Goal: Task Accomplishment & Management: Manage account settings

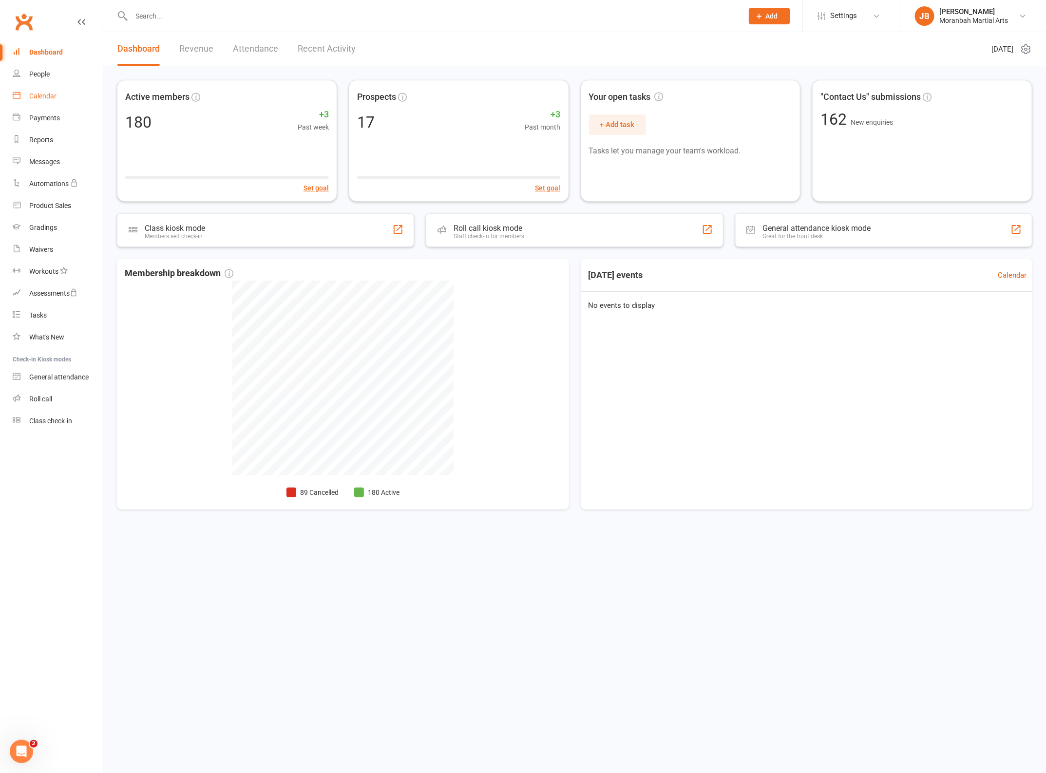
click at [53, 102] on link "Calendar" at bounding box center [58, 96] width 90 height 22
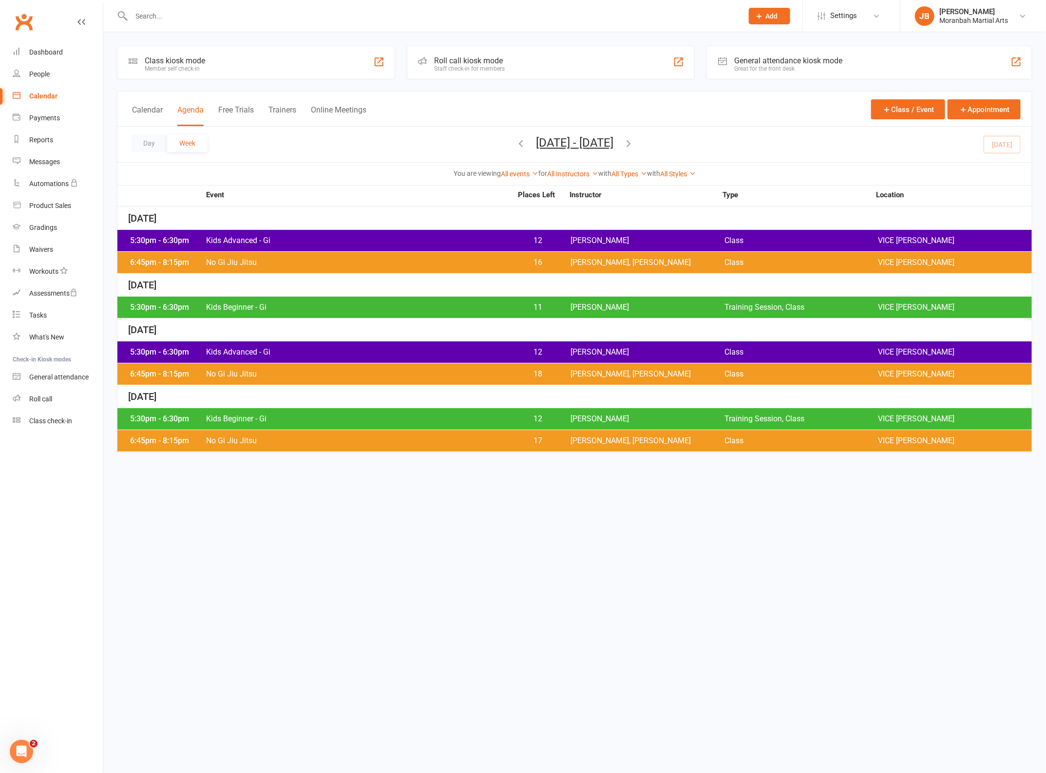
click at [523, 262] on span "16" at bounding box center [537, 263] width 51 height 8
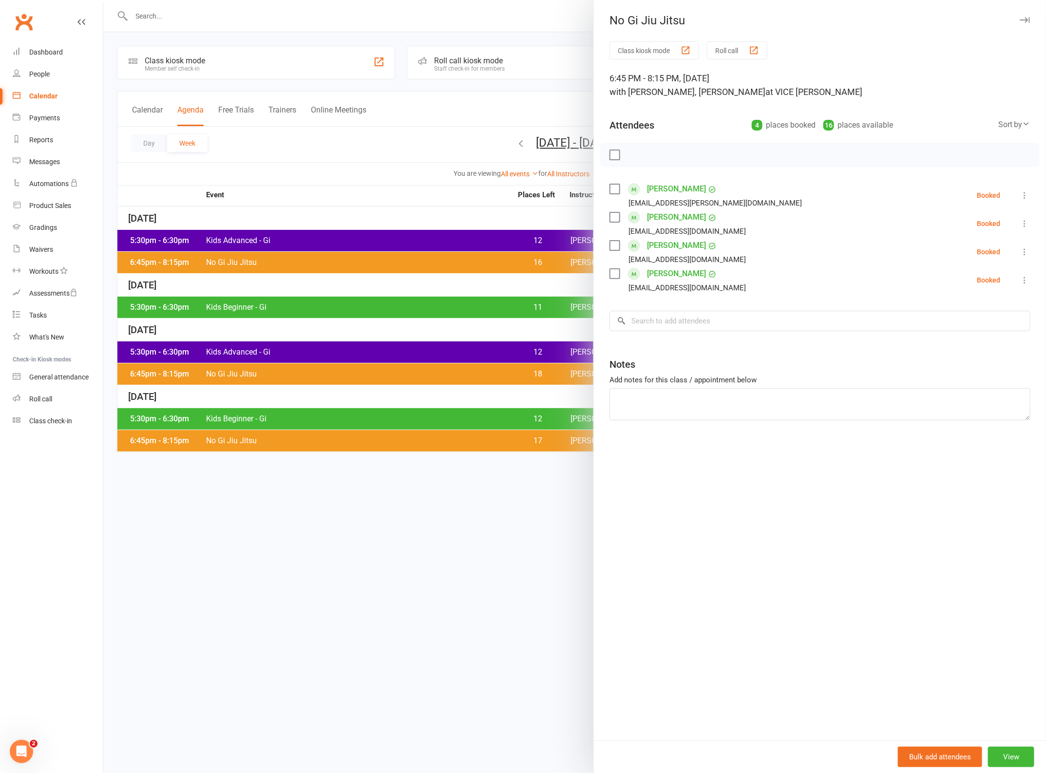
click at [1020, 20] on icon "button" at bounding box center [1025, 20] width 10 height 6
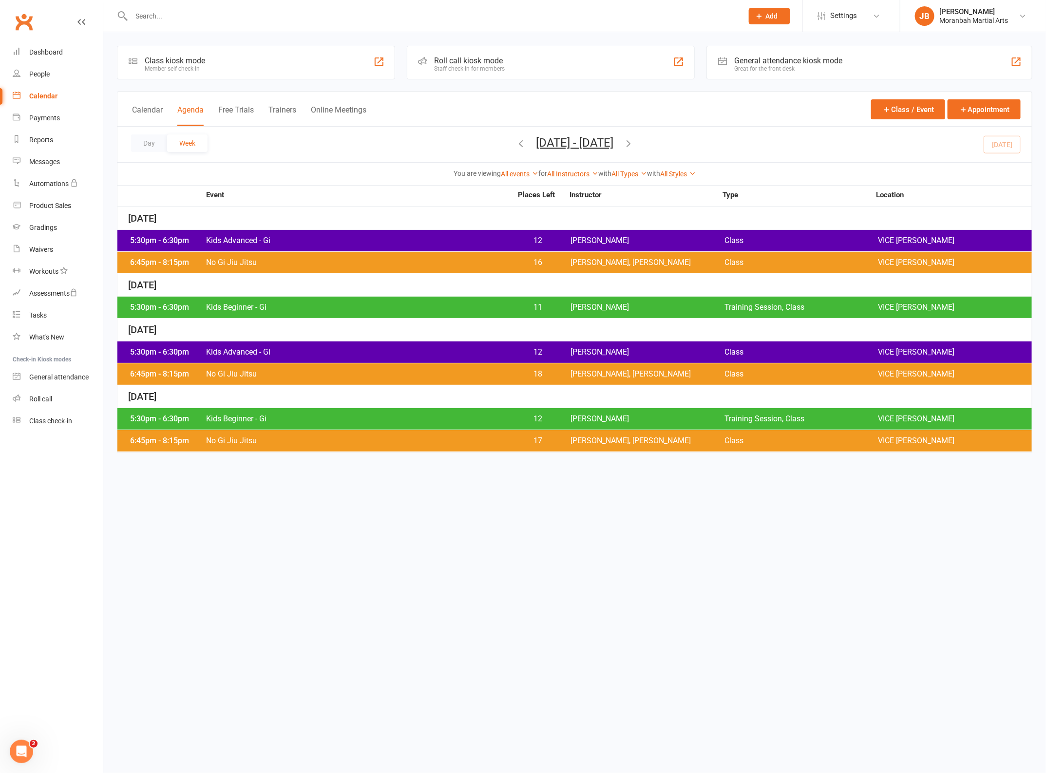
click at [391, 244] on span "Kids Advanced - Gi" at bounding box center [359, 241] width 307 height 8
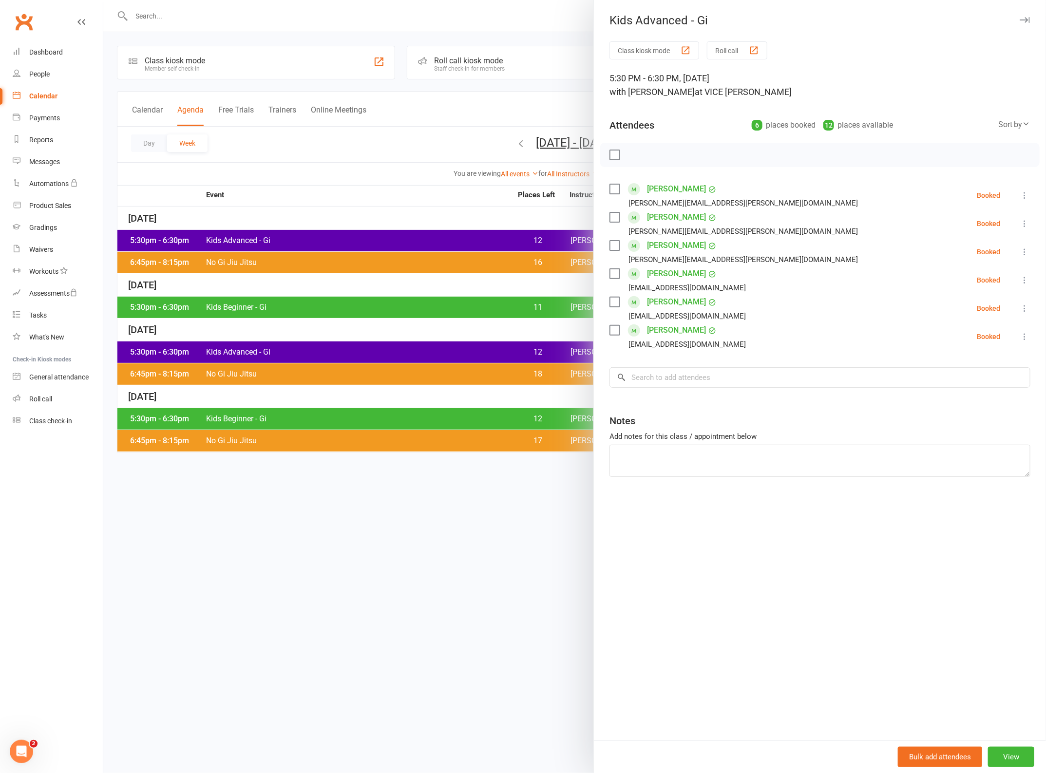
click at [664, 328] on link "[PERSON_NAME]" at bounding box center [676, 331] width 59 height 16
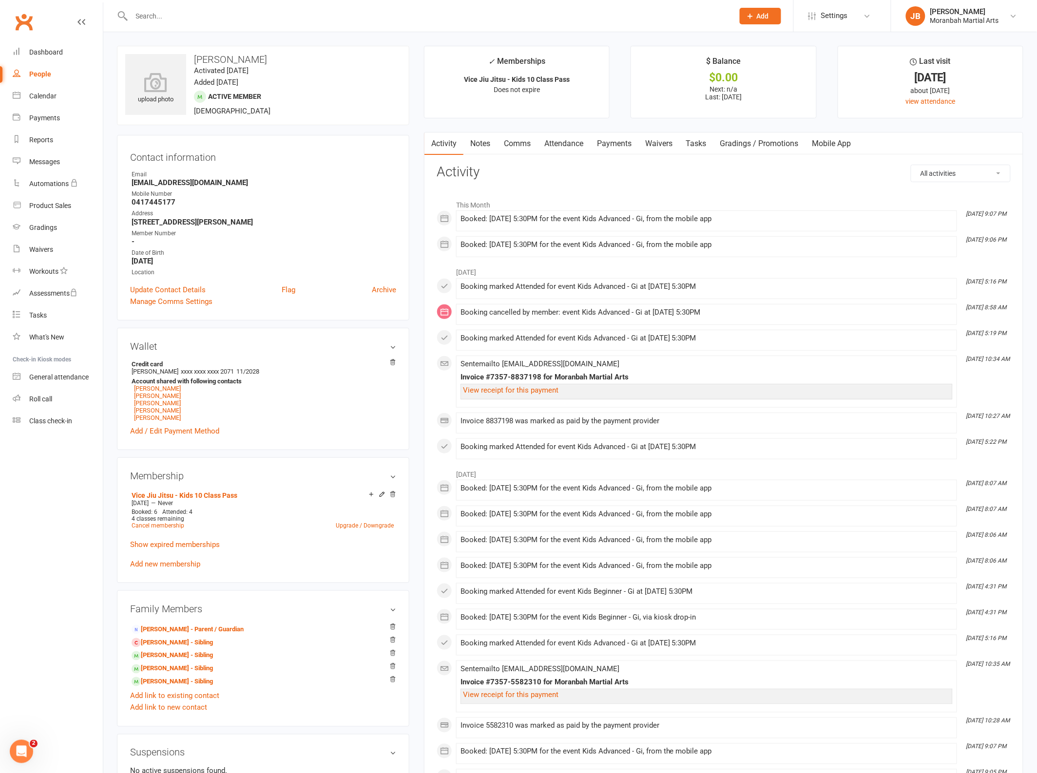
click at [769, 18] on span "Add" at bounding box center [763, 16] width 12 height 8
click at [754, 208] on link "Membership plan" at bounding box center [750, 205] width 87 height 22
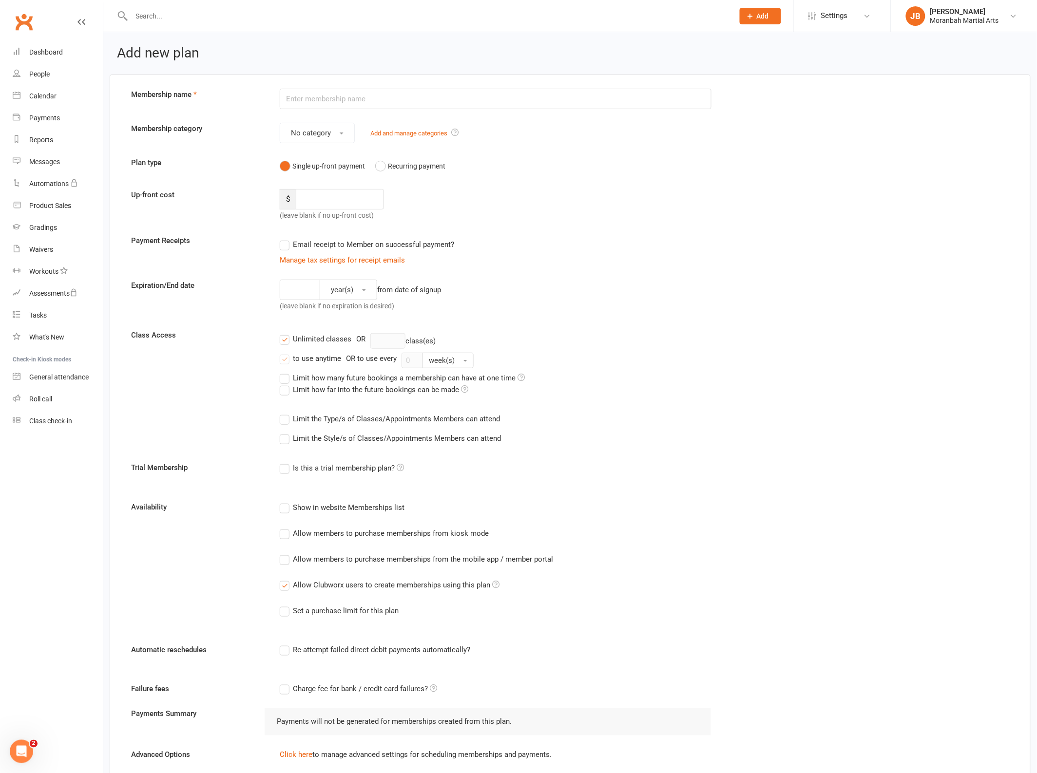
click at [334, 105] on input "text" at bounding box center [496, 99] width 432 height 20
click at [403, 96] on input "Vice Jiu Jitsu - Kids Jiu Jitsu Term 1 2025" at bounding box center [496, 99] width 432 height 20
type input "Vice Jiu Jitsu - Kids Jiu Jitsu Term 4 2025"
click at [642, 196] on div "Up-front cost $ (leave blank if no up-front cost)" at bounding box center [570, 205] width 893 height 32
click at [340, 194] on input "number" at bounding box center [340, 199] width 88 height 20
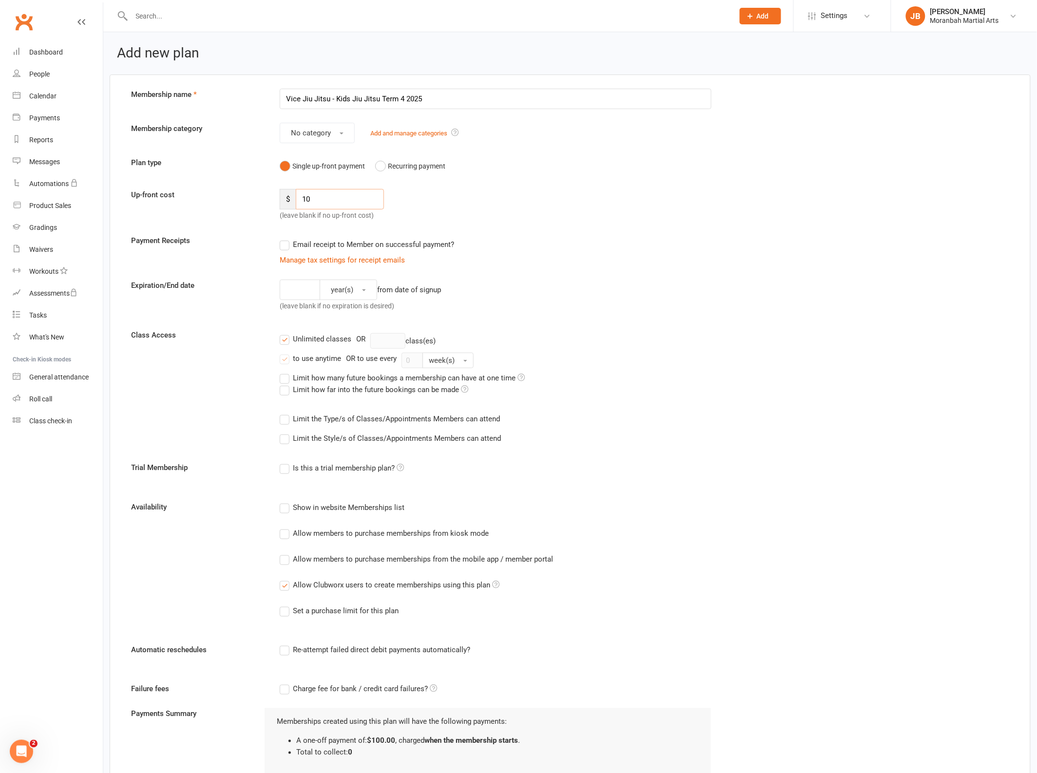
type input "1"
type input "0"
click at [651, 288] on div "year(s) from date of signup (leave blank if no expiration is desired)" at bounding box center [495, 298] width 446 height 36
click at [288, 248] on label "Email receipt to Member on successful payment?" at bounding box center [367, 245] width 174 height 12
click at [286, 239] on input "Email receipt to Member on successful payment?" at bounding box center [283, 239] width 6 height 0
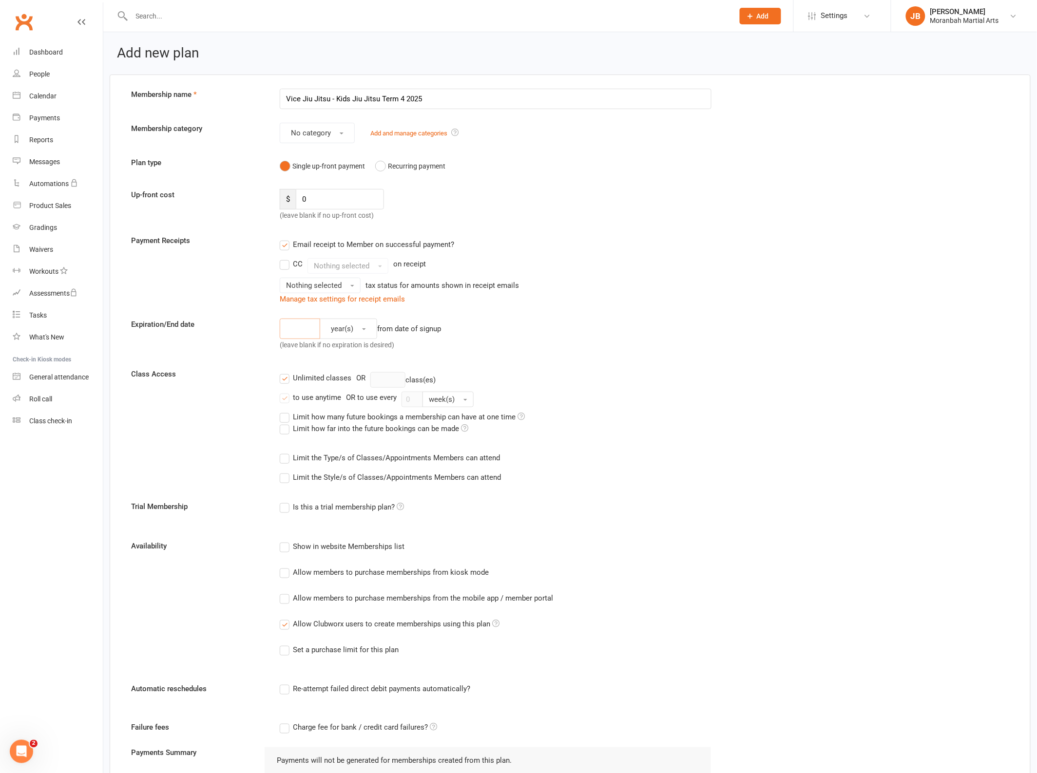
click at [294, 332] on input "number" at bounding box center [300, 329] width 40 height 20
click at [360, 329] on button "year(s)" at bounding box center [349, 329] width 58 height 20
click at [504, 349] on div "year(s) day(s) week(s) month(s) year(s) from date of signup (leave blank if no …" at bounding box center [495, 337] width 446 height 36
click at [306, 329] on input "number" at bounding box center [300, 329] width 40 height 20
click at [364, 327] on button "year(s)" at bounding box center [349, 329] width 58 height 20
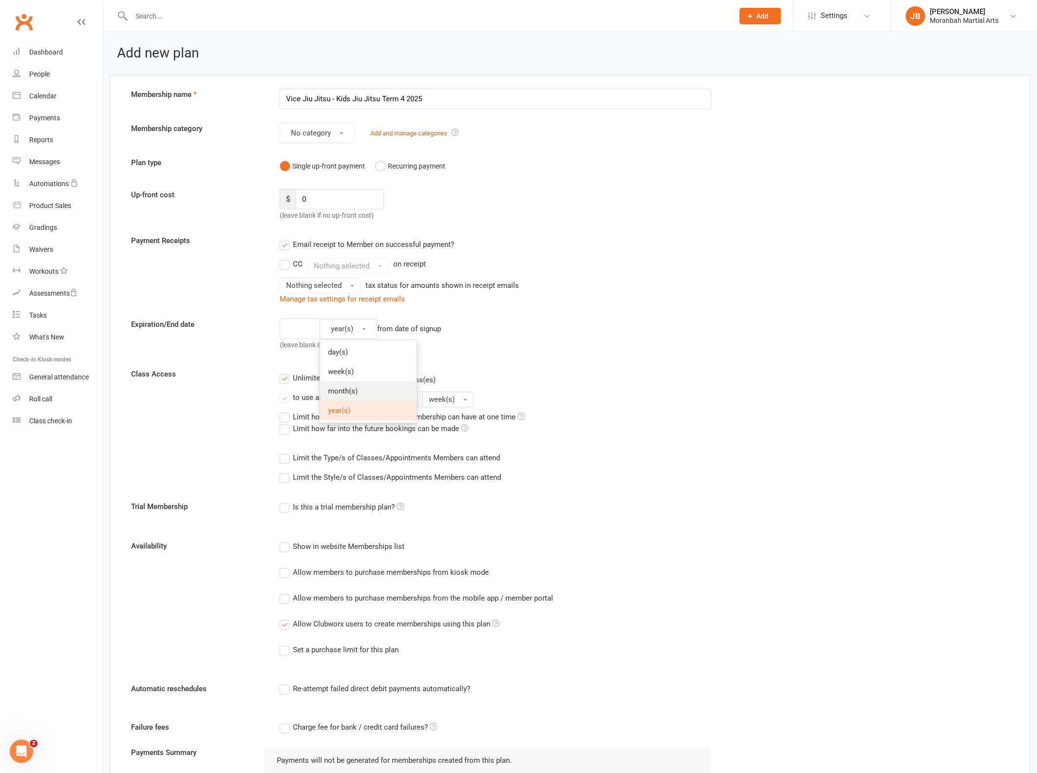
click at [360, 391] on link "month(s)" at bounding box center [368, 391] width 96 height 19
click at [508, 347] on div "month(s) from date of signup (leave blank if no expiration is desired)" at bounding box center [495, 337] width 446 height 36
click at [342, 133] on span "button" at bounding box center [342, 134] width 4 height 2
click at [730, 171] on div "Plan type Single up-front payment Recurring payment" at bounding box center [570, 166] width 893 height 19
click at [382, 167] on button "Recurring payment" at bounding box center [410, 166] width 70 height 19
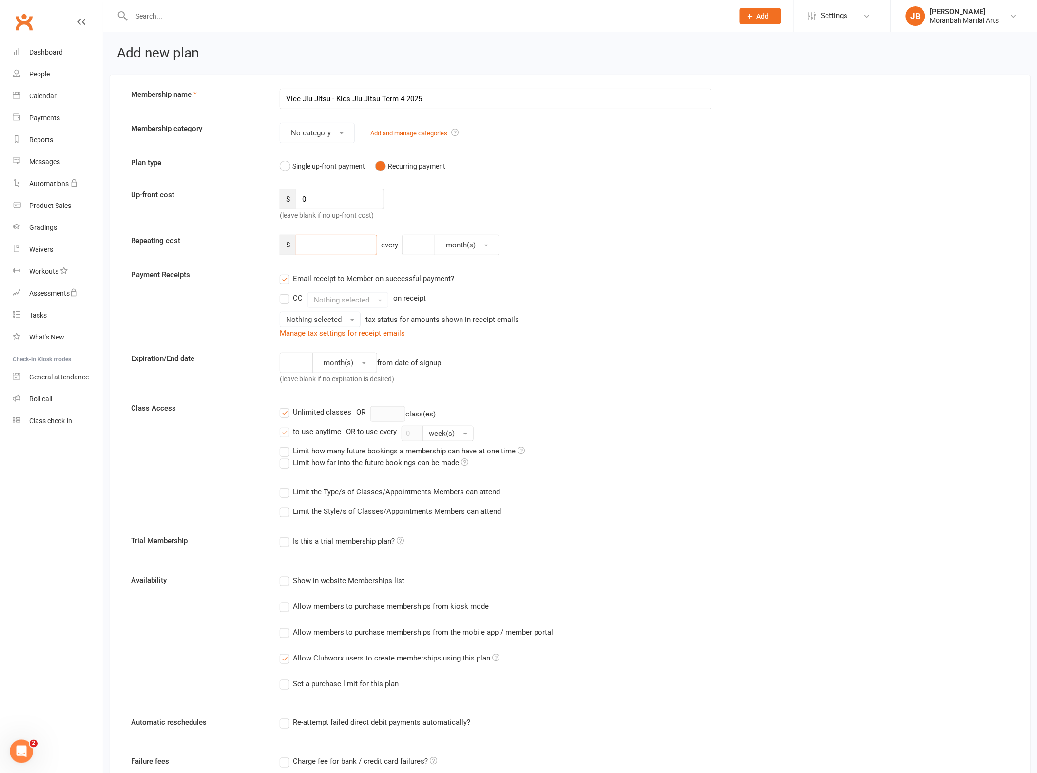
click at [346, 246] on input "number" at bounding box center [336, 245] width 81 height 20
type input "50"
click at [422, 251] on input "number" at bounding box center [418, 245] width 33 height 20
type input "2"
click at [471, 247] on span "month(s)" at bounding box center [461, 245] width 30 height 9
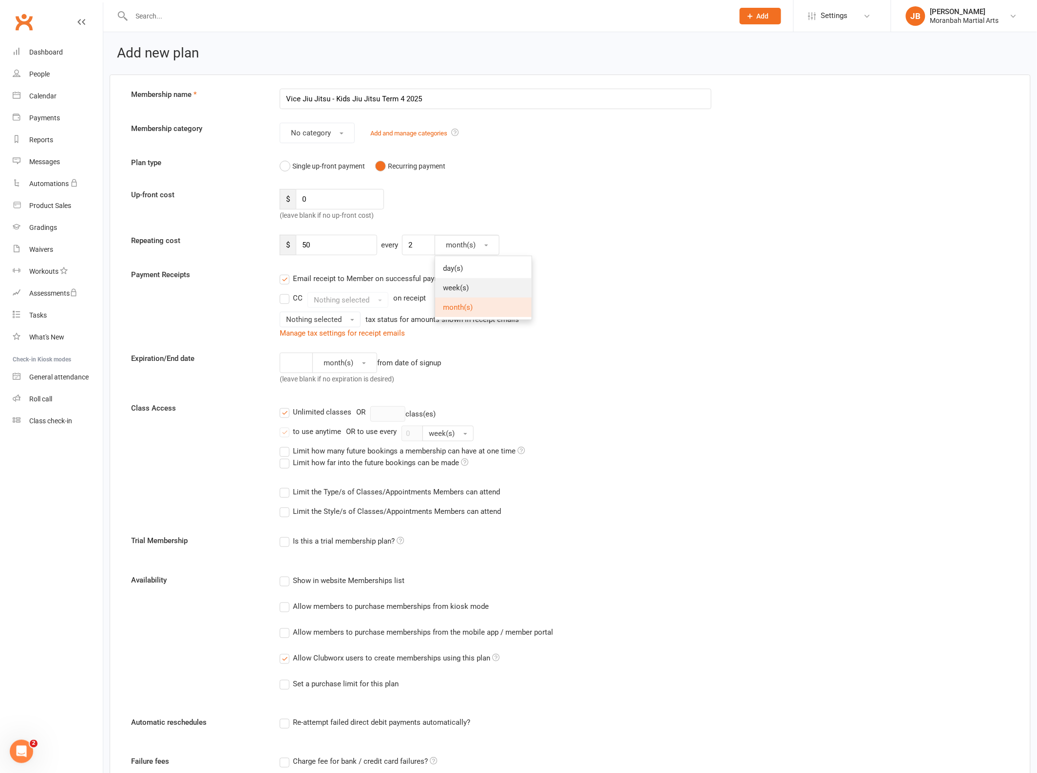
click at [468, 284] on span "week(s)" at bounding box center [456, 288] width 26 height 9
click at [318, 322] on span "Nothing selected" at bounding box center [314, 319] width 56 height 9
click at [615, 314] on div "Nothing selected Tax exempt tax status for amounts shown in receipt emails" at bounding box center [496, 320] width 432 height 16
click at [298, 370] on input "number" at bounding box center [296, 363] width 33 height 20
click at [334, 365] on span "month(s)" at bounding box center [339, 363] width 30 height 9
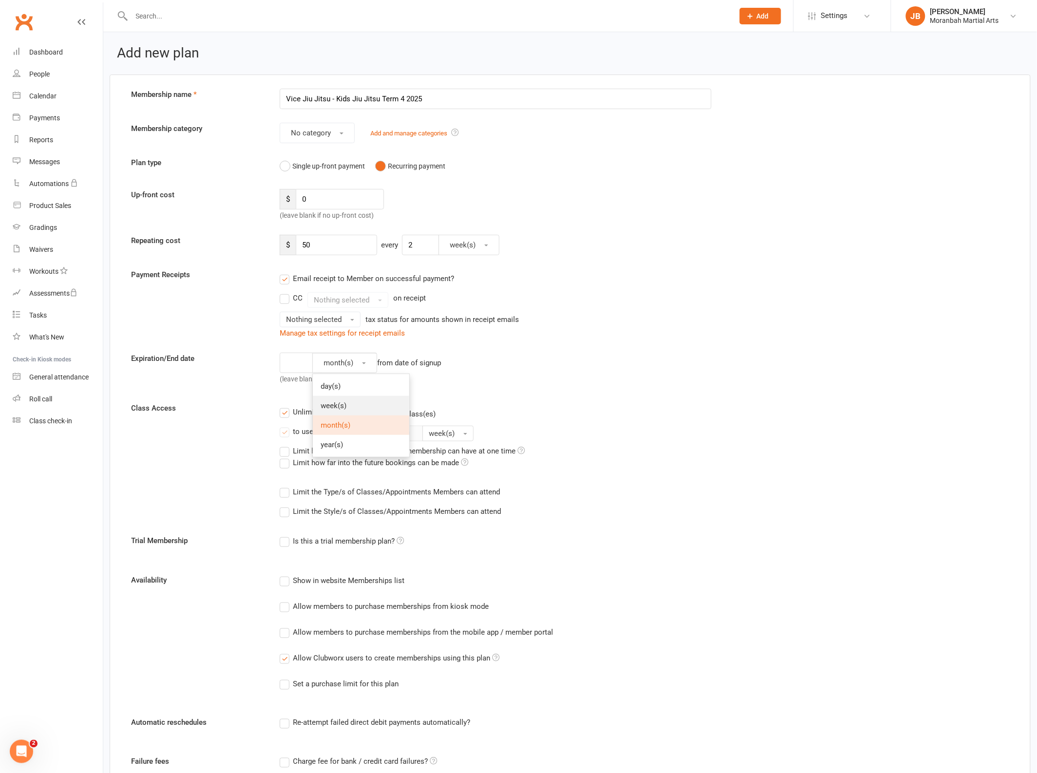
click at [354, 408] on link "week(s)" at bounding box center [361, 405] width 96 height 19
click at [301, 365] on input "number" at bounding box center [298, 363] width 37 height 20
type input "8"
click at [750, 312] on div "Payment Receipts Email receipt to Member on successful payment? CC Nothing sele…" at bounding box center [570, 304] width 893 height 70
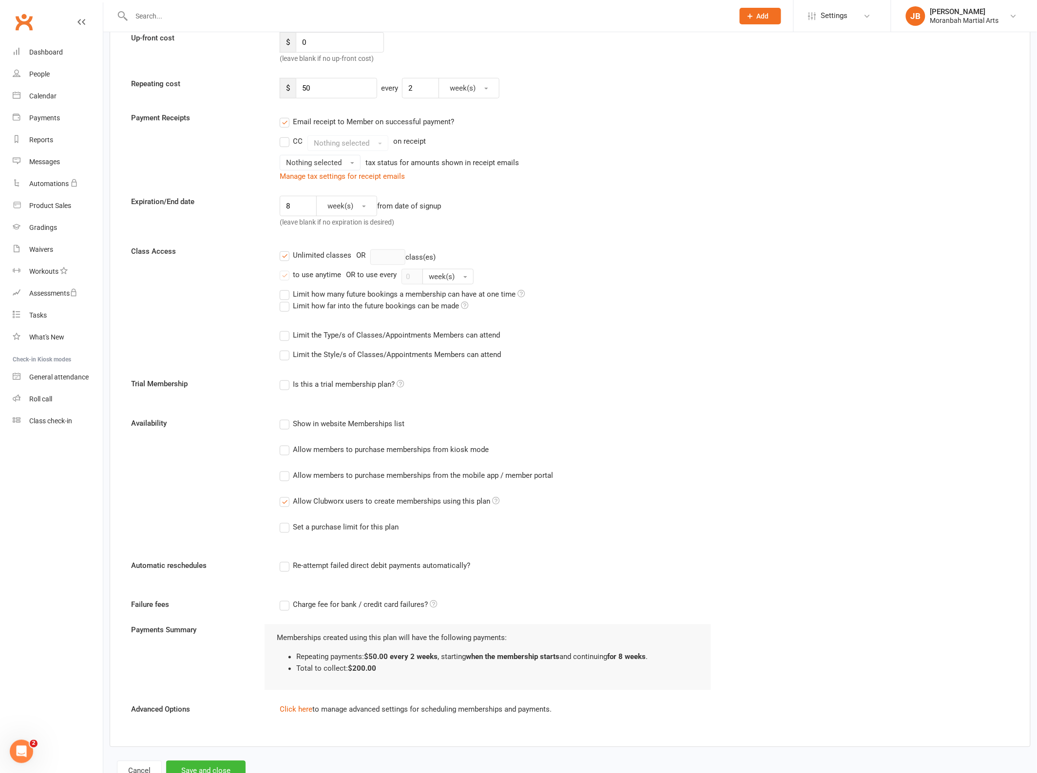
scroll to position [192, 0]
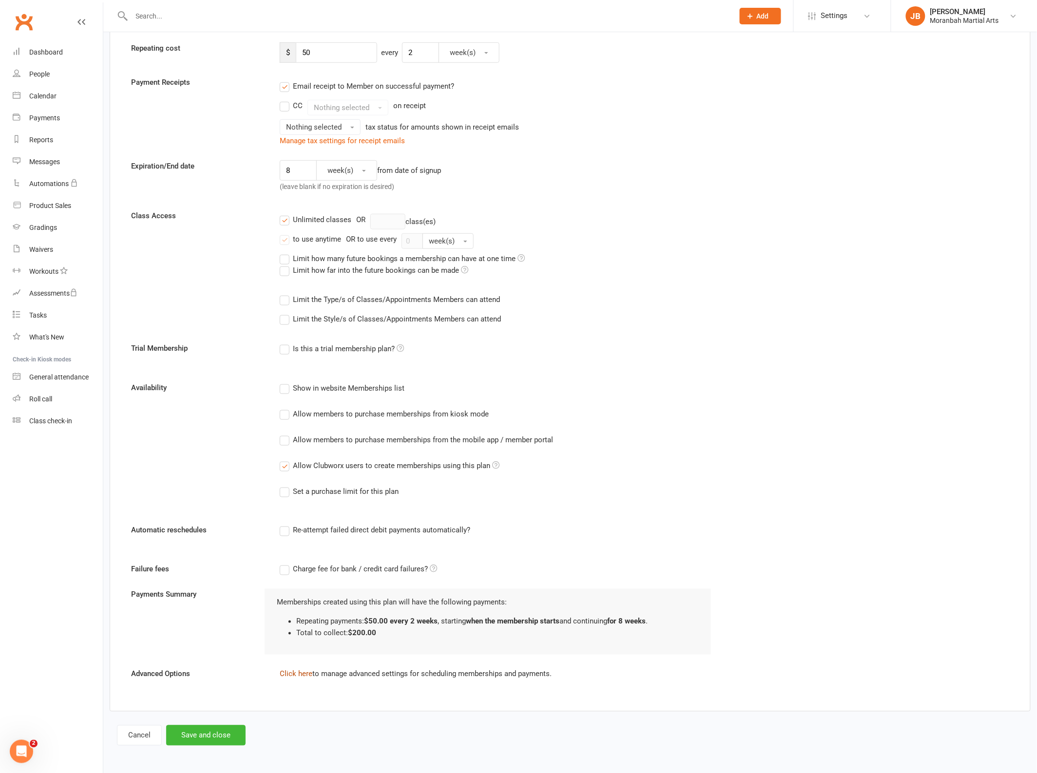
click at [293, 673] on link "Click here" at bounding box center [296, 674] width 33 height 9
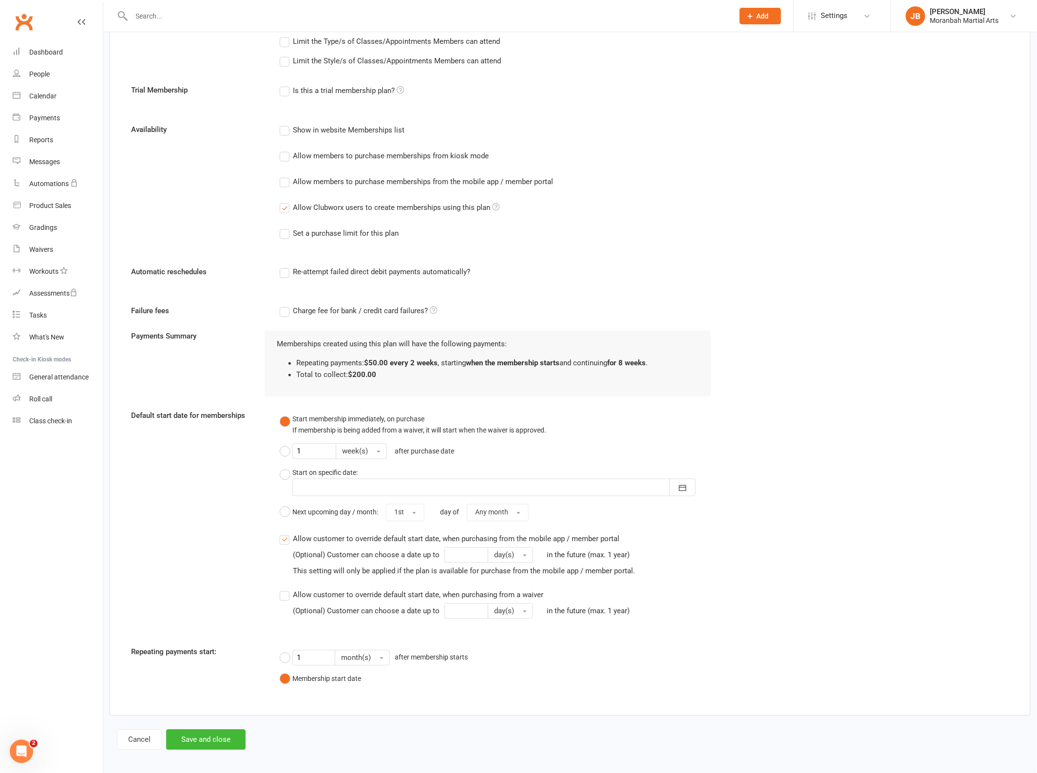
scroll to position [454, 0]
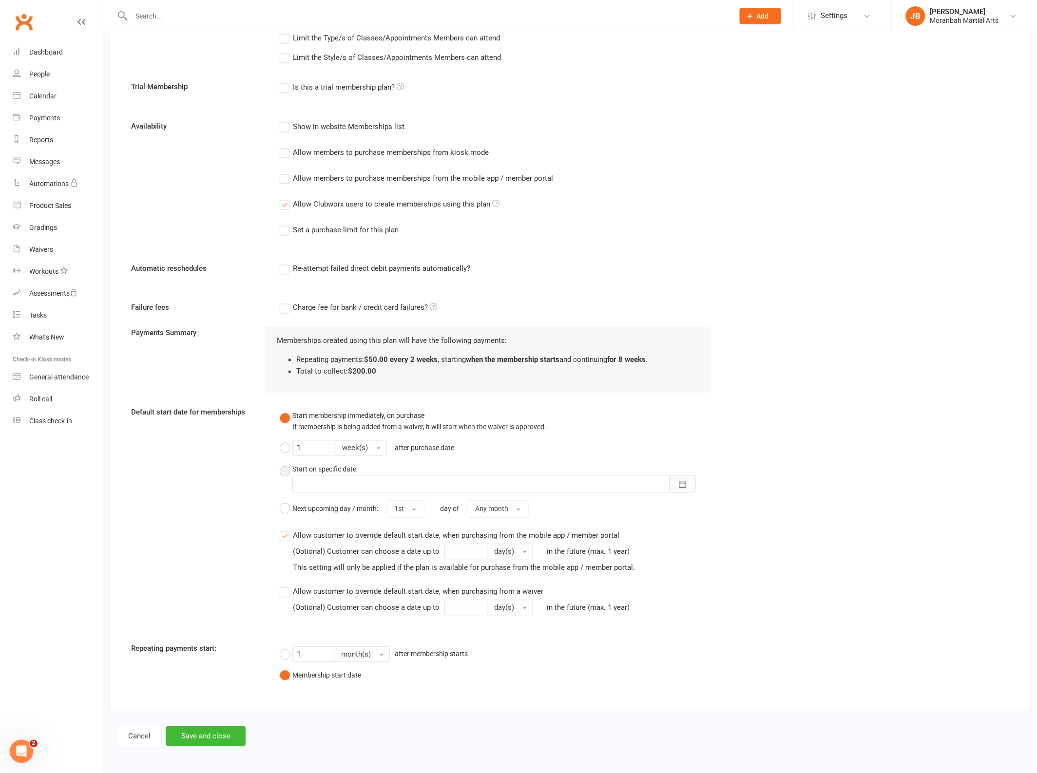
click at [681, 486] on icon "button" at bounding box center [682, 484] width 7 height 6
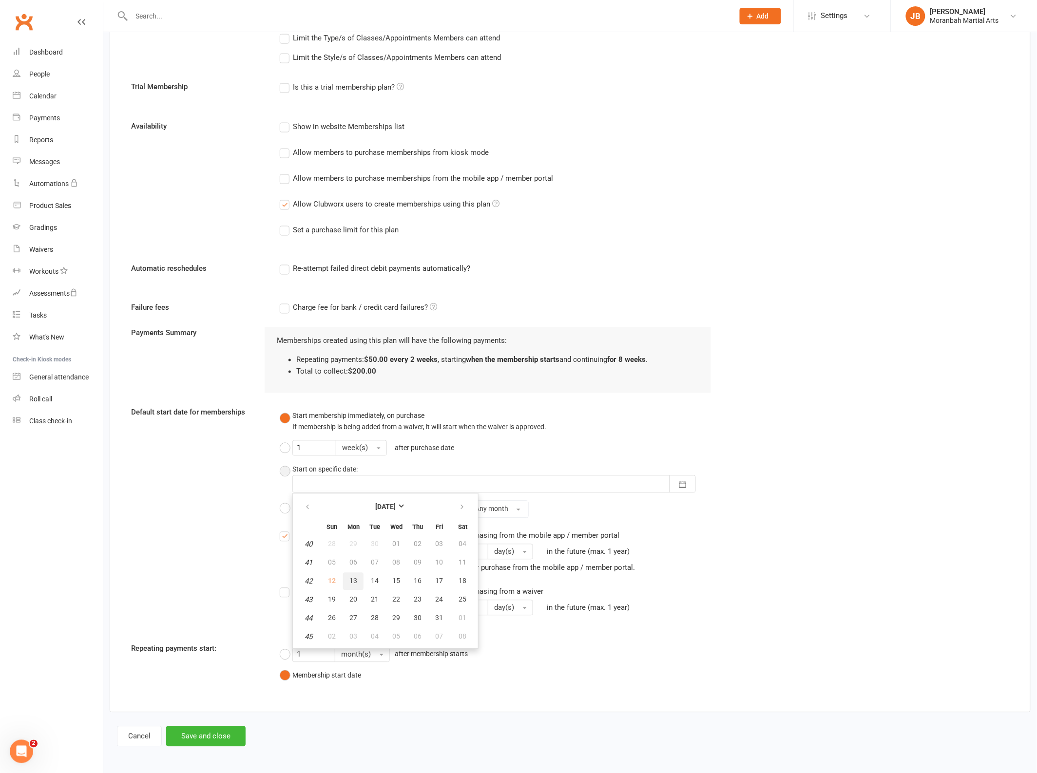
click at [349, 577] on span "13" at bounding box center [353, 581] width 8 height 8
type input "[DATE]"
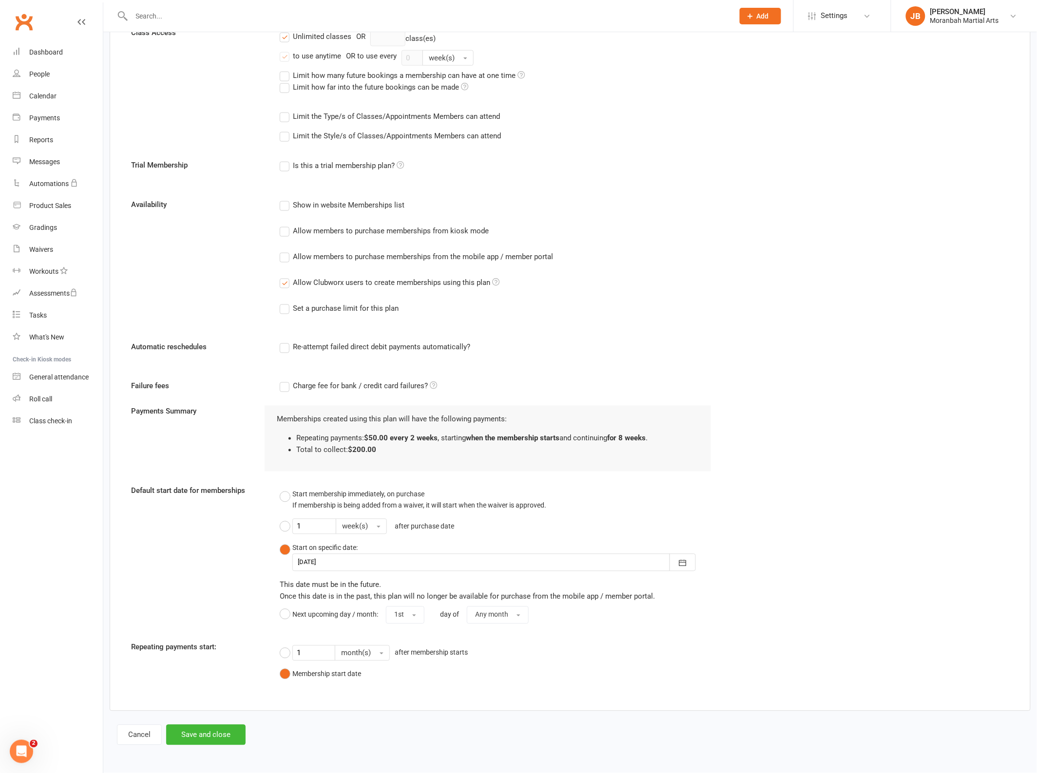
scroll to position [375, 0]
click at [284, 529] on button "1 week(s) after purchase date" at bounding box center [369, 527] width 179 height 23
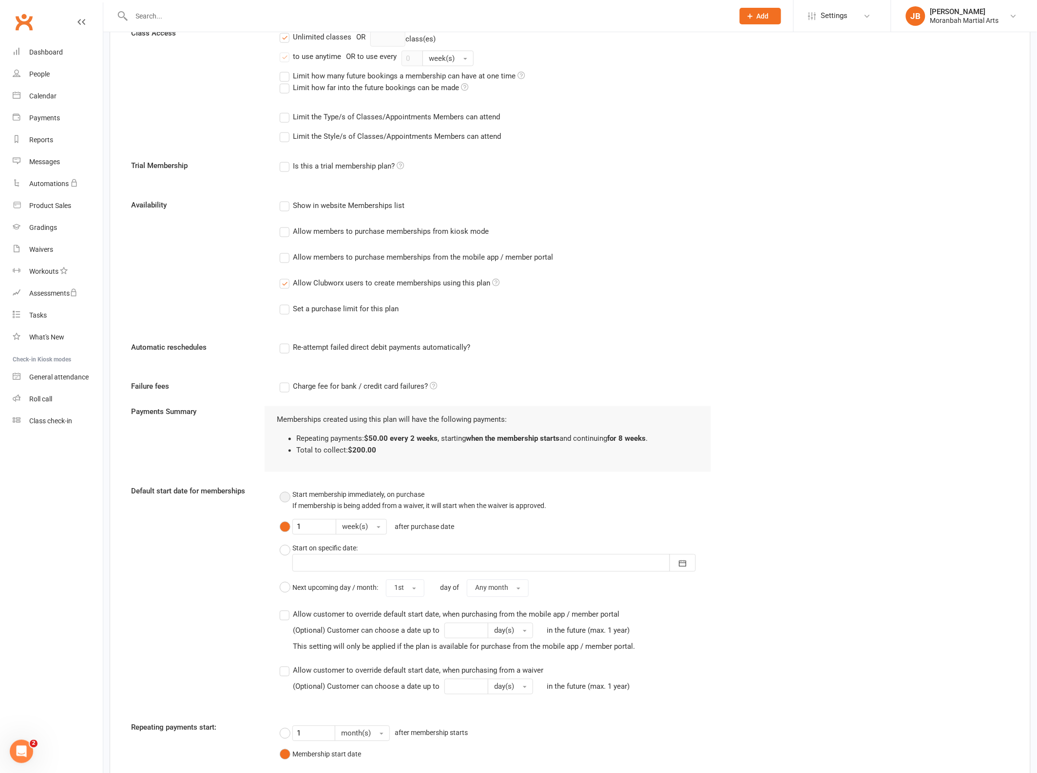
click at [291, 498] on button "Start membership immediately, on purchase If membership is being added from a w…" at bounding box center [413, 501] width 267 height 30
click at [286, 527] on button "1 week(s) after purchase date" at bounding box center [369, 527] width 179 height 23
click at [288, 551] on button "Start on specific date: [DATE] Sun Mon Tue Wed Thu Fri Sat 40 28 29 30 01 02 03…" at bounding box center [496, 557] width 432 height 37
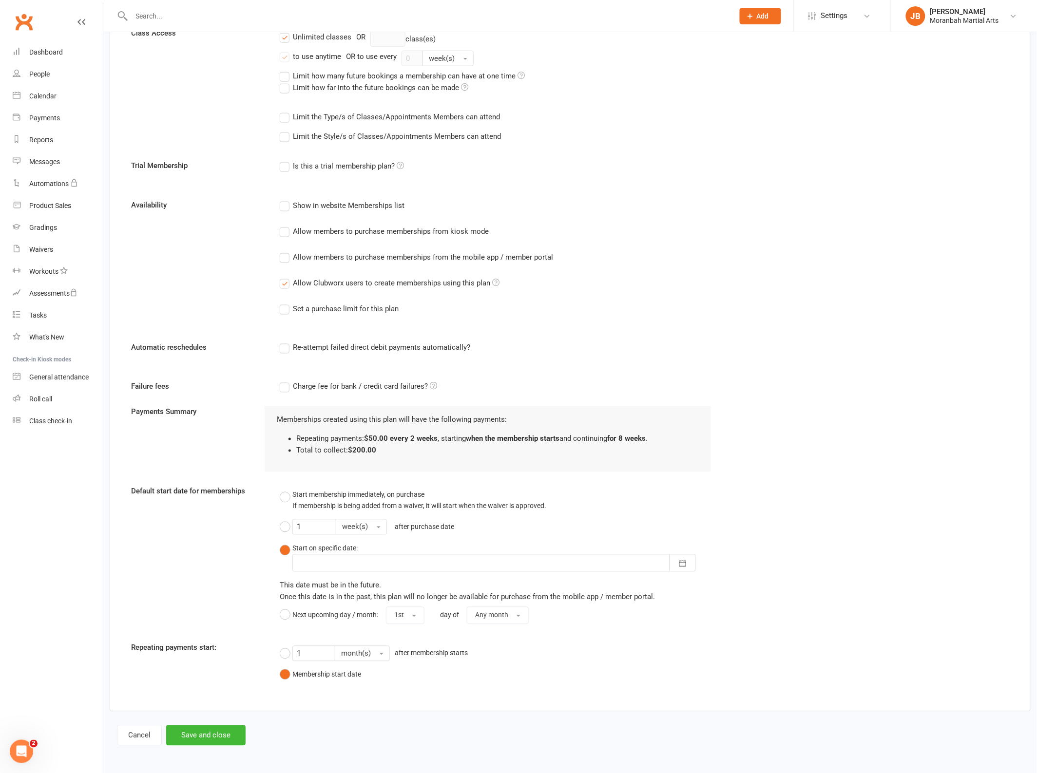
click at [556, 559] on div at bounding box center [494, 564] width 404 height 18
click at [349, 656] on span "13" at bounding box center [353, 660] width 8 height 8
type input "[DATE]"
click at [315, 657] on input "1" at bounding box center [313, 654] width 43 height 16
click at [283, 678] on button "Membership start date" at bounding box center [320, 675] width 81 height 19
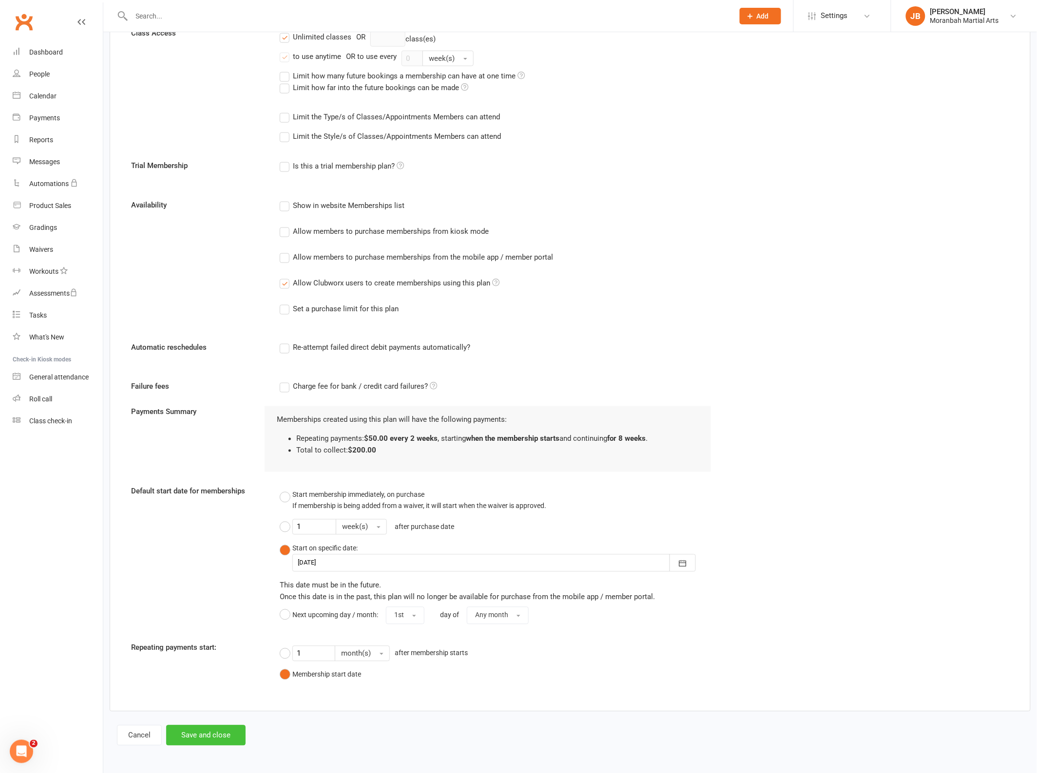
click at [221, 737] on button "Save and close" at bounding box center [205, 736] width 79 height 20
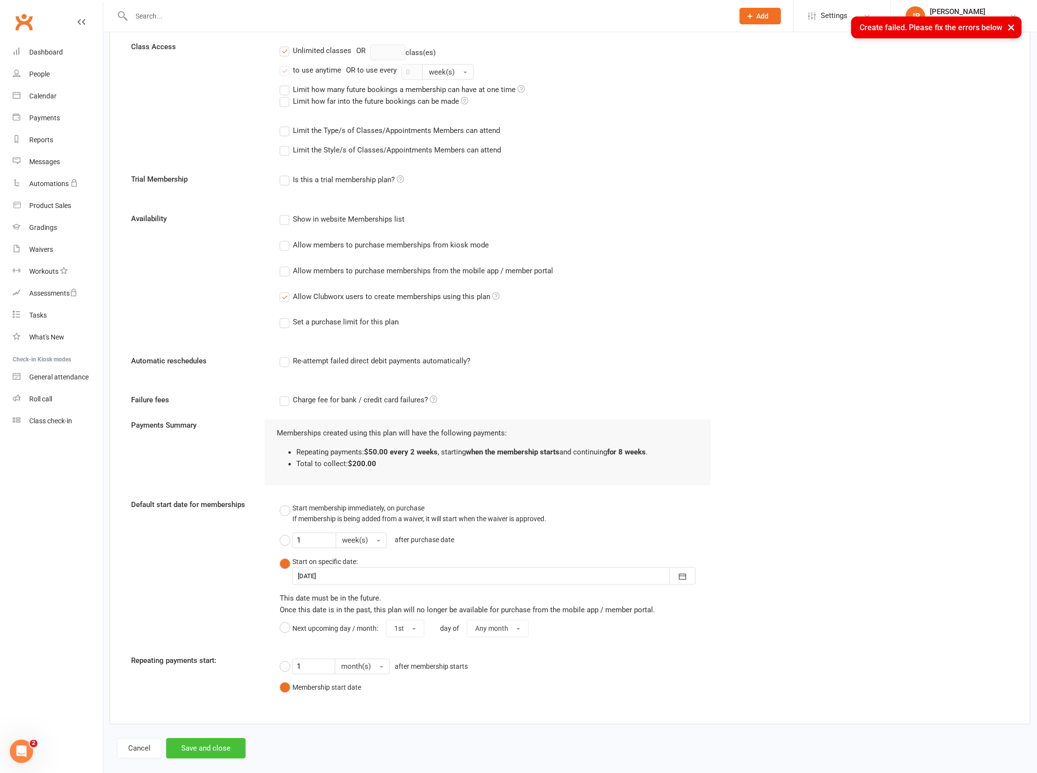
scroll to position [28, 0]
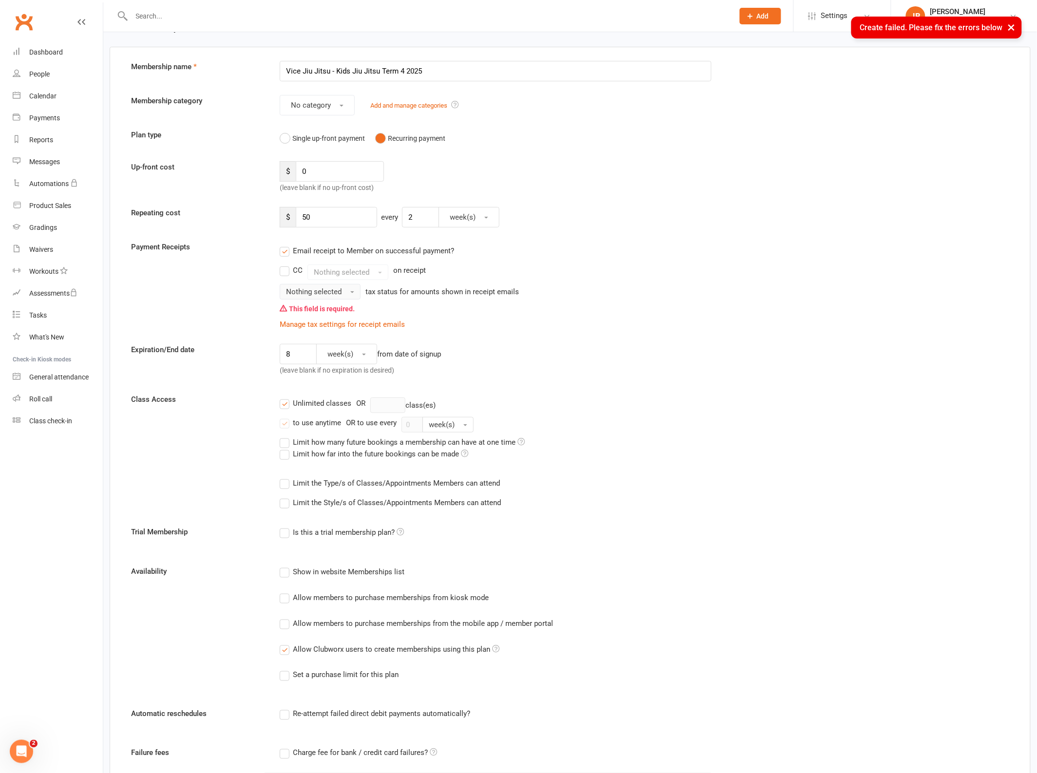
drag, startPoint x: 312, startPoint y: 289, endPoint x: 322, endPoint y: 300, distance: 14.8
click at [312, 290] on span "Nothing selected" at bounding box center [314, 292] width 56 height 9
click at [338, 317] on link "Tax exempt" at bounding box center [328, 312] width 96 height 19
click at [738, 375] on div "Expiration/End date 8 week(s) from date of signup (leave blank if no expiration…" at bounding box center [570, 362] width 893 height 36
click at [286, 269] on label "CC" at bounding box center [291, 271] width 23 height 12
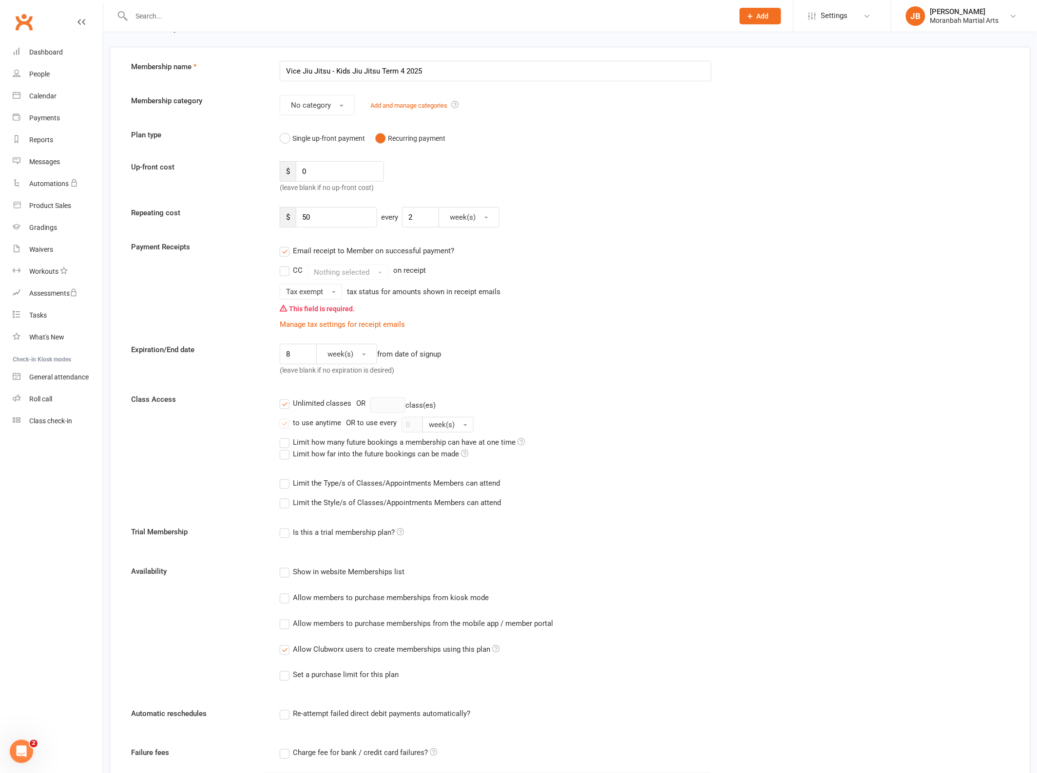
click at [286, 265] on input "CC" at bounding box center [283, 265] width 6 height 0
click at [286, 269] on label "CC" at bounding box center [291, 271] width 23 height 12
click at [286, 265] on input "CC" at bounding box center [283, 265] width 6 height 0
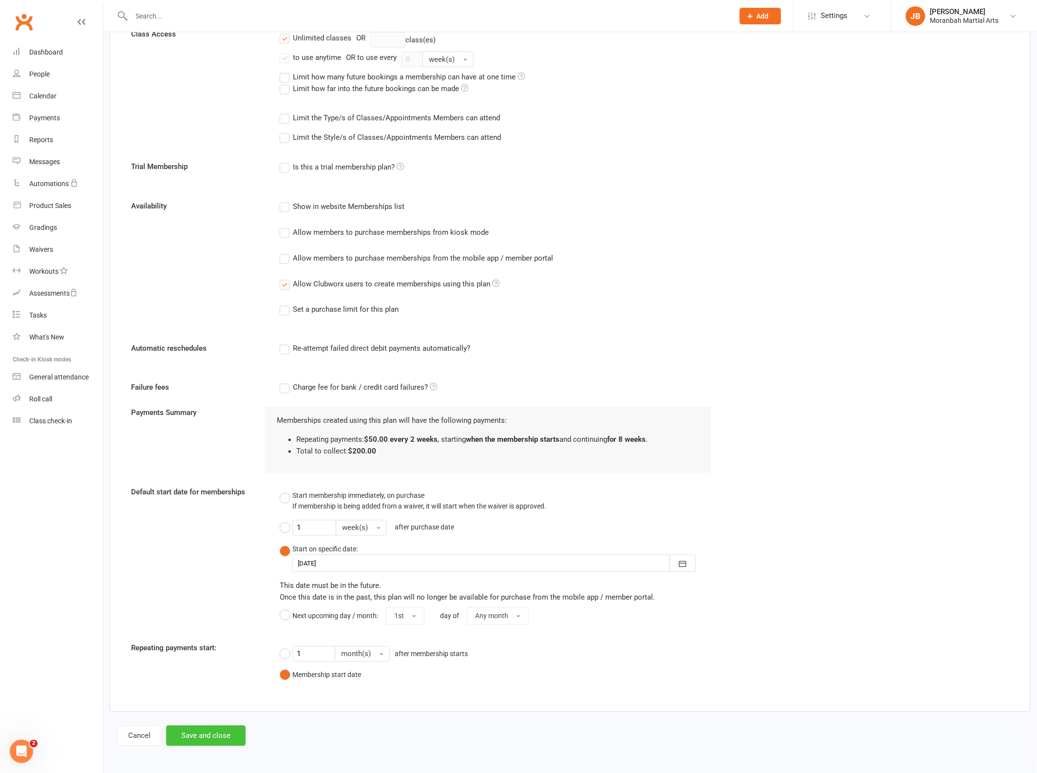
click at [192, 736] on button "Save and close" at bounding box center [205, 736] width 79 height 20
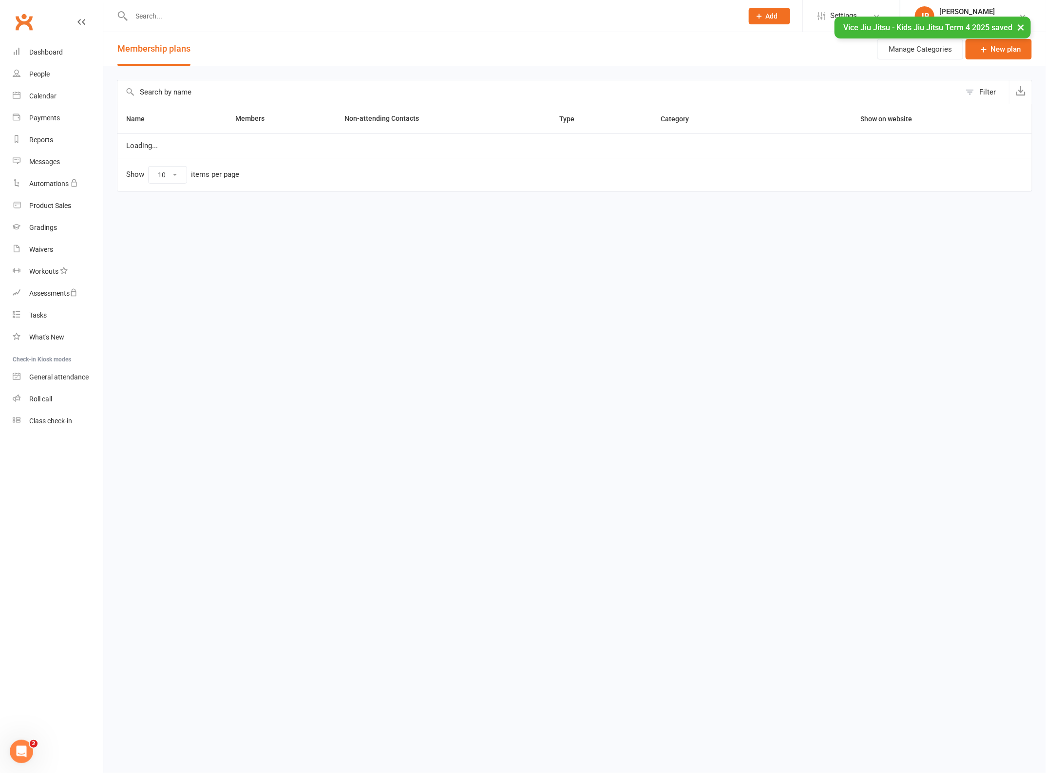
select select "25"
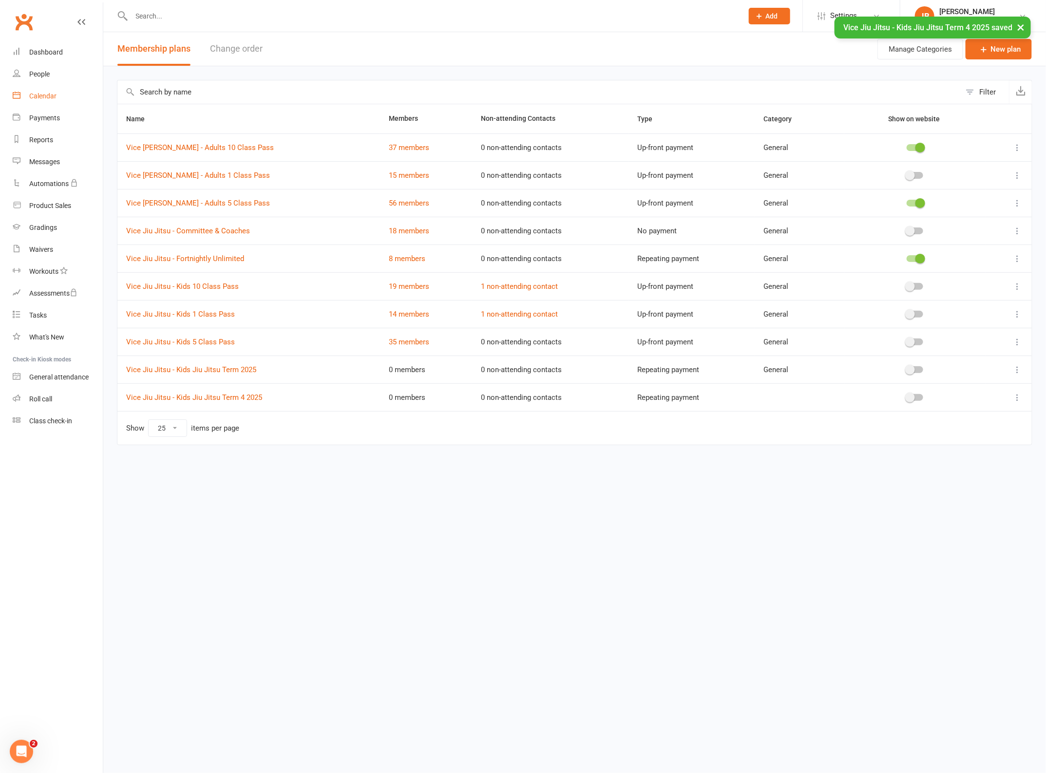
click at [39, 96] on div "Calendar" at bounding box center [42, 96] width 27 height 8
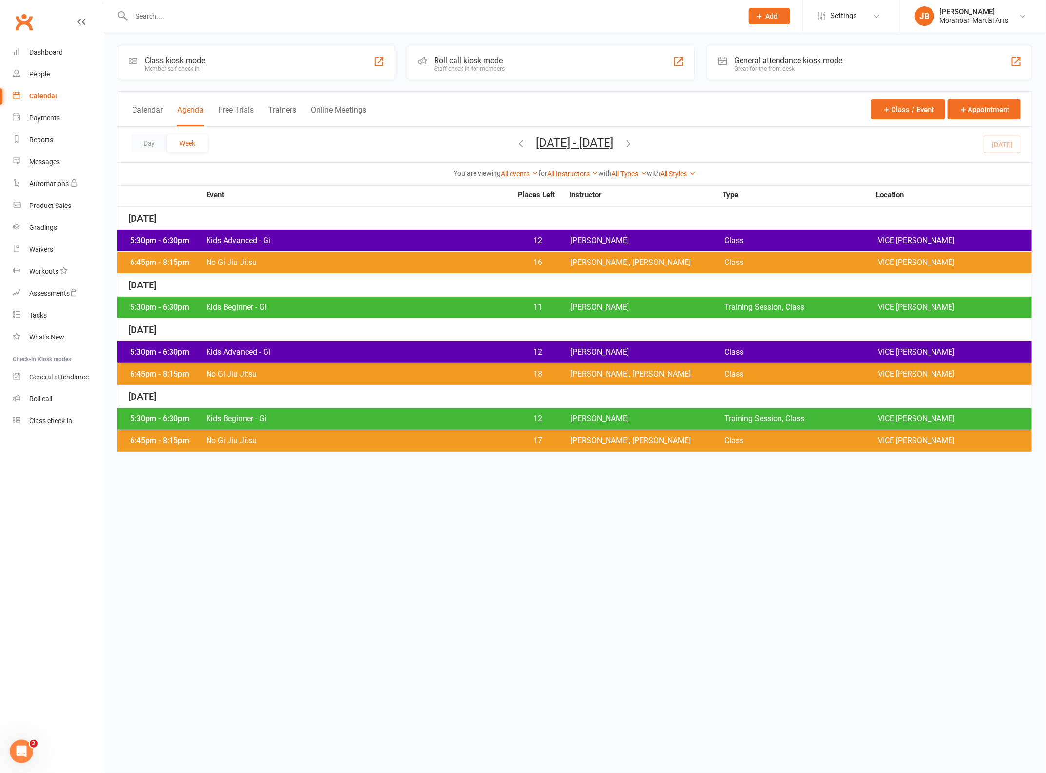
click at [516, 142] on icon "button" at bounding box center [521, 143] width 11 height 11
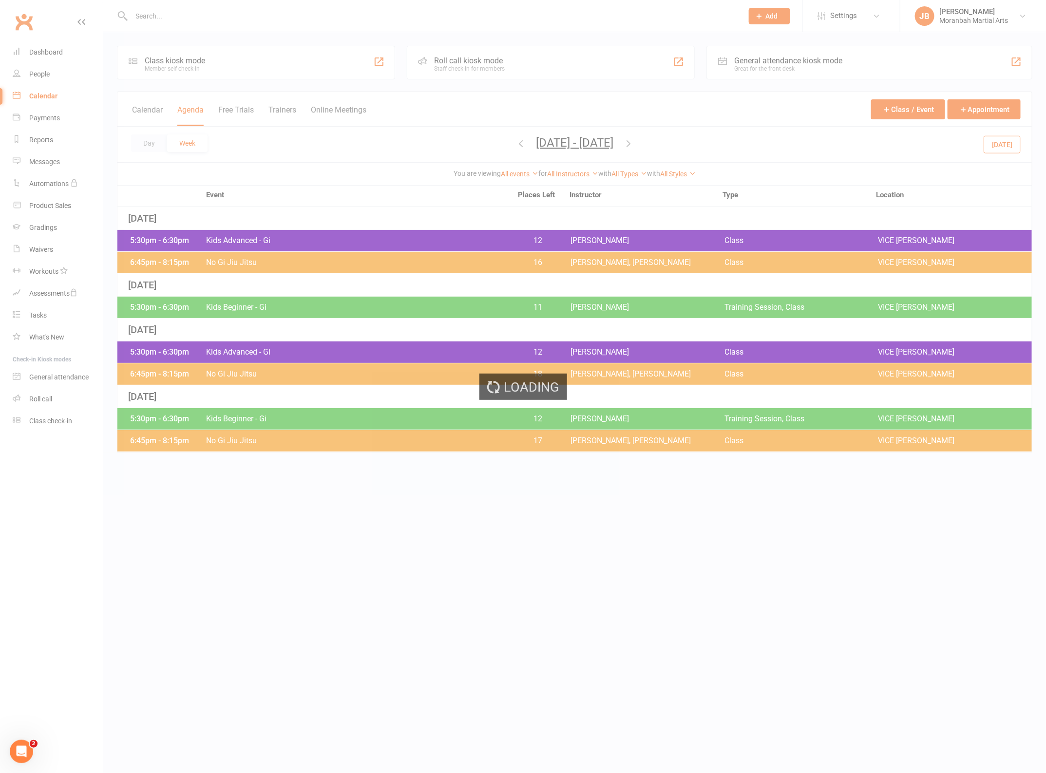
click at [499, 142] on div "Loading" at bounding box center [523, 386] width 1046 height 773
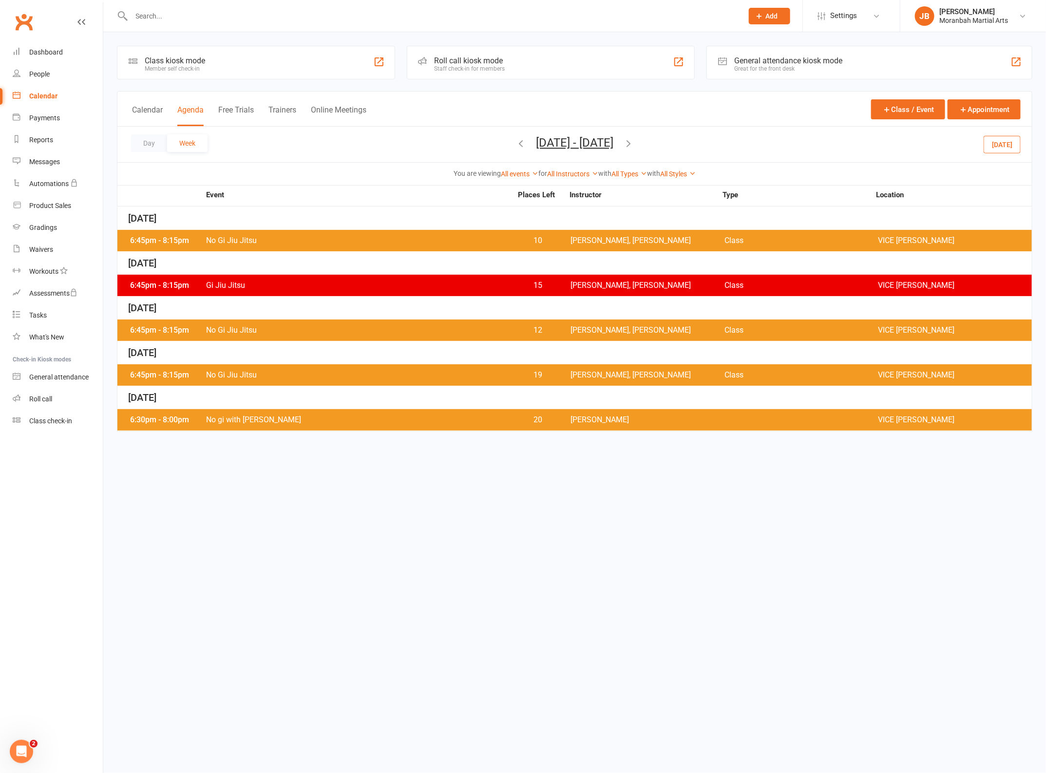
click at [516, 141] on icon "button" at bounding box center [521, 143] width 11 height 11
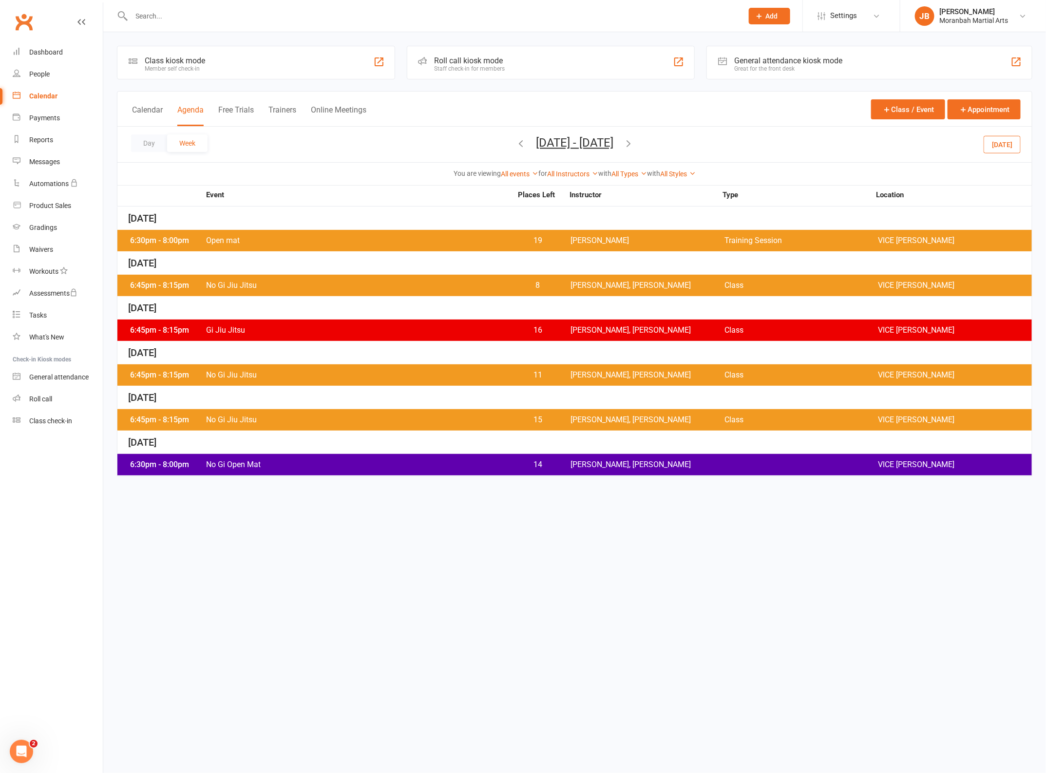
click at [516, 142] on icon "button" at bounding box center [521, 143] width 11 height 11
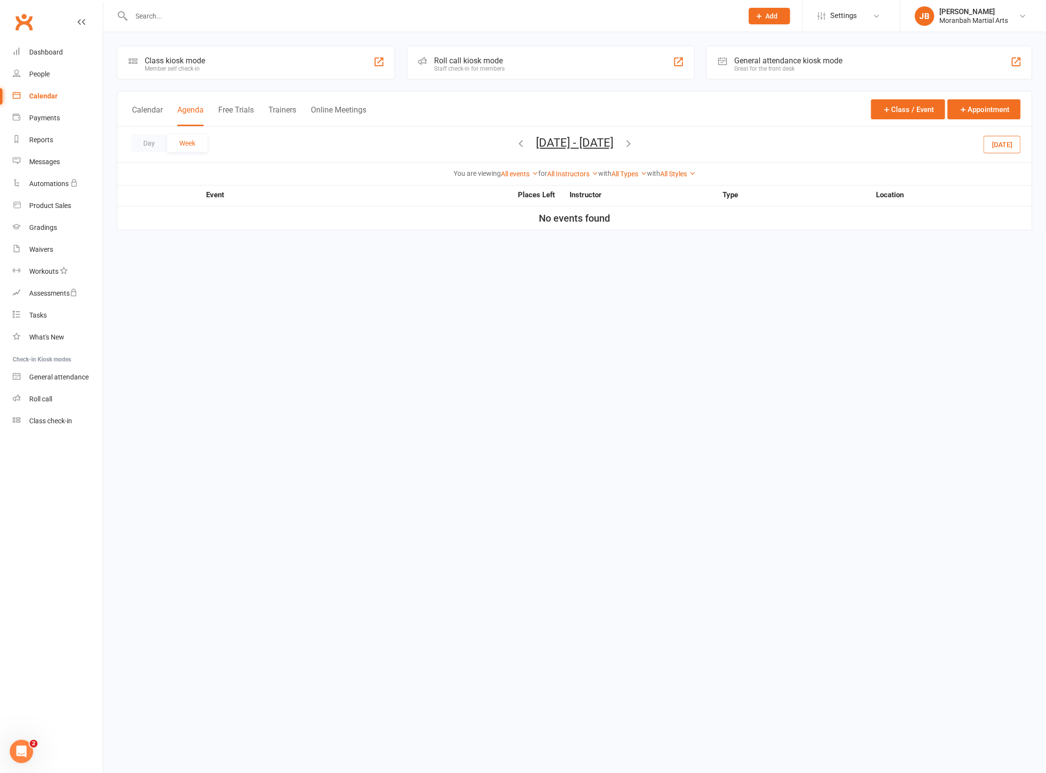
click at [516, 146] on icon "button" at bounding box center [521, 143] width 11 height 11
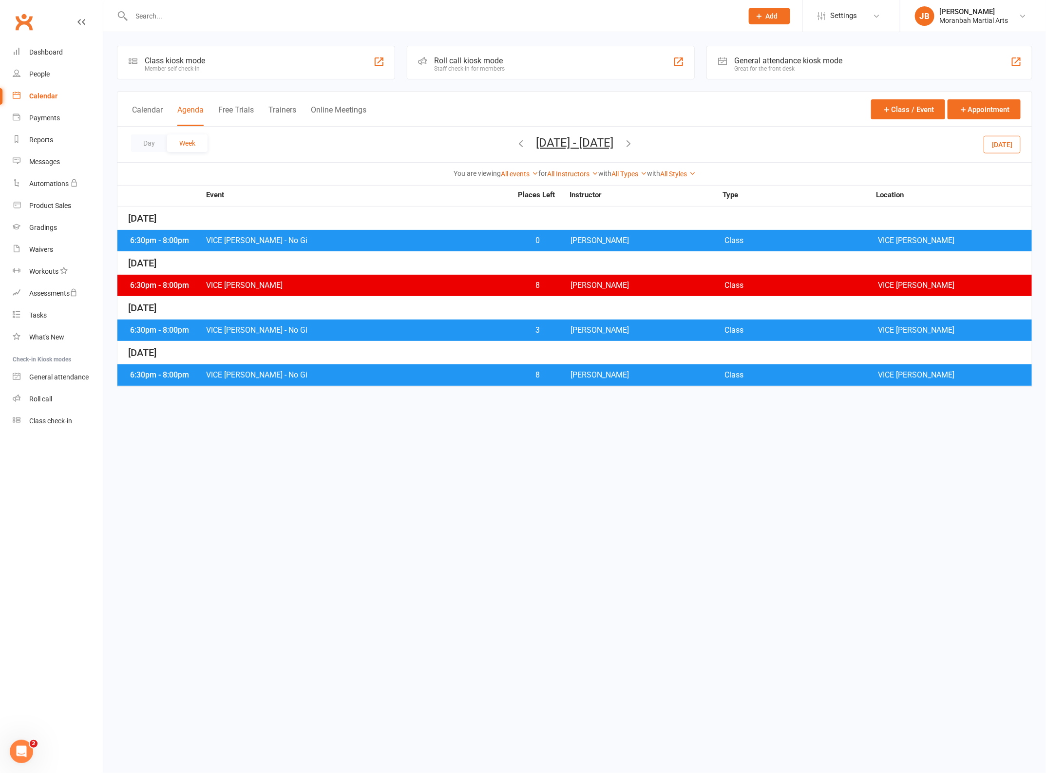
click at [516, 146] on icon "button" at bounding box center [521, 143] width 11 height 11
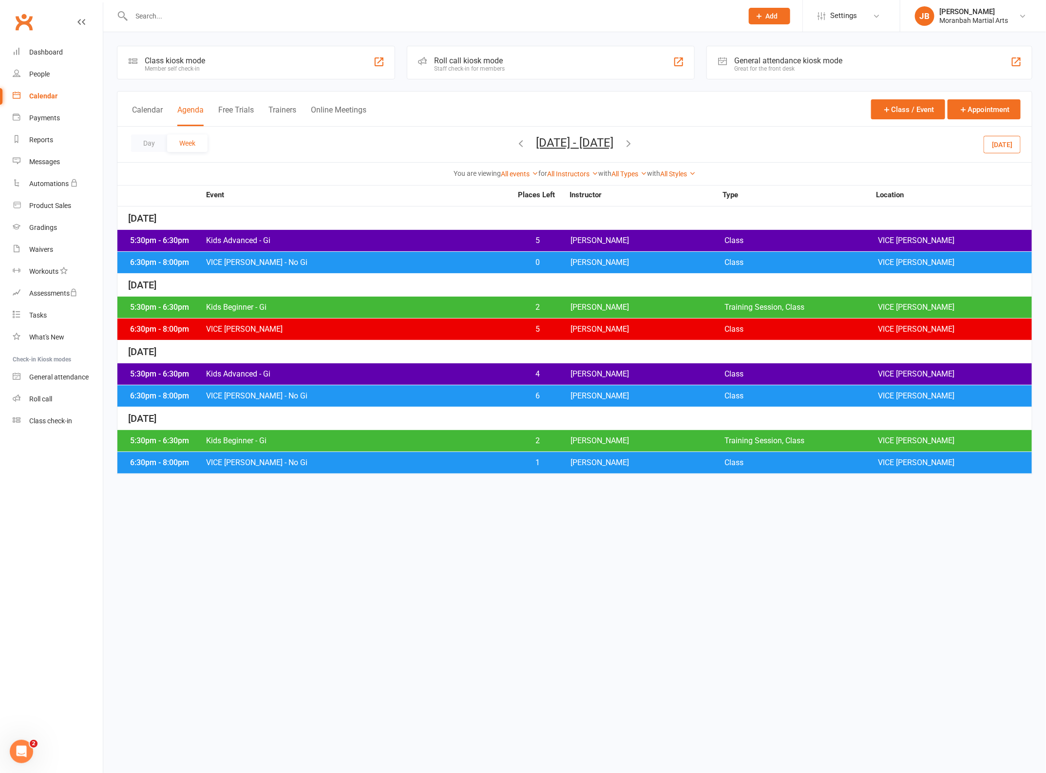
click at [295, 236] on div "5:30pm - 6:30pm Kids Advanced - Gi 5 [PERSON_NAME] Class VICE [PERSON_NAME]" at bounding box center [574, 240] width 915 height 21
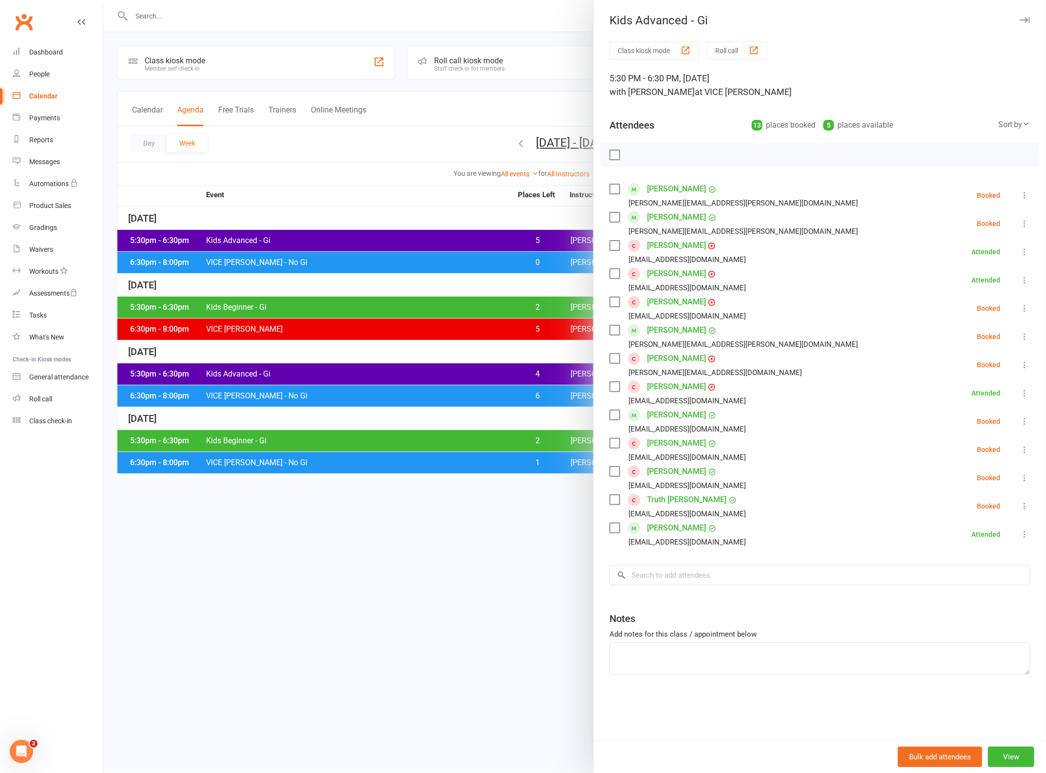
drag, startPoint x: 386, startPoint y: 210, endPoint x: 508, endPoint y: 178, distance: 125.4
click at [386, 210] on div at bounding box center [574, 386] width 943 height 773
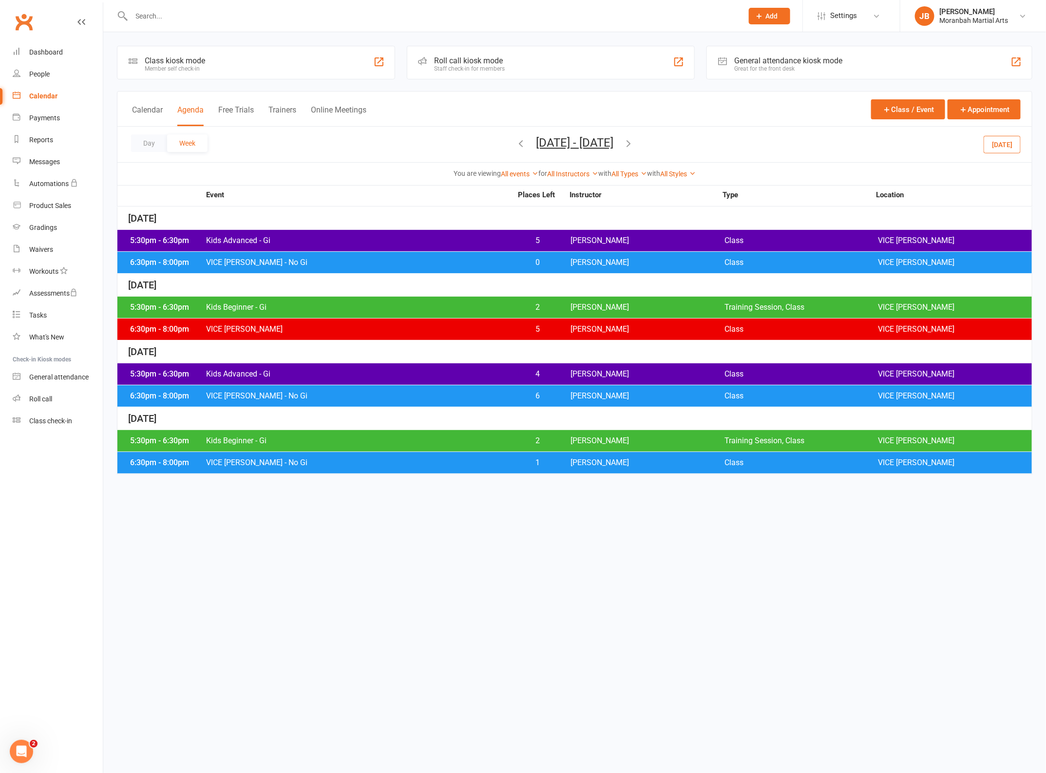
click at [634, 142] on icon "button" at bounding box center [628, 143] width 11 height 11
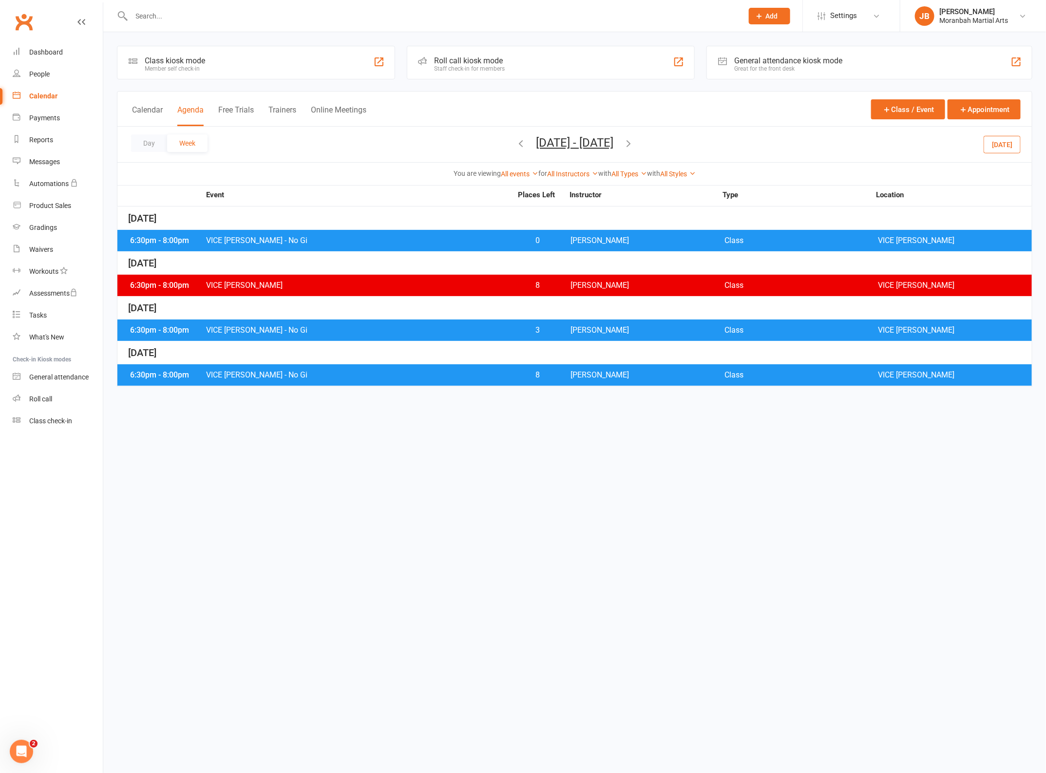
click at [634, 142] on icon "button" at bounding box center [628, 143] width 11 height 11
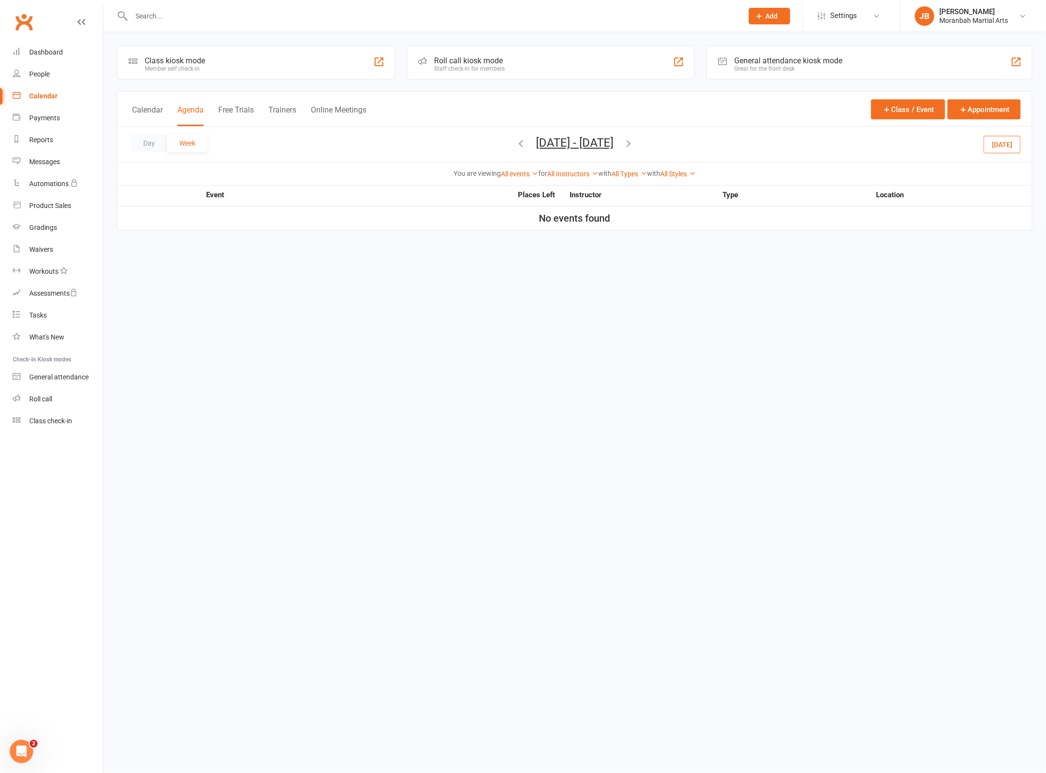
click at [634, 142] on icon "button" at bounding box center [628, 143] width 11 height 11
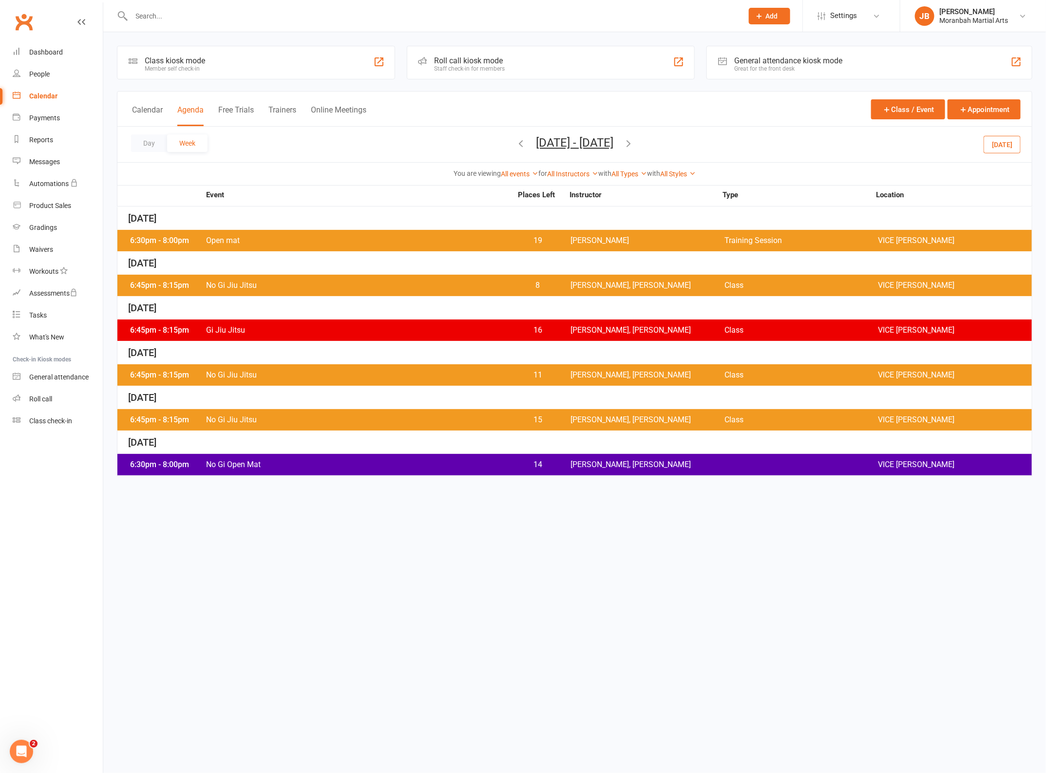
click at [634, 142] on icon "button" at bounding box center [628, 143] width 11 height 11
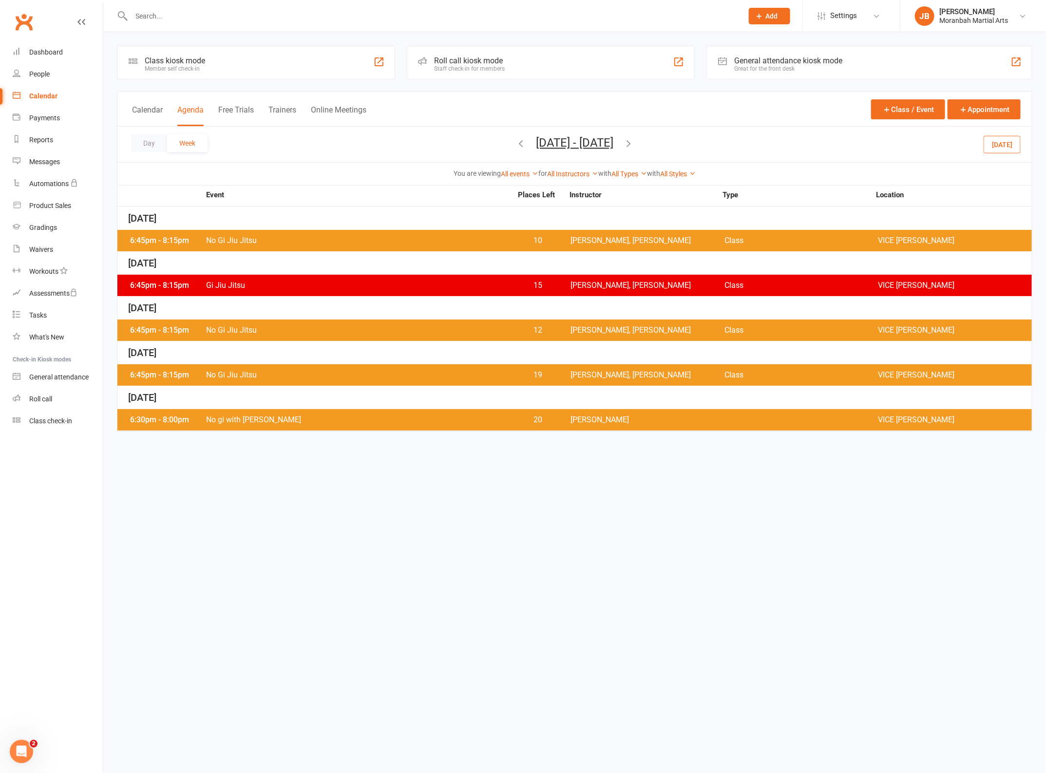
click at [634, 142] on icon "button" at bounding box center [628, 143] width 11 height 11
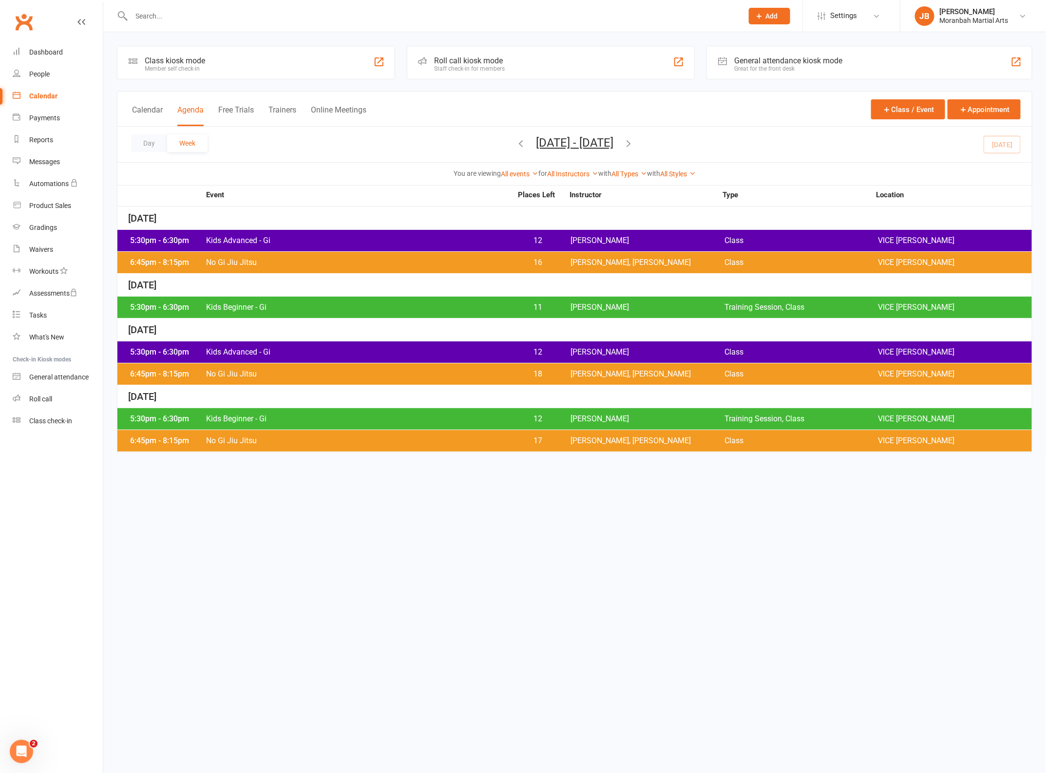
click at [357, 242] on span "Kids Advanced - Gi" at bounding box center [359, 241] width 307 height 8
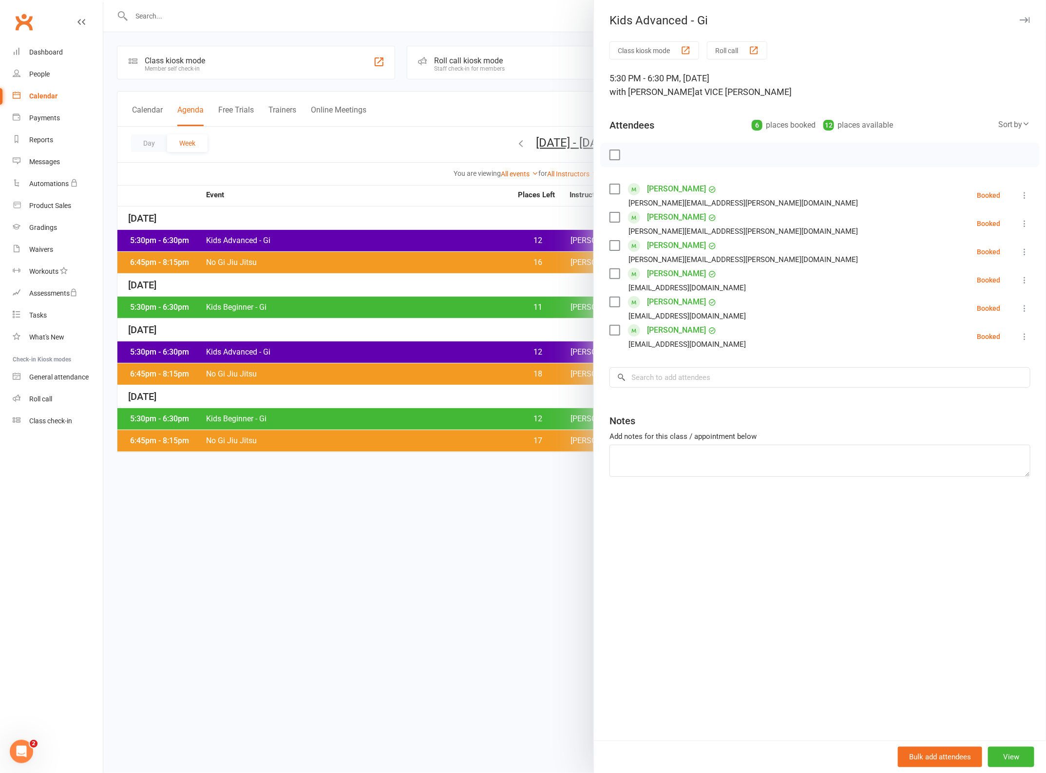
click at [666, 331] on link "[PERSON_NAME]" at bounding box center [676, 331] width 59 height 16
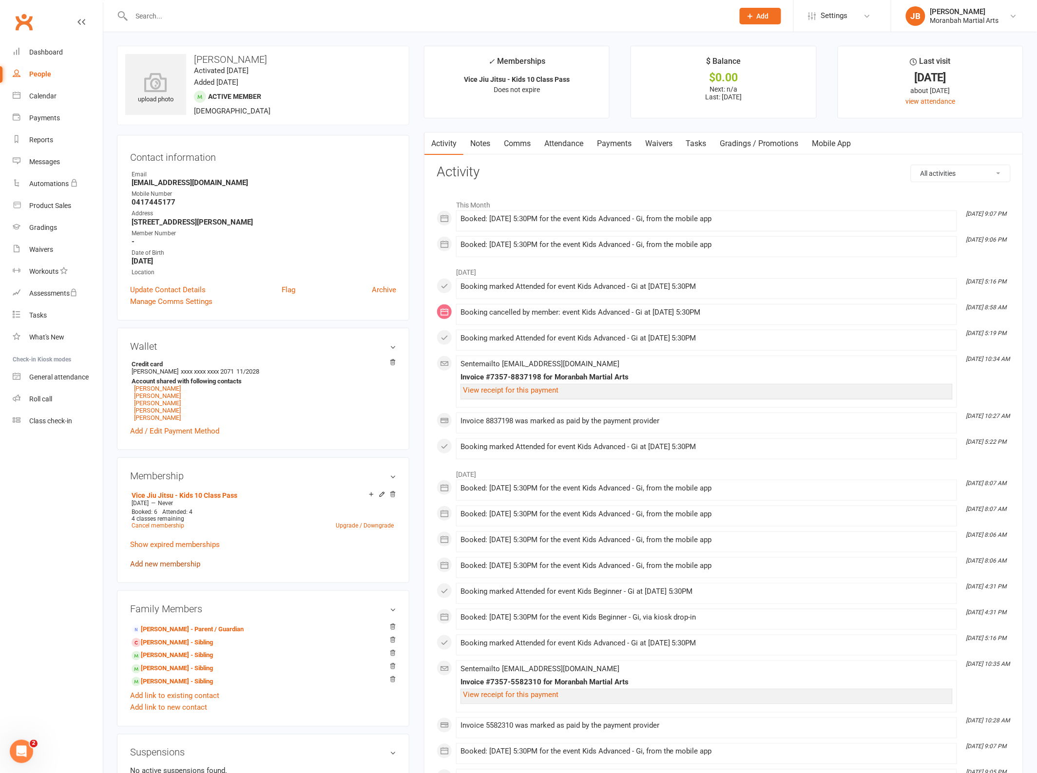
click at [154, 569] on link "Add new membership" at bounding box center [165, 564] width 70 height 9
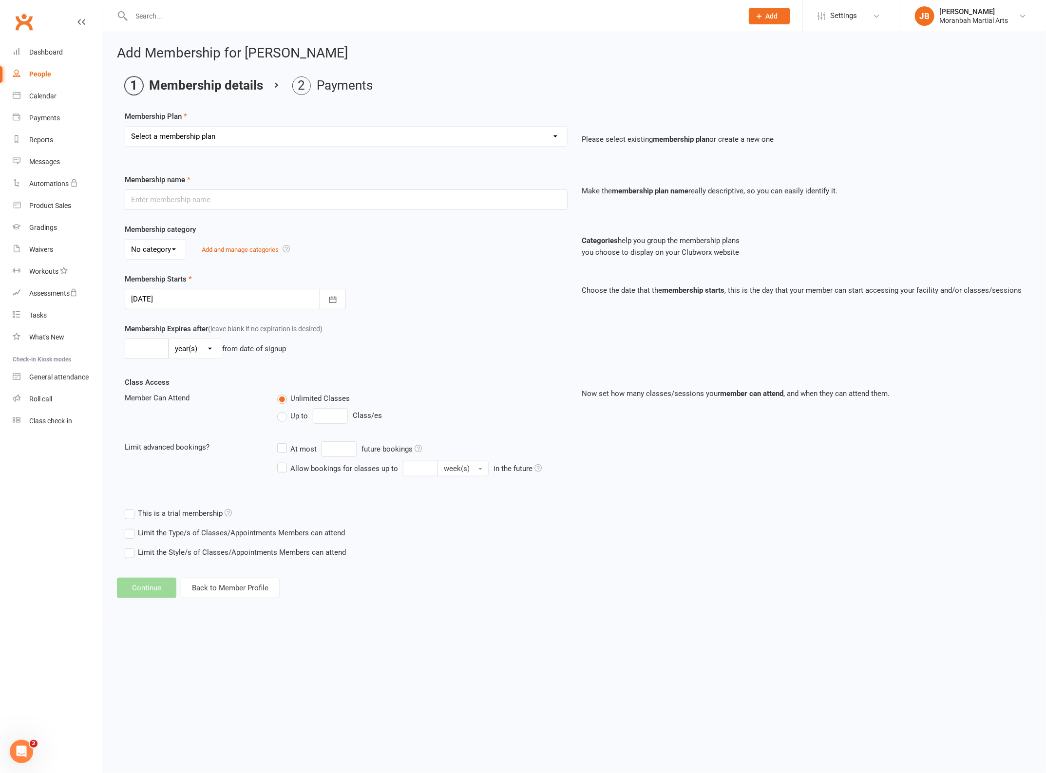
click at [385, 135] on select "Select a membership plan Create new Membership Plan Vice Jiu Jitsu - Fortnightl…" at bounding box center [346, 136] width 442 height 19
select select "7"
click at [125, 127] on select "Select a membership plan Create new Membership Plan Vice Jiu Jitsu - Fortnightl…" at bounding box center [346, 136] width 442 height 19
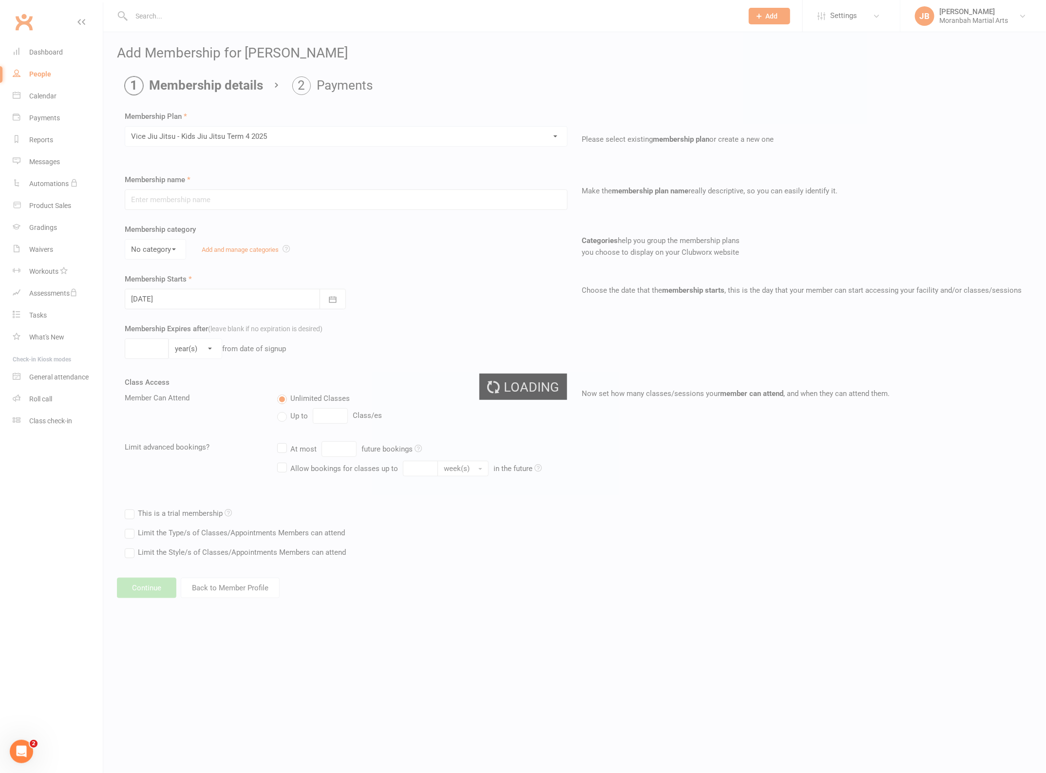
type input "Vice Jiu Jitsu - Kids Jiu Jitsu Term 4 2025"
type input "[DATE]"
type input "8"
select select "1"
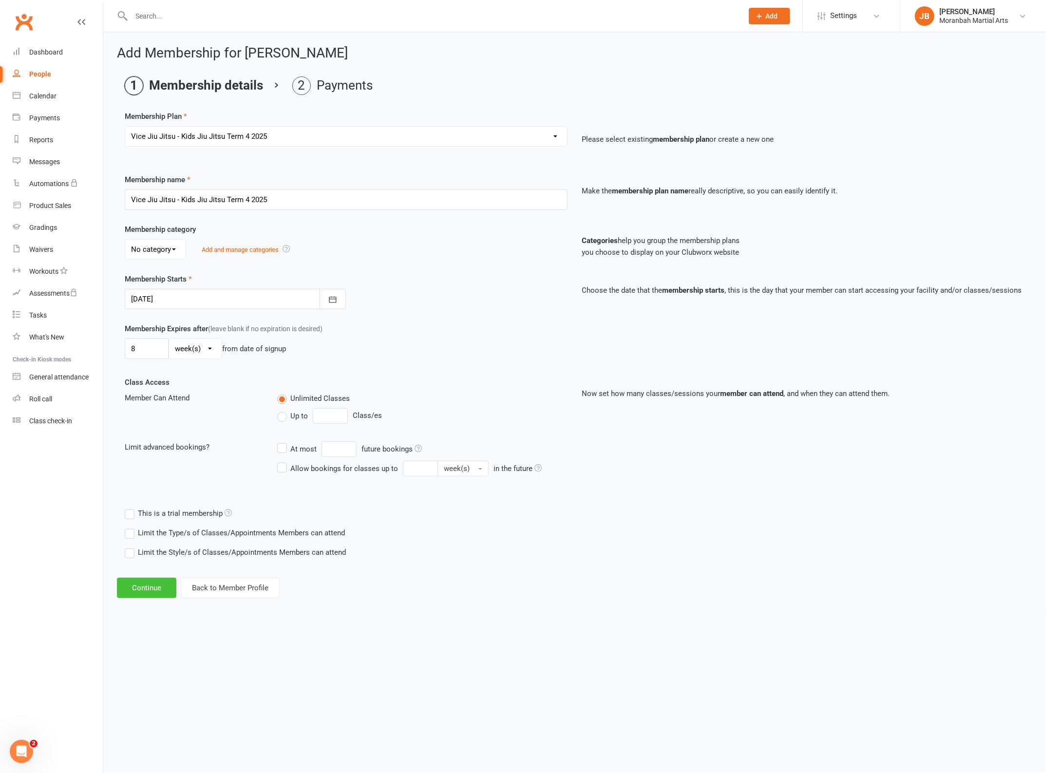
click at [150, 586] on button "Continue" at bounding box center [146, 588] width 59 height 20
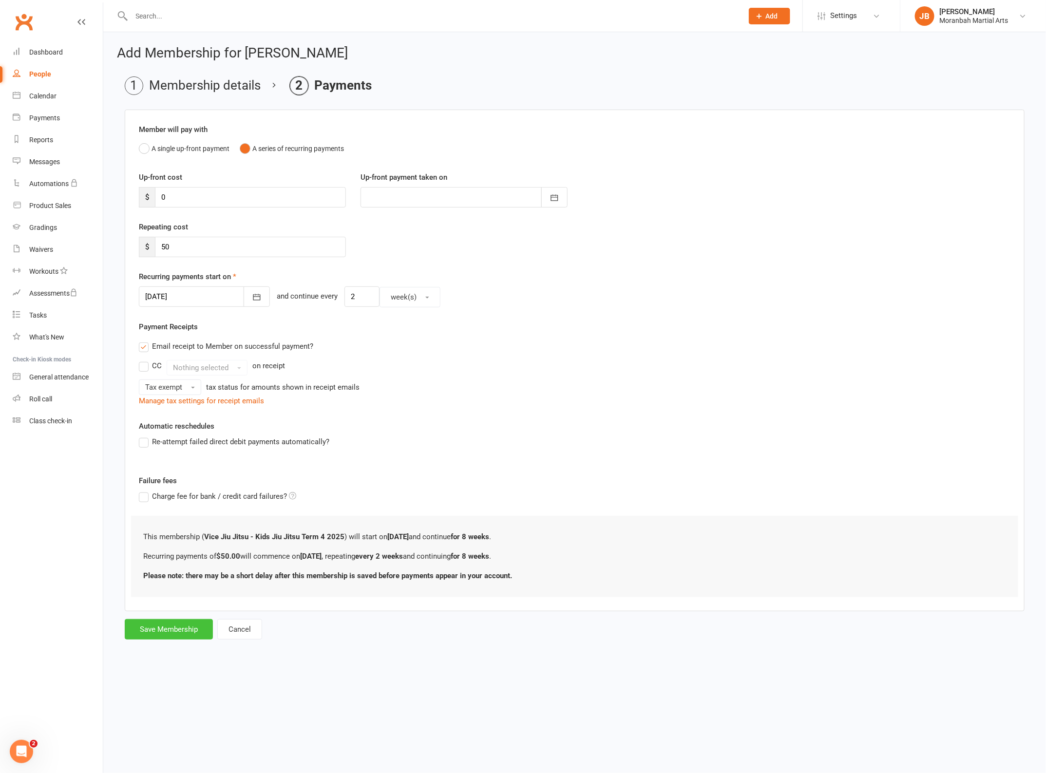
click at [169, 630] on button "Save Membership" at bounding box center [169, 629] width 88 height 20
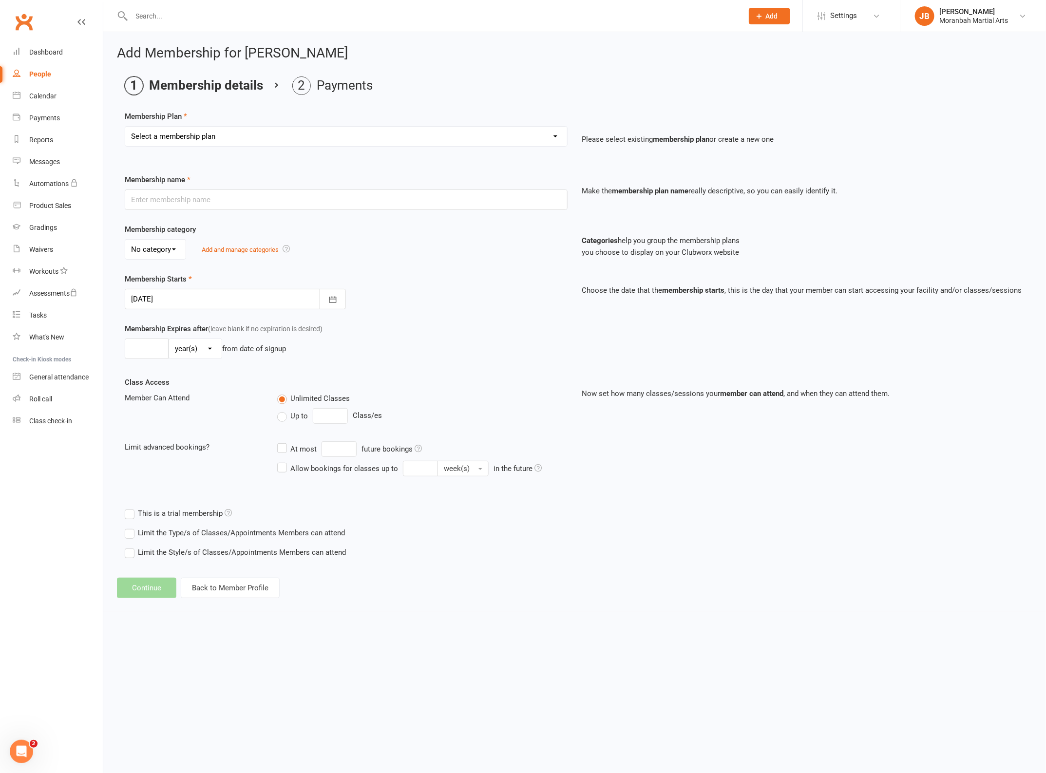
click at [43, 76] on div "People" at bounding box center [40, 74] width 22 height 8
select select "100"
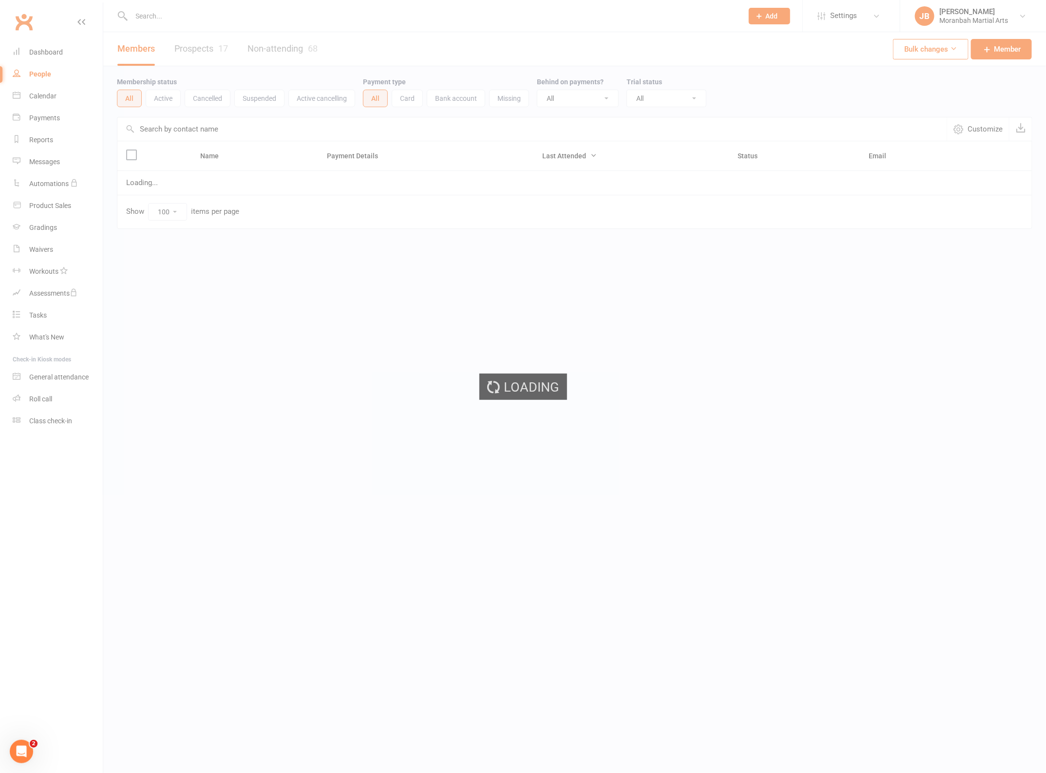
click at [41, 96] on div "Loading" at bounding box center [523, 386] width 1046 height 773
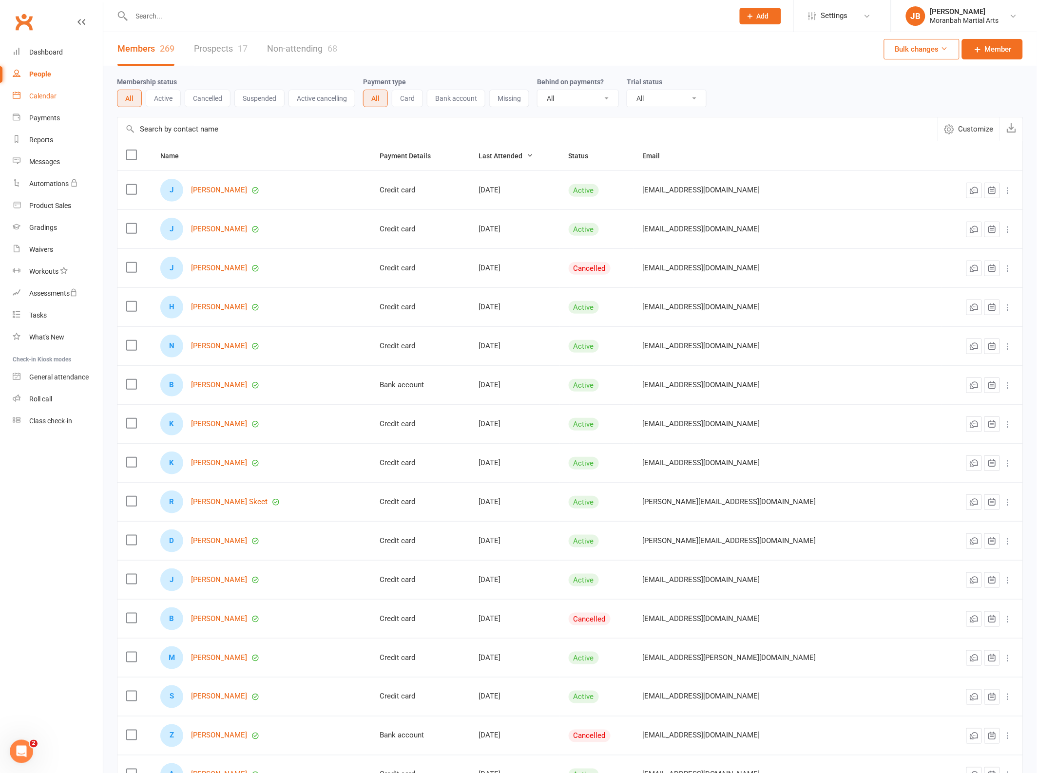
click at [39, 96] on div "Calendar" at bounding box center [42, 96] width 27 height 8
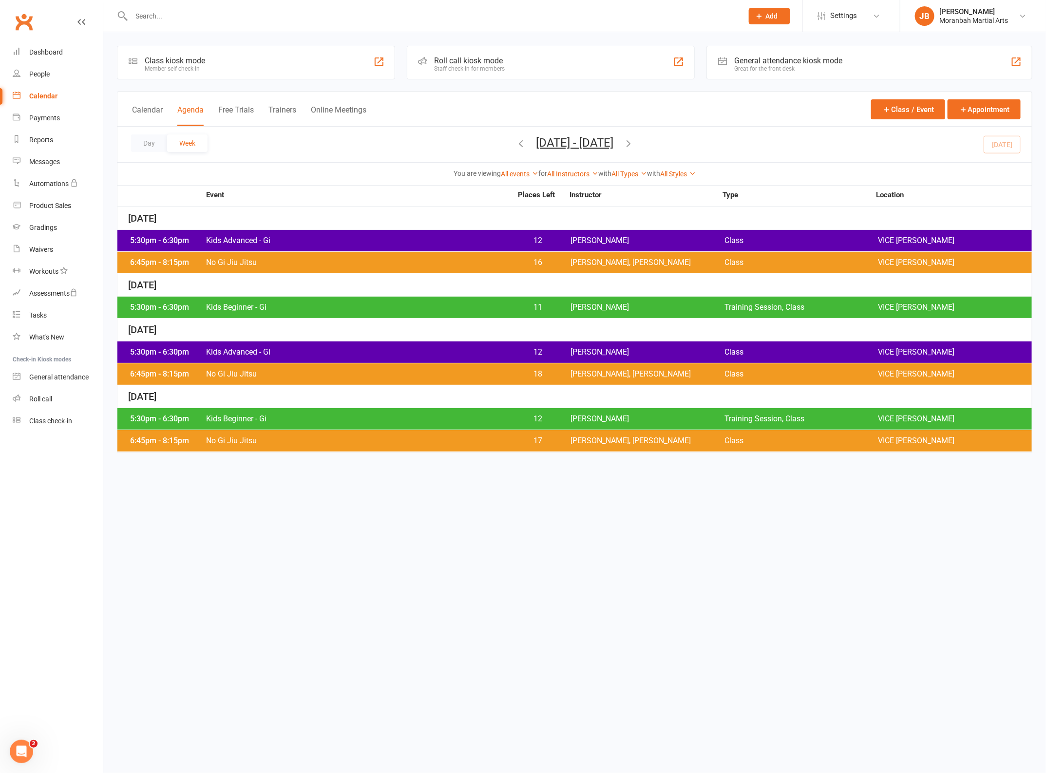
click at [324, 239] on span "Kids Advanced - Gi" at bounding box center [359, 241] width 307 height 8
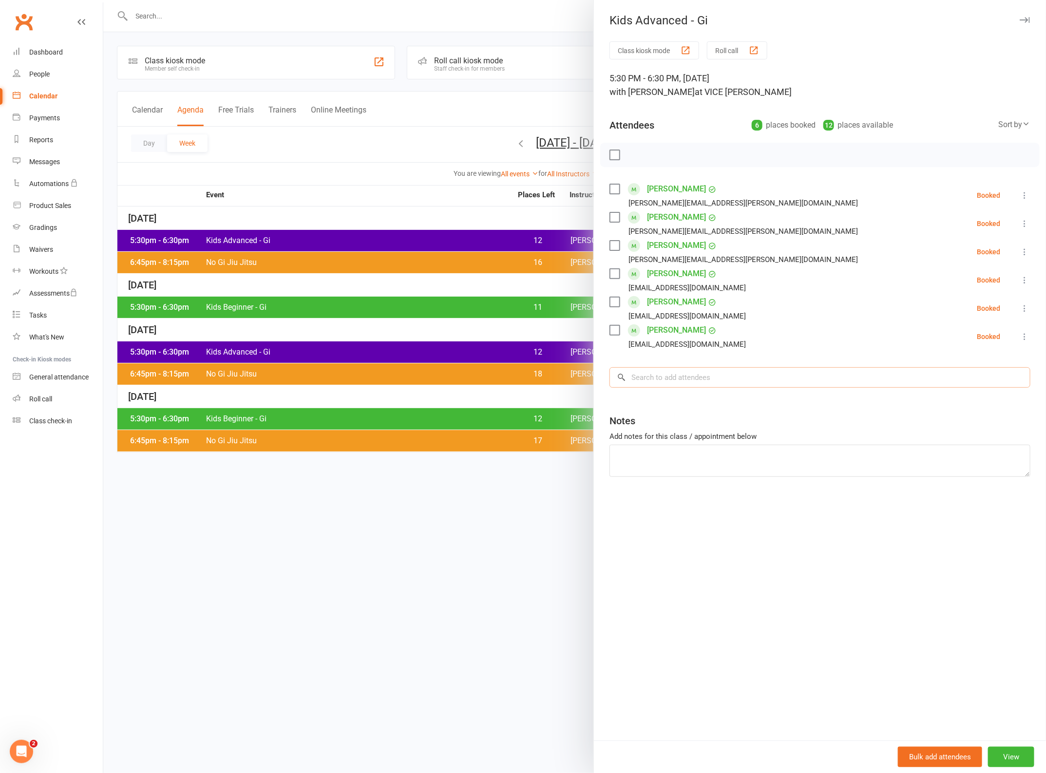
click at [736, 374] on input "search" at bounding box center [820, 377] width 421 height 20
type input "[PERSON_NAME]"
click at [766, 399] on div "[EMAIL_ADDRESS][DOMAIN_NAME]" at bounding box center [820, 398] width 412 height 14
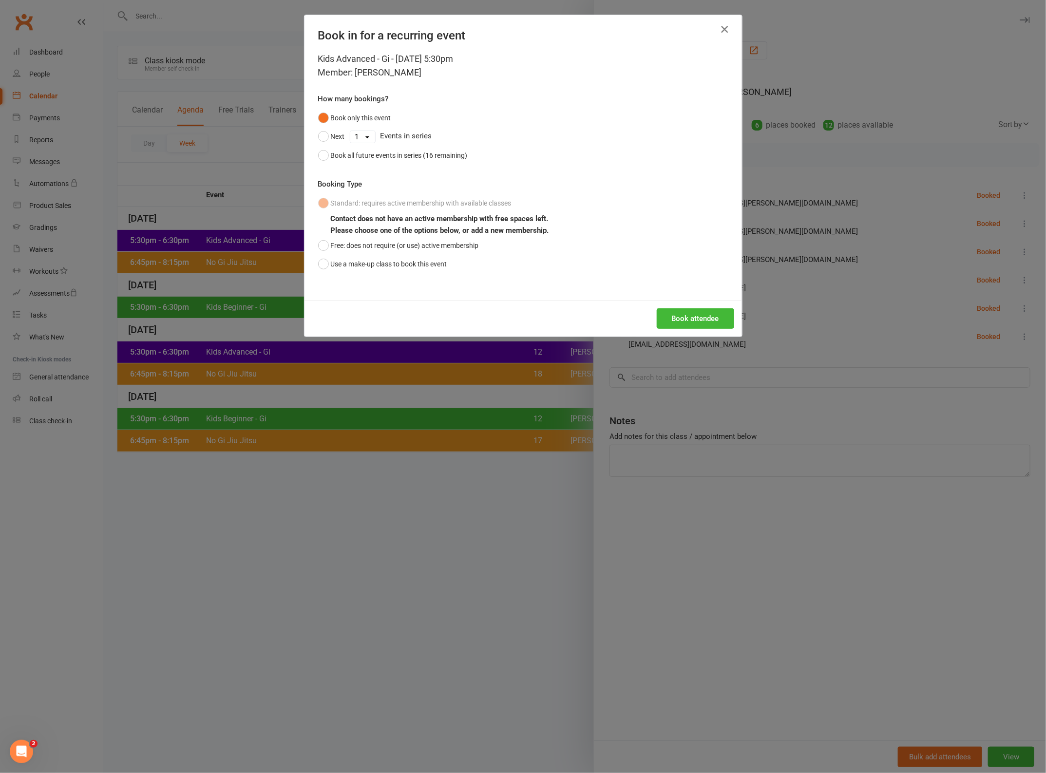
click at [722, 30] on icon "button" at bounding box center [725, 29] width 12 height 12
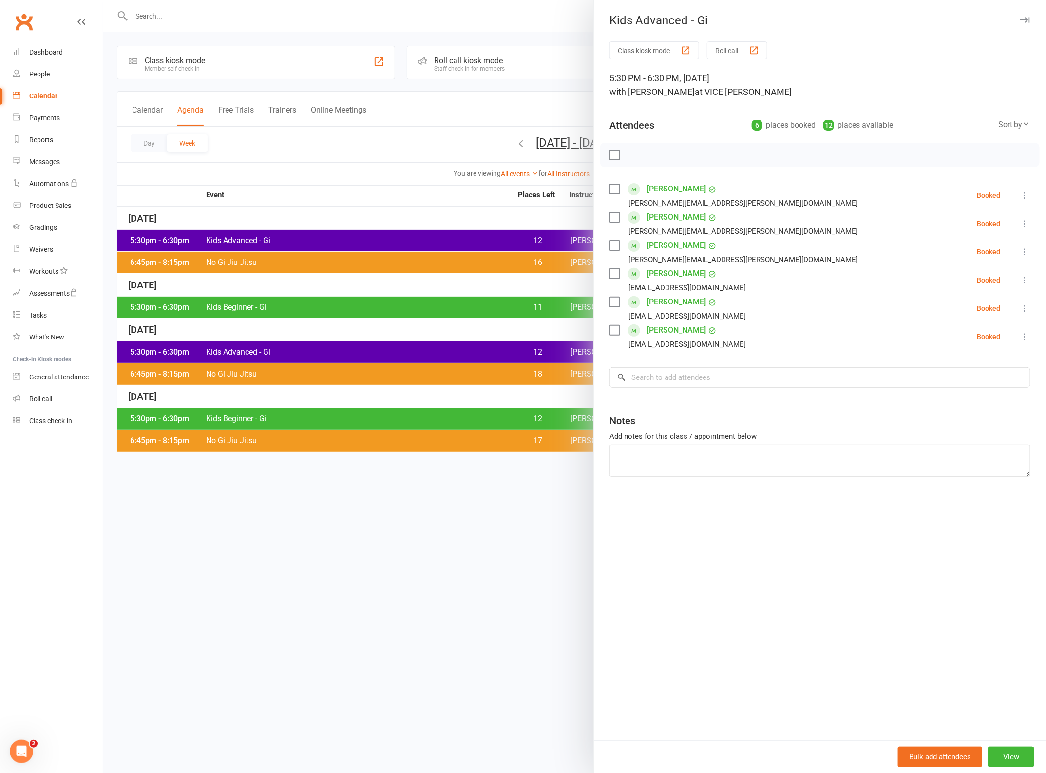
click at [203, 20] on div at bounding box center [574, 386] width 943 height 773
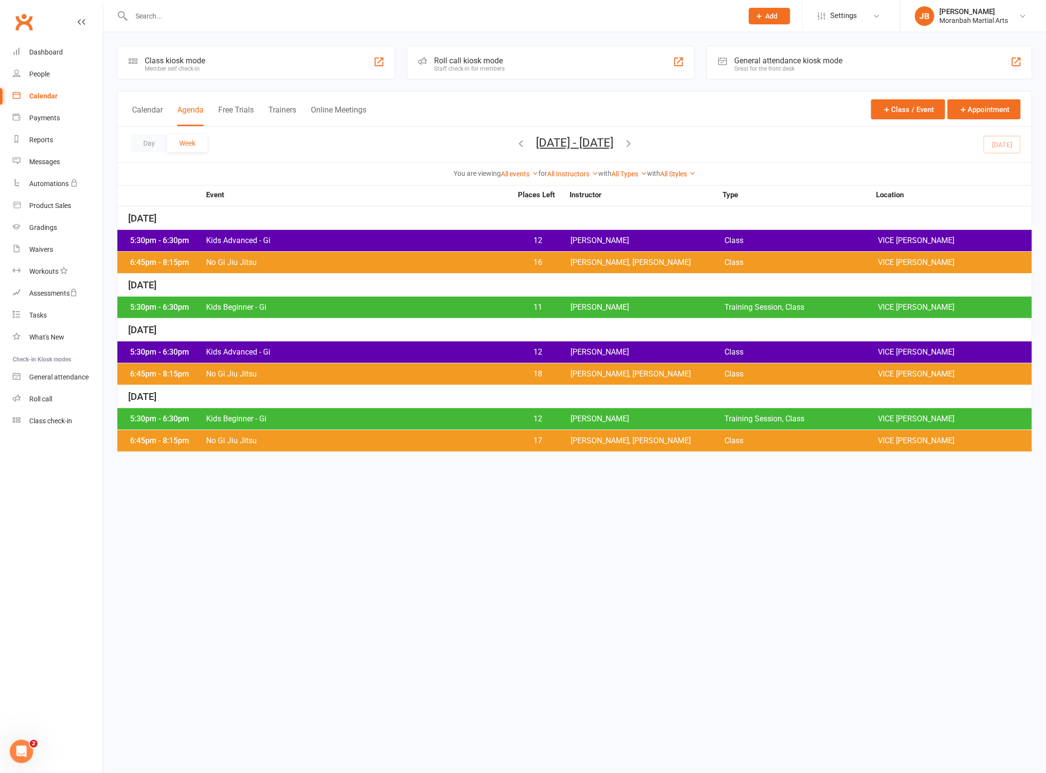
click at [149, 19] on input "text" at bounding box center [433, 16] width 608 height 14
type input "[PERSON_NAME]"
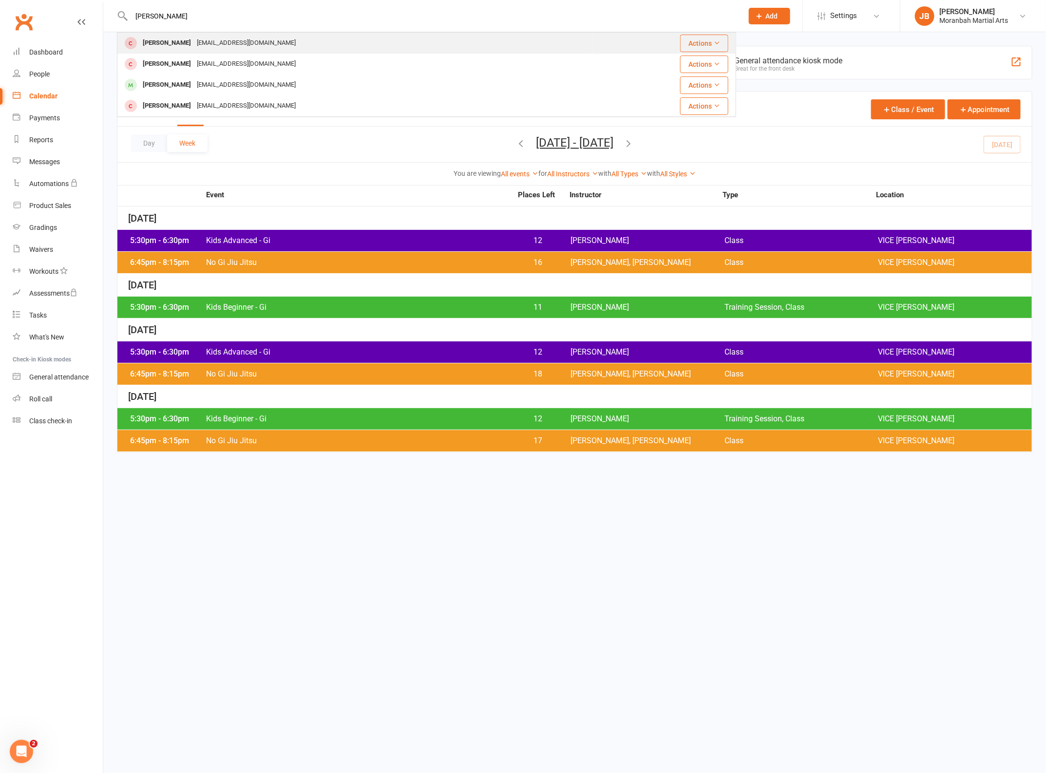
click at [210, 43] on div "[EMAIL_ADDRESS][DOMAIN_NAME]" at bounding box center [246, 43] width 105 height 14
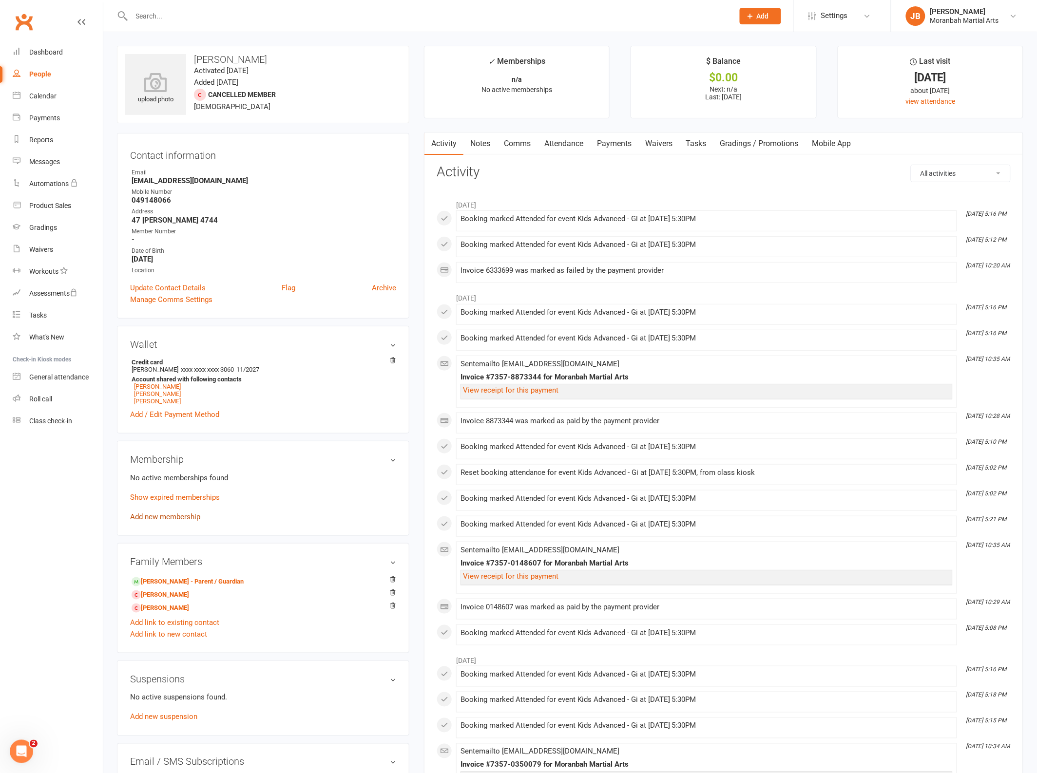
click at [168, 519] on link "Add new membership" at bounding box center [165, 517] width 70 height 9
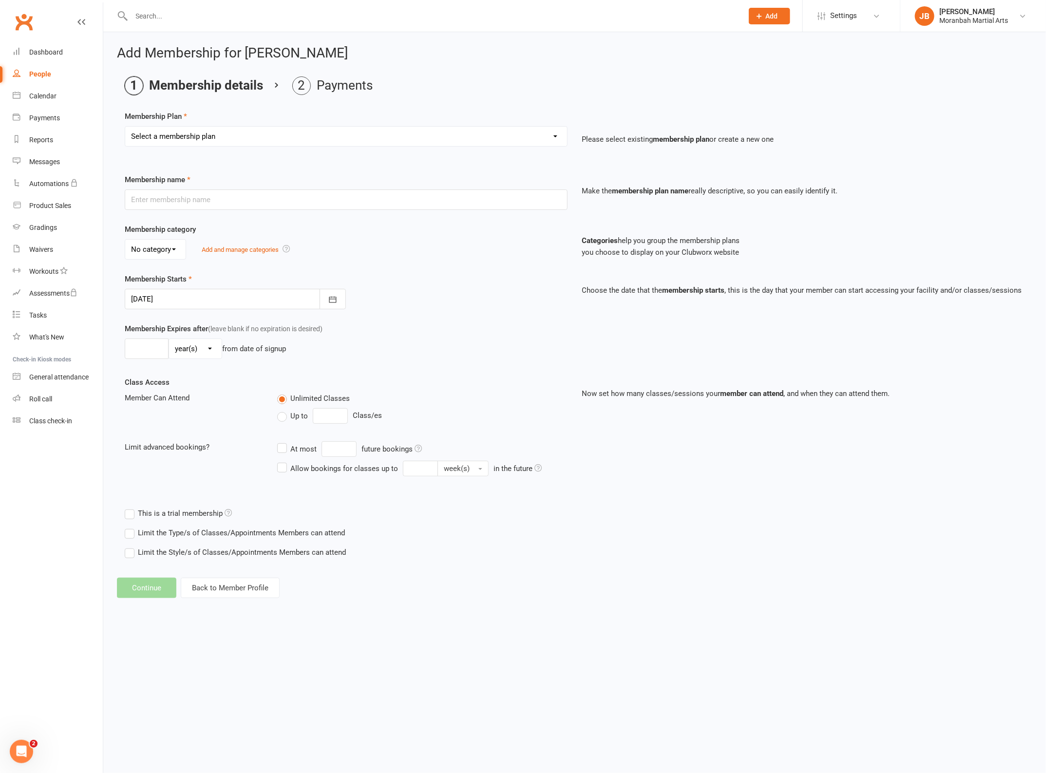
click at [249, 139] on select "Select a membership plan Create new Membership Plan Vice Jiu Jitsu - Fortnightl…" at bounding box center [346, 136] width 442 height 19
select select "7"
click at [125, 127] on select "Select a membership plan Create new Membership Plan Vice Jiu Jitsu - Fortnightl…" at bounding box center [346, 136] width 442 height 19
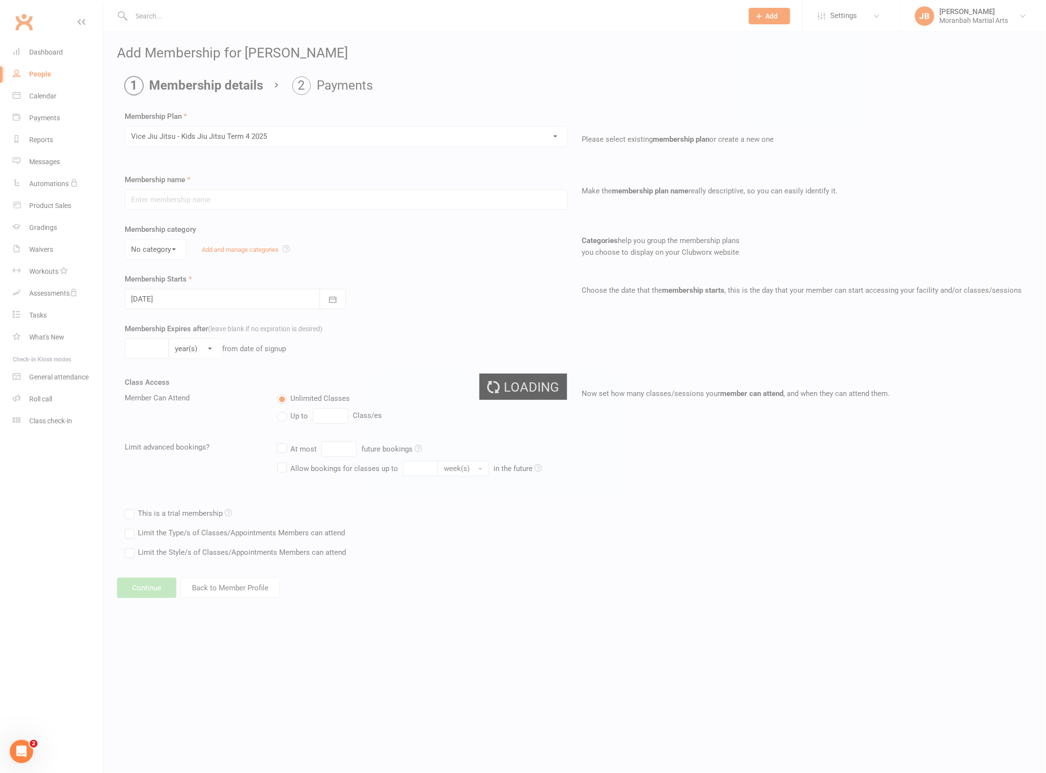
type input "Vice Jiu Jitsu - Kids Jiu Jitsu Term 4 2025"
type input "[DATE]"
type input "8"
select select "1"
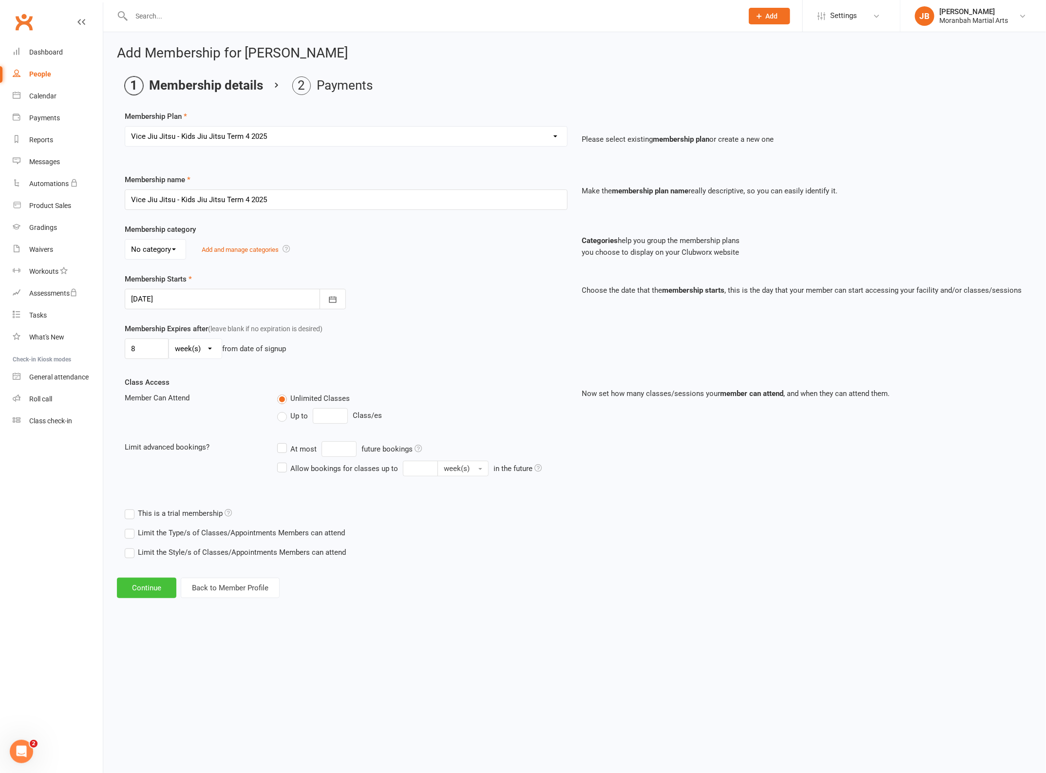
click at [152, 593] on button "Continue" at bounding box center [146, 588] width 59 height 20
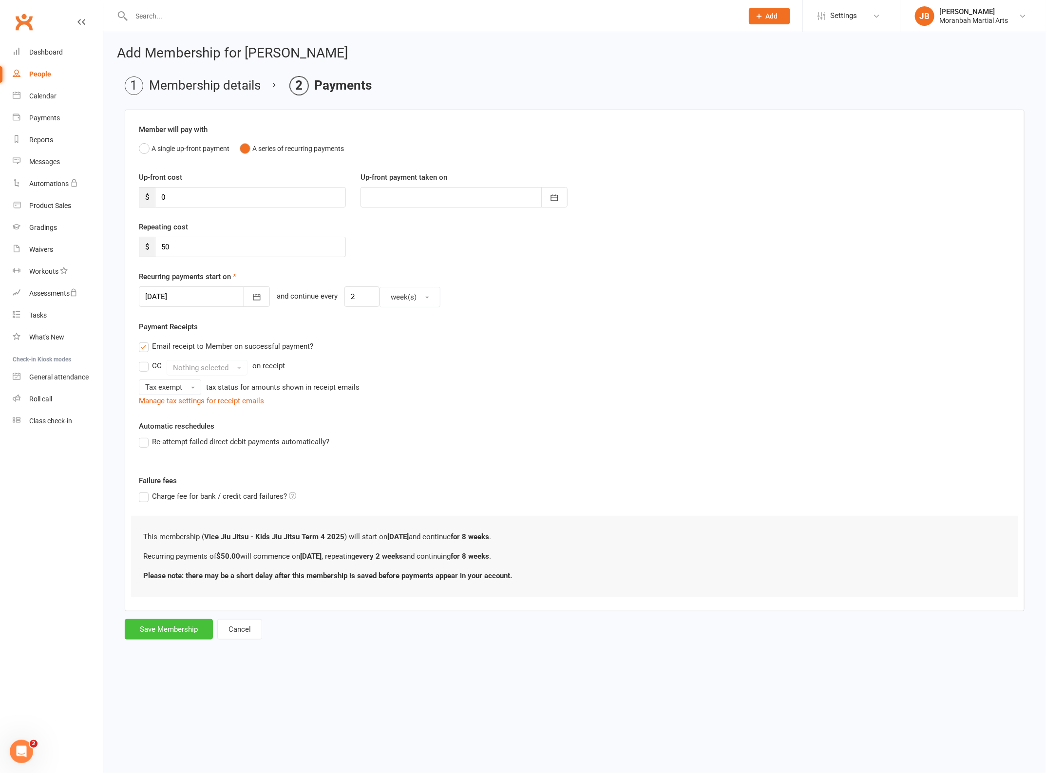
click at [154, 627] on button "Save Membership" at bounding box center [169, 629] width 88 height 20
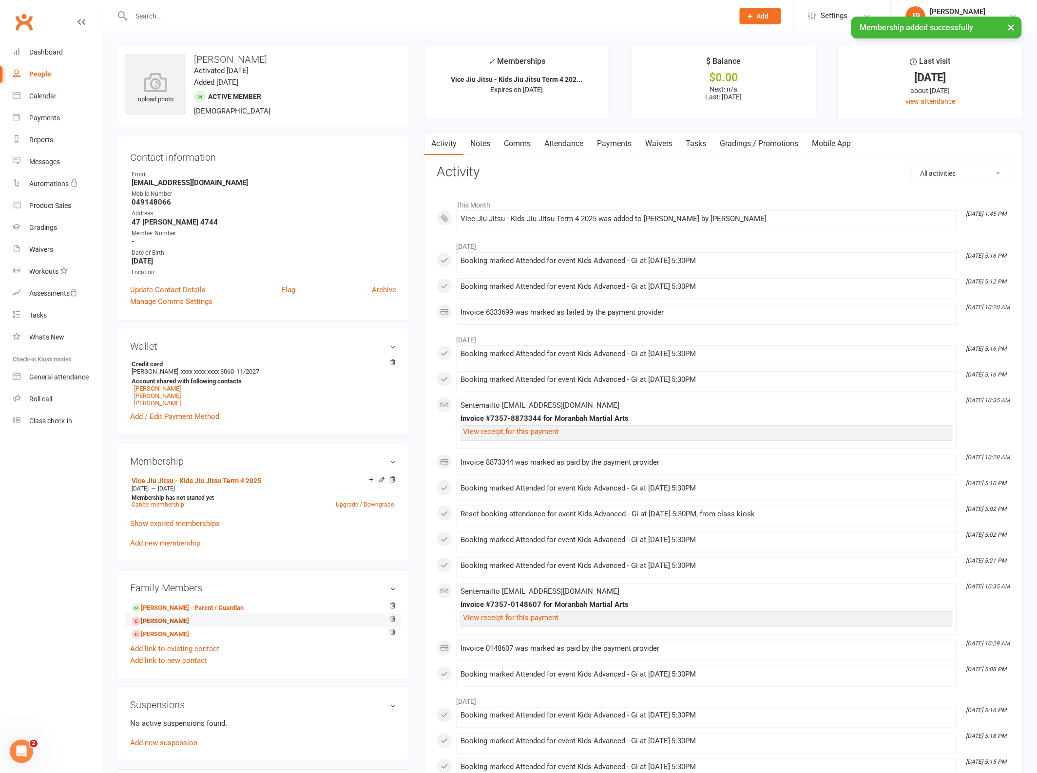
click at [174, 624] on link "[PERSON_NAME]" at bounding box center [161, 621] width 58 height 10
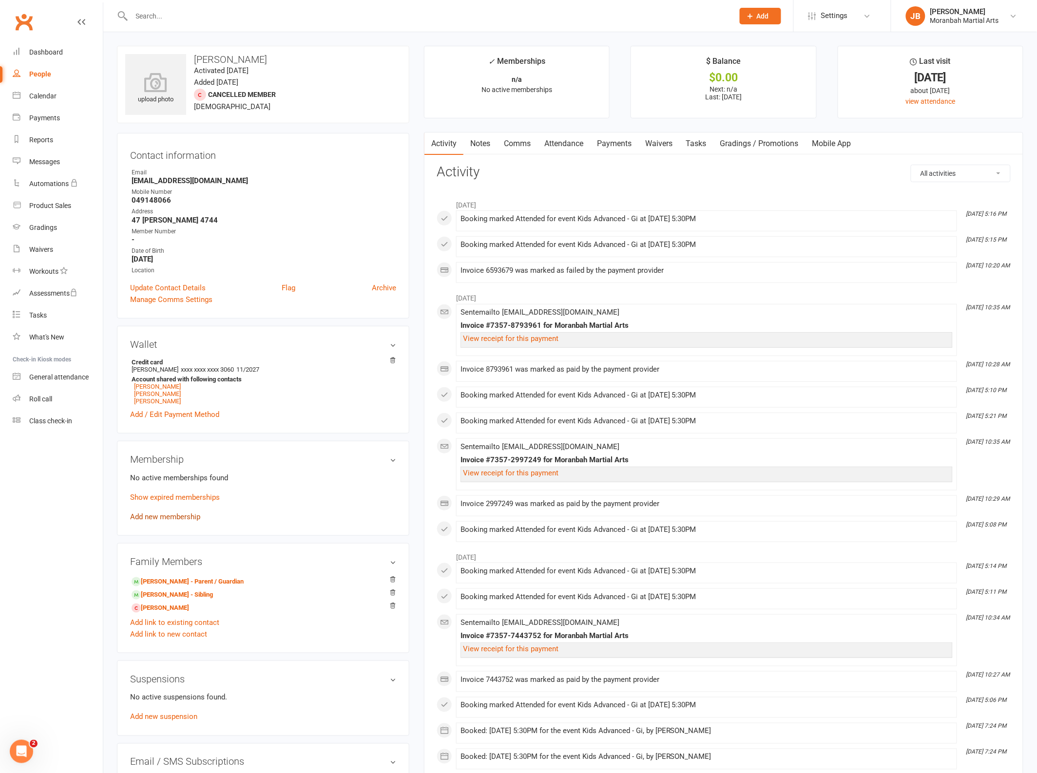
click at [176, 521] on link "Add new membership" at bounding box center [165, 517] width 70 height 9
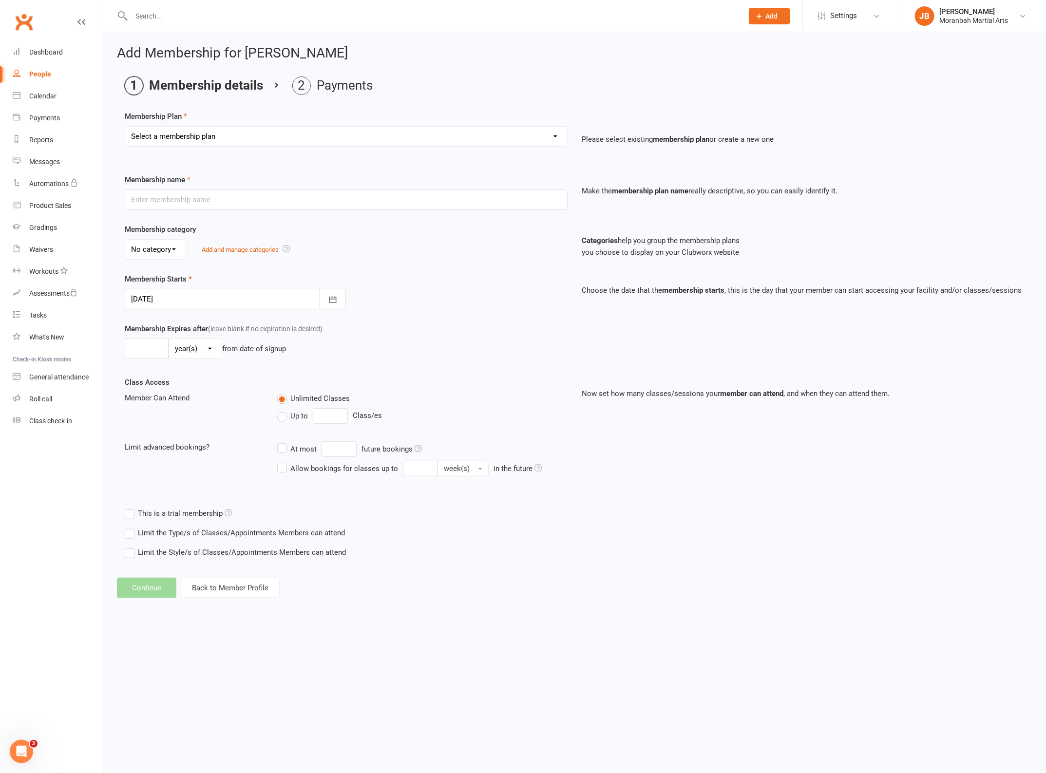
click at [400, 140] on select "Select a membership plan Create new Membership Plan Vice Jiu Jitsu - Fortnightl…" at bounding box center [346, 136] width 442 height 19
select select "7"
click at [125, 127] on select "Select a membership plan Create new Membership Plan Vice Jiu Jitsu - Fortnightl…" at bounding box center [346, 136] width 442 height 19
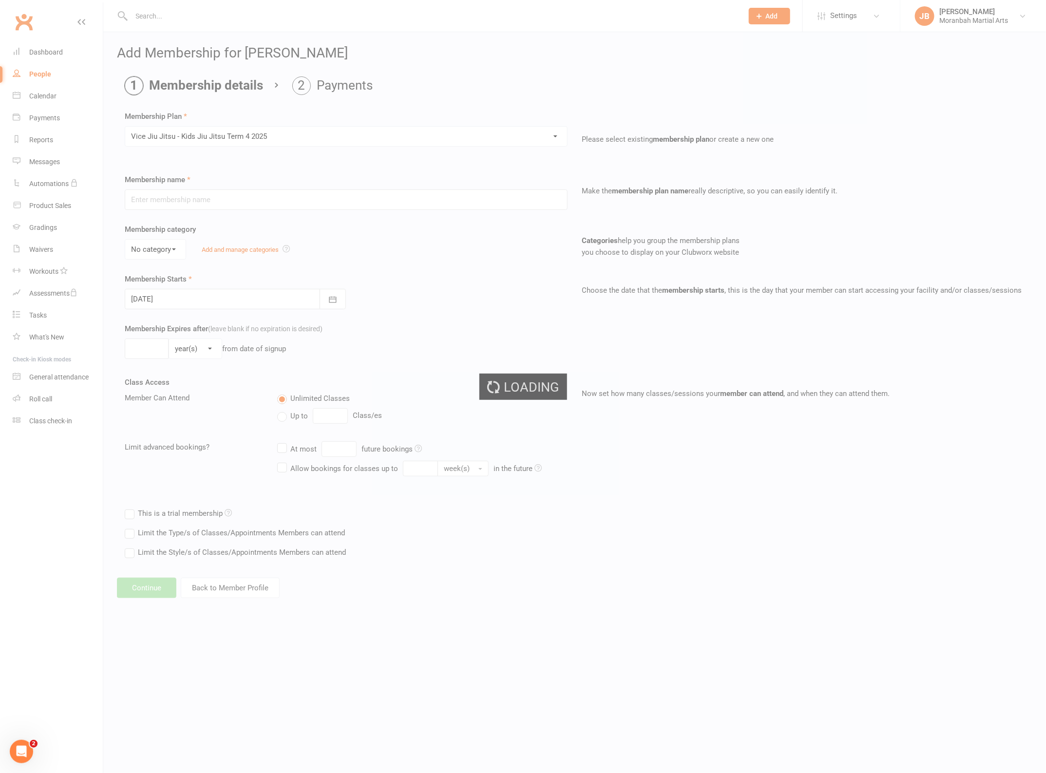
type input "Vice Jiu Jitsu - Kids Jiu Jitsu Term 4 2025"
type input "[DATE]"
type input "8"
select select "1"
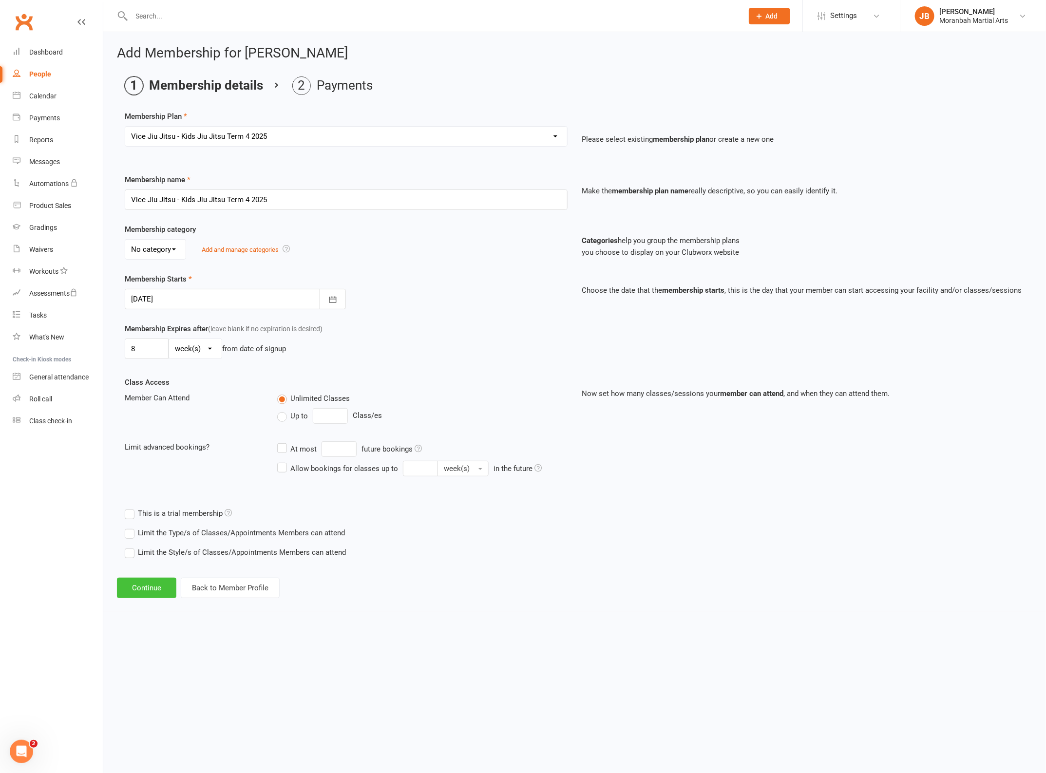
click at [144, 590] on button "Continue" at bounding box center [146, 588] width 59 height 20
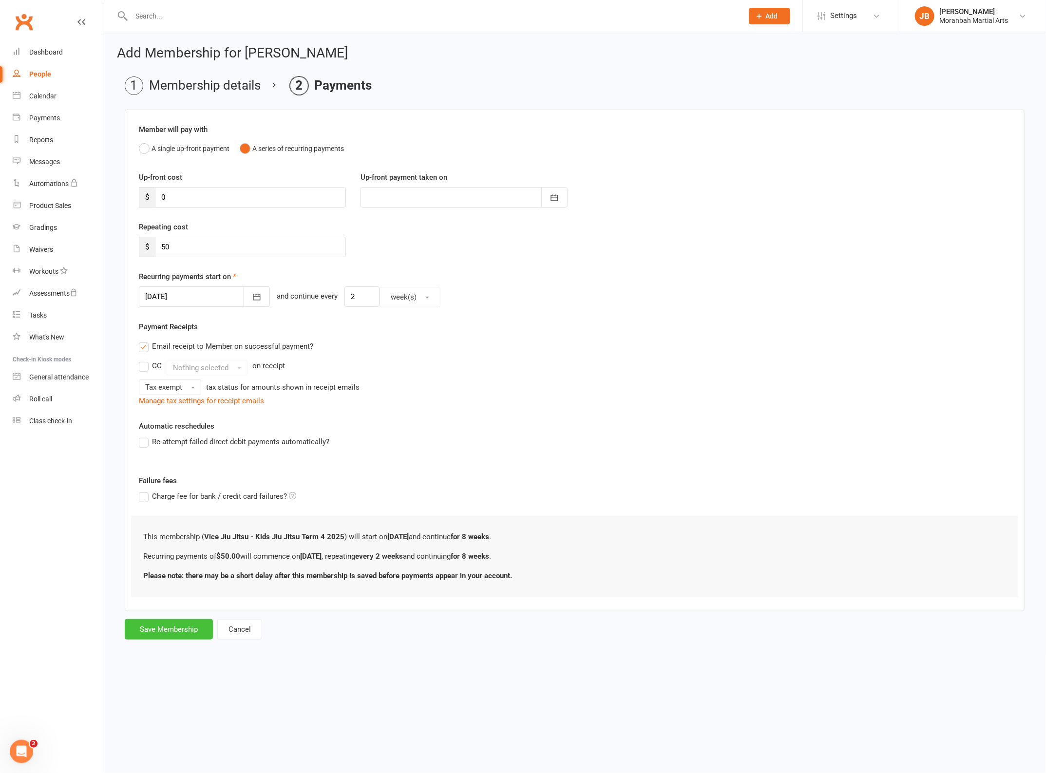
click at [158, 631] on button "Save Membership" at bounding box center [169, 629] width 88 height 20
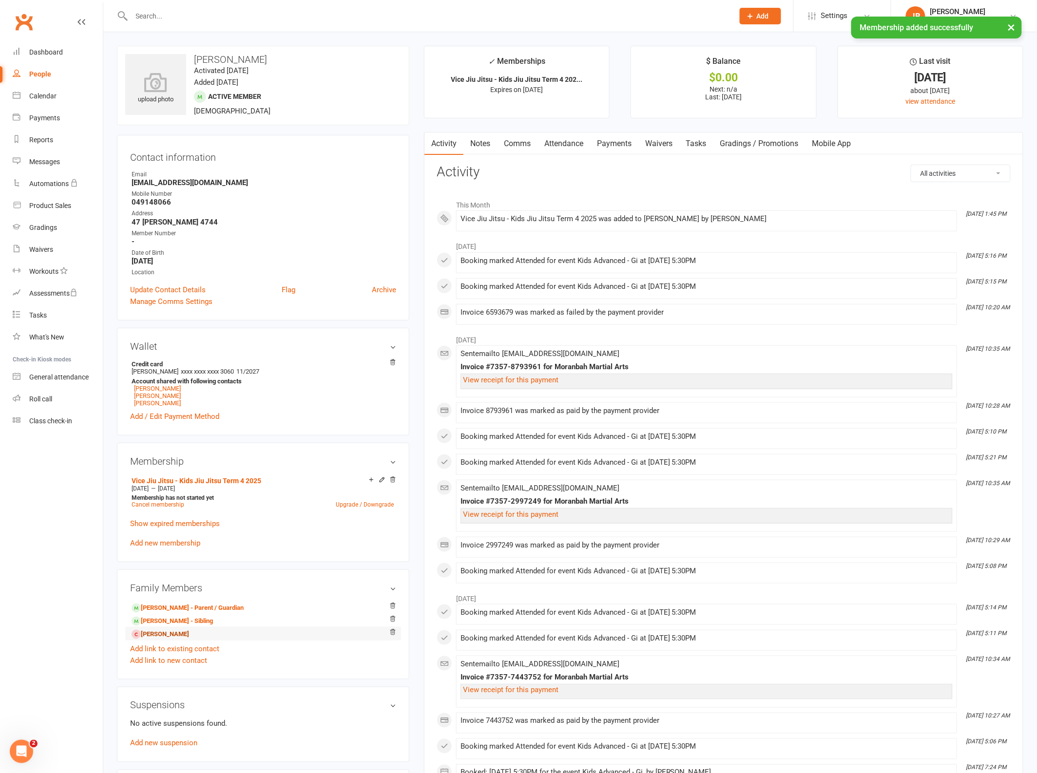
click at [171, 639] on link "[PERSON_NAME]" at bounding box center [161, 635] width 58 height 10
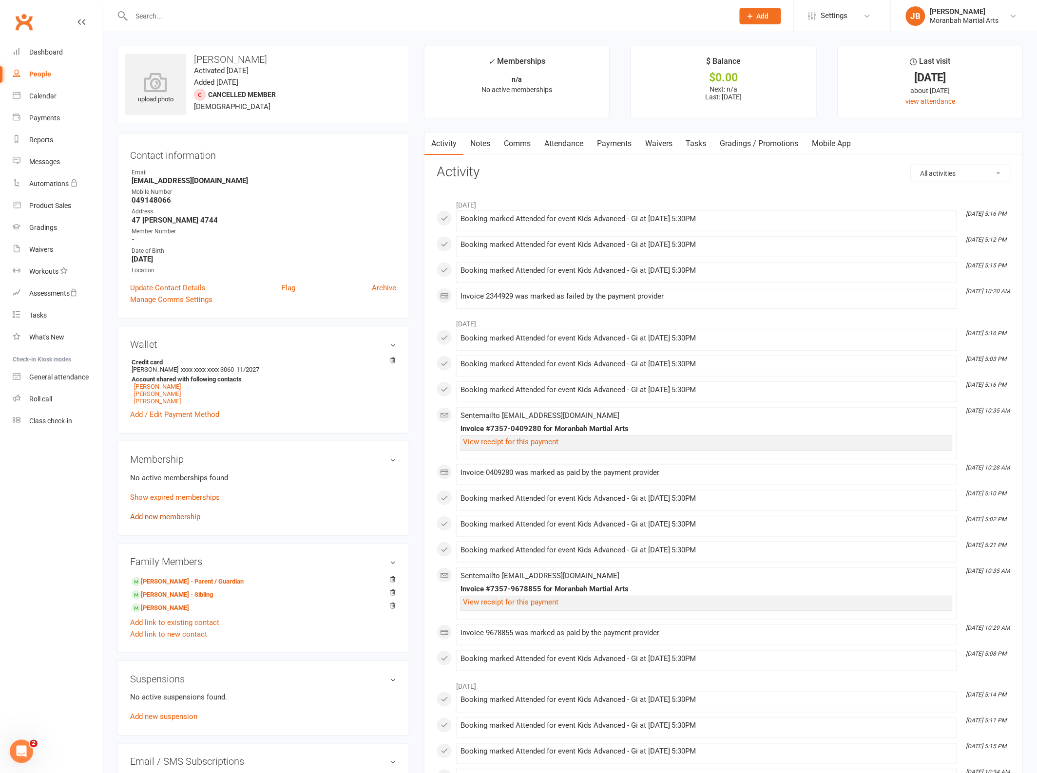
click at [172, 519] on link "Add new membership" at bounding box center [165, 517] width 70 height 9
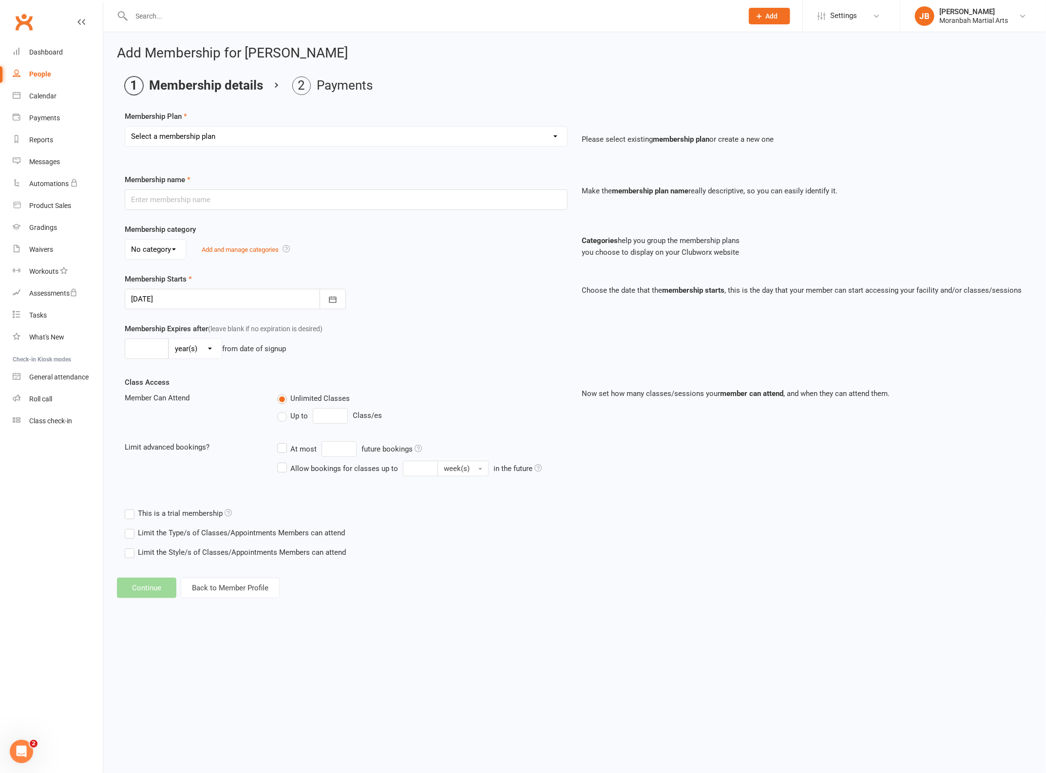
click at [231, 142] on select "Select a membership plan Create new Membership Plan Vice Jiu Jitsu - Fortnightl…" at bounding box center [346, 136] width 442 height 19
select select "7"
click at [125, 127] on select "Select a membership plan Create new Membership Plan Vice Jiu Jitsu - Fortnightl…" at bounding box center [346, 136] width 442 height 19
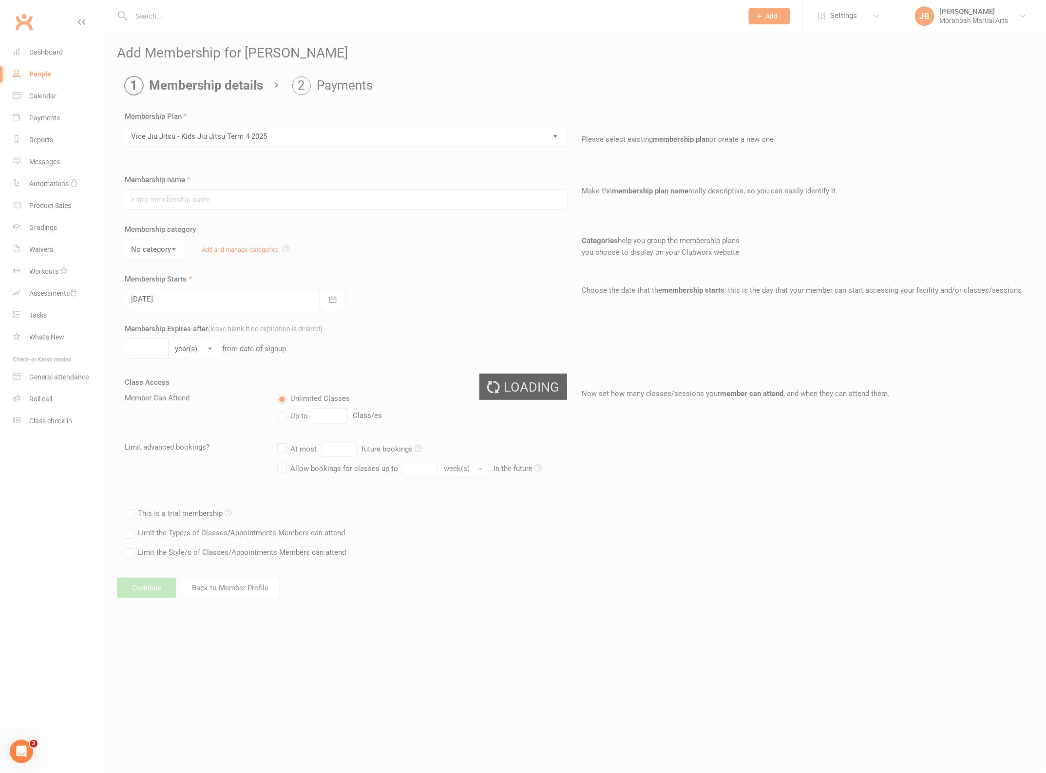
type input "Vice Jiu Jitsu - Kids Jiu Jitsu Term 4 2025"
type input "[DATE]"
type input "8"
select select "1"
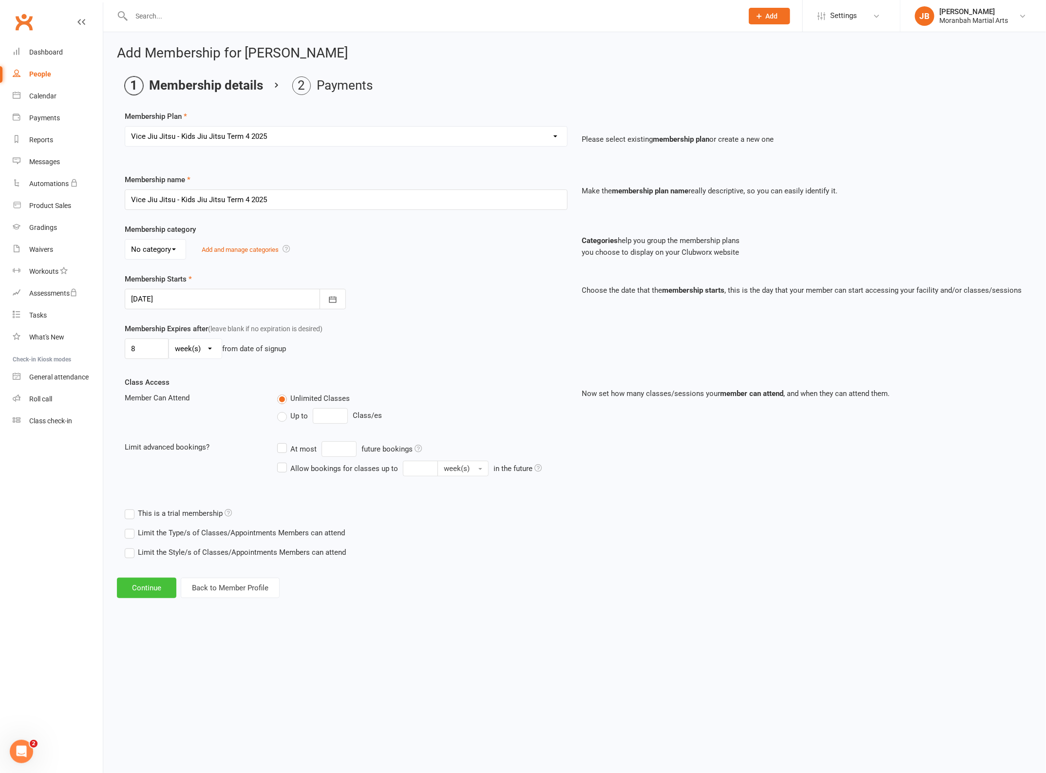
click at [143, 590] on button "Continue" at bounding box center [146, 588] width 59 height 20
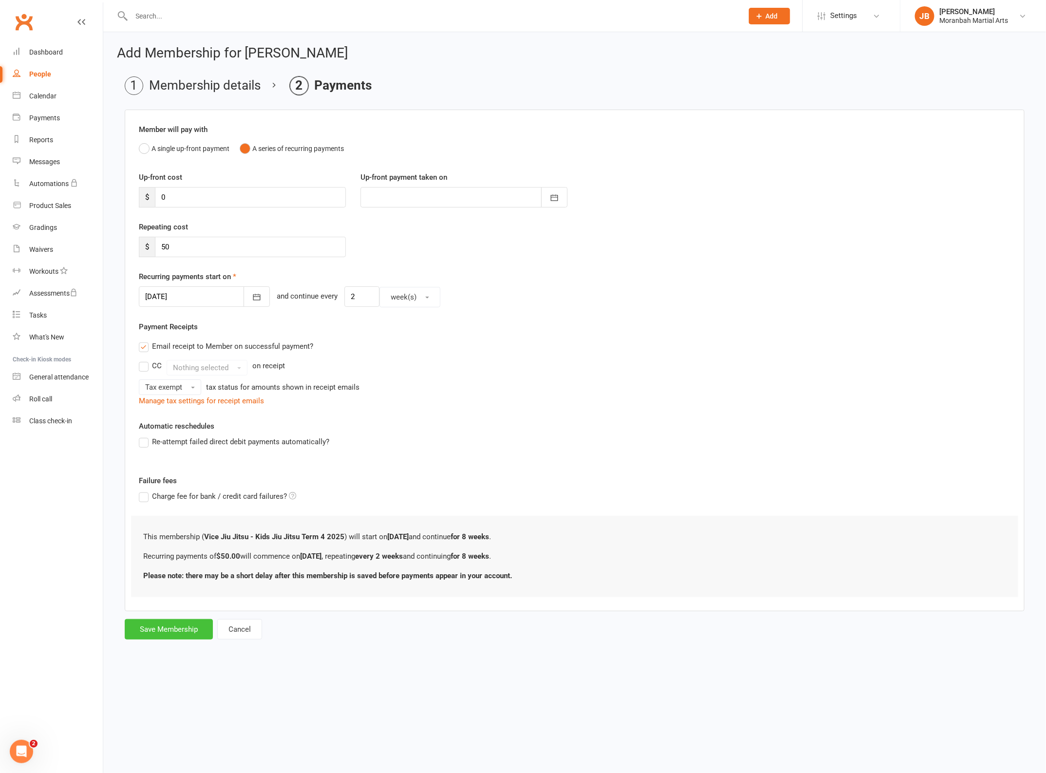
click at [157, 632] on button "Save Membership" at bounding box center [169, 629] width 88 height 20
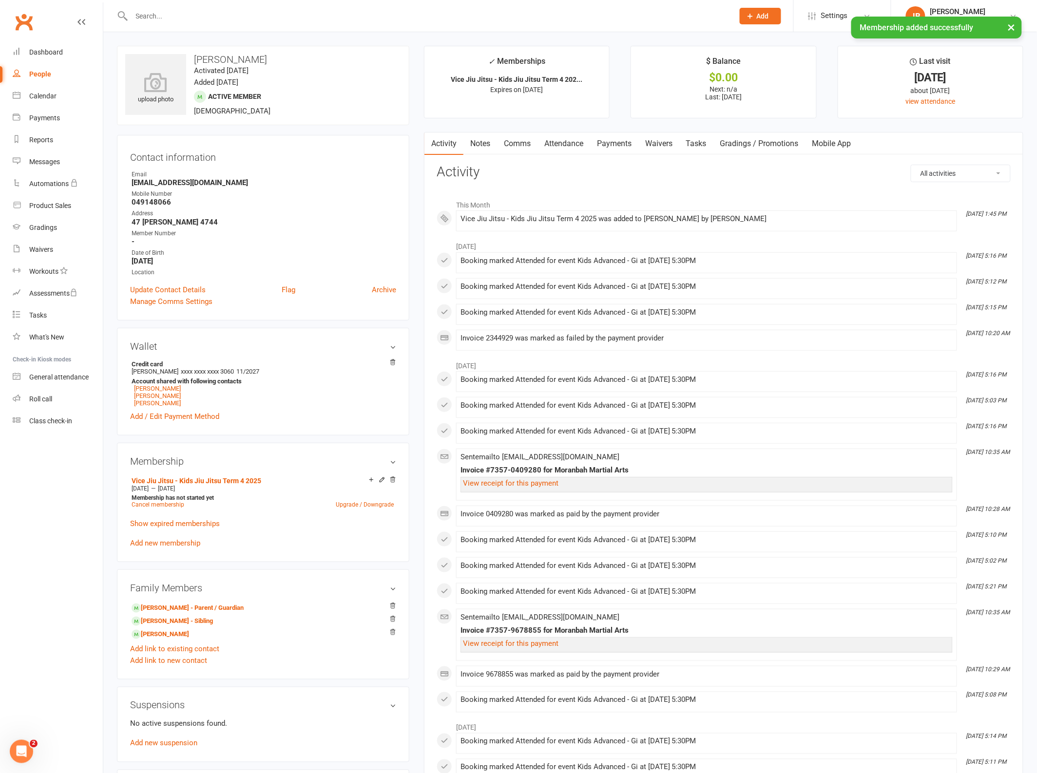
click at [262, 13] on input "text" at bounding box center [428, 16] width 598 height 14
type input "nate"
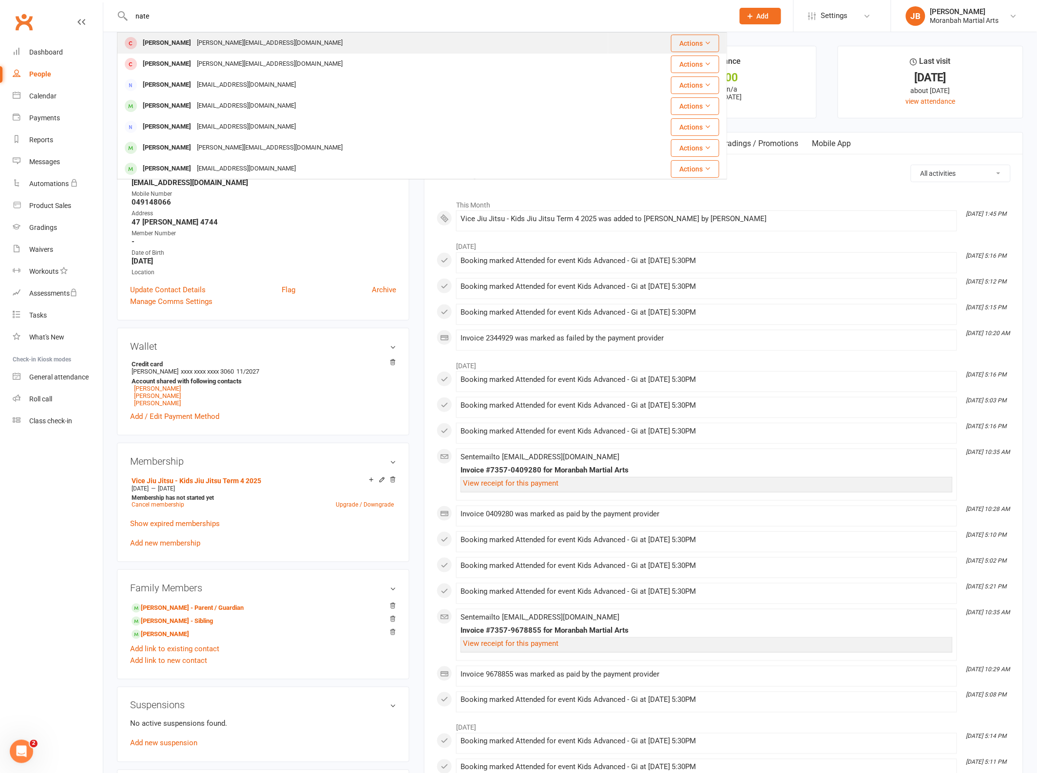
click at [218, 48] on div "[PERSON_NAME][EMAIL_ADDRESS][DOMAIN_NAME]" at bounding box center [270, 43] width 152 height 14
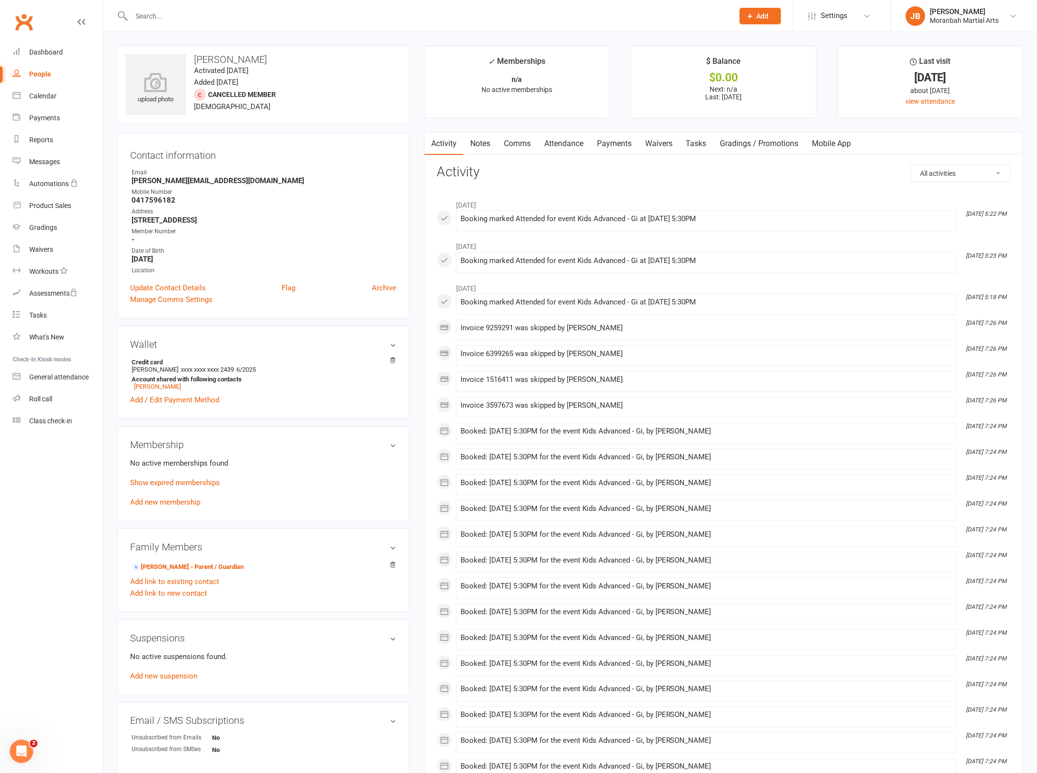
click at [180, 510] on div "Membership No active memberships found Show expired memberships Add new members…" at bounding box center [263, 473] width 292 height 95
click at [184, 505] on link "Add new membership" at bounding box center [165, 502] width 70 height 9
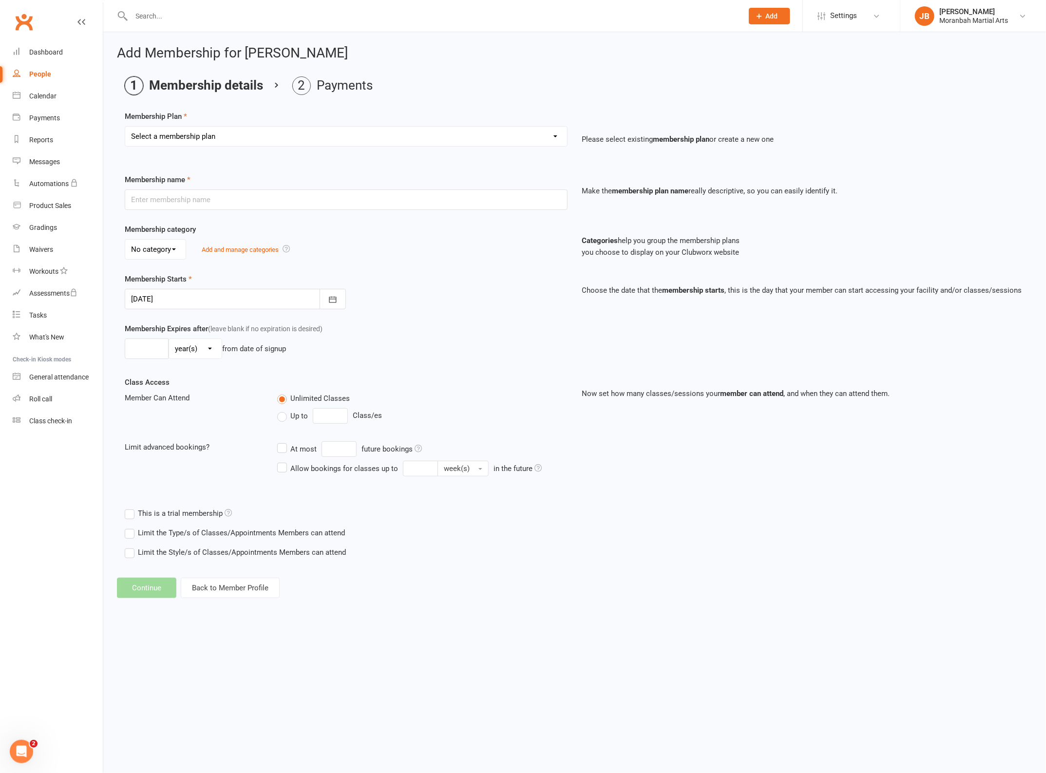
click at [227, 141] on select "Select a membership plan Create new Membership Plan Vice Jiu Jitsu - Fortnightl…" at bounding box center [346, 136] width 442 height 19
select select "7"
click at [125, 127] on select "Select a membership plan Create new Membership Plan Vice Jiu Jitsu - Fortnightl…" at bounding box center [346, 136] width 442 height 19
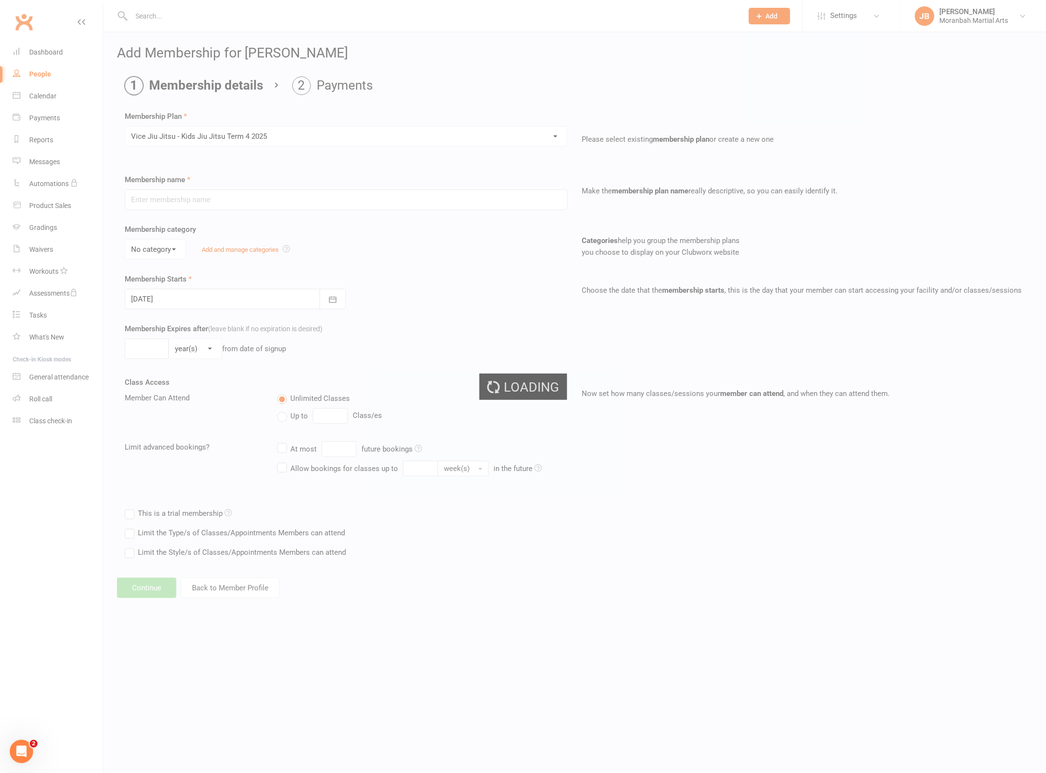
type input "Vice Jiu Jitsu - Kids Jiu Jitsu Term 4 2025"
type input "[DATE]"
type input "8"
select select "1"
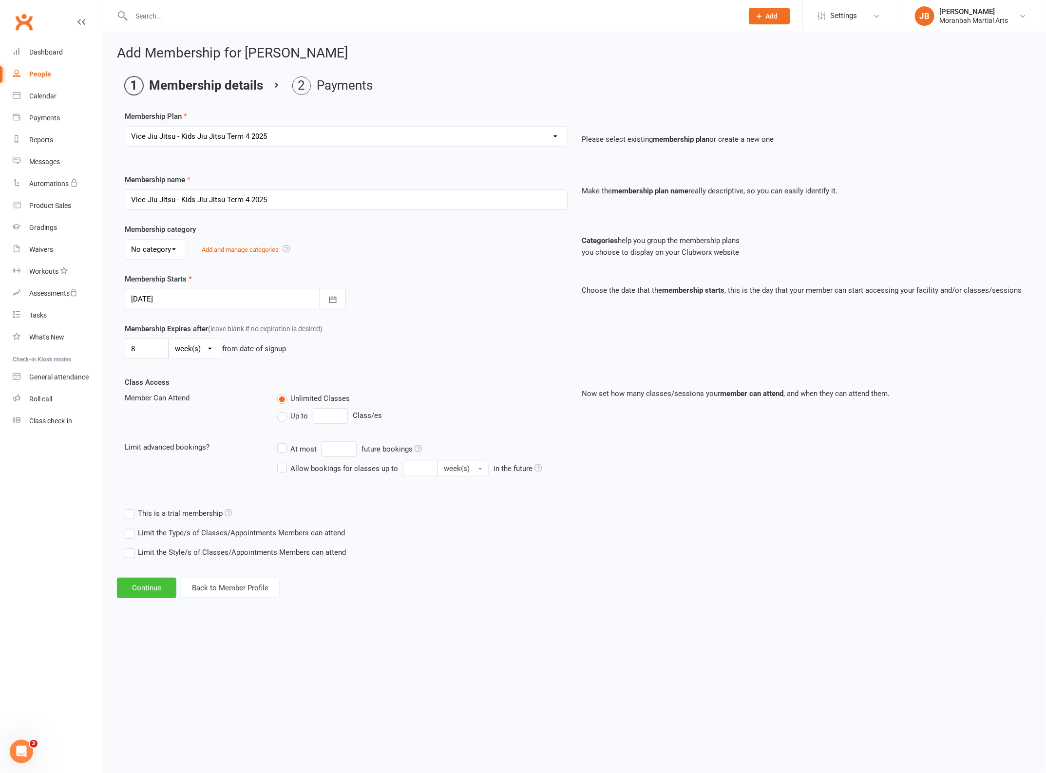
click at [150, 593] on button "Continue" at bounding box center [146, 588] width 59 height 20
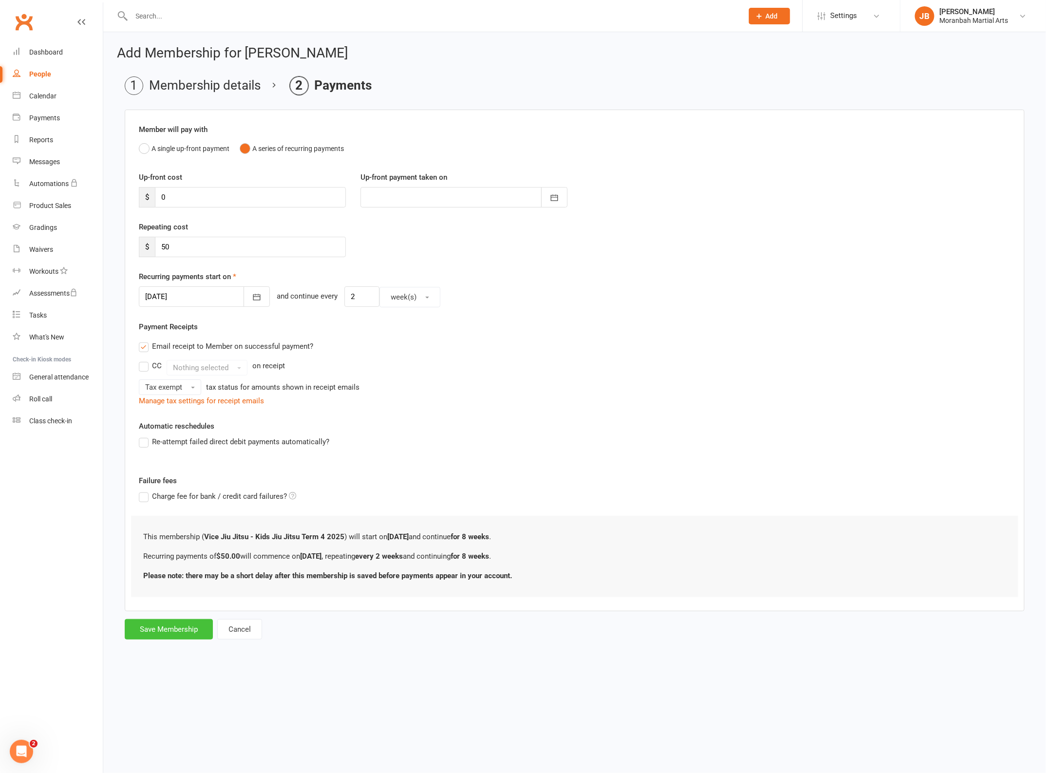
click at [160, 629] on button "Save Membership" at bounding box center [169, 629] width 88 height 20
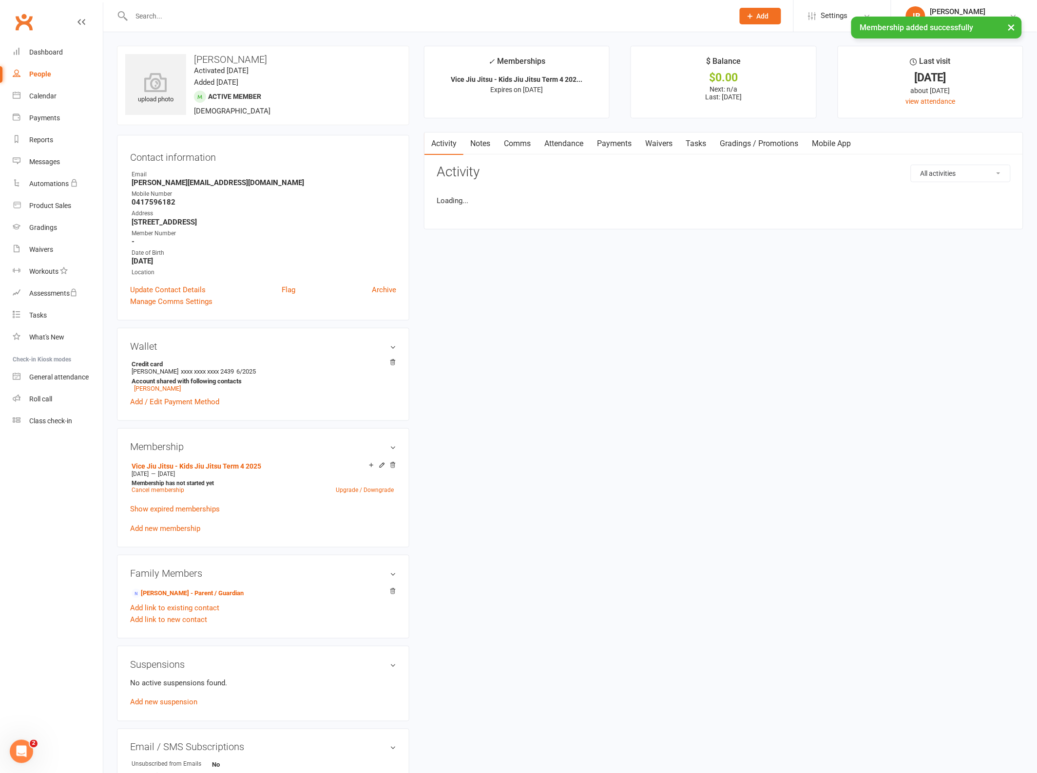
click at [178, 17] on div "× Membership added successfully" at bounding box center [512, 17] width 1024 height 0
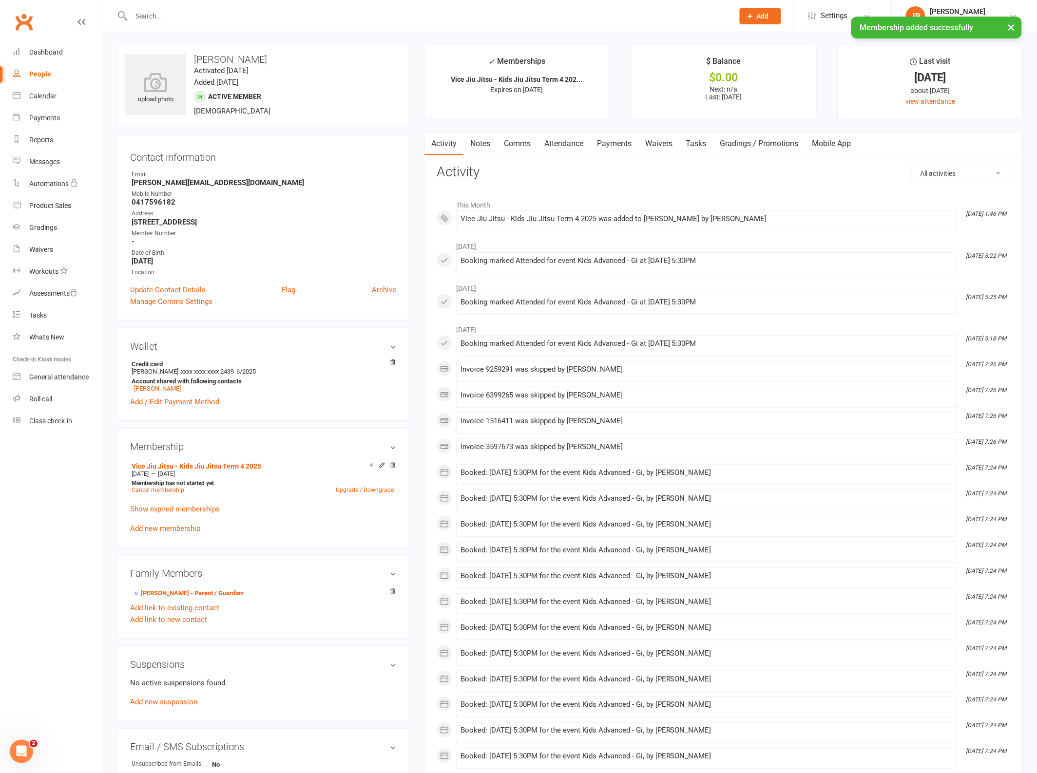
click at [174, 17] on div "× Membership added successfully" at bounding box center [512, 17] width 1024 height 0
click at [149, 15] on input "text" at bounding box center [428, 16] width 598 height 14
type input "muchamore"
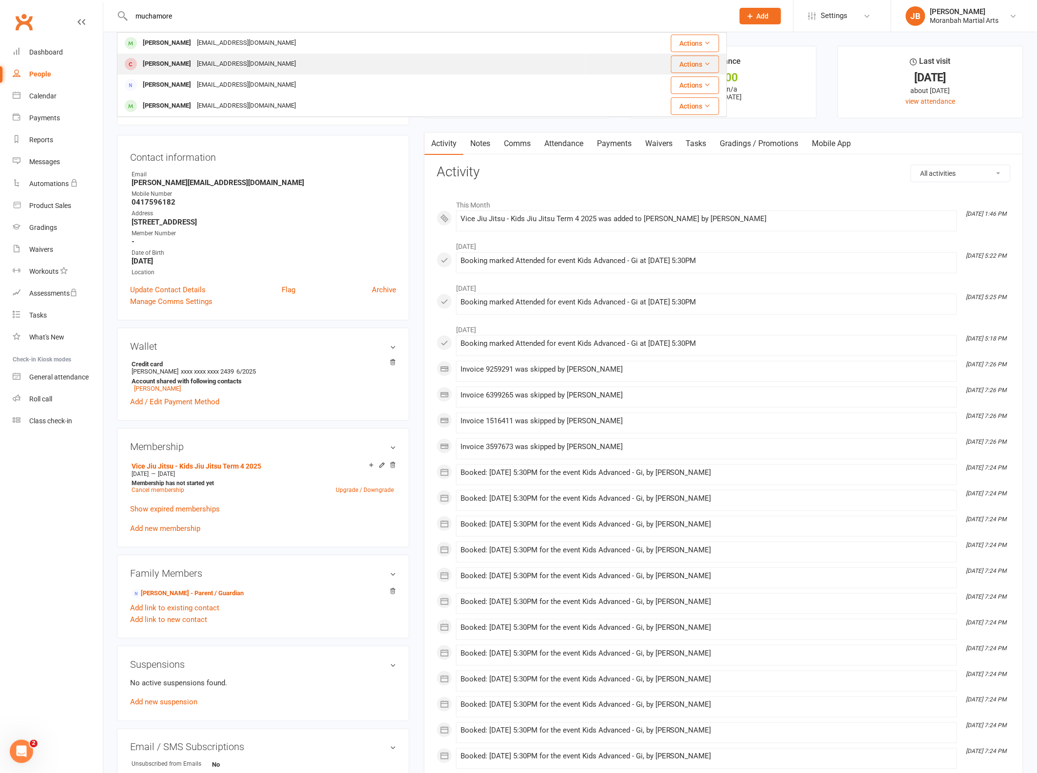
click at [193, 65] on div "[PERSON_NAME]" at bounding box center [167, 64] width 54 height 14
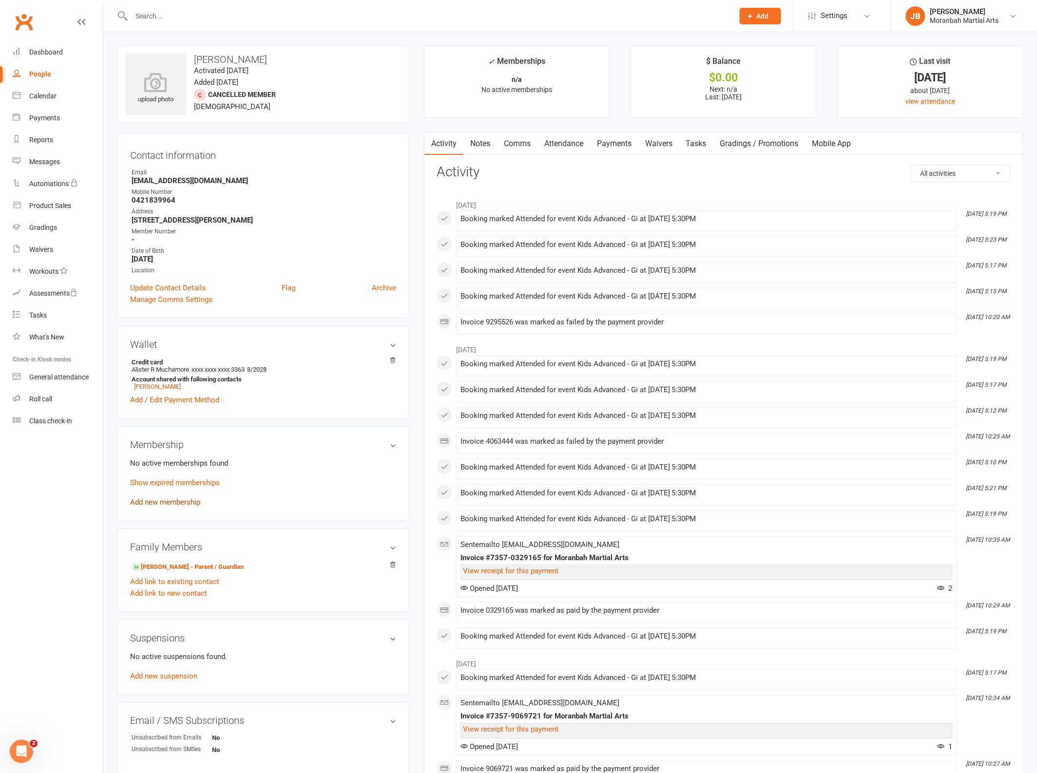
click at [172, 503] on link "Add new membership" at bounding box center [165, 502] width 70 height 9
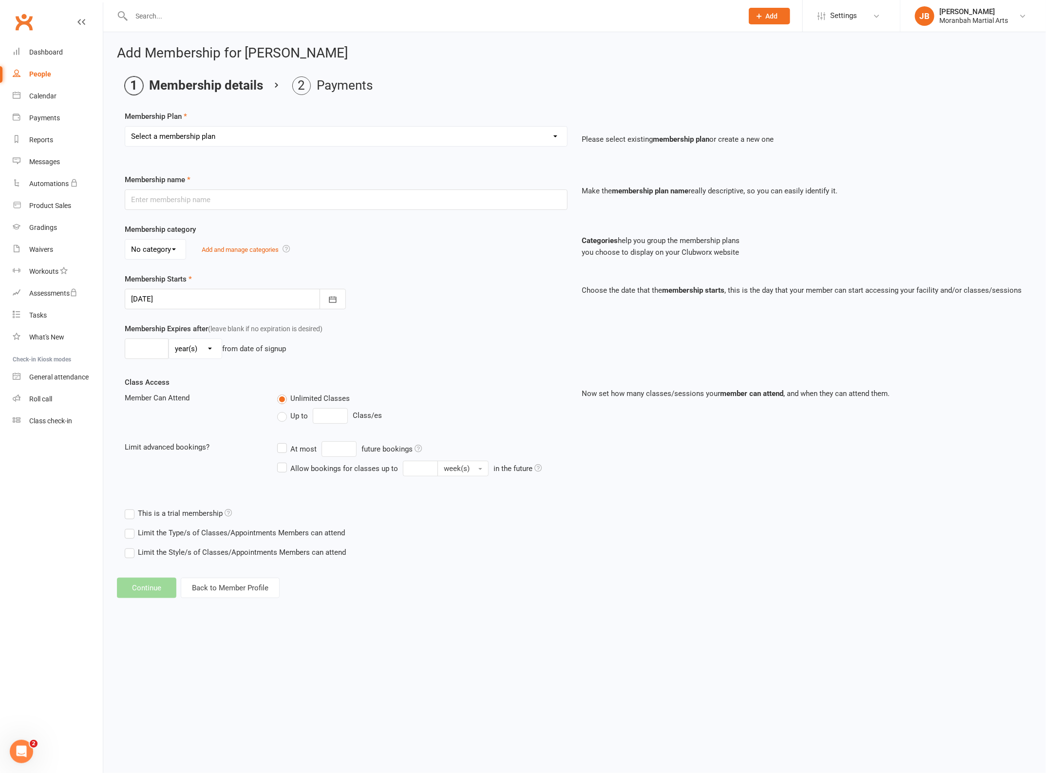
click at [219, 136] on select "Select a membership plan Create new Membership Plan Vice Jiu Jitsu - Fortnightl…" at bounding box center [346, 136] width 442 height 19
select select "7"
click at [125, 127] on select "Select a membership plan Create new Membership Plan Vice Jiu Jitsu - Fortnightl…" at bounding box center [346, 136] width 442 height 19
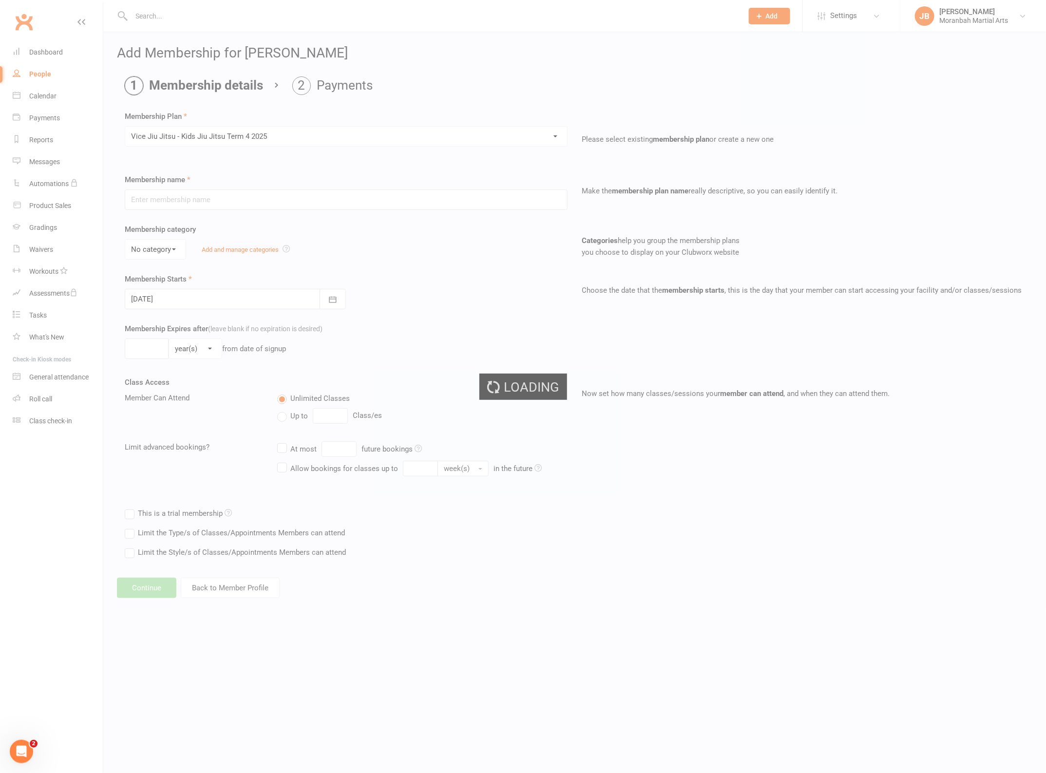
type input "Vice Jiu Jitsu - Kids Jiu Jitsu Term 4 2025"
type input "[DATE]"
type input "8"
select select "1"
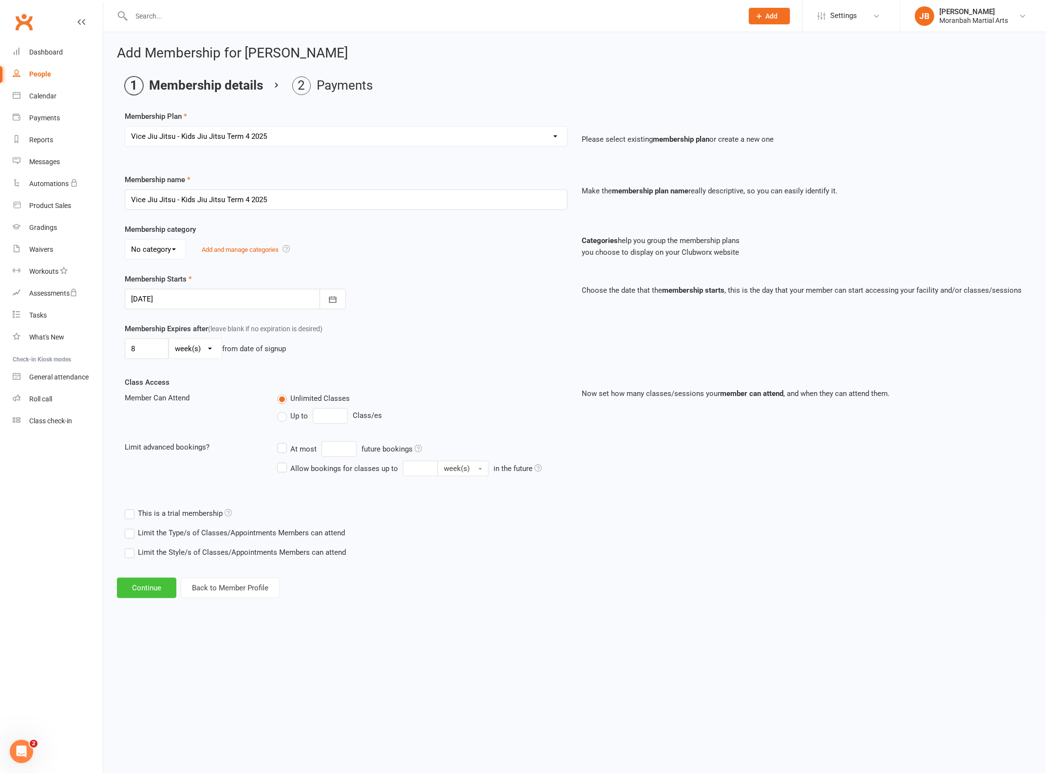
click at [144, 591] on button "Continue" at bounding box center [146, 588] width 59 height 20
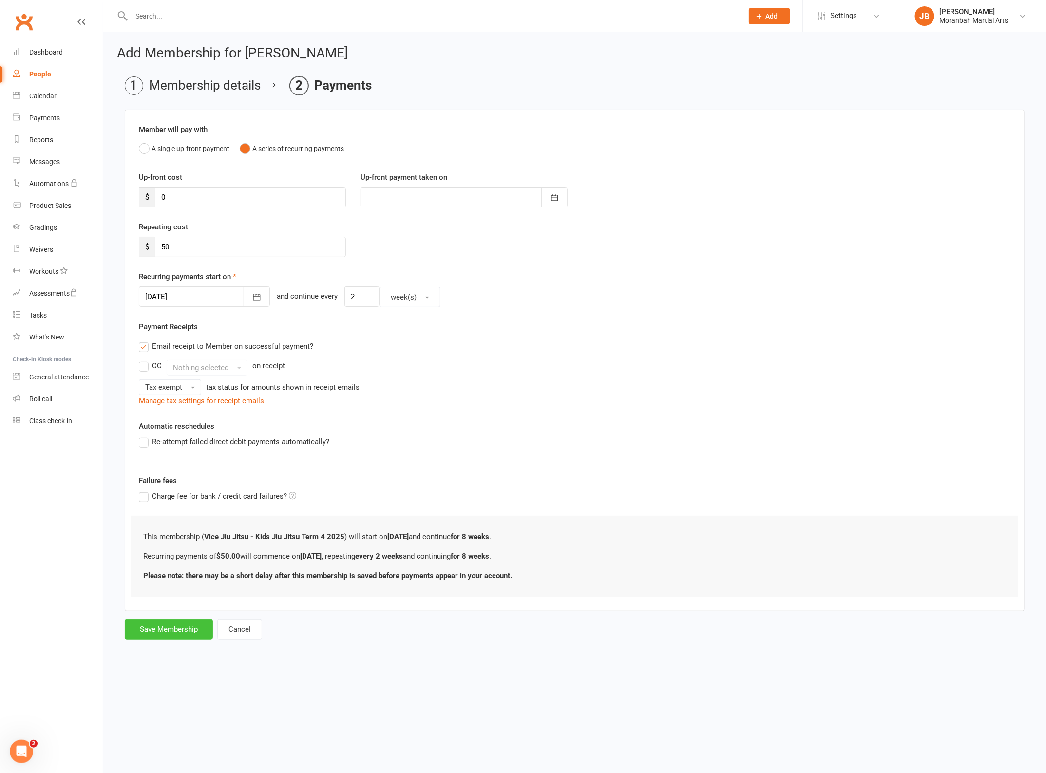
click at [169, 629] on button "Save Membership" at bounding box center [169, 629] width 88 height 20
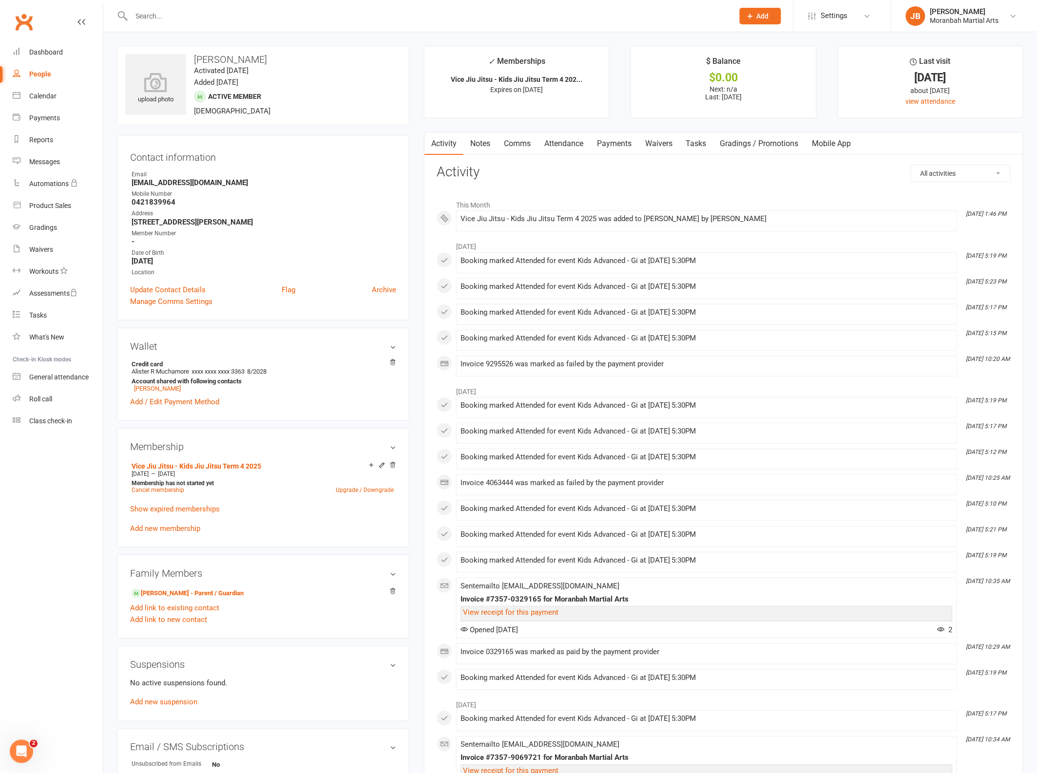
click at [243, 16] on input "text" at bounding box center [428, 16] width 598 height 14
type input "[PERSON_NAME]"
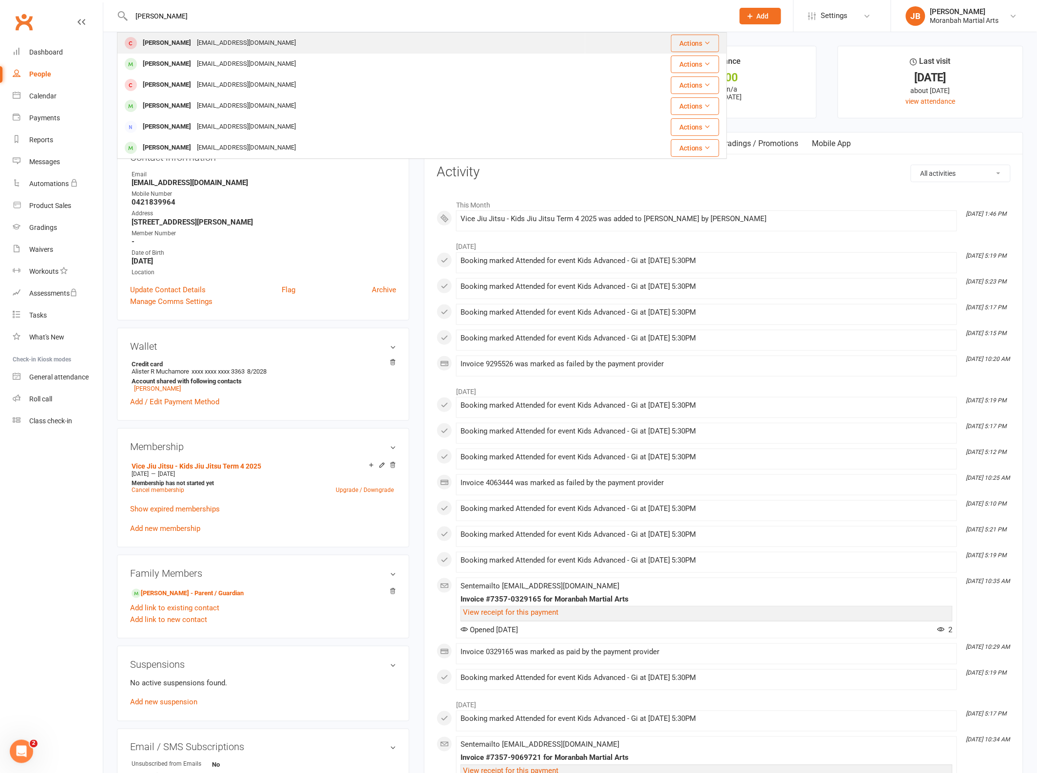
click at [231, 40] on div "[EMAIL_ADDRESS][DOMAIN_NAME]" at bounding box center [246, 43] width 105 height 14
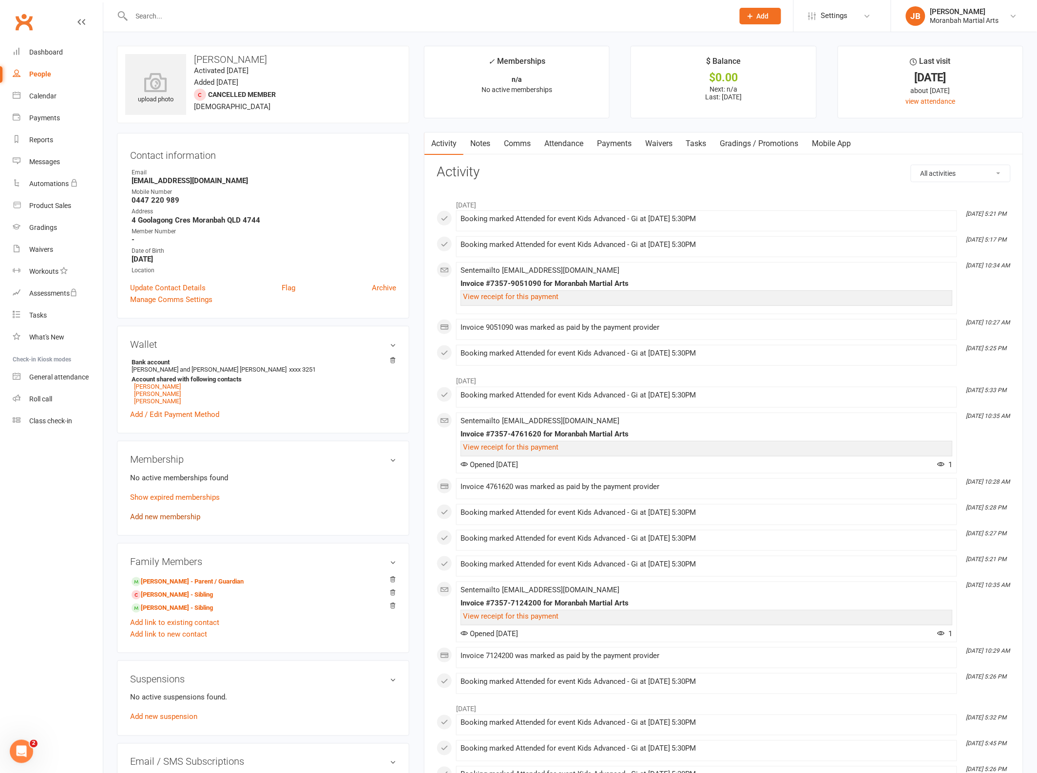
click at [172, 520] on link "Add new membership" at bounding box center [165, 517] width 70 height 9
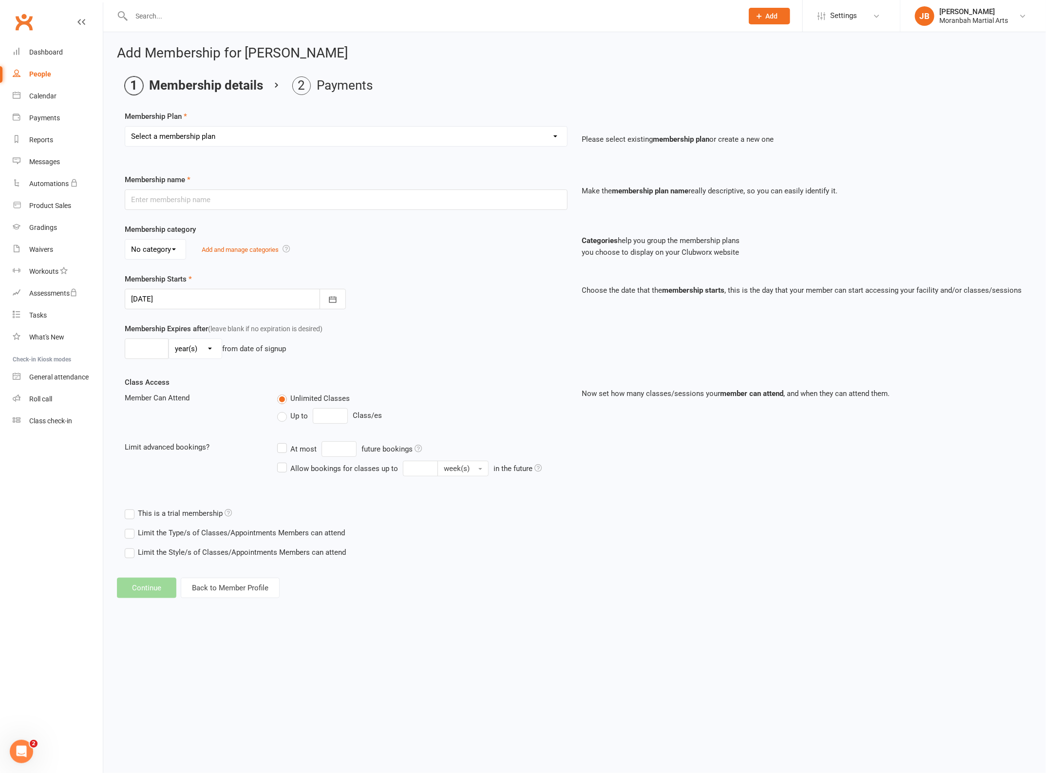
click at [288, 149] on div "Select a membership plan Create new Membership Plan Vice Jiu Jitsu - Fortnightl…" at bounding box center [346, 143] width 458 height 34
click at [286, 149] on div "Select a membership plan Create new Membership Plan Vice Jiu Jitsu - Fortnightl…" at bounding box center [346, 143] width 458 height 34
click at [286, 135] on select "Select a membership plan Create new Membership Plan Vice Jiu Jitsu - Fortnightl…" at bounding box center [346, 136] width 442 height 19
select select "7"
click at [125, 127] on select "Select a membership plan Create new Membership Plan Vice Jiu Jitsu - Fortnightl…" at bounding box center [346, 136] width 442 height 19
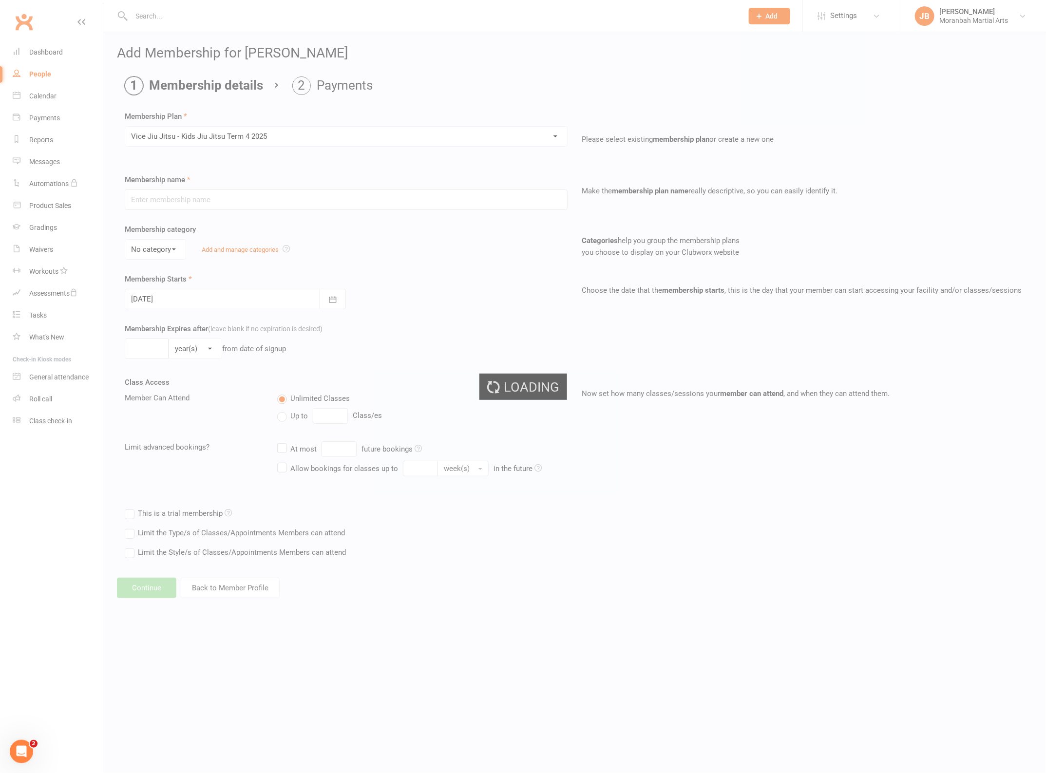
type input "Vice Jiu Jitsu - Kids Jiu Jitsu Term 4 2025"
type input "[DATE]"
type input "8"
select select "1"
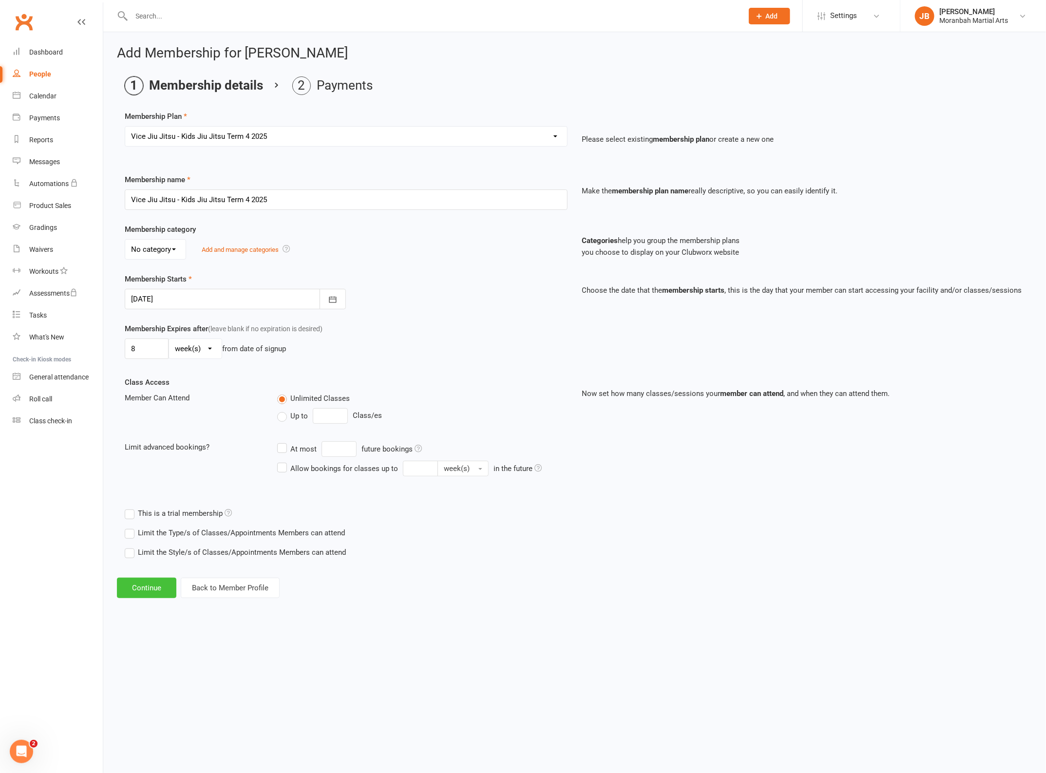
click at [152, 591] on button "Continue" at bounding box center [146, 588] width 59 height 20
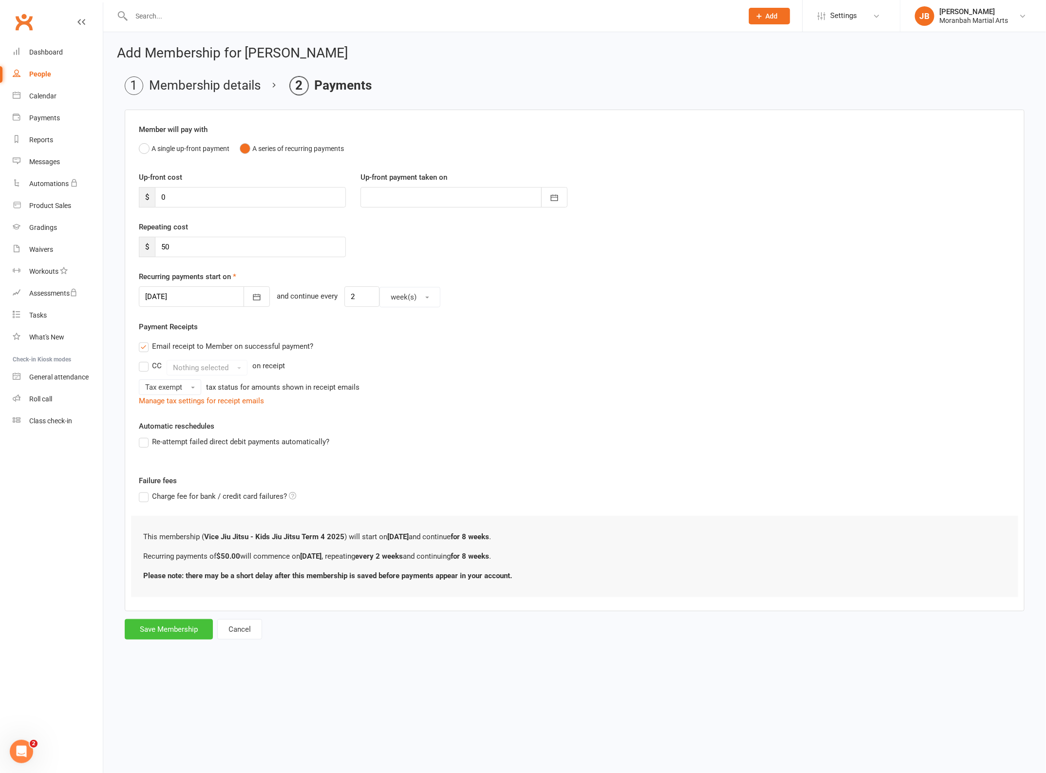
click at [166, 627] on button "Save Membership" at bounding box center [169, 629] width 88 height 20
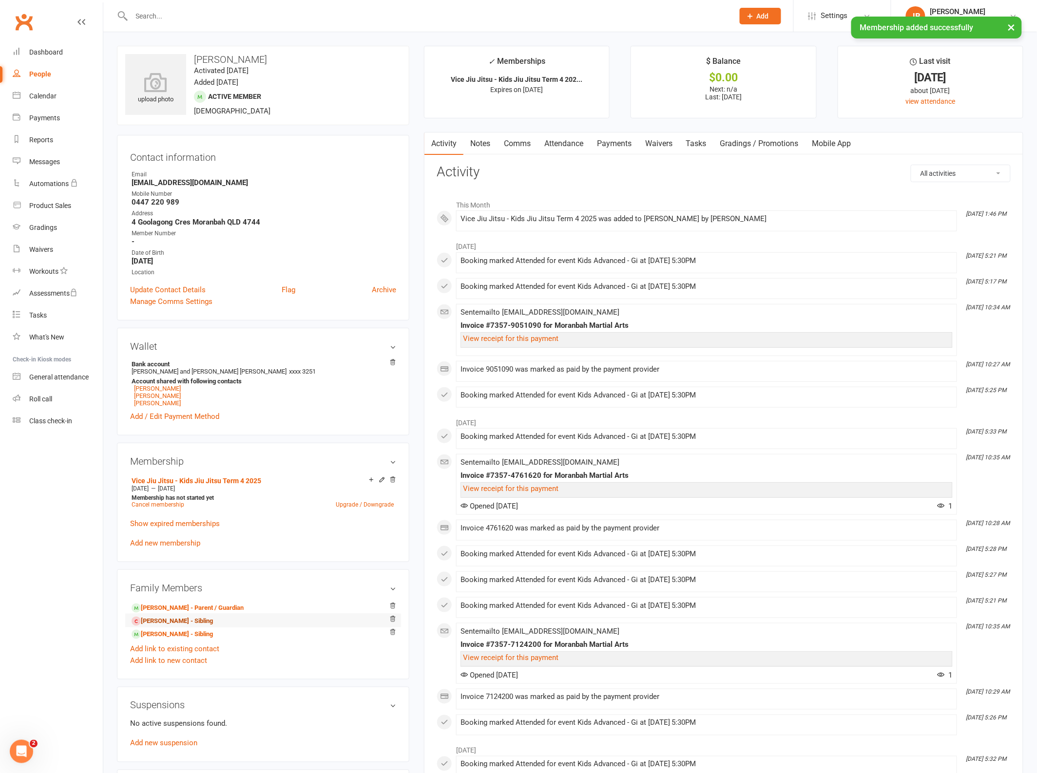
click at [162, 627] on link "[PERSON_NAME] - Sibling" at bounding box center [172, 621] width 81 height 10
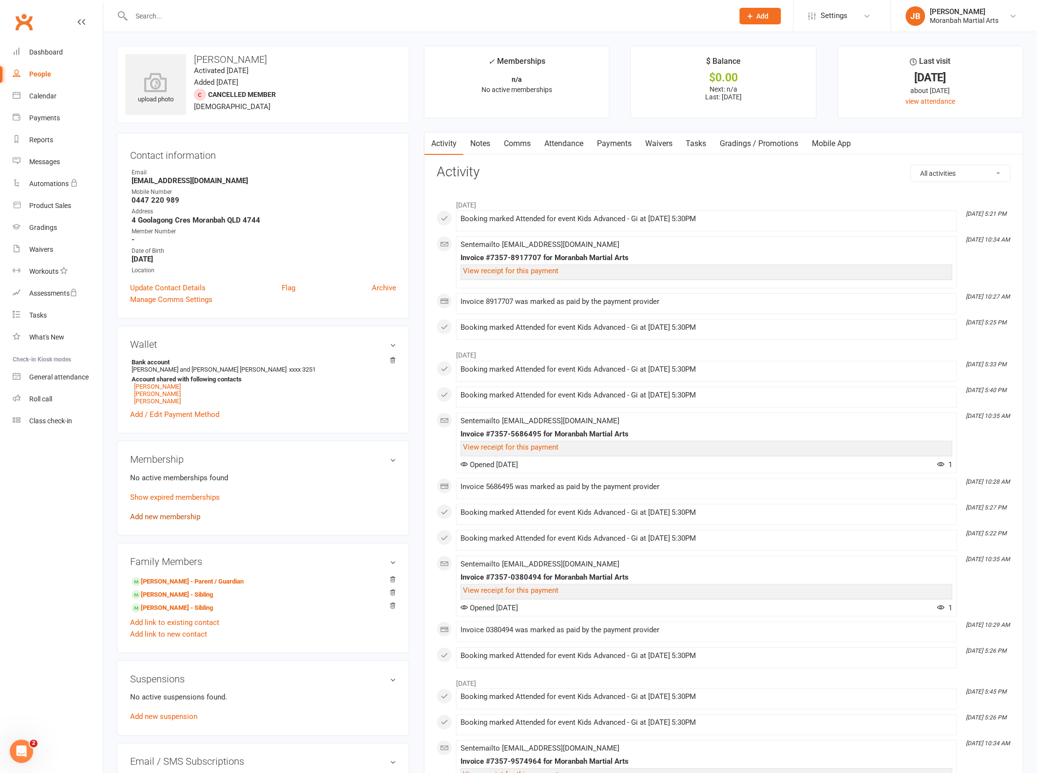
click at [191, 521] on link "Add new membership" at bounding box center [165, 517] width 70 height 9
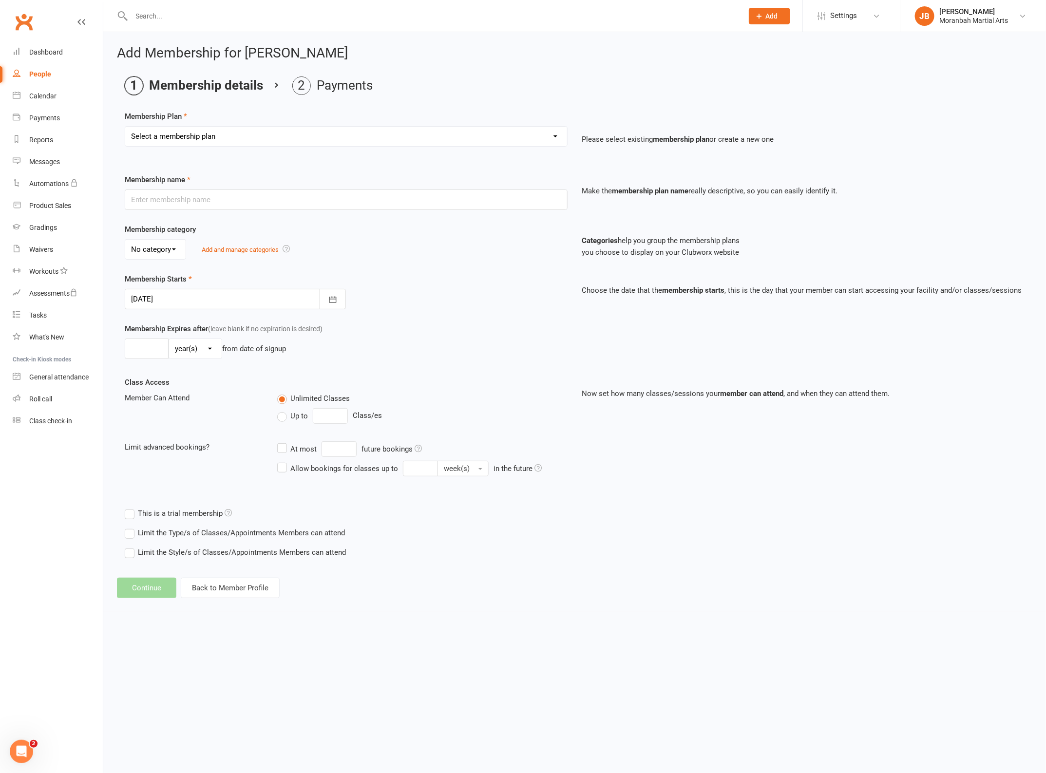
click at [356, 139] on select "Select a membership plan Create new Membership Plan Vice Jiu Jitsu - Fortnightl…" at bounding box center [346, 136] width 442 height 19
select select "7"
click at [125, 127] on select "Select a membership plan Create new Membership Plan Vice Jiu Jitsu - Fortnightl…" at bounding box center [346, 136] width 442 height 19
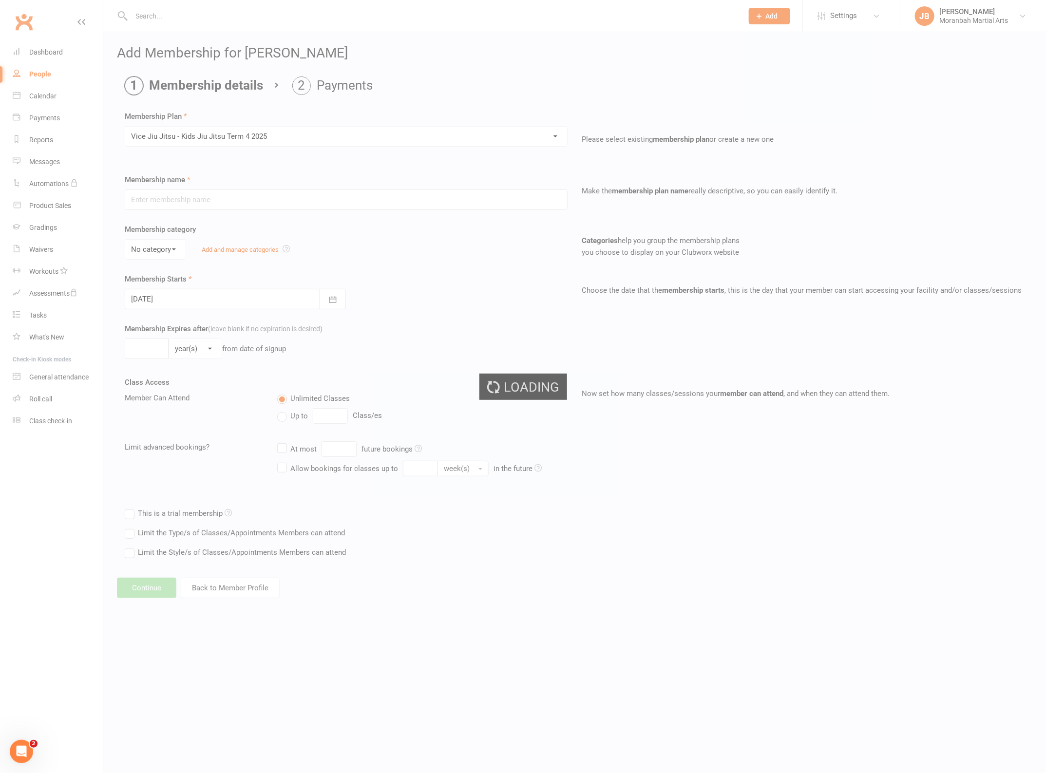
type input "Vice Jiu Jitsu - Kids Jiu Jitsu Term 4 2025"
type input "[DATE]"
type input "8"
select select "1"
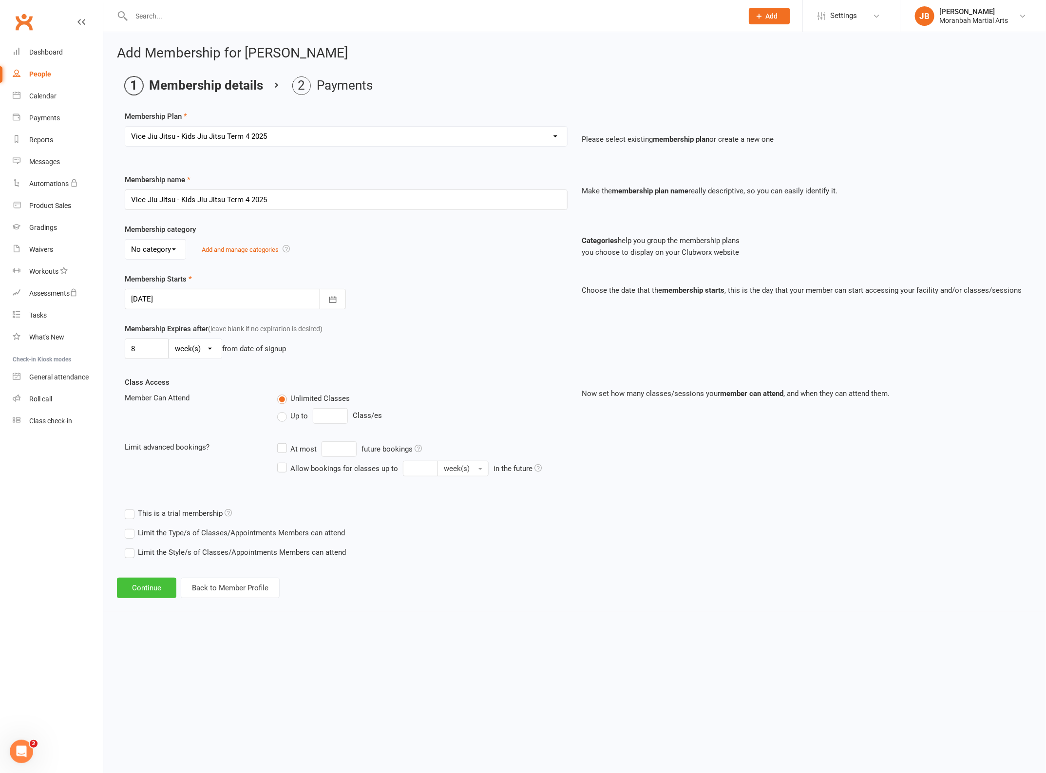
click at [155, 591] on button "Continue" at bounding box center [146, 588] width 59 height 20
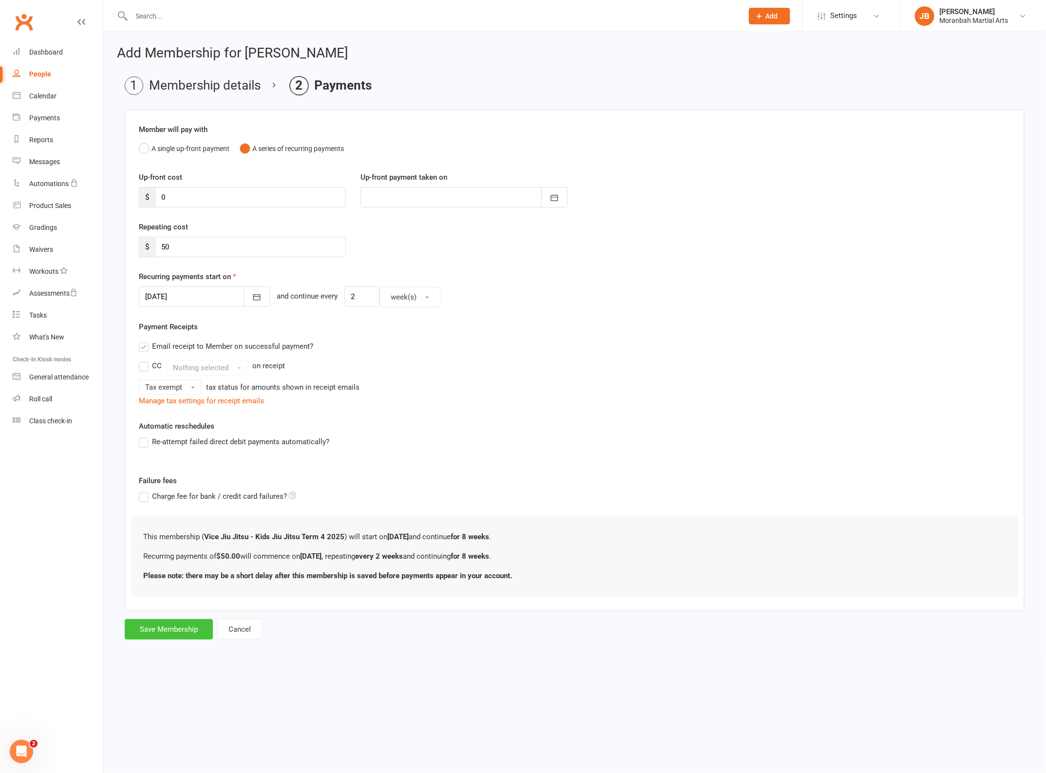
click at [156, 630] on button "Save Membership" at bounding box center [169, 629] width 88 height 20
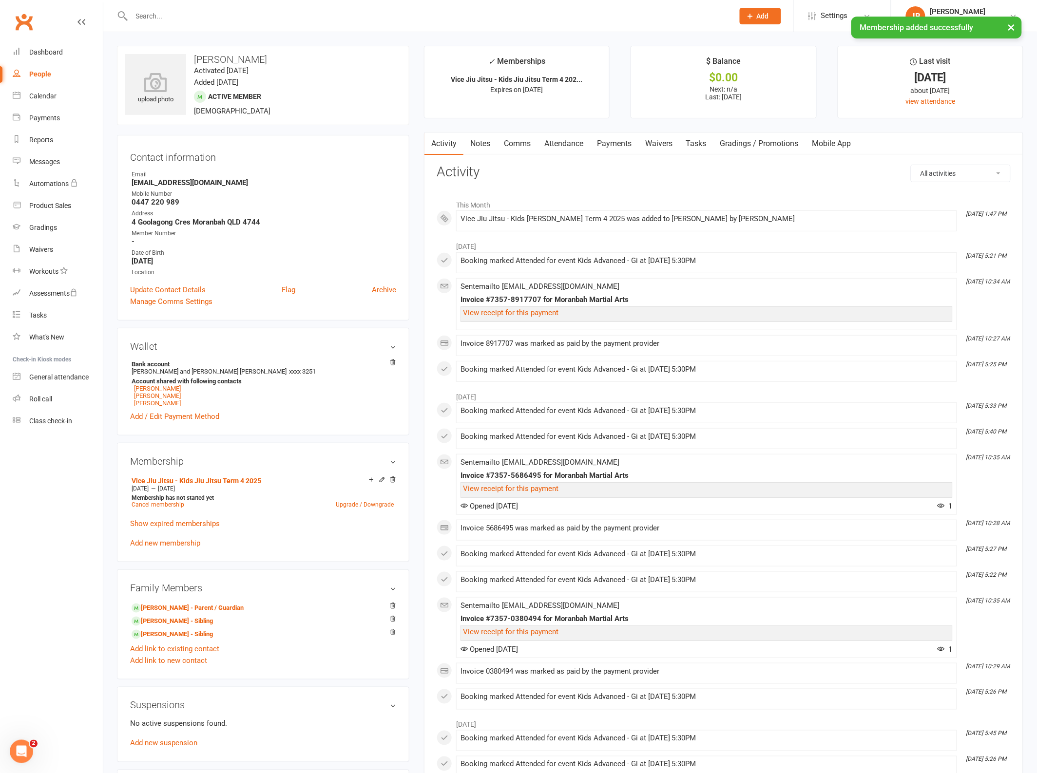
click at [171, 17] on div "× Membership added successfully" at bounding box center [512, 17] width 1024 height 0
click at [157, 15] on input "text" at bounding box center [428, 16] width 598 height 14
type input "truth"
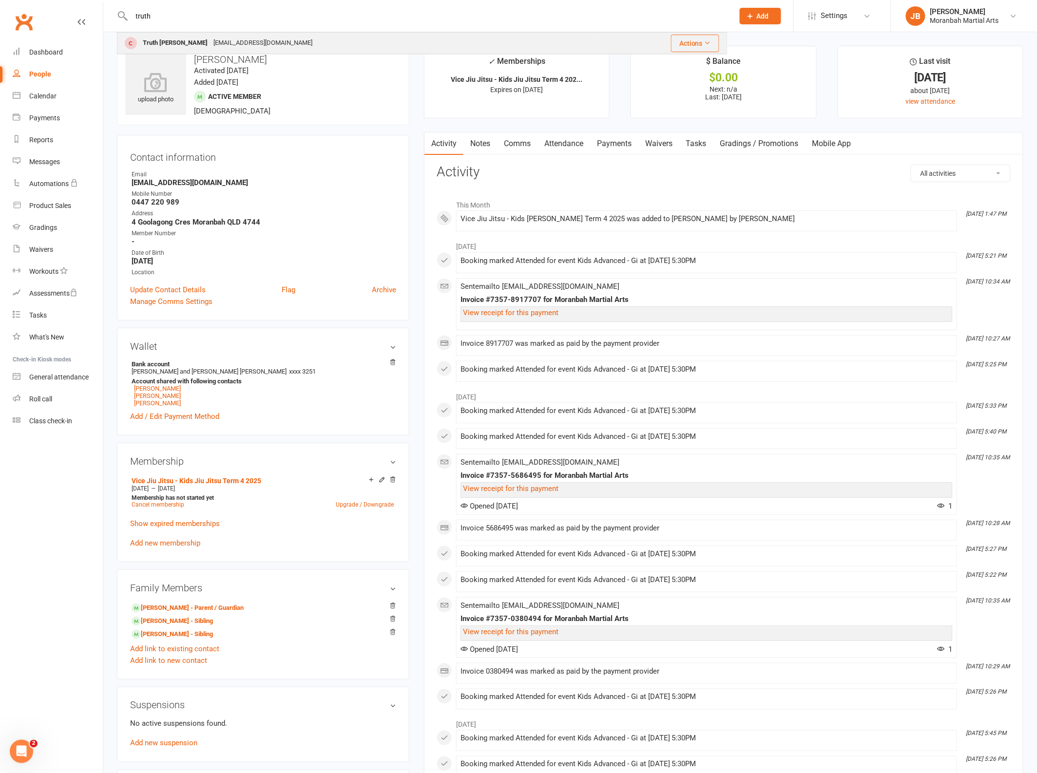
click at [164, 40] on div "Truth [PERSON_NAME]" at bounding box center [175, 43] width 71 height 14
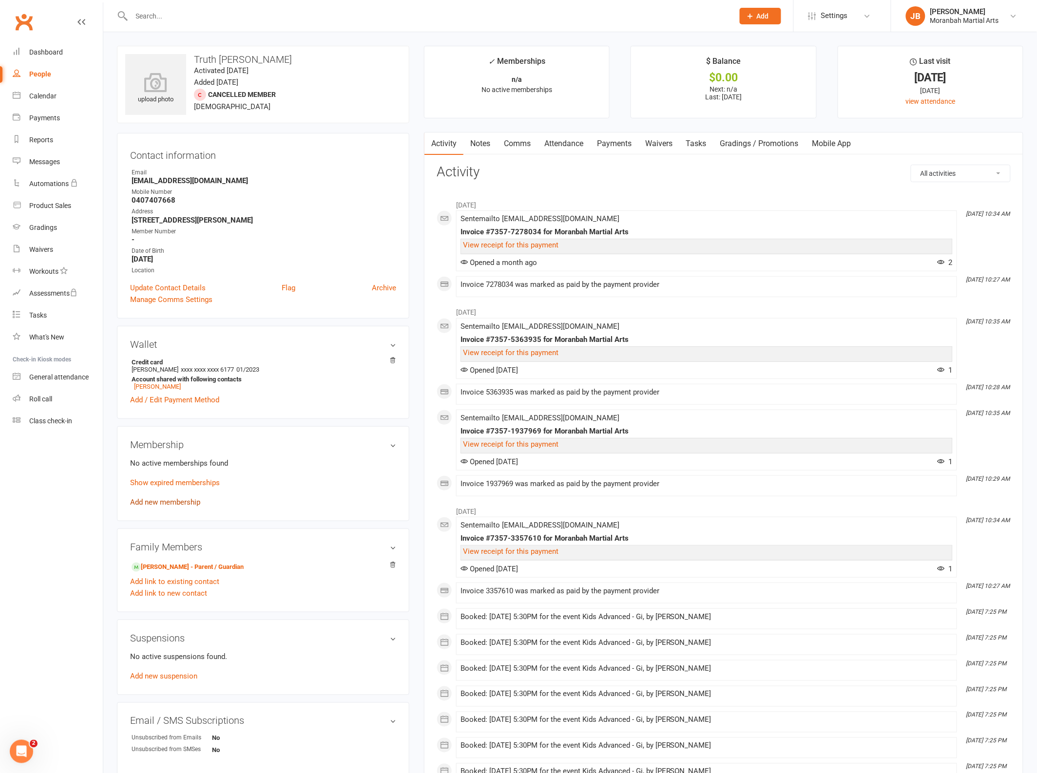
click at [159, 502] on link "Add new membership" at bounding box center [165, 502] width 70 height 9
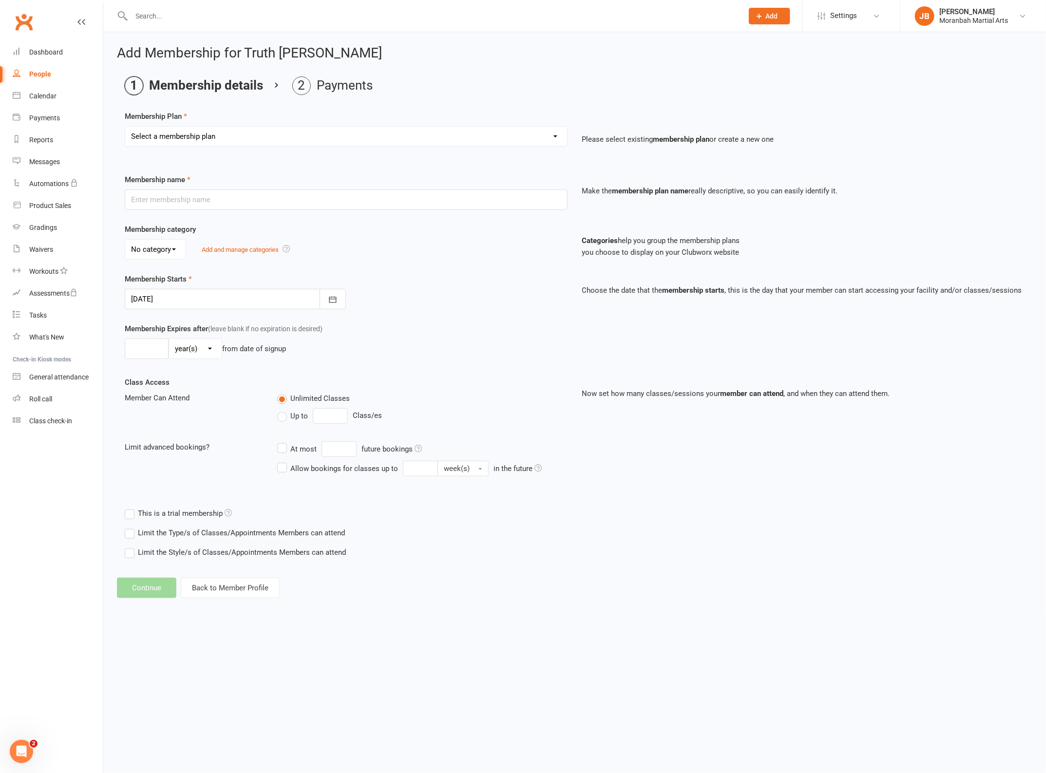
click at [172, 132] on select "Select a membership plan Create new Membership Plan Vice Jiu Jitsu - Fortnightl…" at bounding box center [346, 136] width 442 height 19
select select "7"
click at [125, 127] on select "Select a membership plan Create new Membership Plan Vice Jiu Jitsu - Fortnightl…" at bounding box center [346, 136] width 442 height 19
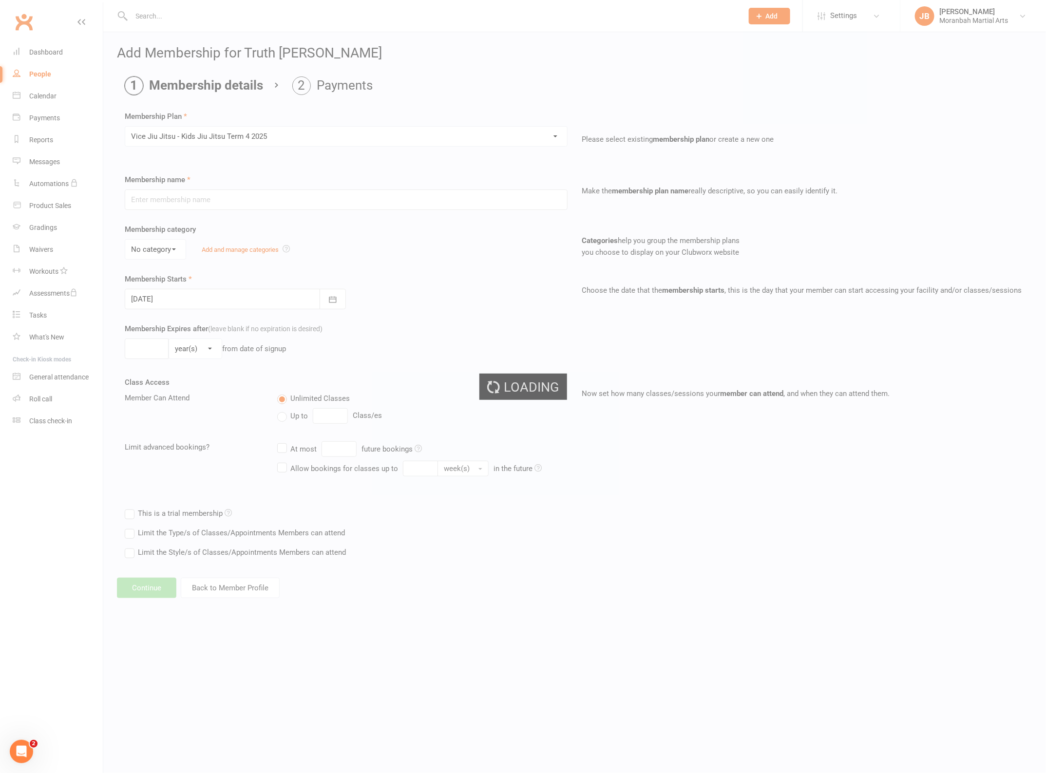
type input "Vice Jiu Jitsu - Kids Jiu Jitsu Term 4 2025"
type input "[DATE]"
type input "8"
select select "1"
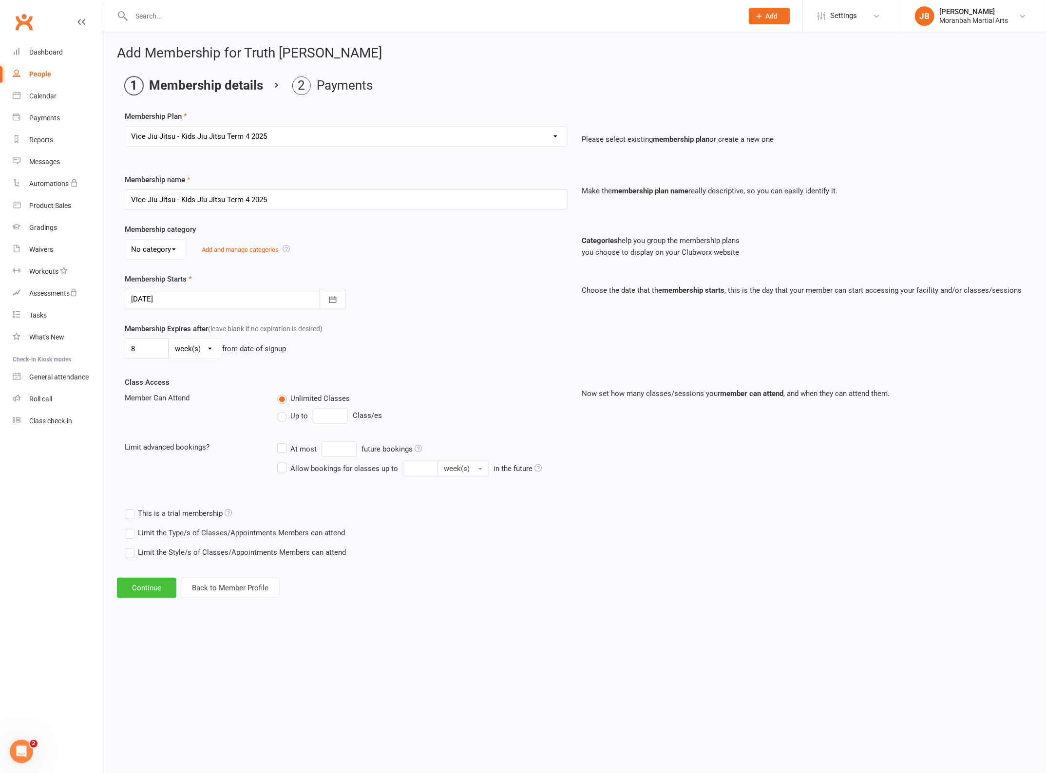
click at [146, 591] on button "Continue" at bounding box center [146, 588] width 59 height 20
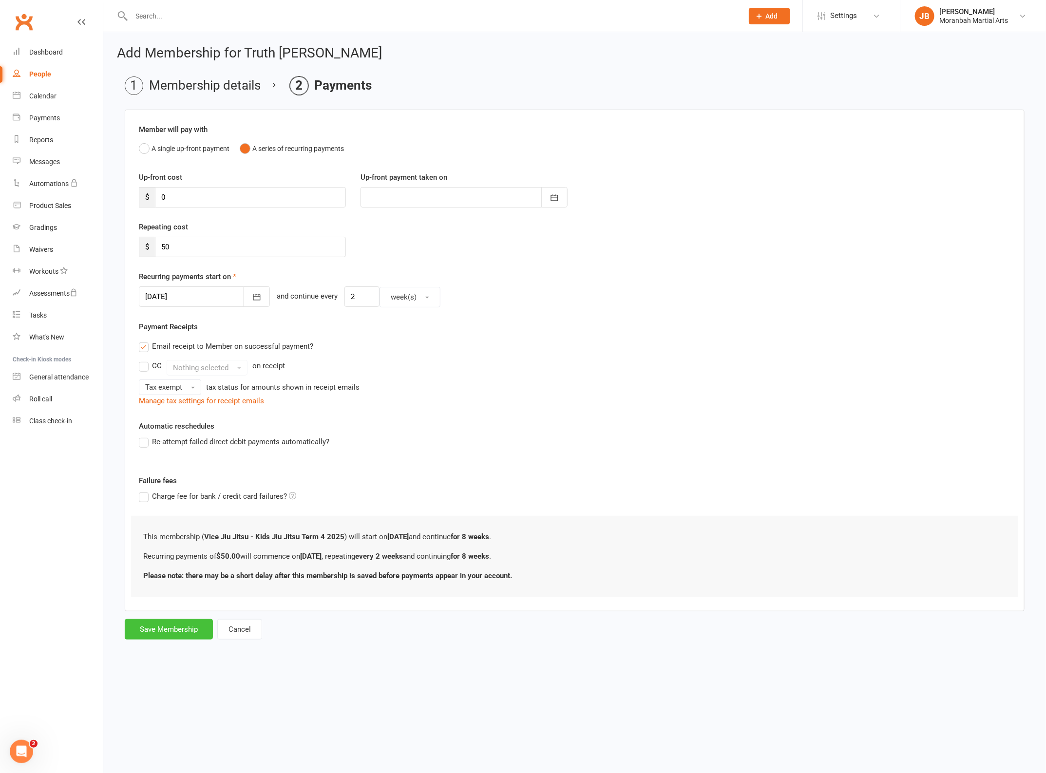
click at [181, 636] on button "Save Membership" at bounding box center [169, 629] width 88 height 20
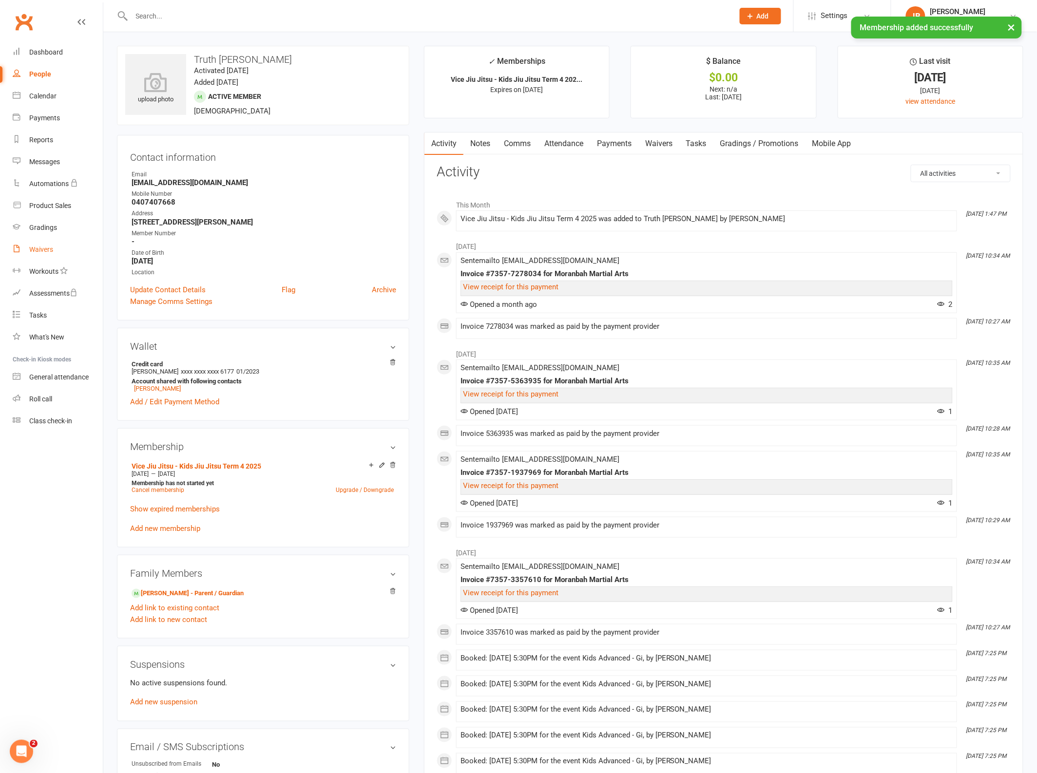
click at [45, 249] on div "Waivers" at bounding box center [41, 250] width 24 height 8
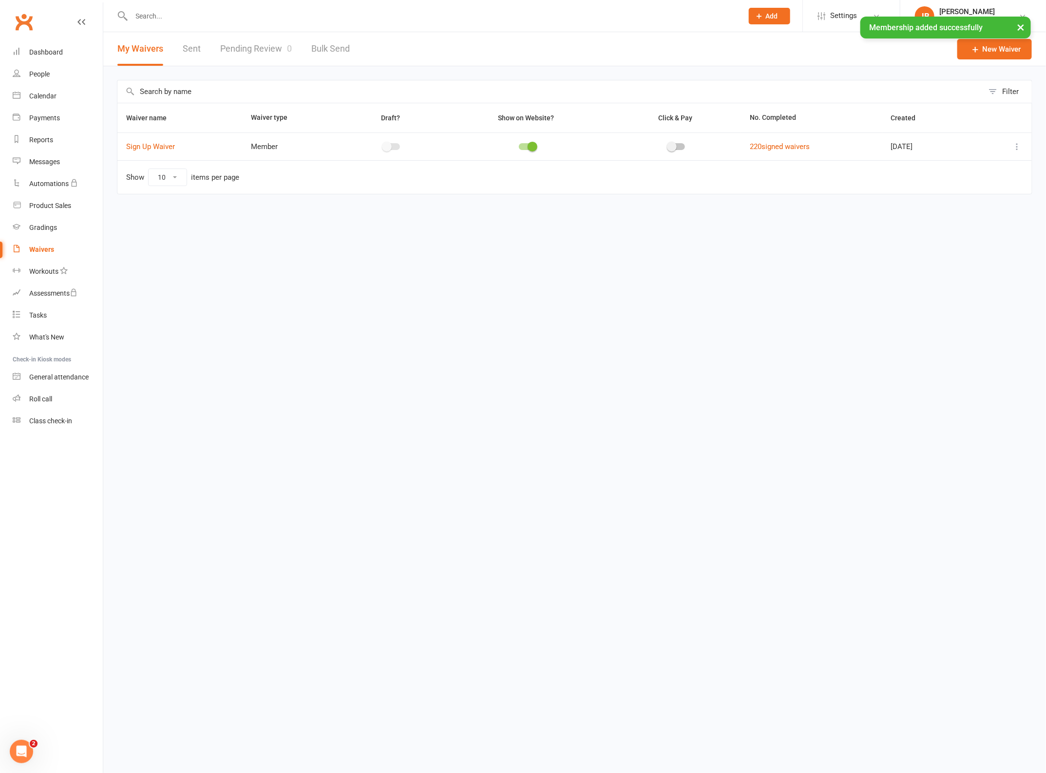
click at [247, 47] on link "Pending Review 0" at bounding box center [256, 49] width 72 height 34
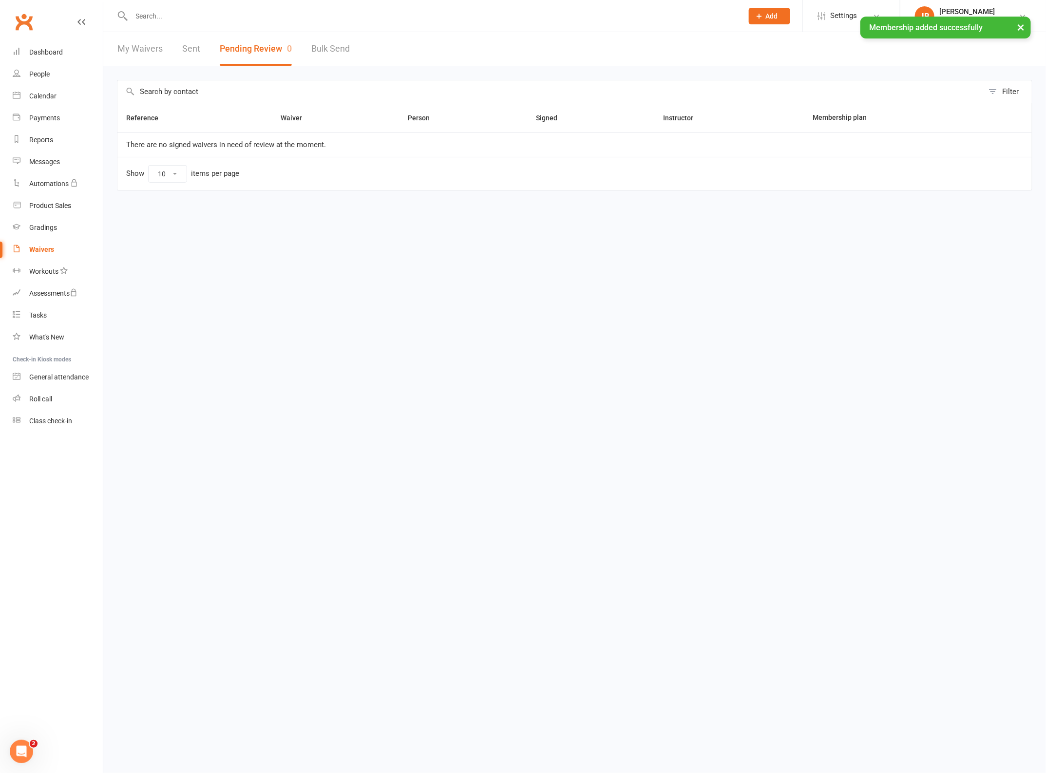
click at [137, 42] on link "My Waivers" at bounding box center [139, 49] width 45 height 34
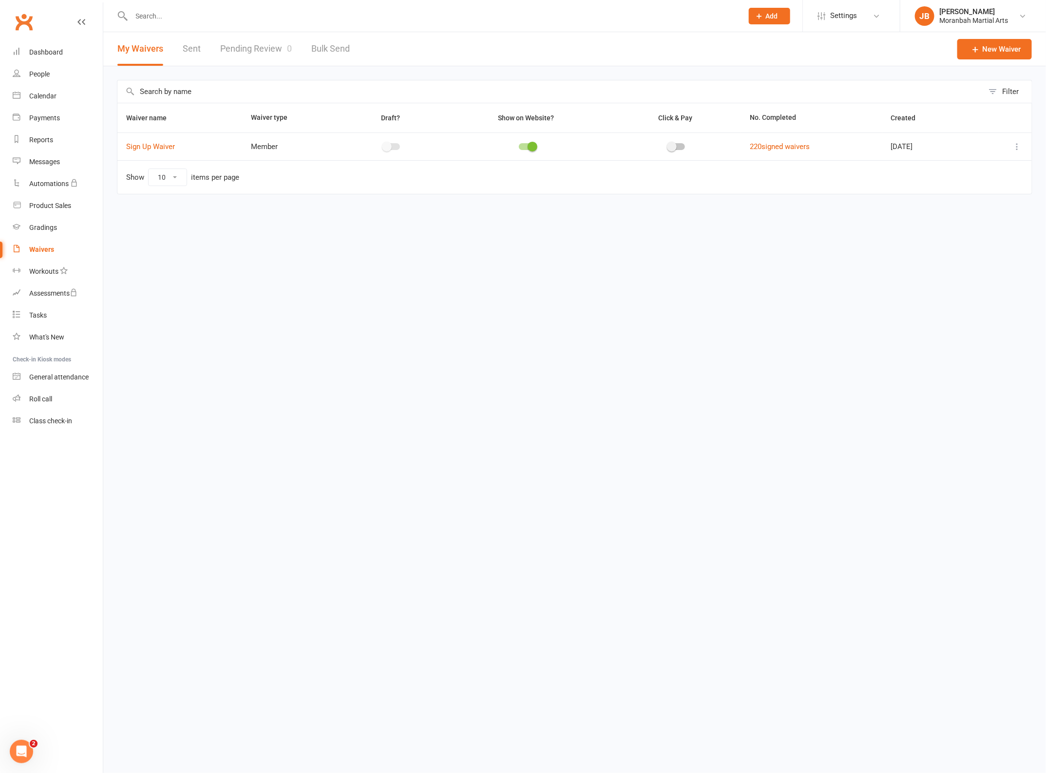
click at [188, 23] on div at bounding box center [426, 16] width 619 height 32
click at [195, 17] on input "text" at bounding box center [433, 16] width 608 height 14
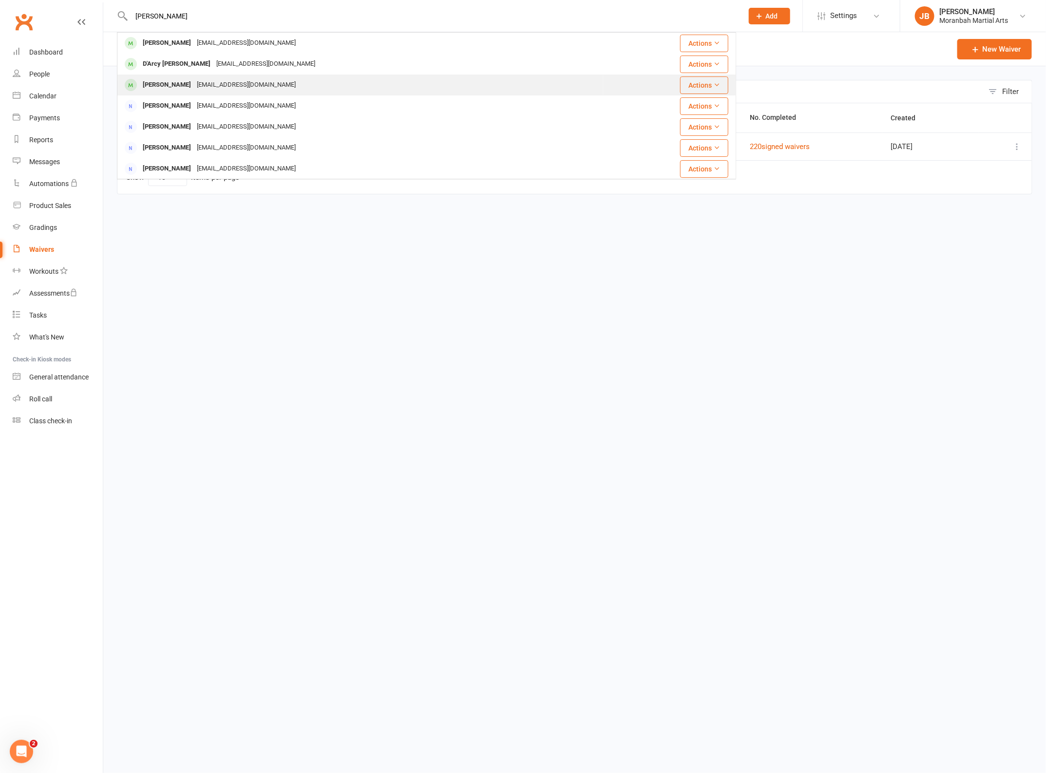
type input "[PERSON_NAME]"
click at [218, 84] on div "[EMAIL_ADDRESS][DOMAIN_NAME]" at bounding box center [246, 85] width 105 height 14
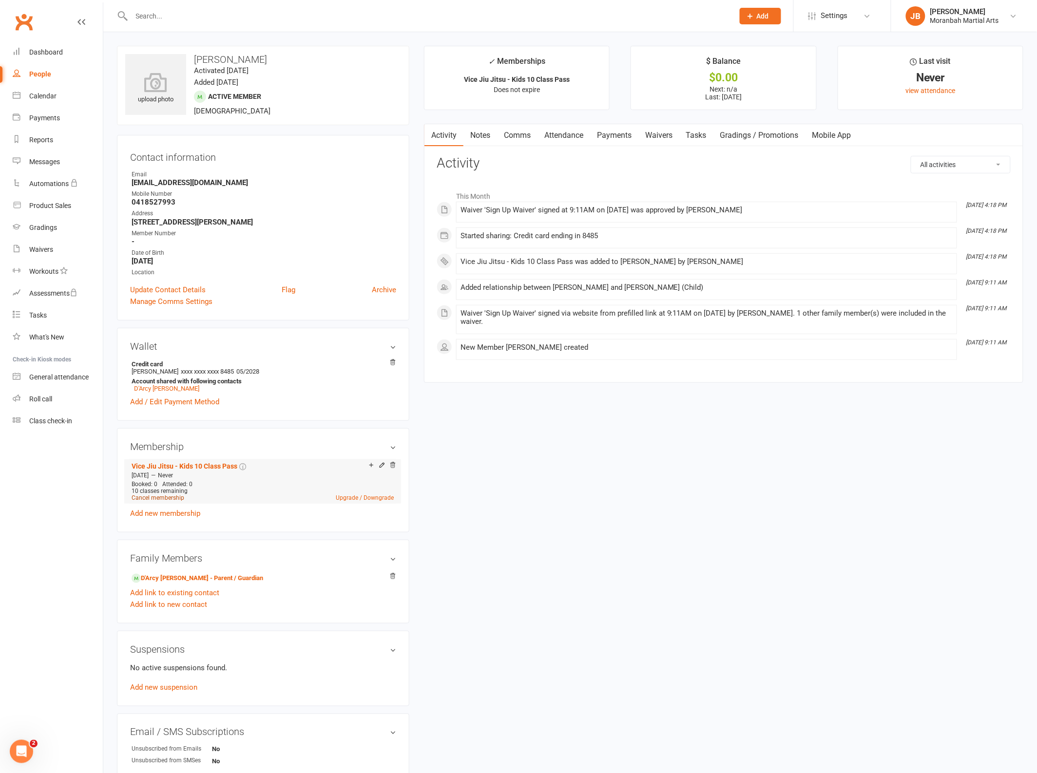
click at [164, 500] on link "Cancel membership" at bounding box center [158, 498] width 53 height 7
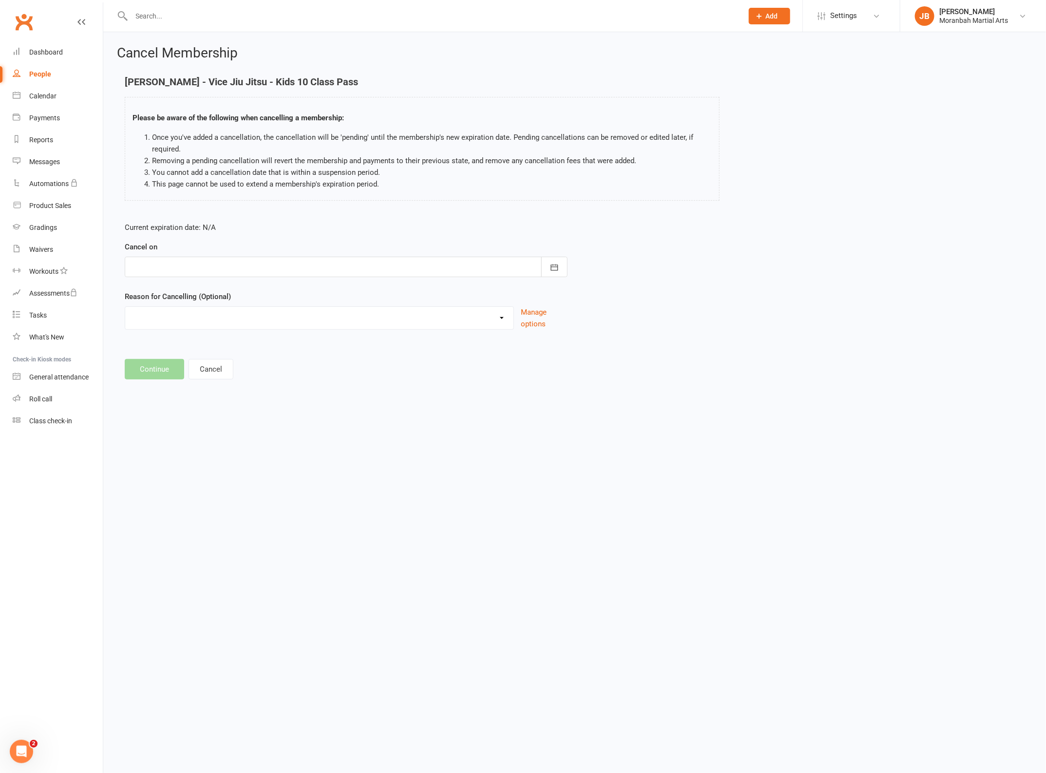
click at [184, 269] on div at bounding box center [346, 267] width 443 height 20
click at [165, 364] on span "12" at bounding box center [164, 366] width 8 height 8
type input "[DATE]"
click at [188, 321] on select "Holiday Injury Other reason" at bounding box center [319, 316] width 388 height 19
select select "2"
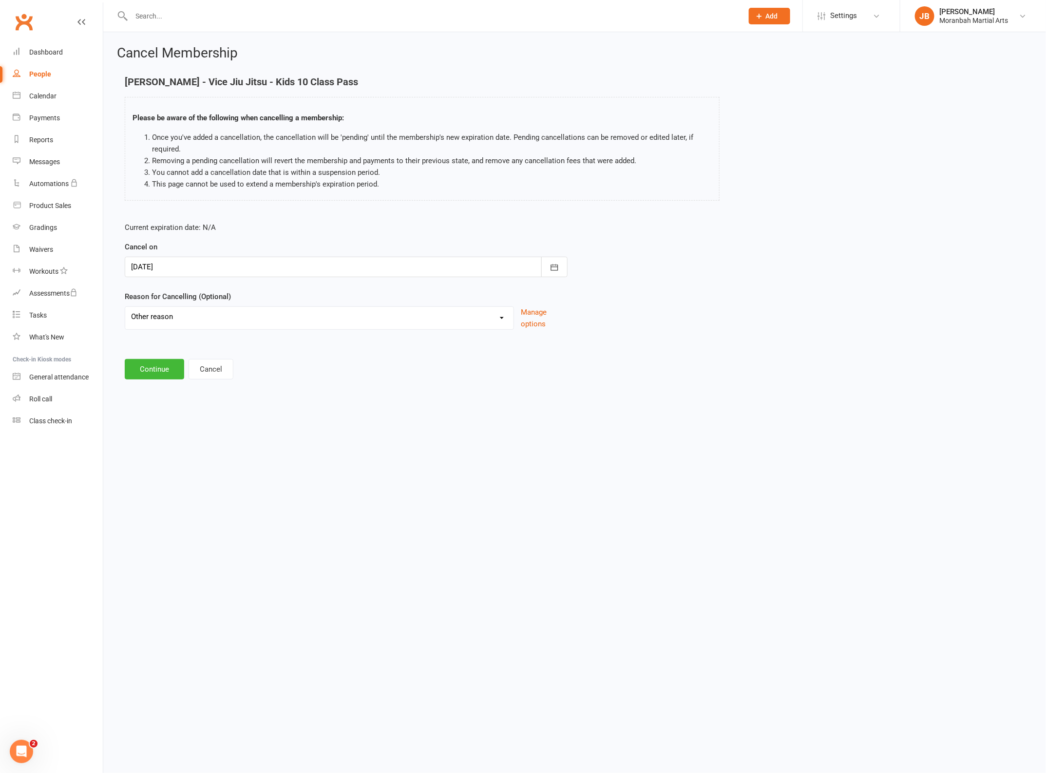
click at [125, 307] on select "Holiday Injury Other reason" at bounding box center [319, 316] width 388 height 19
click at [171, 362] on input at bounding box center [346, 369] width 443 height 20
type input "Wrong membership added"
click at [152, 418] on button "Continue" at bounding box center [154, 419] width 59 height 20
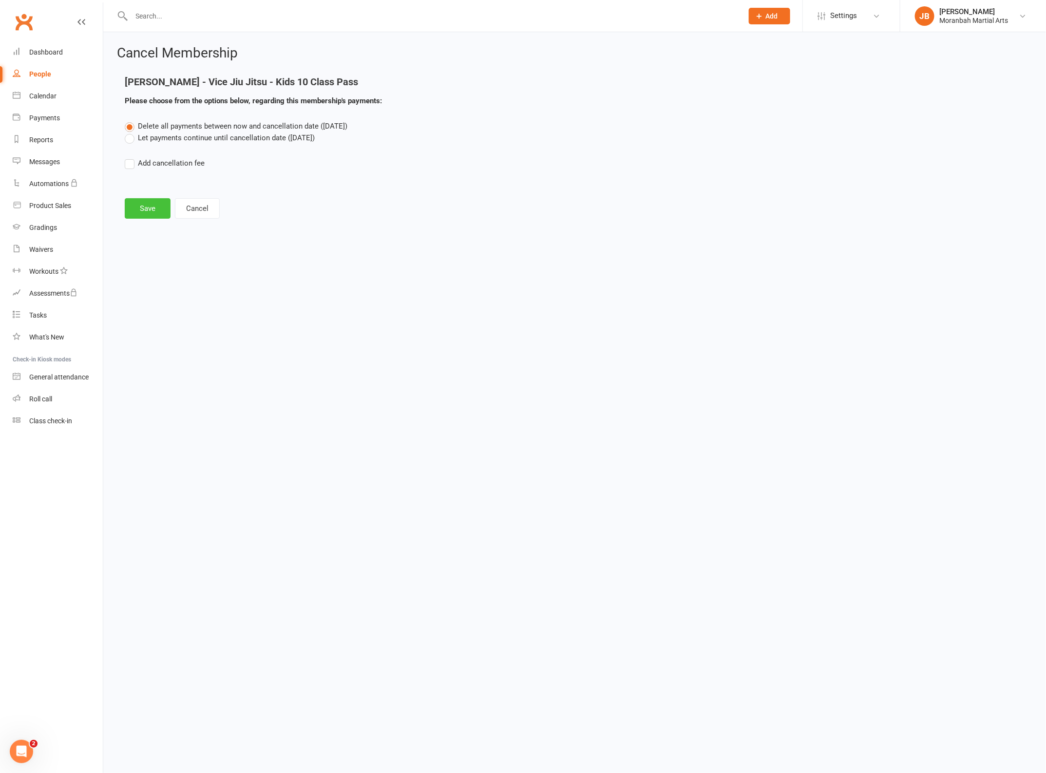
click at [152, 207] on button "Save" at bounding box center [148, 208] width 46 height 20
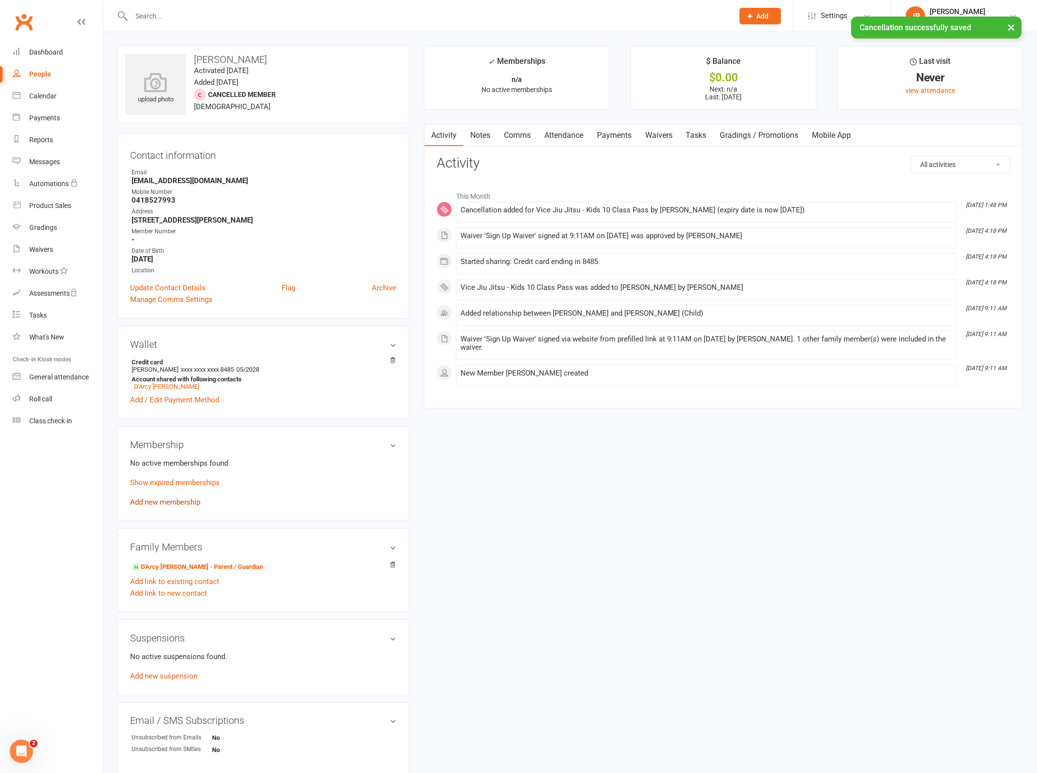
click at [181, 503] on link "Add new membership" at bounding box center [165, 502] width 70 height 9
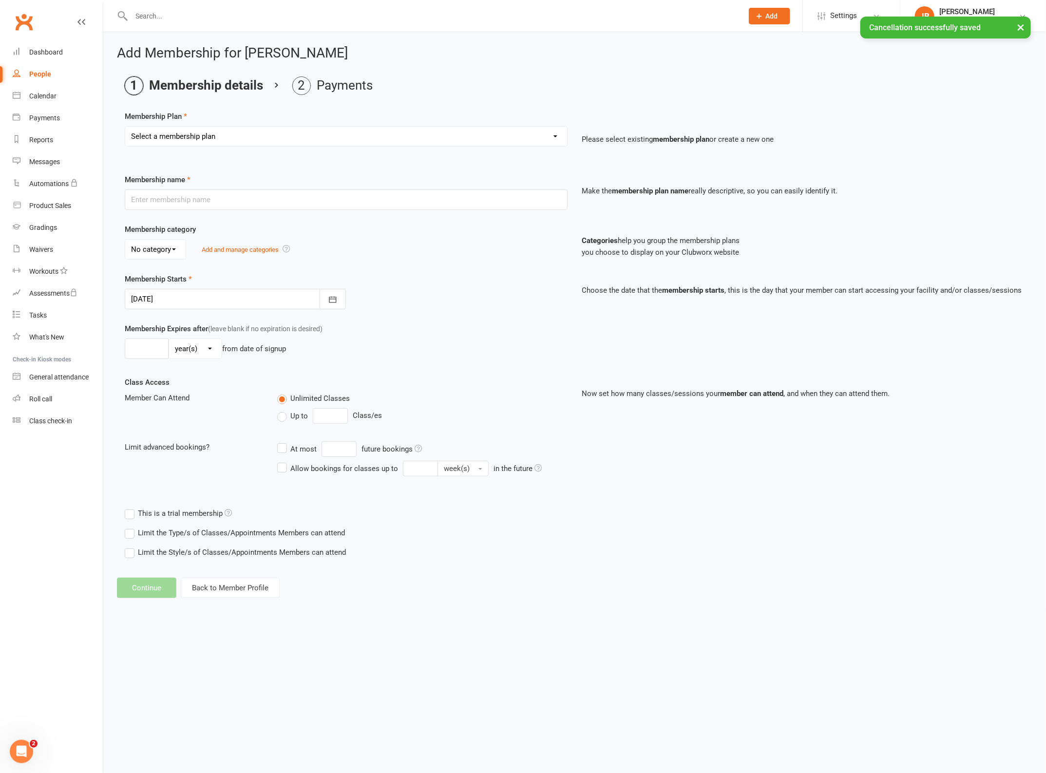
click at [184, 130] on select "Select a membership plan Create new Membership Plan Vice Jiu Jitsu - Fortnightl…" at bounding box center [346, 136] width 442 height 19
select select "7"
click at [125, 127] on select "Select a membership plan Create new Membership Plan Vice Jiu Jitsu - Fortnightl…" at bounding box center [346, 136] width 442 height 19
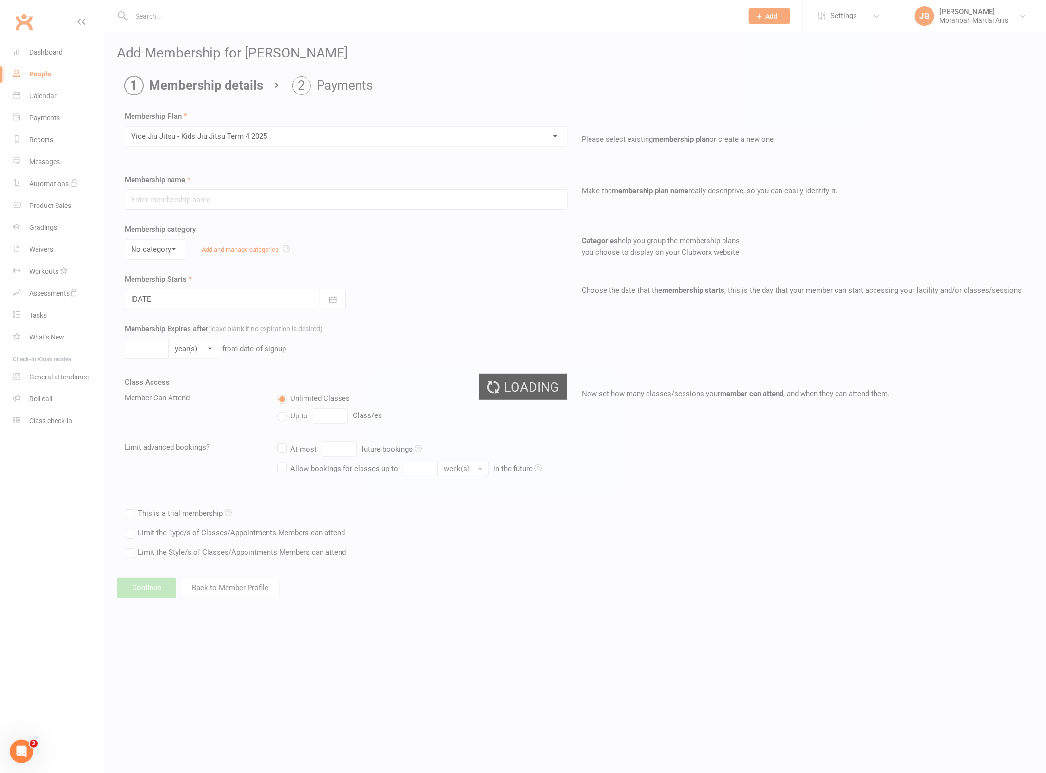
type input "Vice Jiu Jitsu - Kids Jiu Jitsu Term 4 2025"
type input "[DATE]"
type input "8"
select select "1"
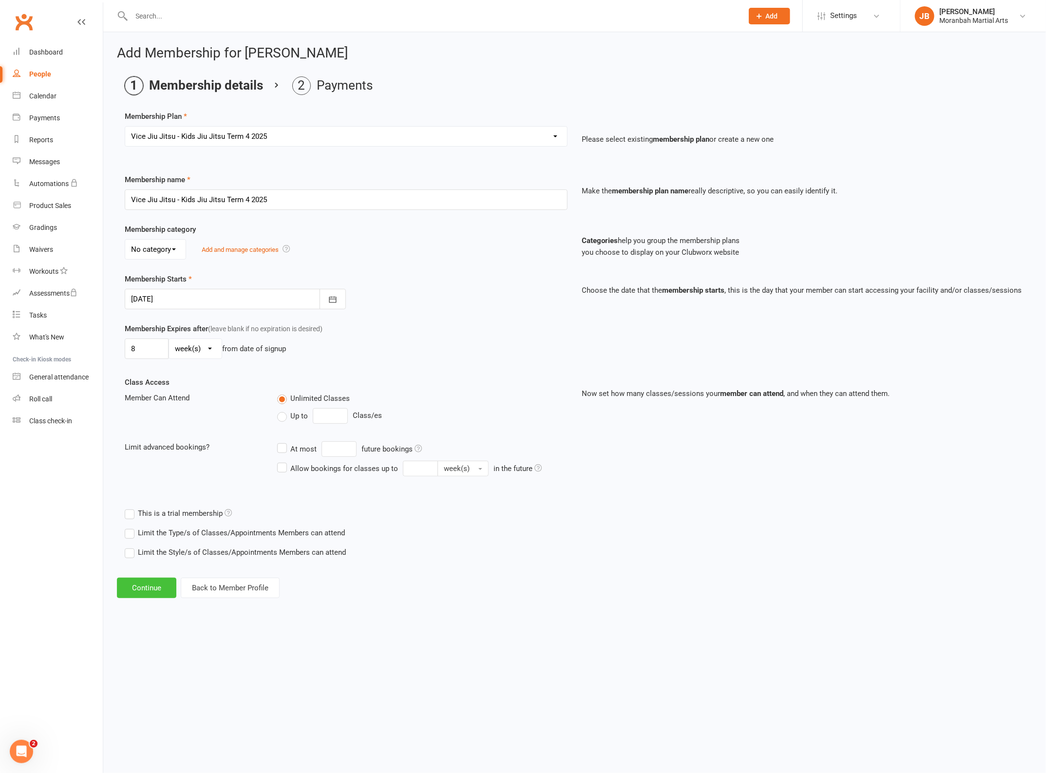
click at [150, 591] on button "Continue" at bounding box center [146, 588] width 59 height 20
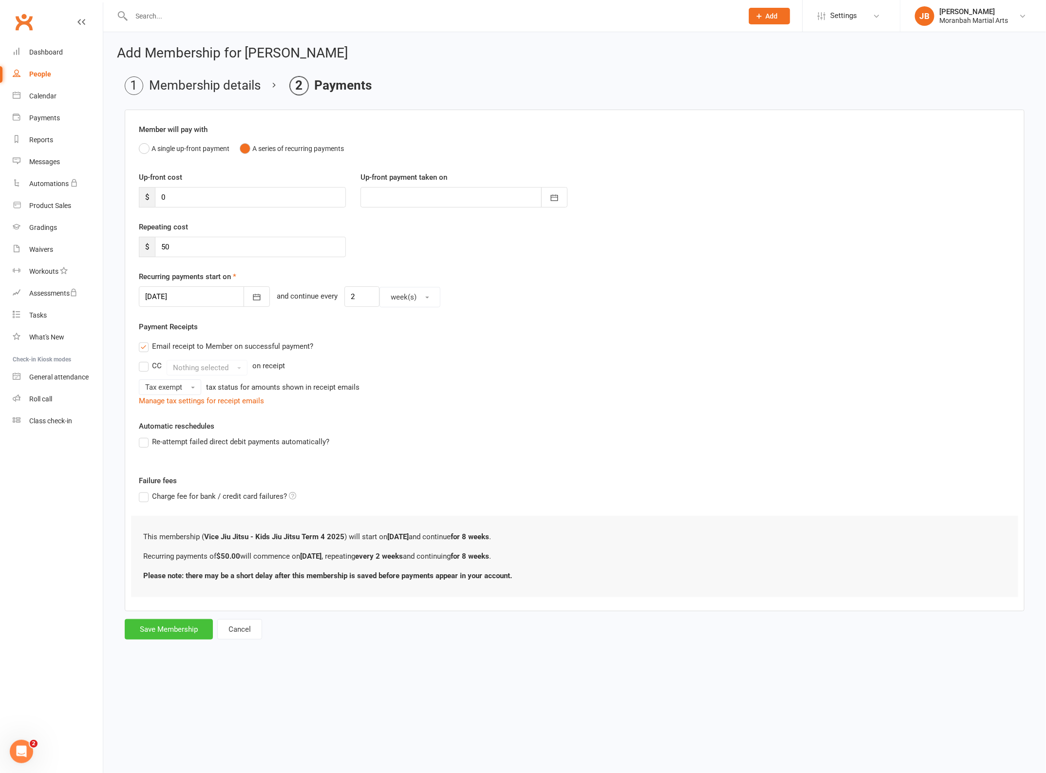
click at [183, 634] on button "Save Membership" at bounding box center [169, 629] width 88 height 20
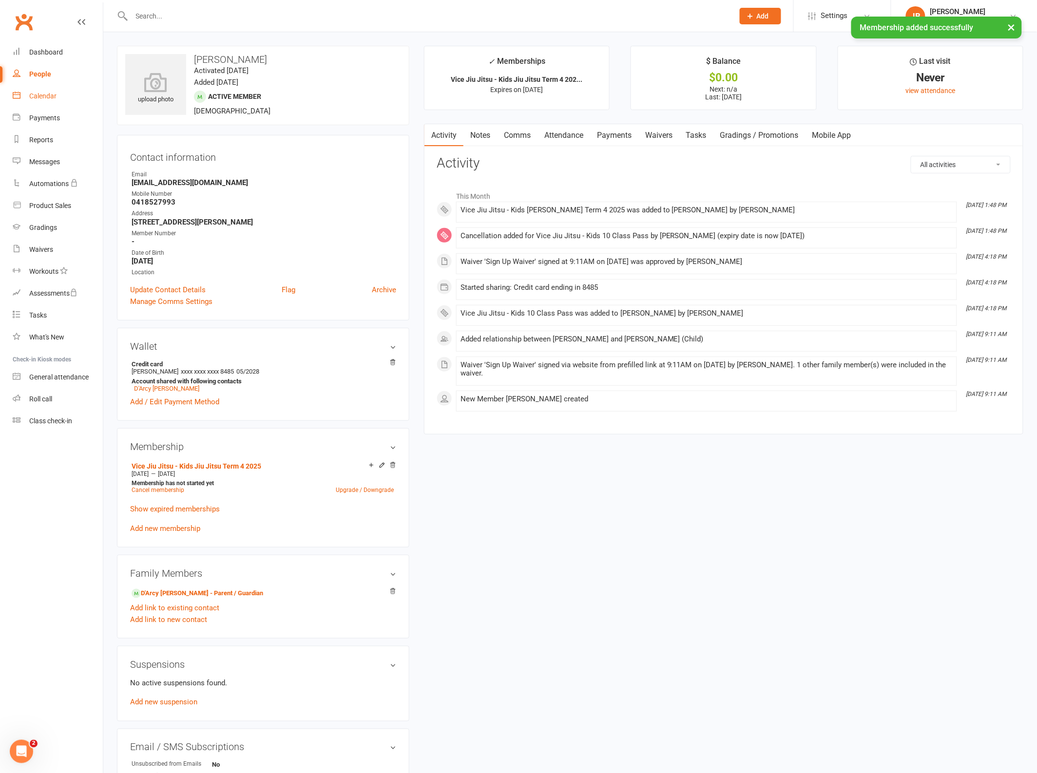
click at [35, 94] on div "Calendar" at bounding box center [42, 96] width 27 height 8
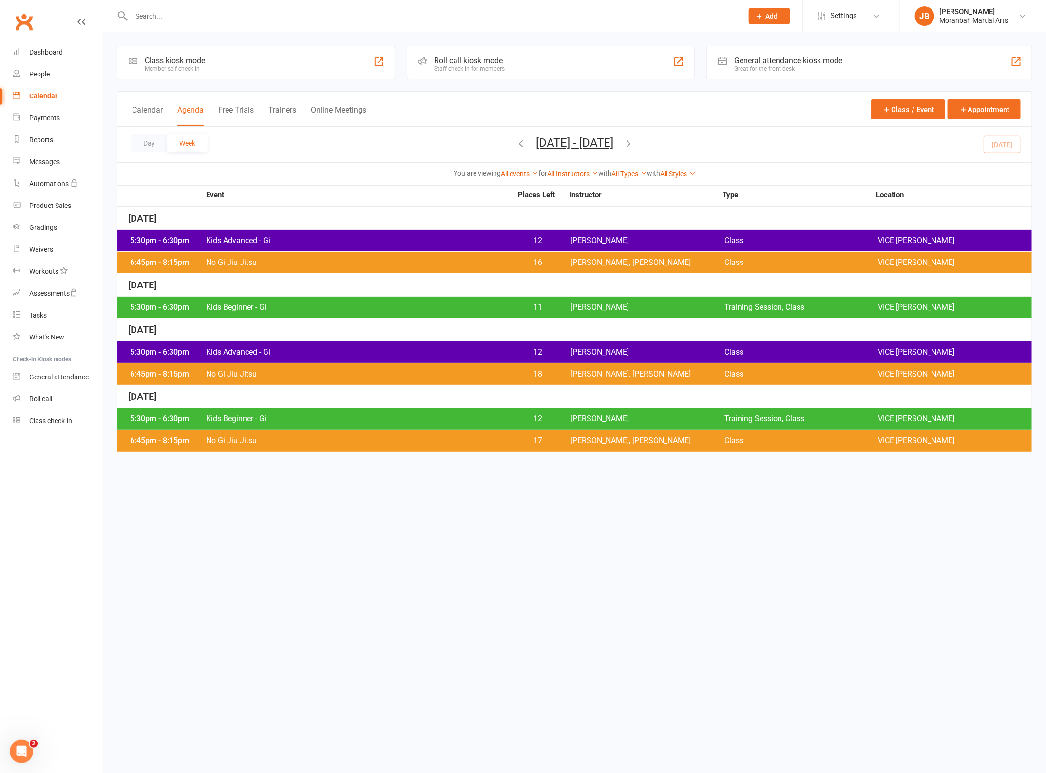
click at [310, 237] on span "Kids Advanced - Gi" at bounding box center [359, 241] width 307 height 8
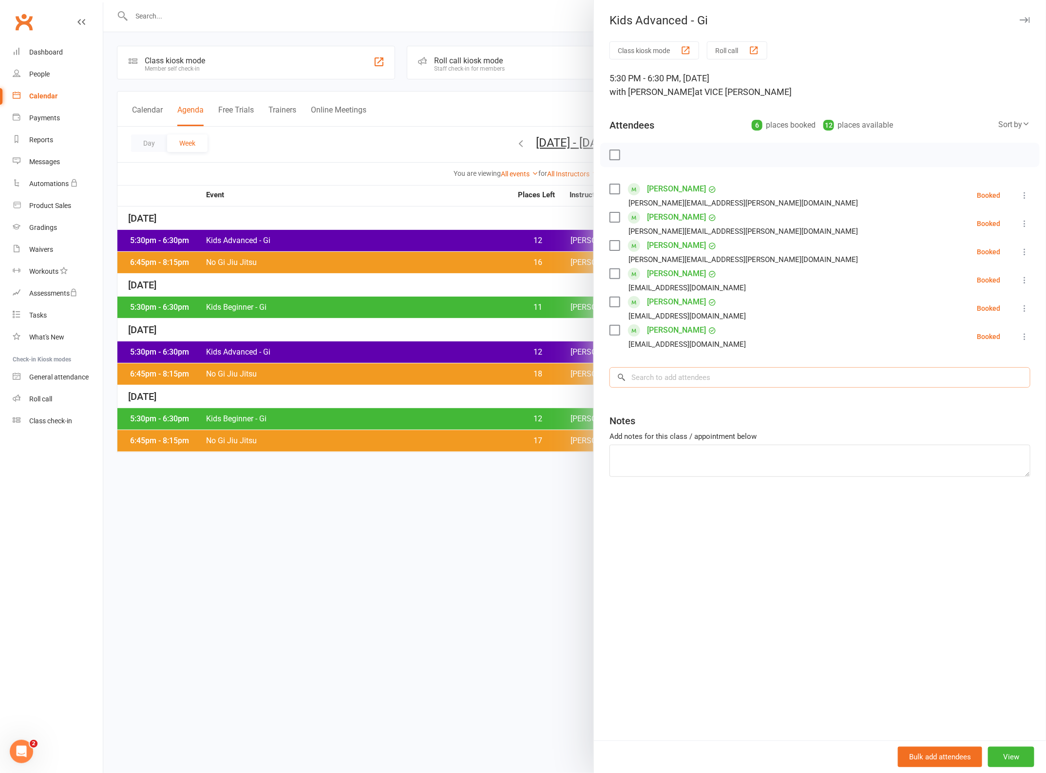
click at [702, 377] on input "search" at bounding box center [820, 377] width 421 height 20
type input "r"
type input "[PERSON_NAME]"
click at [684, 418] on span "[EMAIL_ADDRESS][DOMAIN_NAME]" at bounding box center [733, 417] width 99 height 7
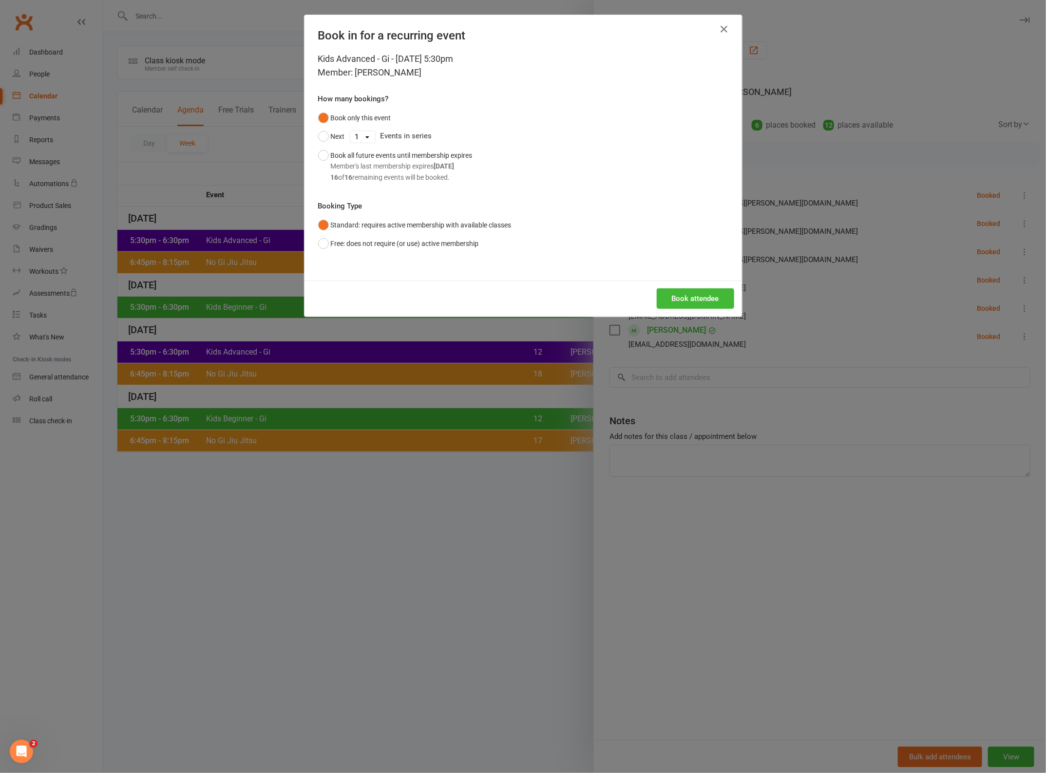
click at [352, 135] on select "1 2 3 4 5 6 7 8 9 10 11 12 13 14 15 16" at bounding box center [362, 137] width 25 height 12
click at [641, 192] on div "Kids Advanced - Gi - [DATE] 5:30pm Member: [PERSON_NAME] [PERSON_NAME] many boo…" at bounding box center [524, 166] width 438 height 229
click at [318, 153] on button "Book all future events until membership expires Member's last membership expire…" at bounding box center [395, 166] width 154 height 40
click at [706, 300] on button "Book attendee" at bounding box center [695, 299] width 77 height 20
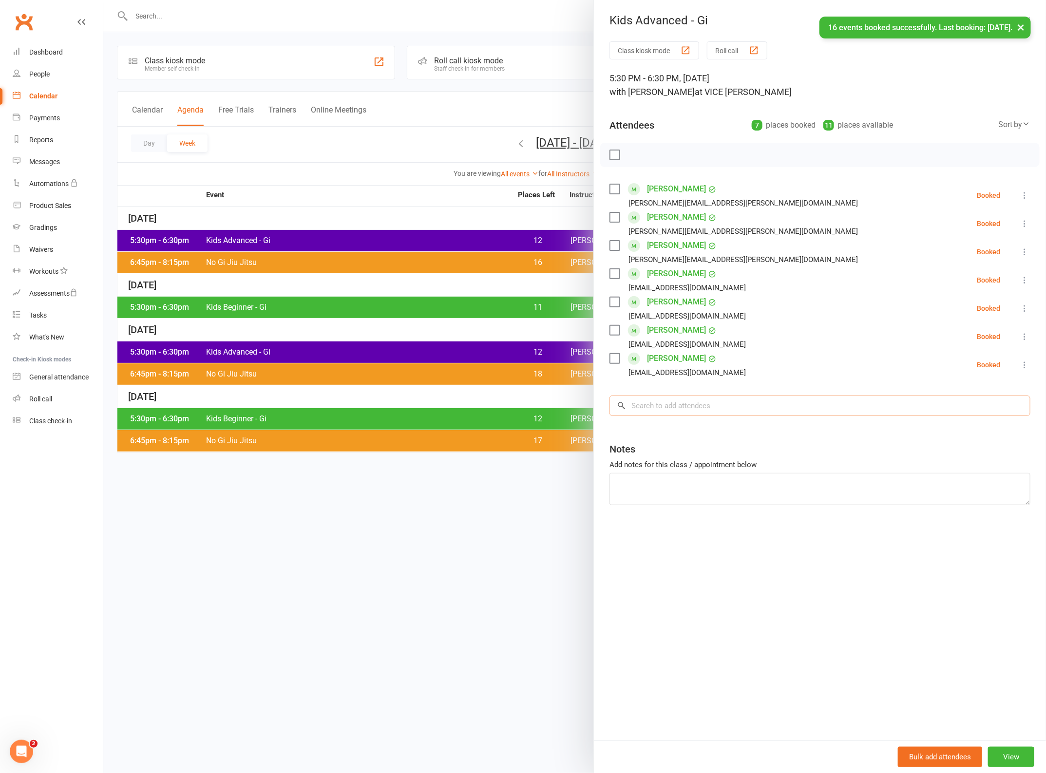
click at [664, 404] on input "search" at bounding box center [820, 406] width 421 height 20
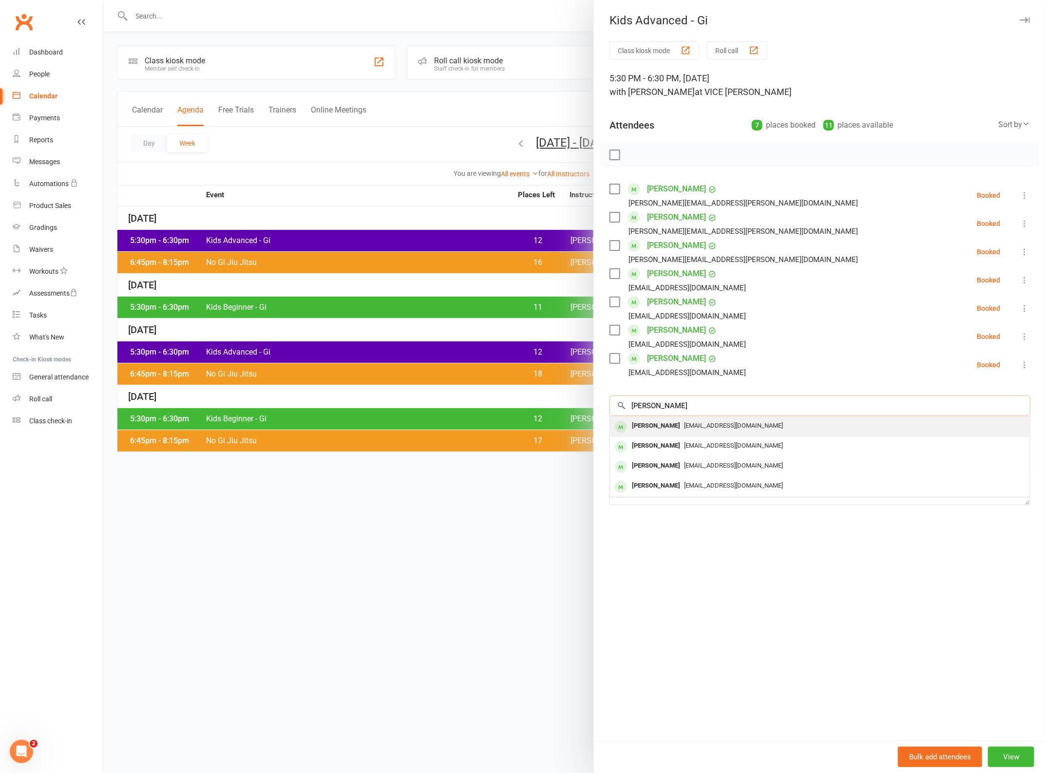
type input "[PERSON_NAME]"
click at [684, 429] on span "[EMAIL_ADDRESS][DOMAIN_NAME]" at bounding box center [733, 425] width 99 height 7
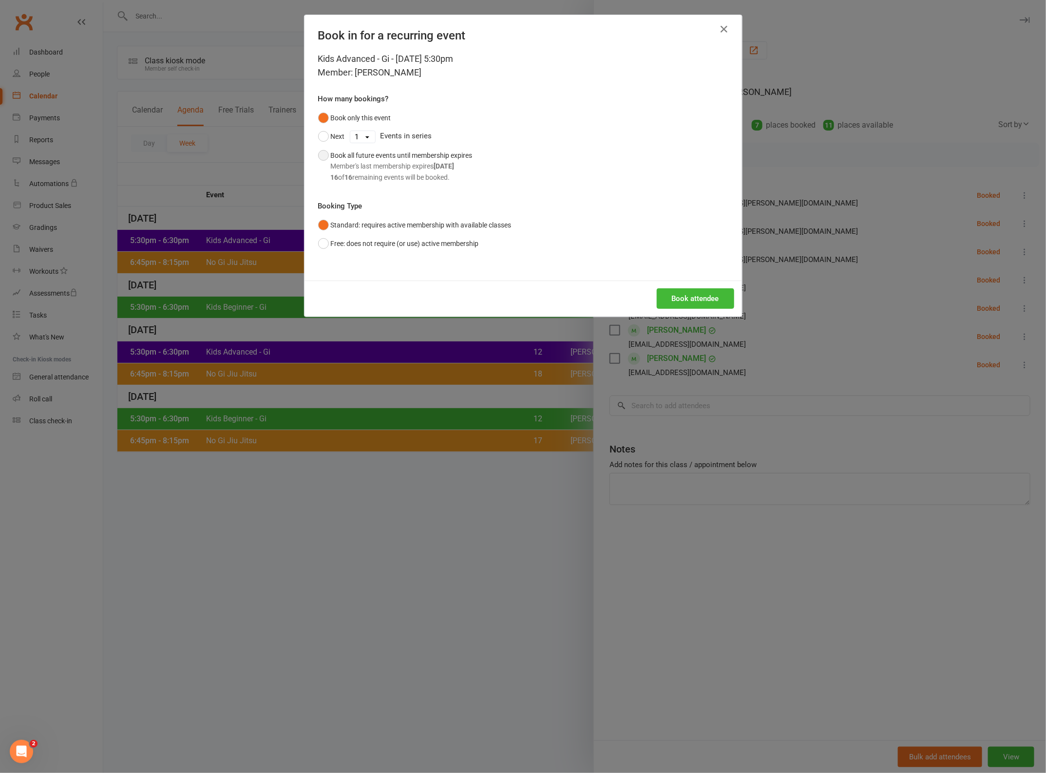
click at [374, 158] on div "Book all future events until membership expires Member's last membership expire…" at bounding box center [402, 166] width 142 height 33
click at [699, 301] on button "Book attendee" at bounding box center [695, 299] width 77 height 20
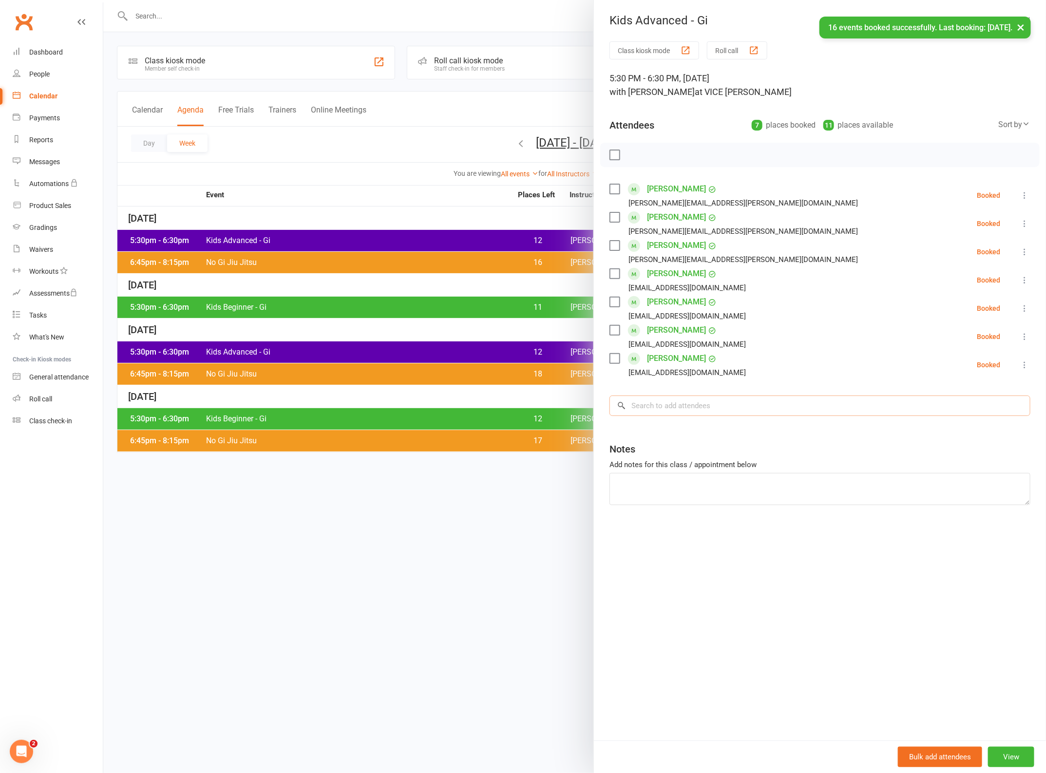
click at [661, 407] on input "search" at bounding box center [820, 406] width 421 height 20
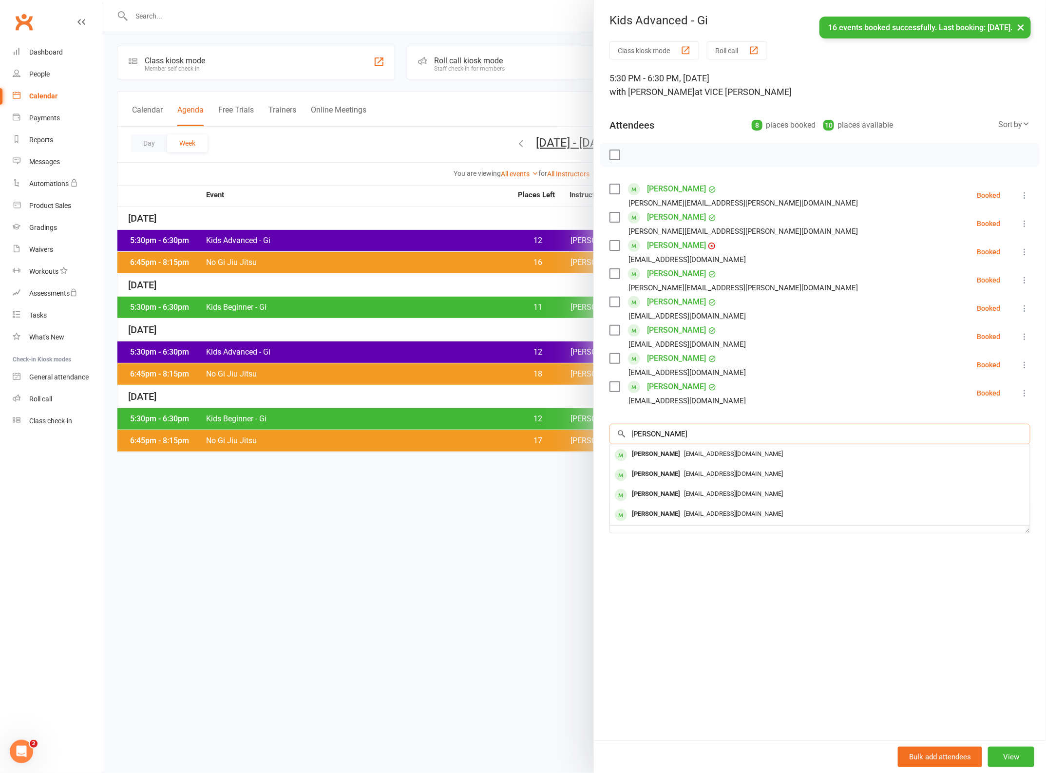
type input "[PERSON_NAME]"
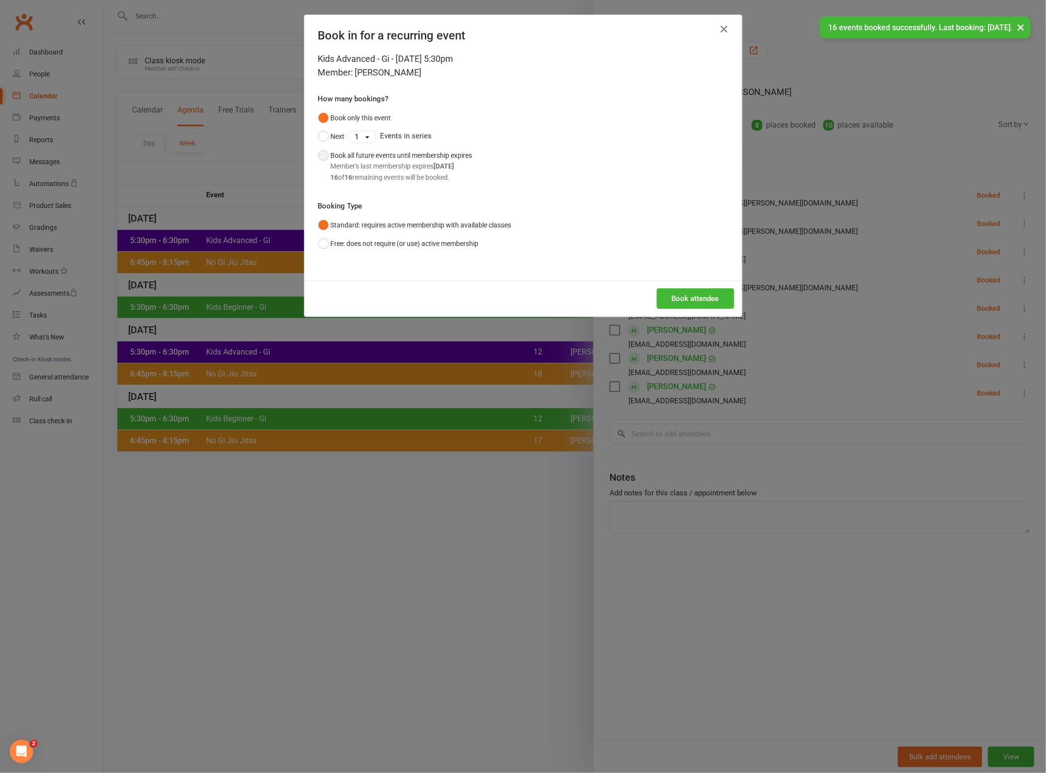
click at [366, 158] on div "Book all future events until membership expires Member's last membership expire…" at bounding box center [402, 166] width 142 height 33
click at [697, 293] on button "Book attendee" at bounding box center [695, 299] width 77 height 20
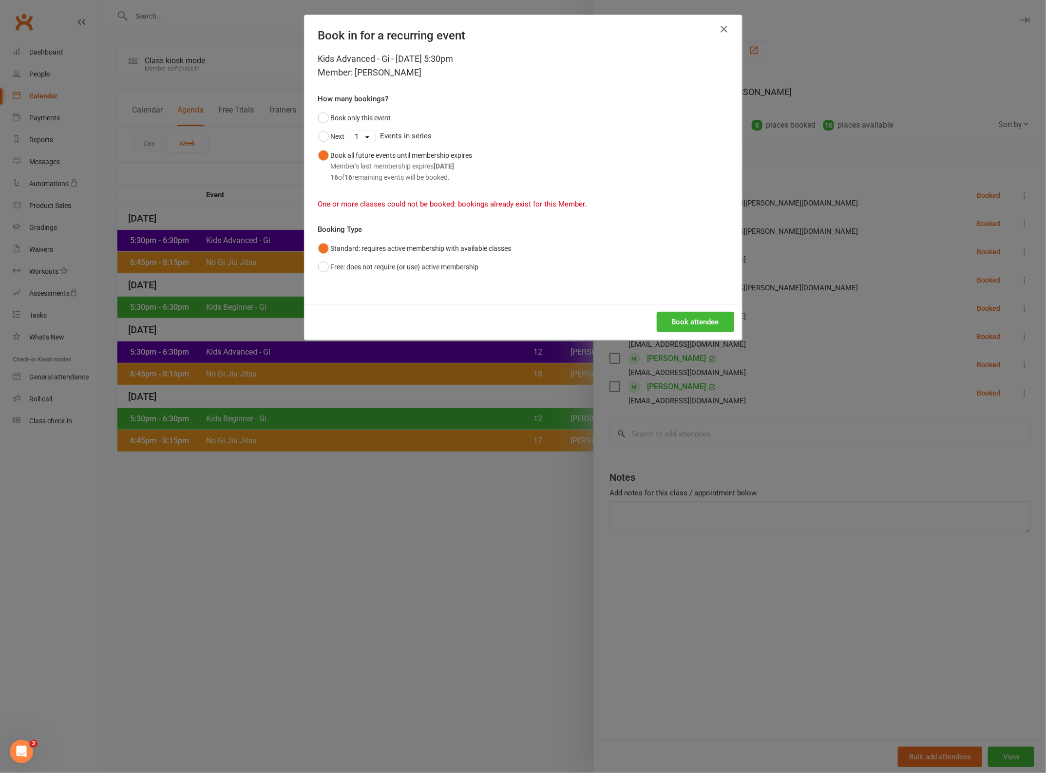
click at [392, 198] on div "One or more classes could not be booked: bookings already exist for this Member." at bounding box center [523, 198] width 410 height 23
click at [719, 24] on icon "button" at bounding box center [725, 29] width 12 height 12
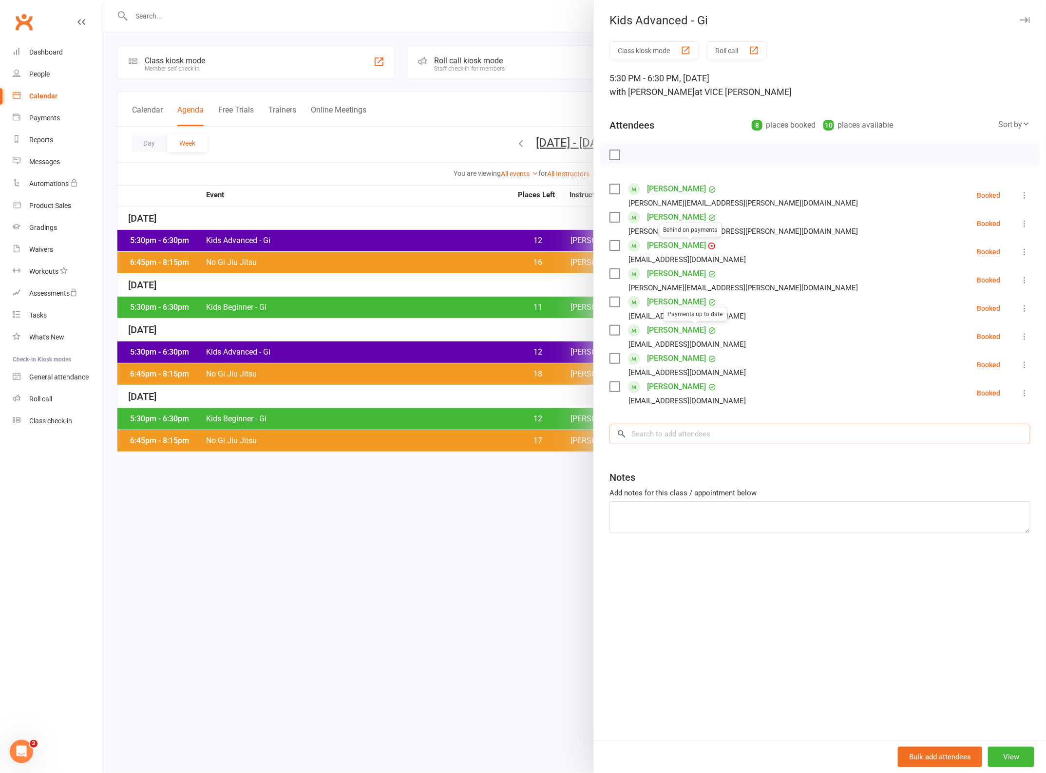
click at [666, 432] on input "search" at bounding box center [820, 434] width 421 height 20
type input "[PERSON_NAME]"
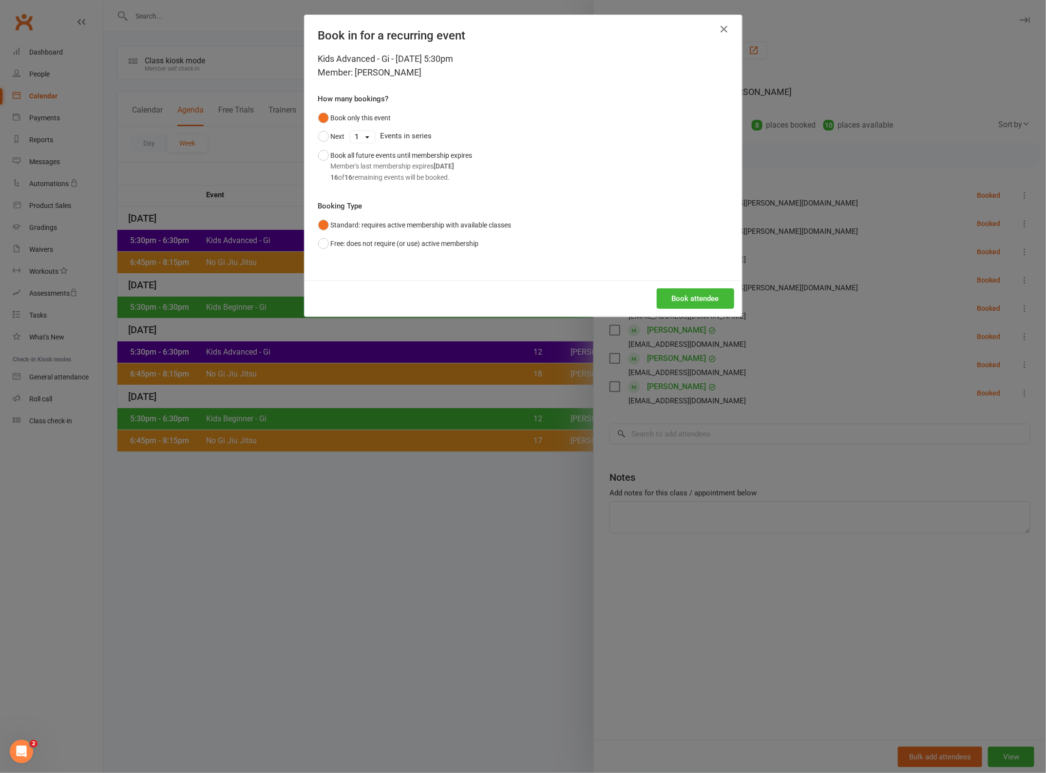
click at [729, 19] on div "Book in for a recurring event" at bounding box center [524, 33] width 438 height 37
click at [729, 32] on div "Book in for a recurring event" at bounding box center [524, 33] width 438 height 37
click at [721, 32] on icon "button" at bounding box center [725, 29] width 12 height 12
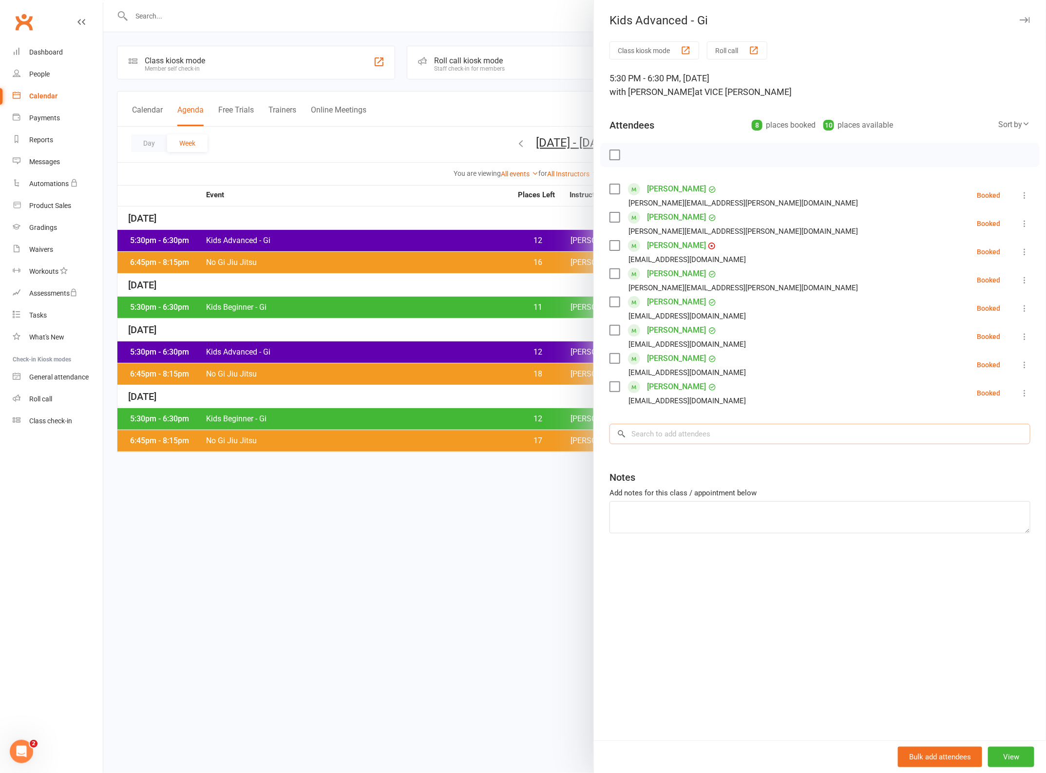
click at [687, 435] on input "search" at bounding box center [820, 434] width 421 height 20
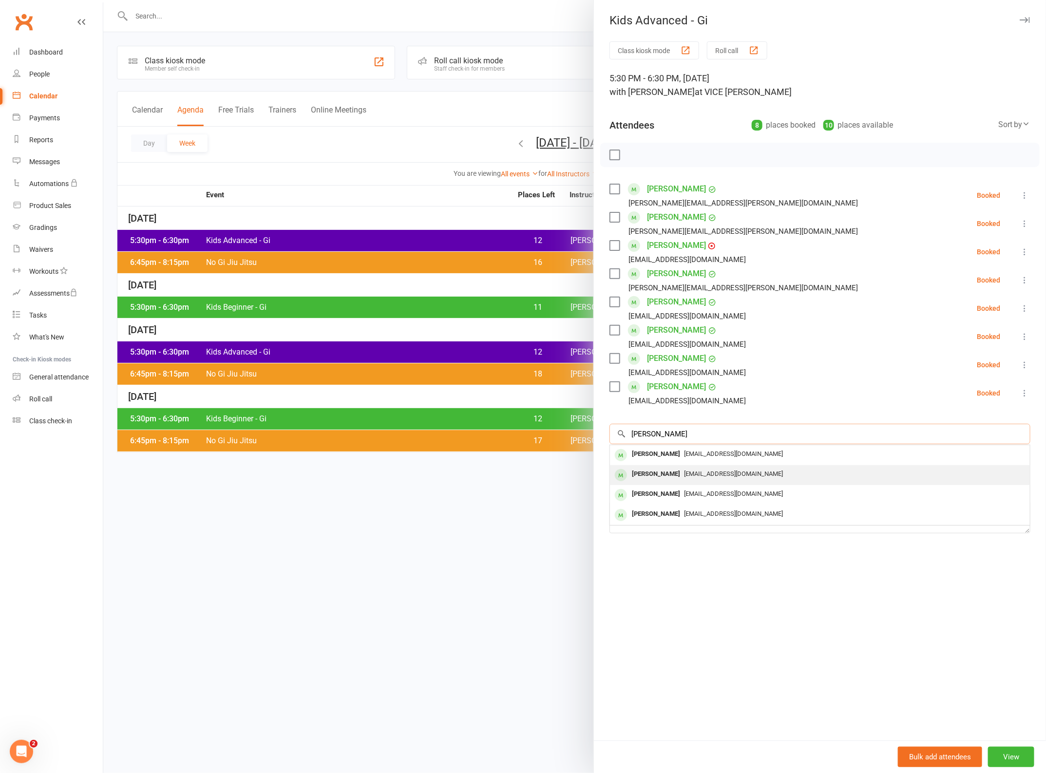
type input "[PERSON_NAME]"
click at [684, 478] on span "[EMAIL_ADDRESS][DOMAIN_NAME]" at bounding box center [733, 473] width 99 height 7
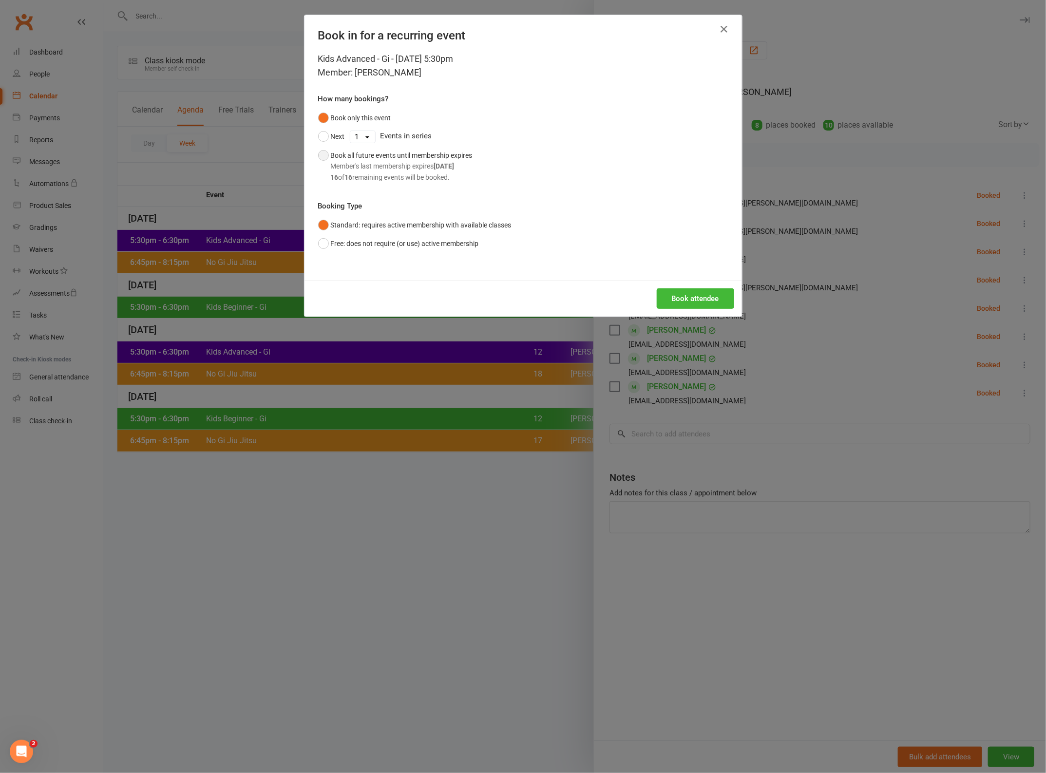
click at [362, 163] on div "Member's last membership expires [DATE]" at bounding box center [402, 166] width 142 height 11
click at [701, 299] on button "Book attendee" at bounding box center [695, 299] width 77 height 20
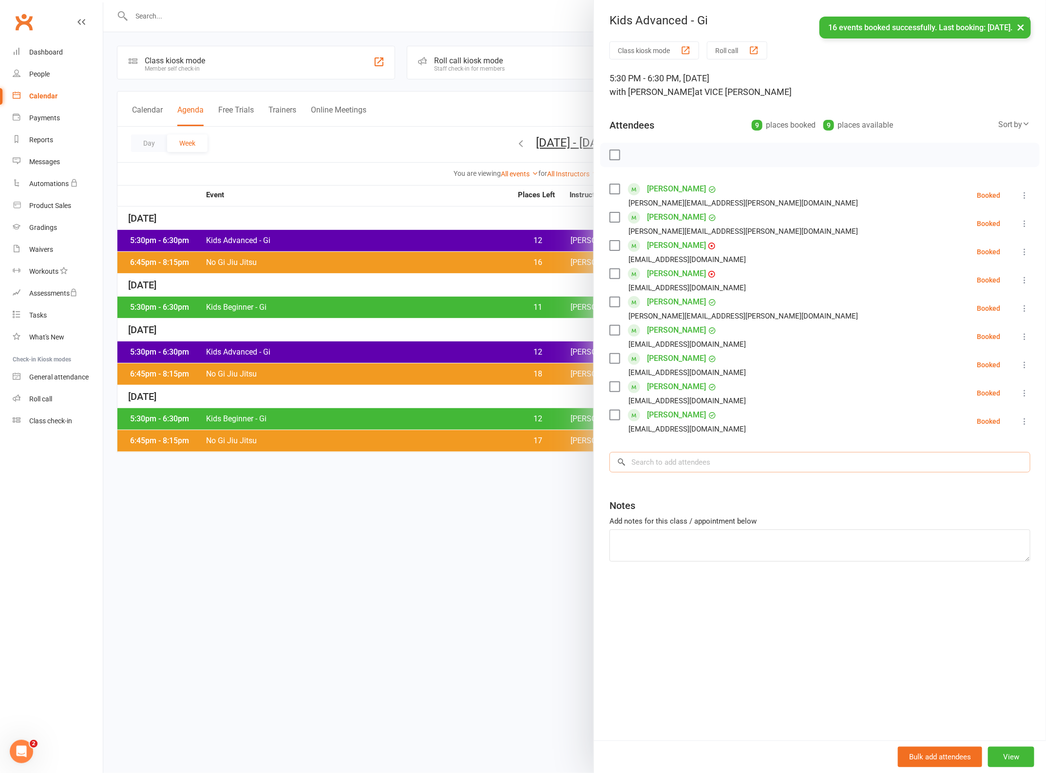
click at [680, 466] on input "search" at bounding box center [820, 462] width 421 height 20
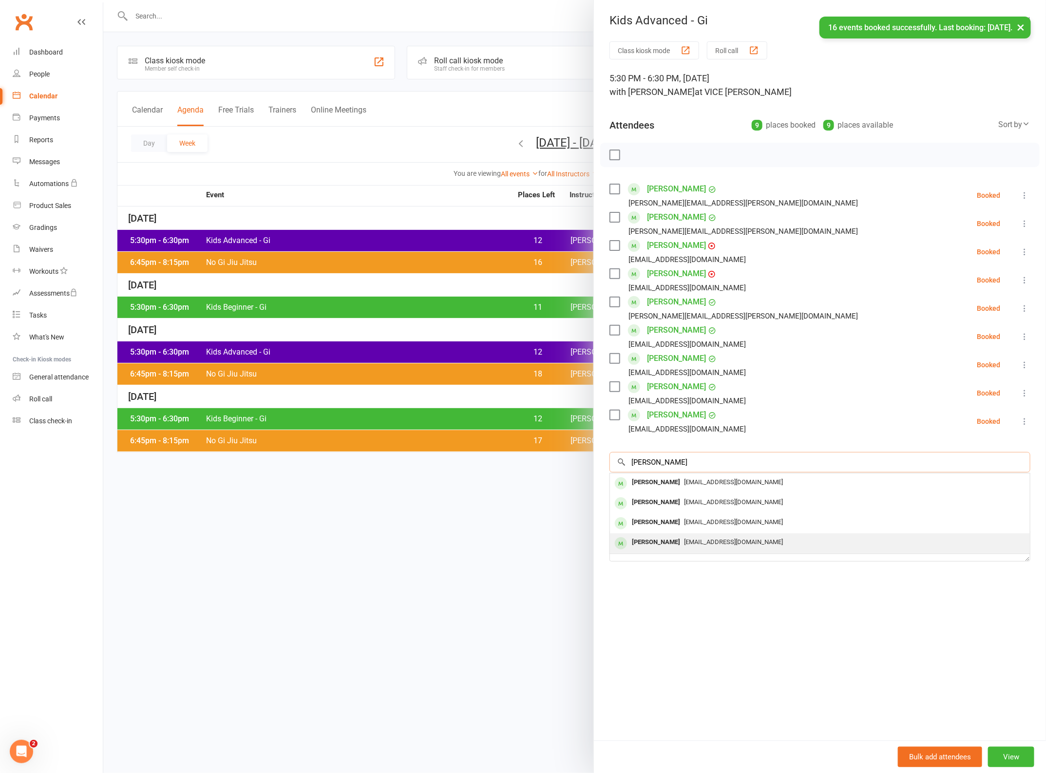
type input "[PERSON_NAME]"
click at [670, 544] on div "[PERSON_NAME]" at bounding box center [656, 543] width 56 height 14
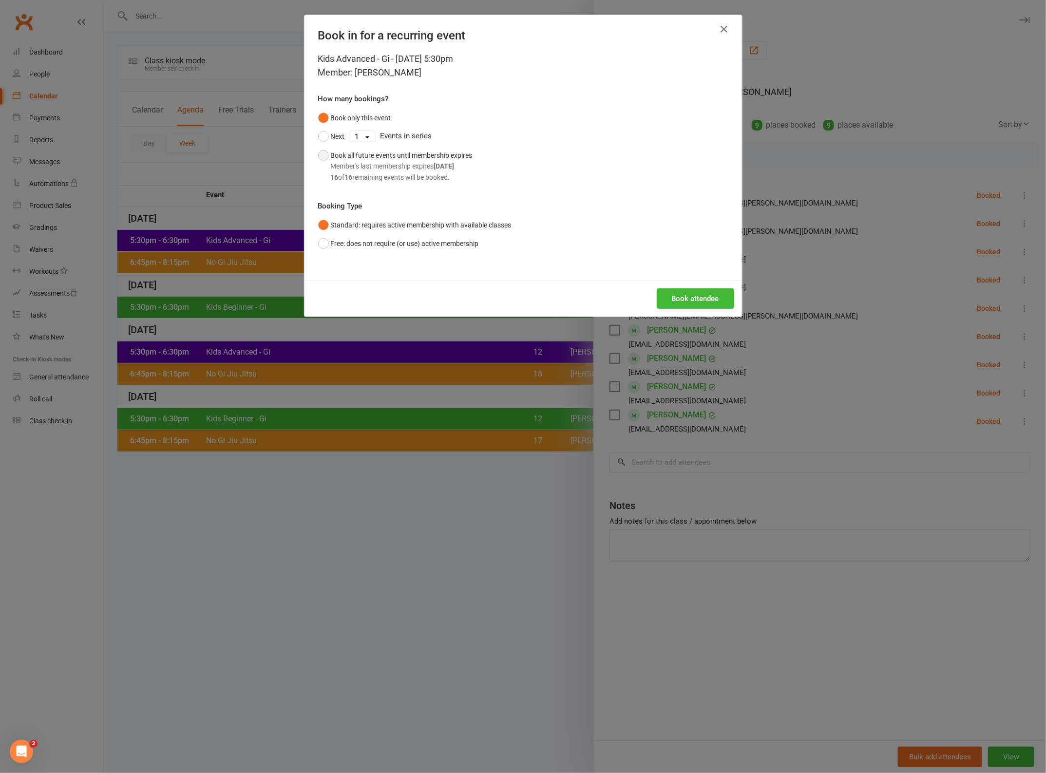
drag, startPoint x: 387, startPoint y: 159, endPoint x: 398, endPoint y: 172, distance: 16.3
click at [386, 159] on div "Book all future events until membership expires Member's last membership expire…" at bounding box center [402, 166] width 142 height 33
click at [686, 294] on button "Book attendee" at bounding box center [695, 299] width 77 height 20
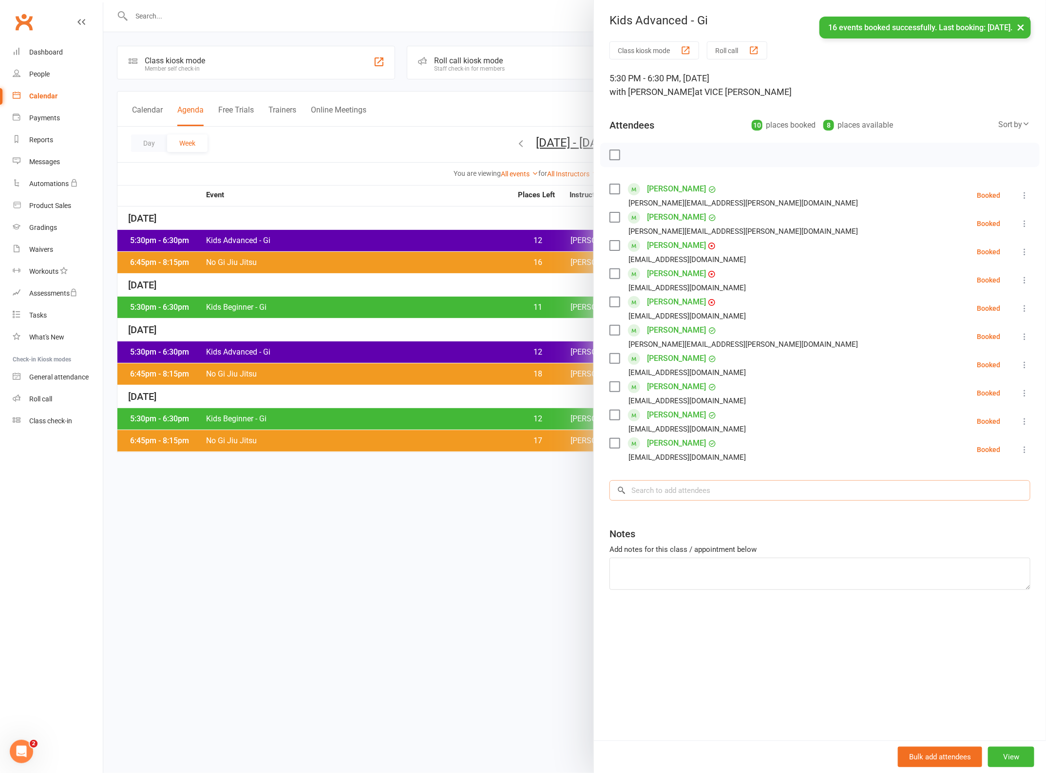
click at [702, 486] on input "search" at bounding box center [820, 491] width 421 height 20
type input "nate"
click at [688, 503] on div "Nate McMullen [EMAIL_ADDRESS][DOMAIN_NAME]" at bounding box center [820, 512] width 420 height 20
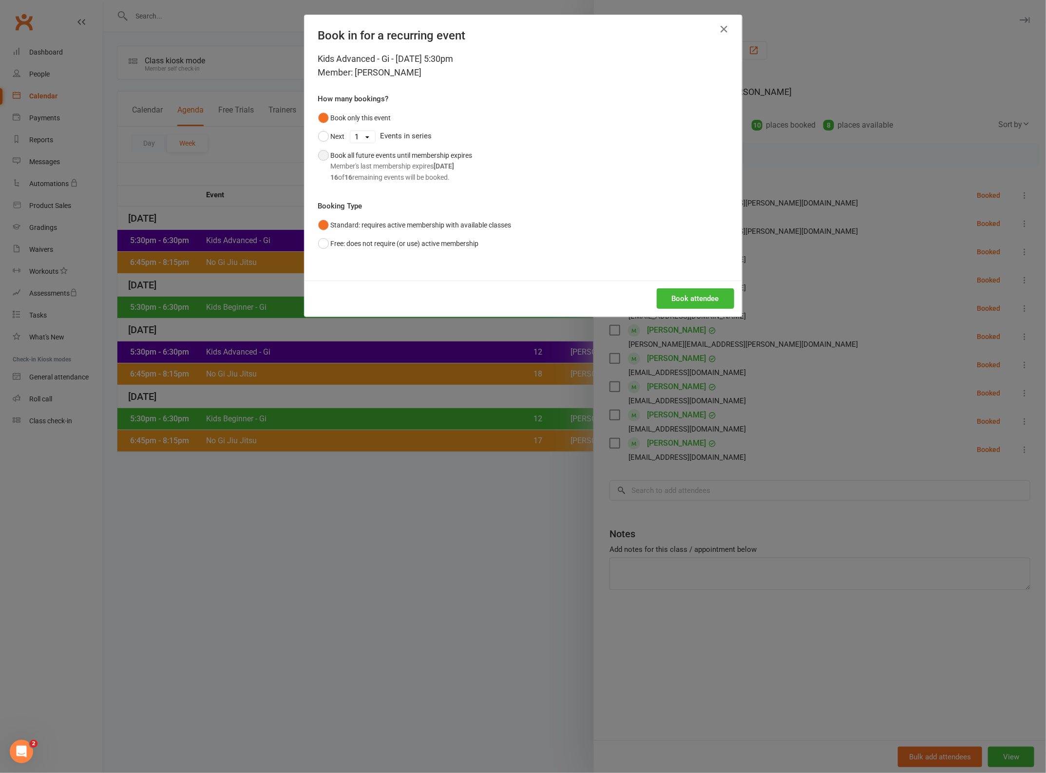
click at [371, 162] on div "Member's last membership expires [DATE]" at bounding box center [402, 166] width 142 height 11
click at [694, 291] on button "Book attendee" at bounding box center [695, 299] width 77 height 20
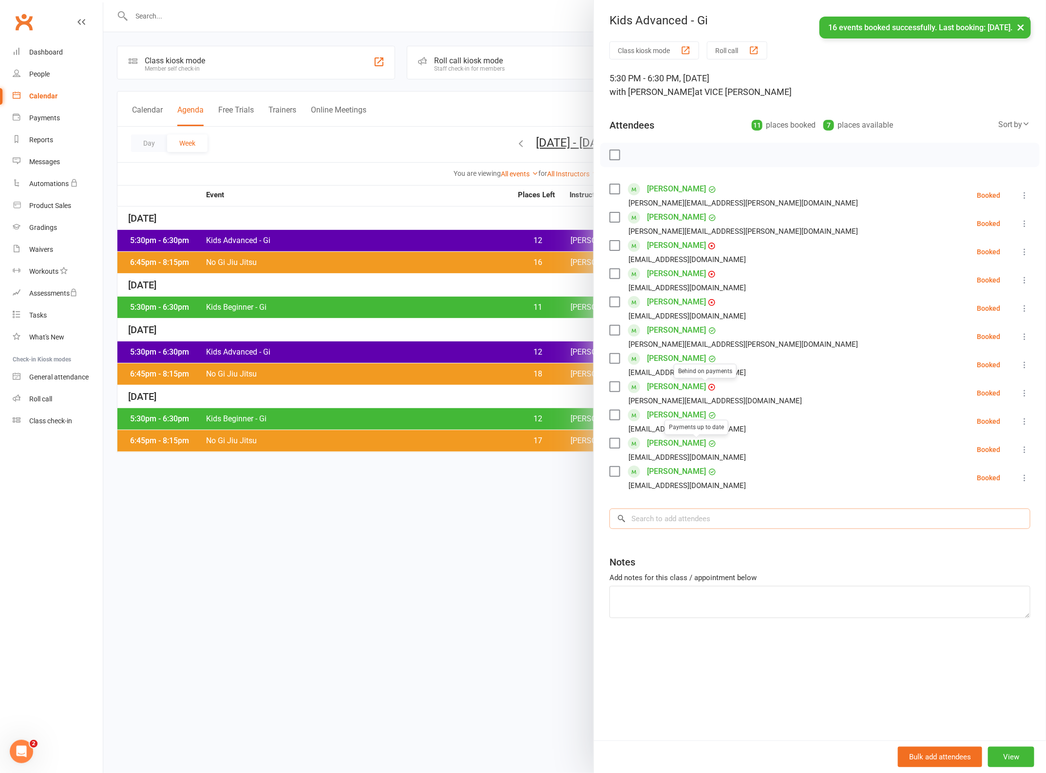
click at [693, 519] on input "search" at bounding box center [820, 519] width 421 height 20
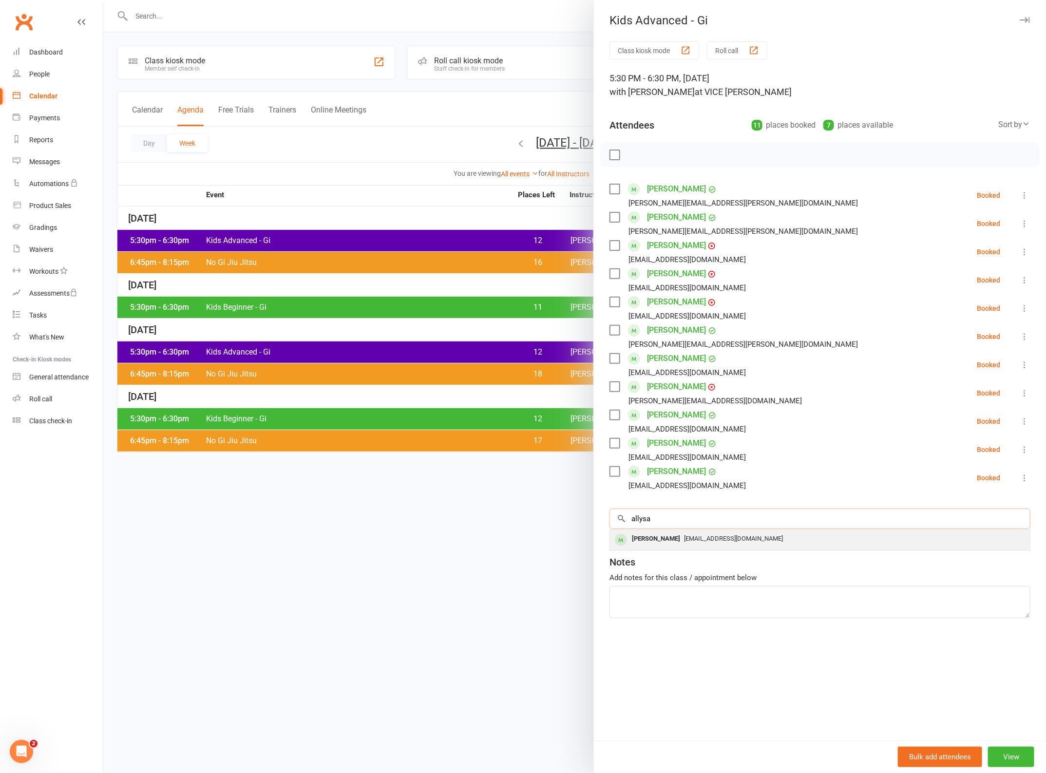
type input "allysa"
click at [681, 538] on div "[PERSON_NAME]" at bounding box center [656, 539] width 56 height 14
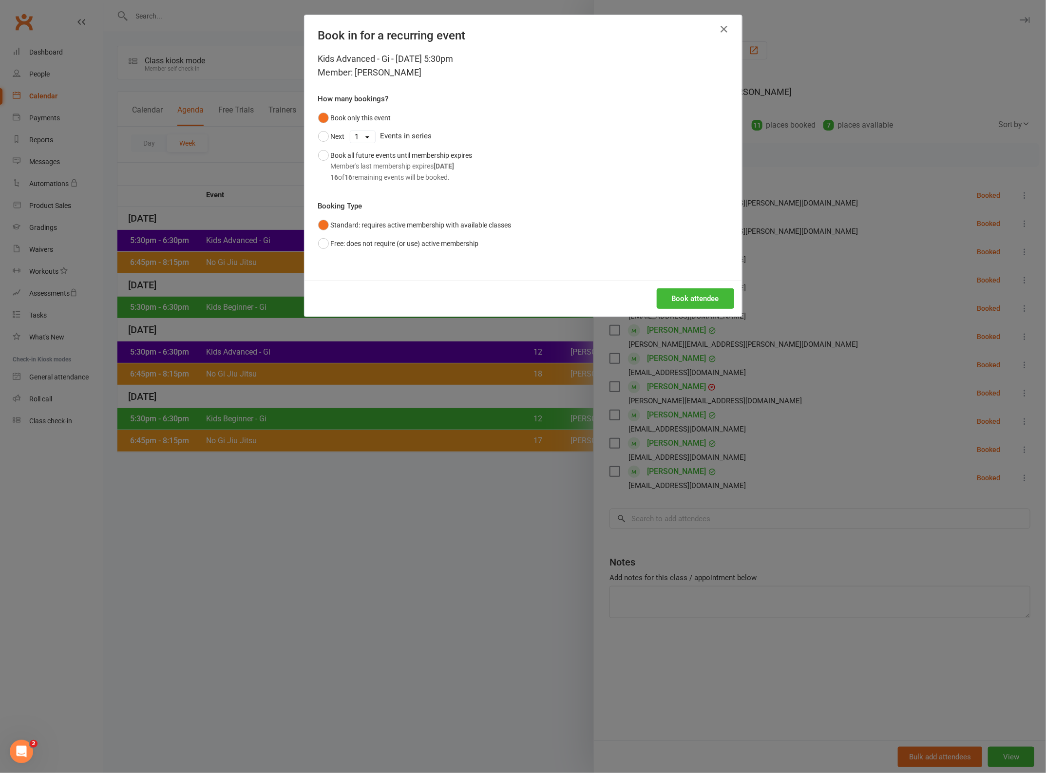
click at [307, 156] on div "Kids Advanced - Gi - [DATE] 5:30pm Member: [PERSON_NAME] How many bookings? Boo…" at bounding box center [524, 166] width 438 height 229
click at [320, 159] on button "Book all future events until membership expires Member's last membership expire…" at bounding box center [395, 166] width 154 height 40
click at [714, 299] on button "Book attendee" at bounding box center [695, 299] width 77 height 20
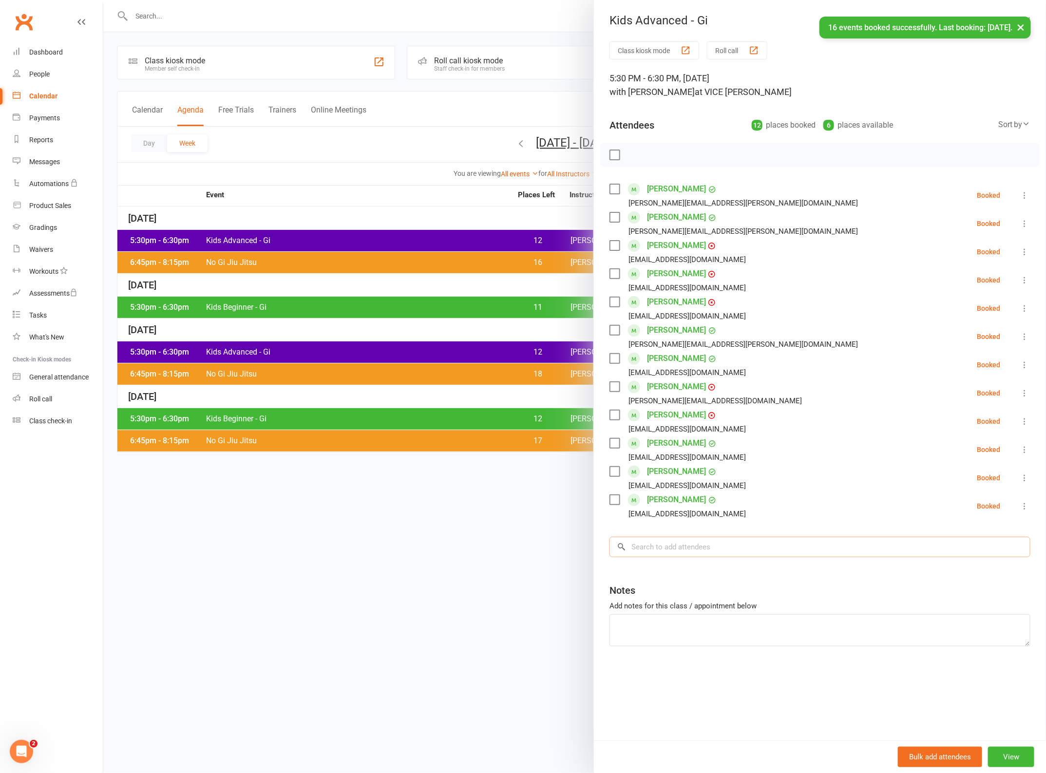
click at [701, 554] on input "search" at bounding box center [820, 547] width 421 height 20
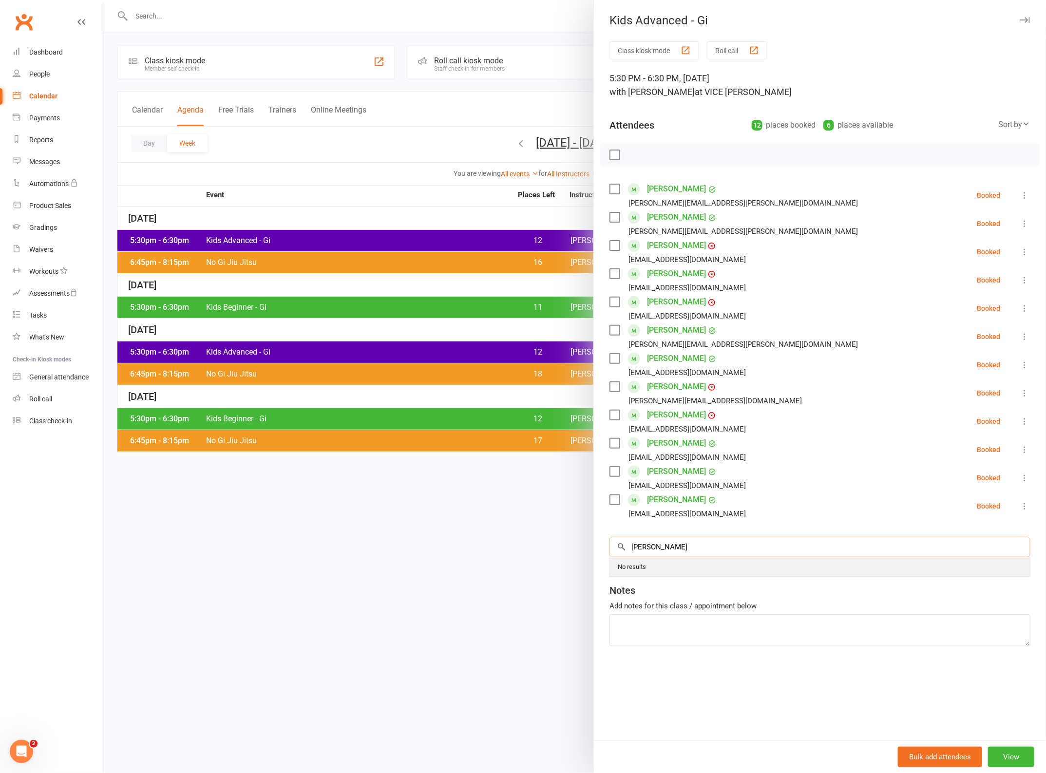
type input "[PERSON_NAME]"
click at [717, 574] on div "[EMAIL_ADDRESS][DOMAIN_NAME]" at bounding box center [820, 567] width 412 height 14
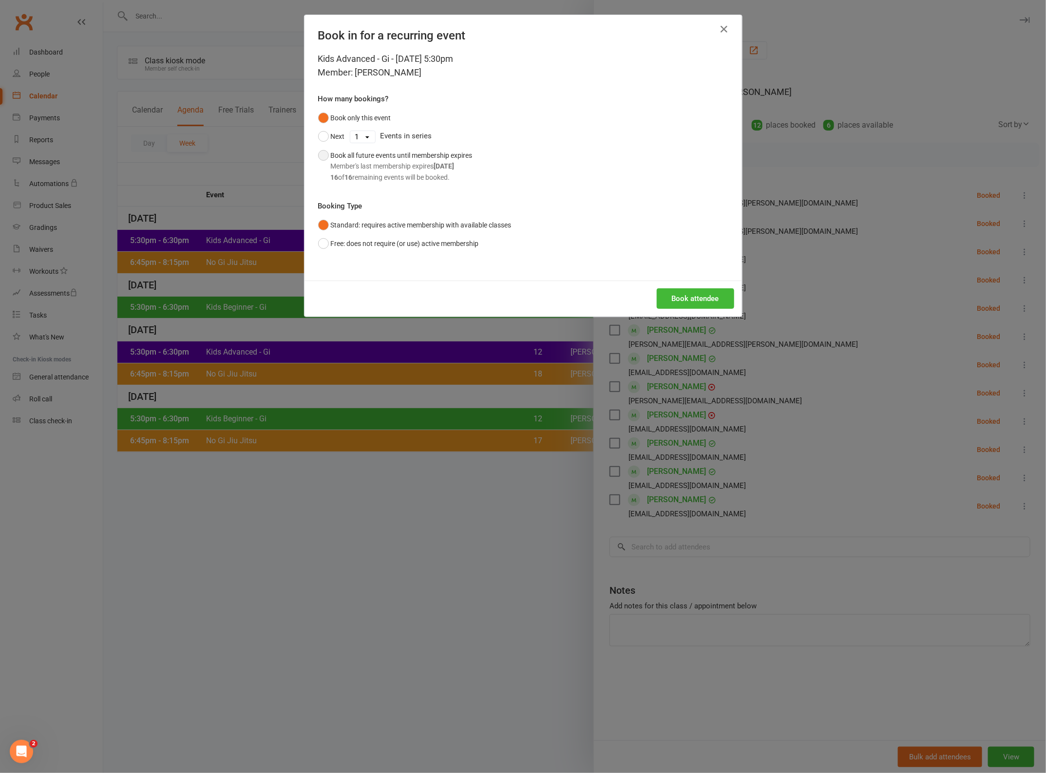
click at [366, 184] on button "Book all future events until membership expires Member's last membership expire…" at bounding box center [395, 166] width 154 height 40
click at [686, 292] on button "Book attendee" at bounding box center [695, 299] width 77 height 20
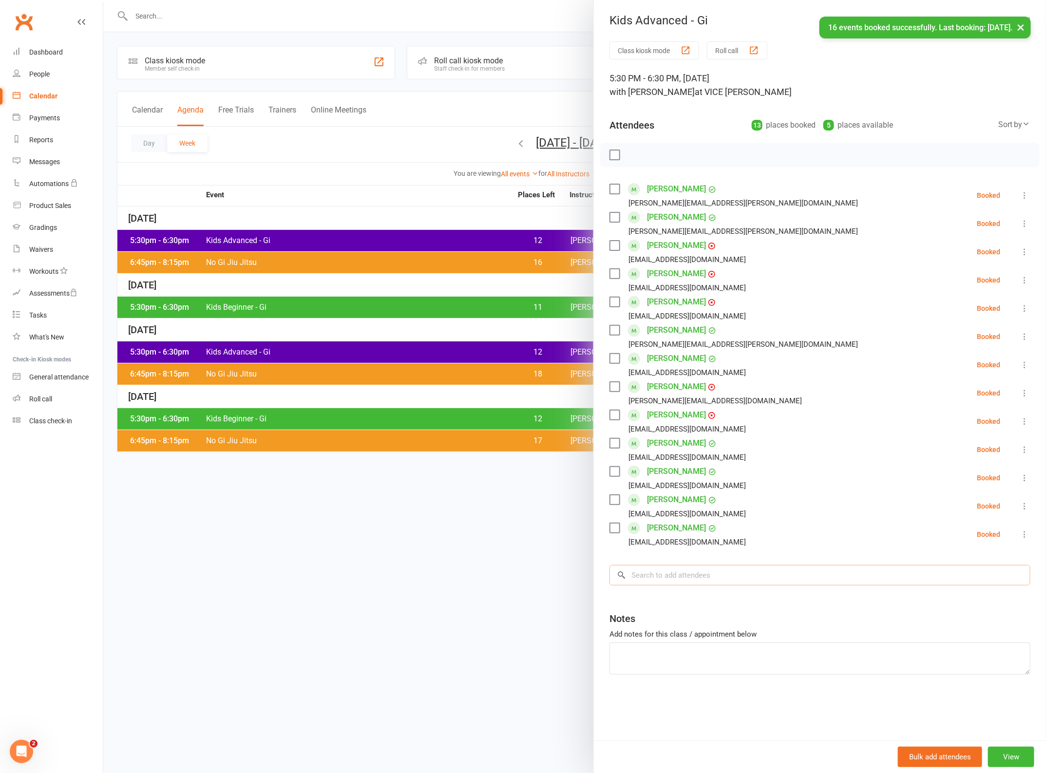
click at [688, 573] on input "search" at bounding box center [820, 575] width 421 height 20
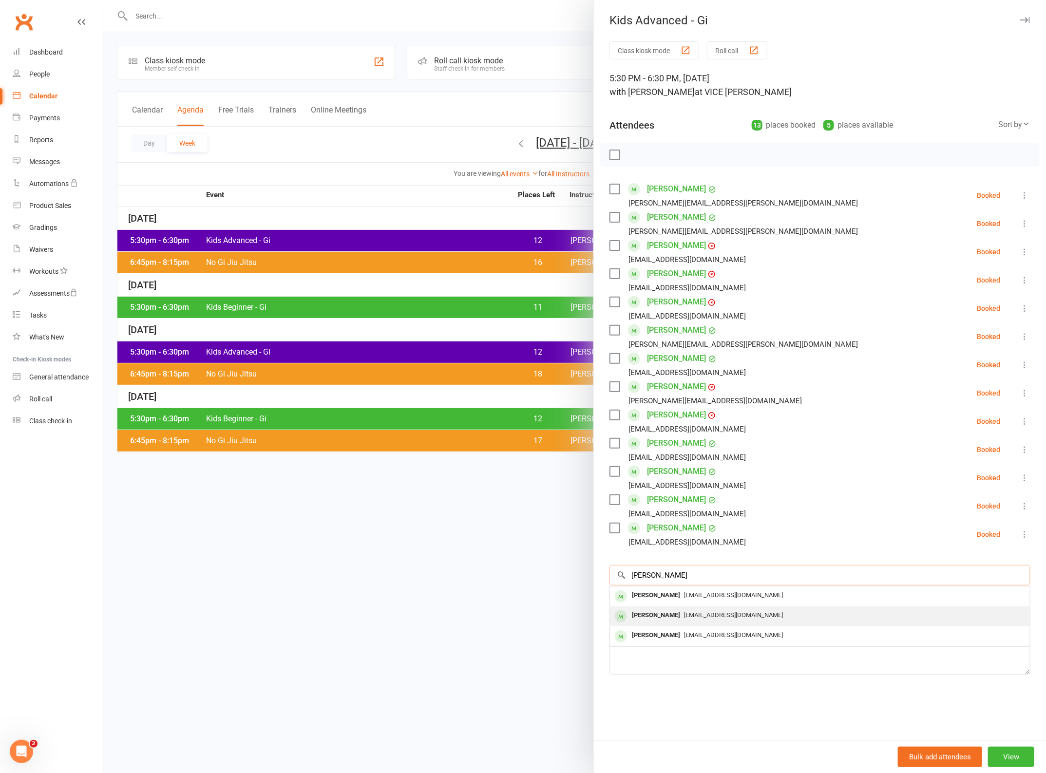
type input "[PERSON_NAME]"
click at [672, 617] on div "[PERSON_NAME]" at bounding box center [656, 616] width 56 height 14
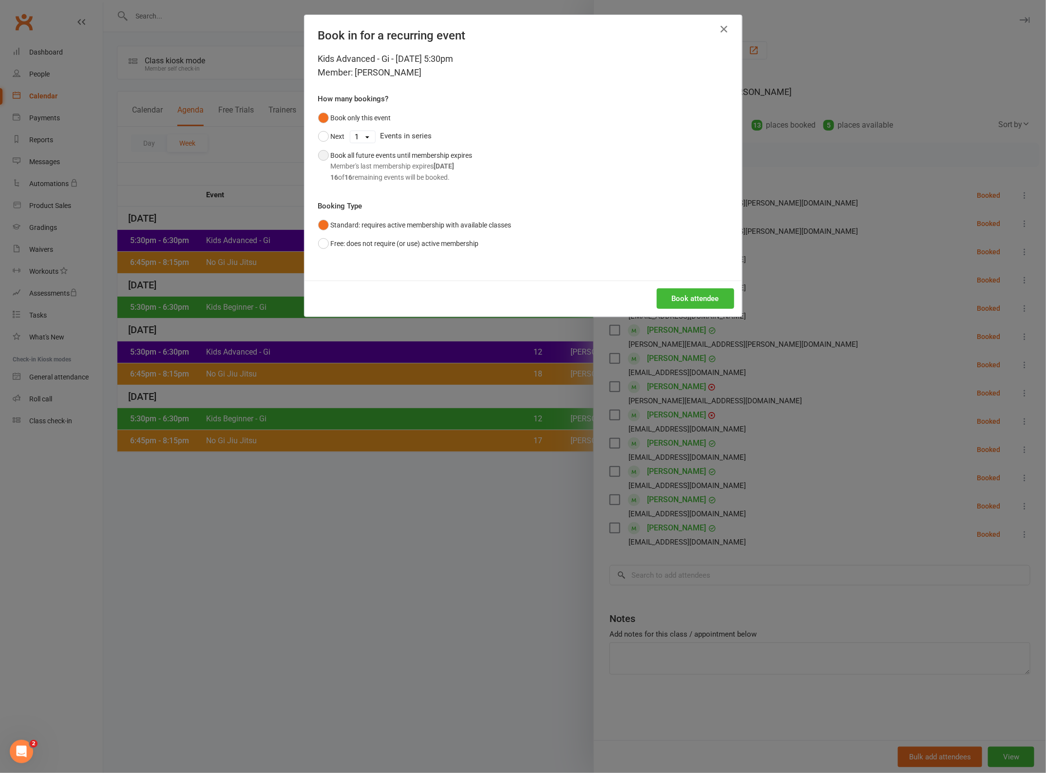
drag, startPoint x: 347, startPoint y: 158, endPoint x: 583, endPoint y: 241, distance: 249.5
click at [348, 158] on div "Book all future events until membership expires Member's last membership expire…" at bounding box center [402, 166] width 142 height 33
click at [679, 303] on button "Book attendee" at bounding box center [695, 299] width 77 height 20
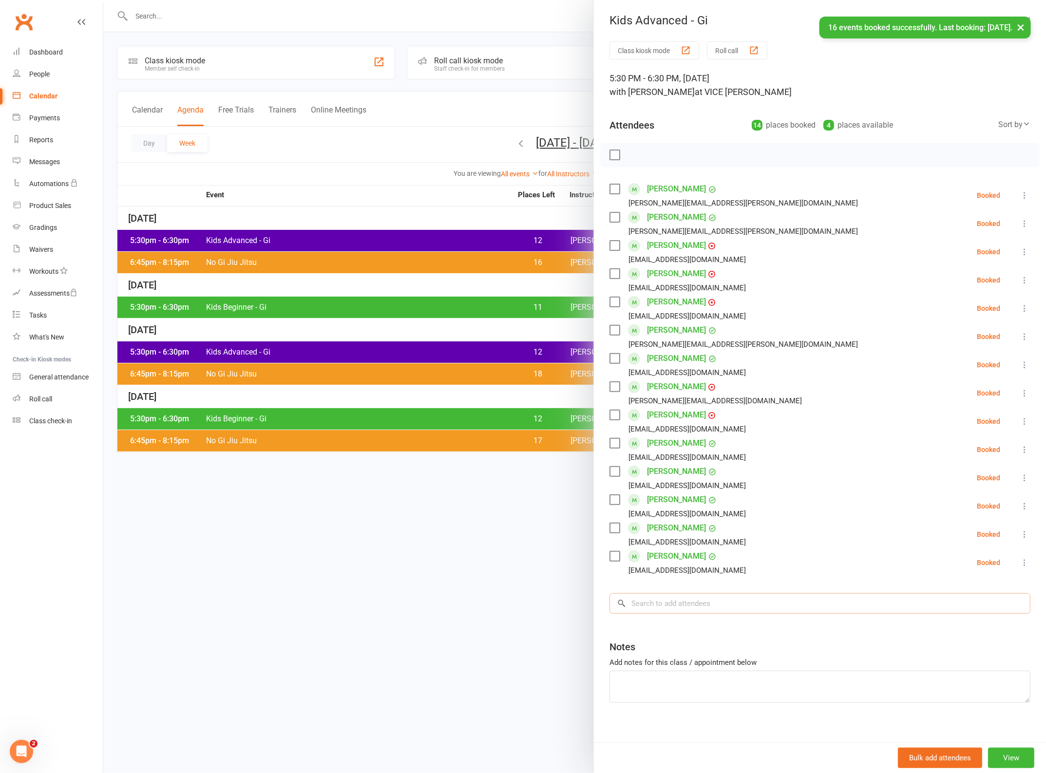
click at [687, 598] on input "search" at bounding box center [820, 604] width 421 height 20
type input "truth"
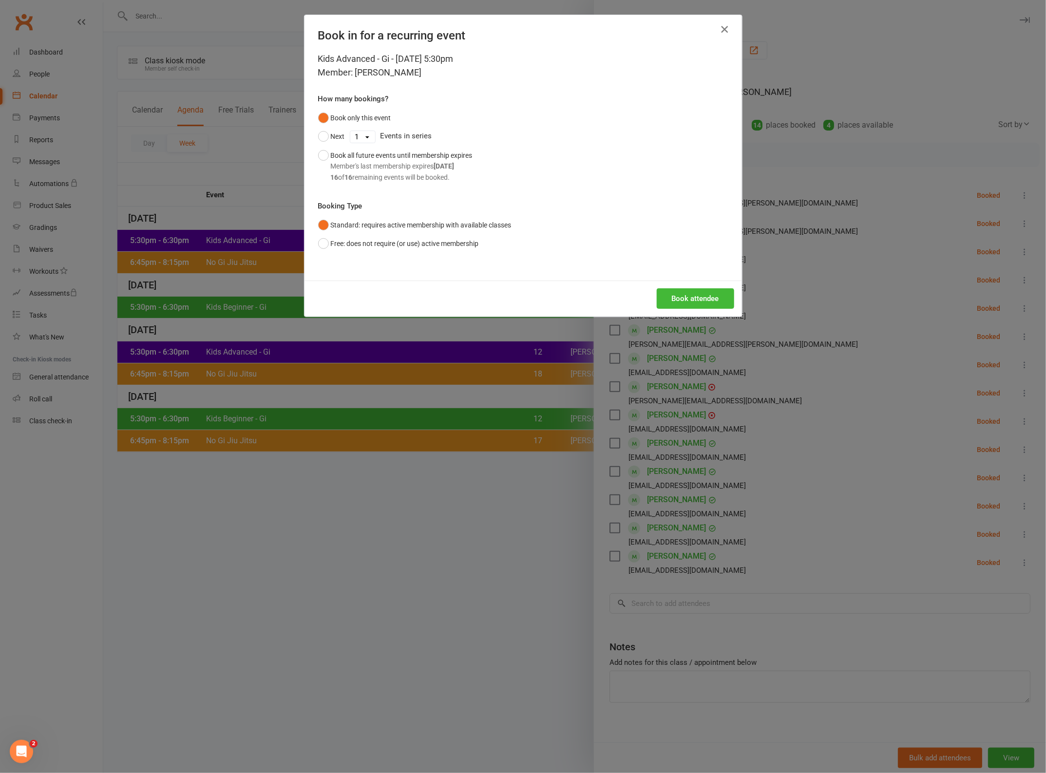
click at [717, 23] on button "button" at bounding box center [725, 29] width 16 height 16
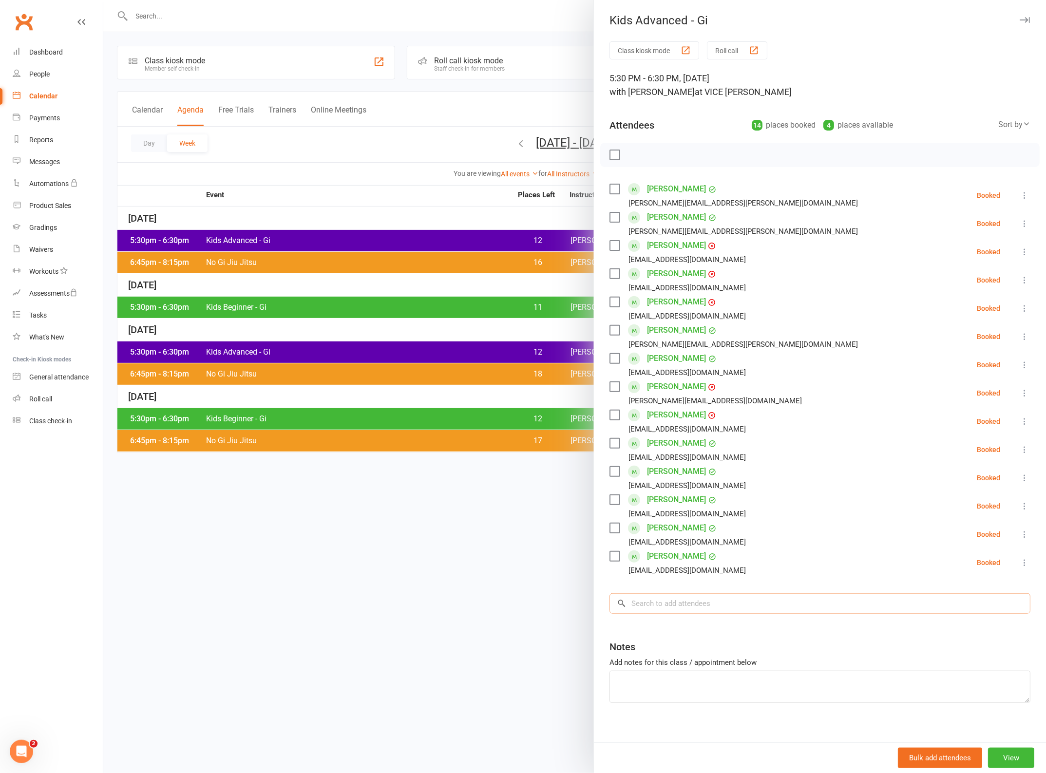
click at [668, 611] on input "search" at bounding box center [820, 604] width 421 height 20
type input "truth"
click at [664, 625] on div "Truth [PERSON_NAME]" at bounding box center [664, 624] width 73 height 14
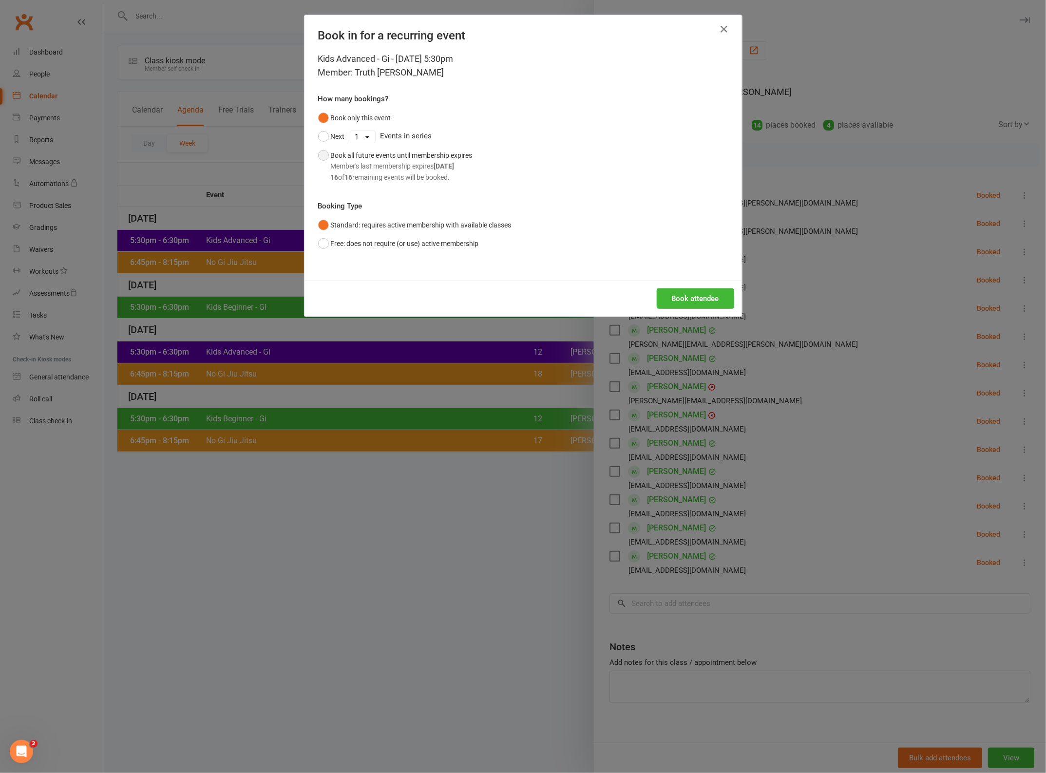
click at [393, 161] on div "Member's last membership expires [DATE]" at bounding box center [402, 166] width 142 height 11
drag, startPoint x: 696, startPoint y: 296, endPoint x: 760, endPoint y: 312, distance: 66.2
click at [697, 296] on button "Book attendee" at bounding box center [695, 299] width 77 height 20
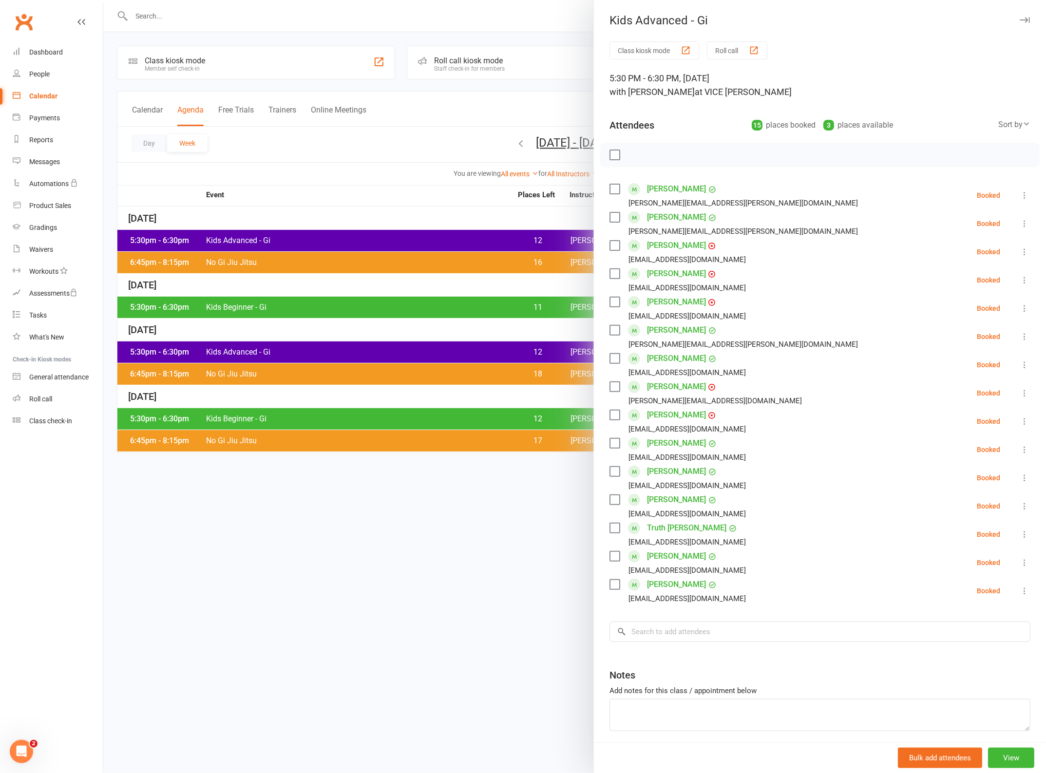
click at [683, 415] on link "[PERSON_NAME]" at bounding box center [676, 415] width 59 height 16
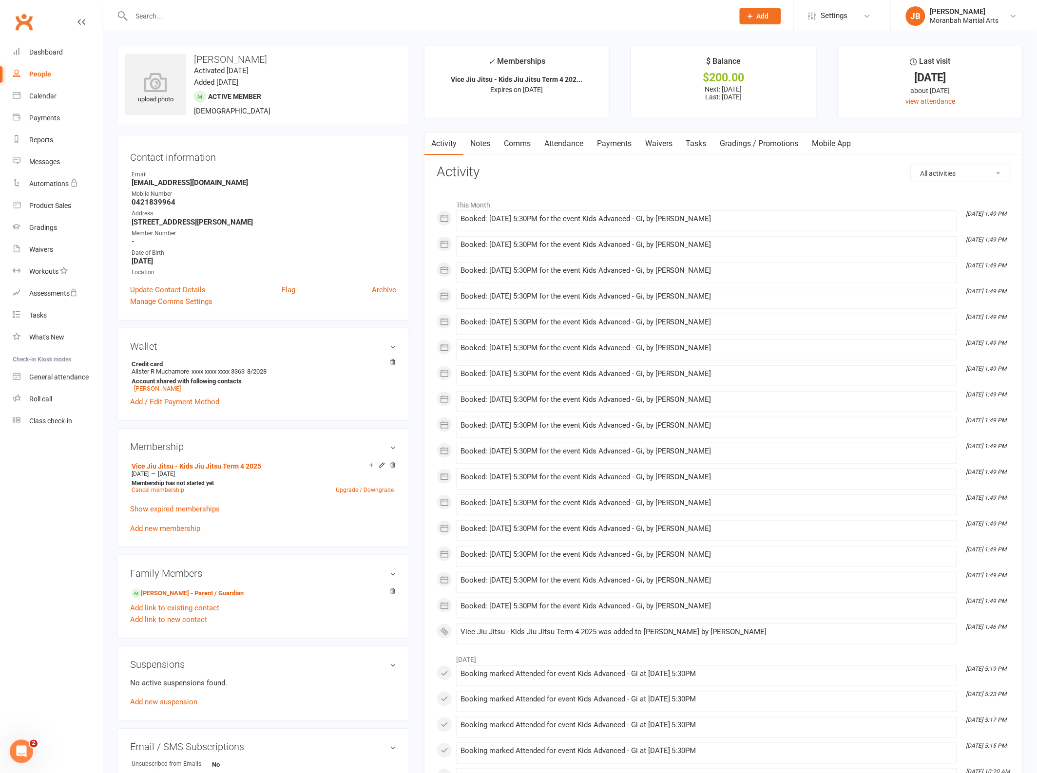
click at [625, 145] on link "Payments" at bounding box center [614, 144] width 48 height 22
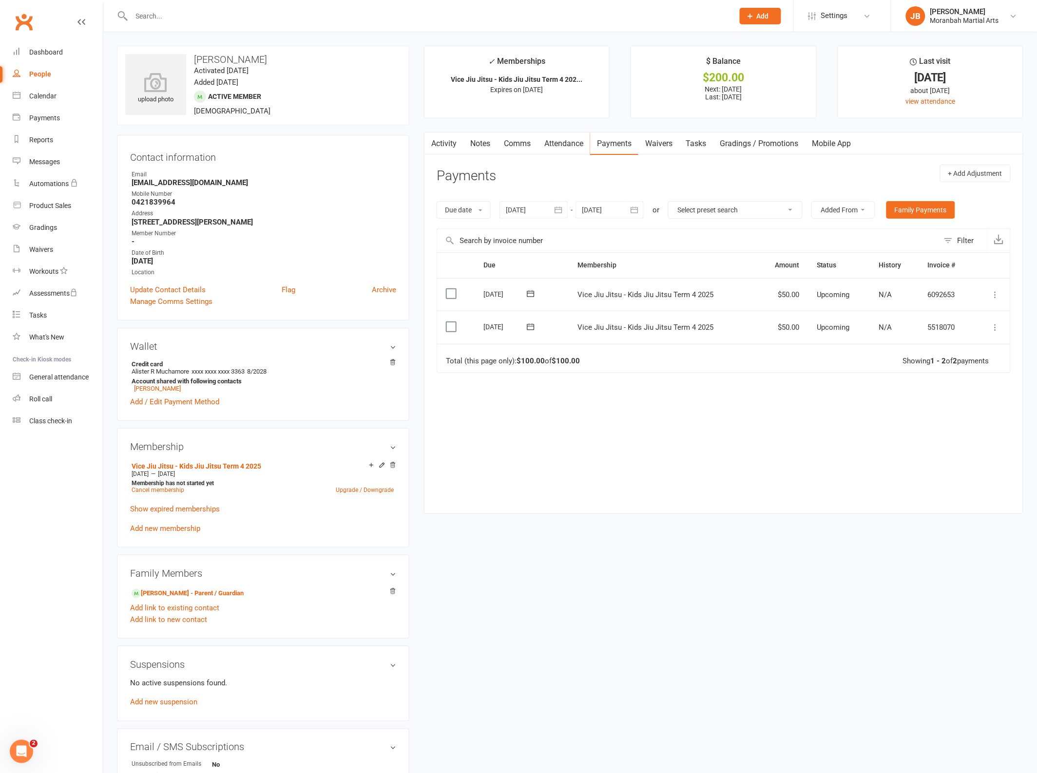
click at [714, 212] on select "Select preset search All failures All skipped payments All pending payments Suc…" at bounding box center [736, 210] width 134 height 17
select select "0"
click at [676, 202] on select "Select preset search All failures All skipped payments All pending payments Suc…" at bounding box center [736, 210] width 134 height 17
type input "[DATE]"
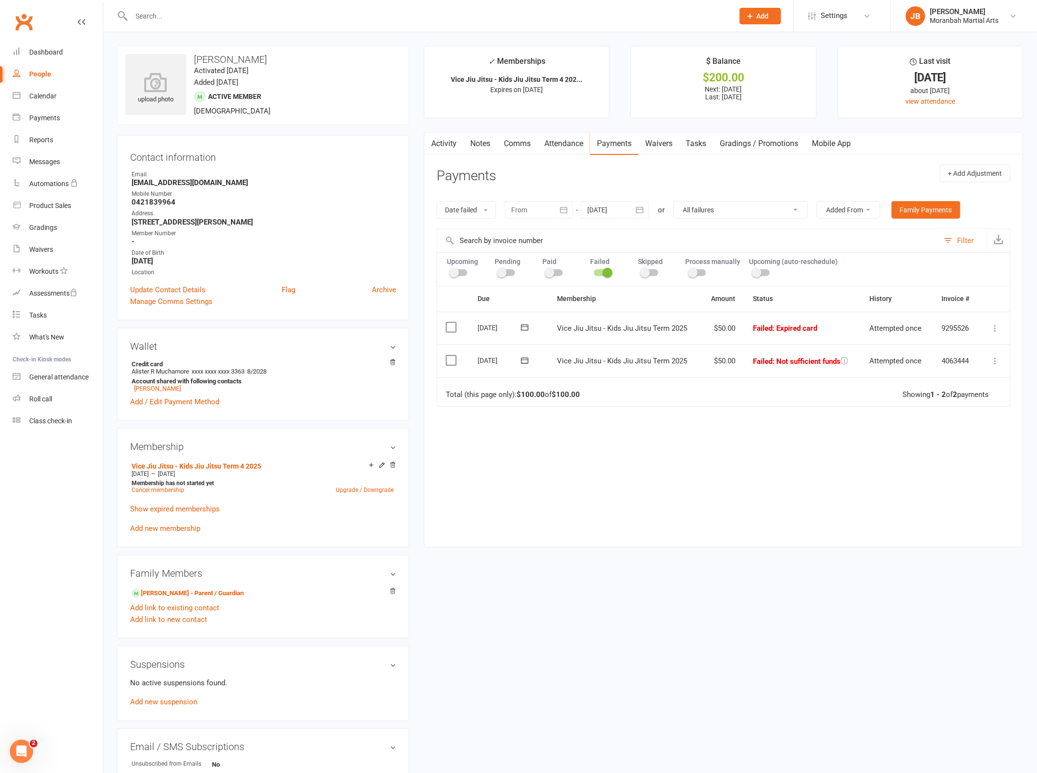
click at [996, 332] on icon at bounding box center [996, 329] width 10 height 10
click at [981, 351] on link "Mark as Paid (Cash)" at bounding box center [952, 347] width 96 height 19
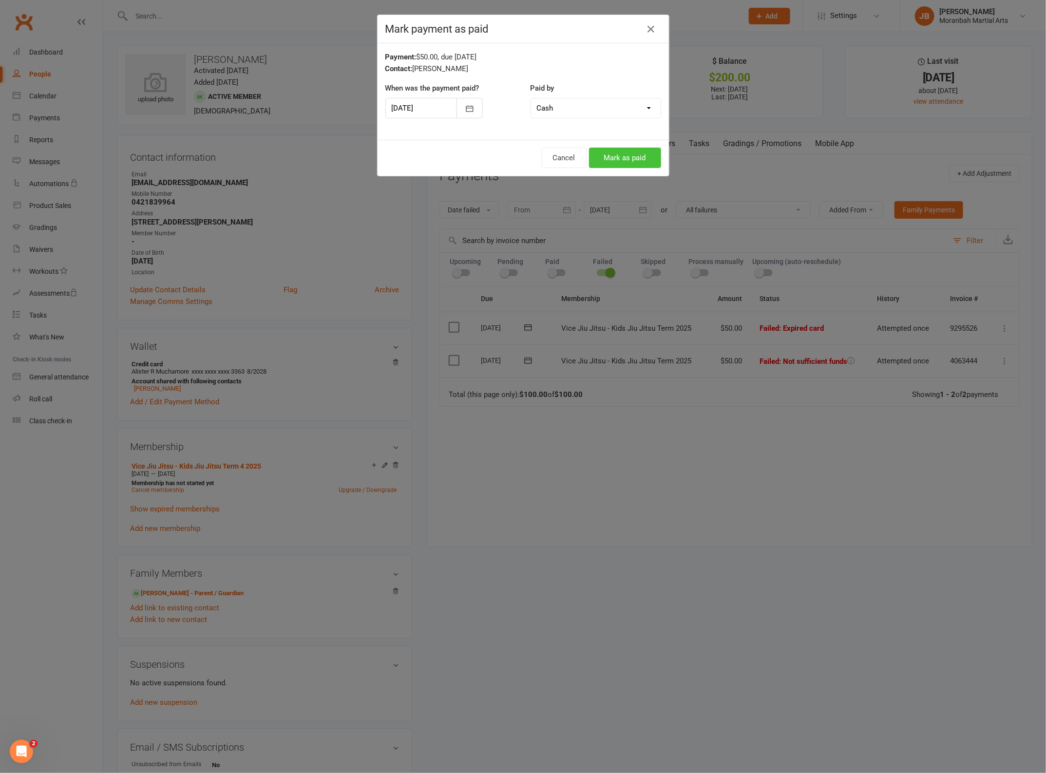
click at [635, 161] on button "Mark as paid" at bounding box center [625, 158] width 72 height 20
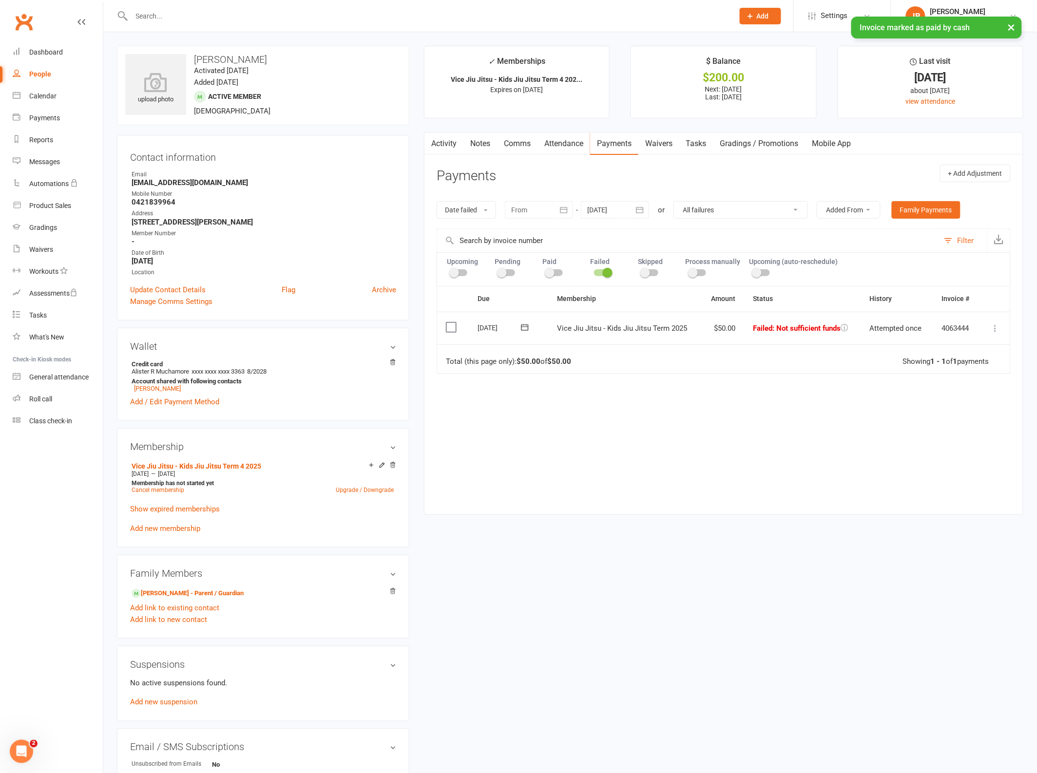
click at [988, 329] on td "Mark as Paid (Cash) Mark as Paid (POS) [PERSON_NAME] as Paid (Other) Skip More …" at bounding box center [995, 328] width 30 height 33
click at [994, 327] on icon at bounding box center [996, 329] width 10 height 10
click at [976, 347] on link "Mark as Paid (Cash)" at bounding box center [952, 347] width 96 height 19
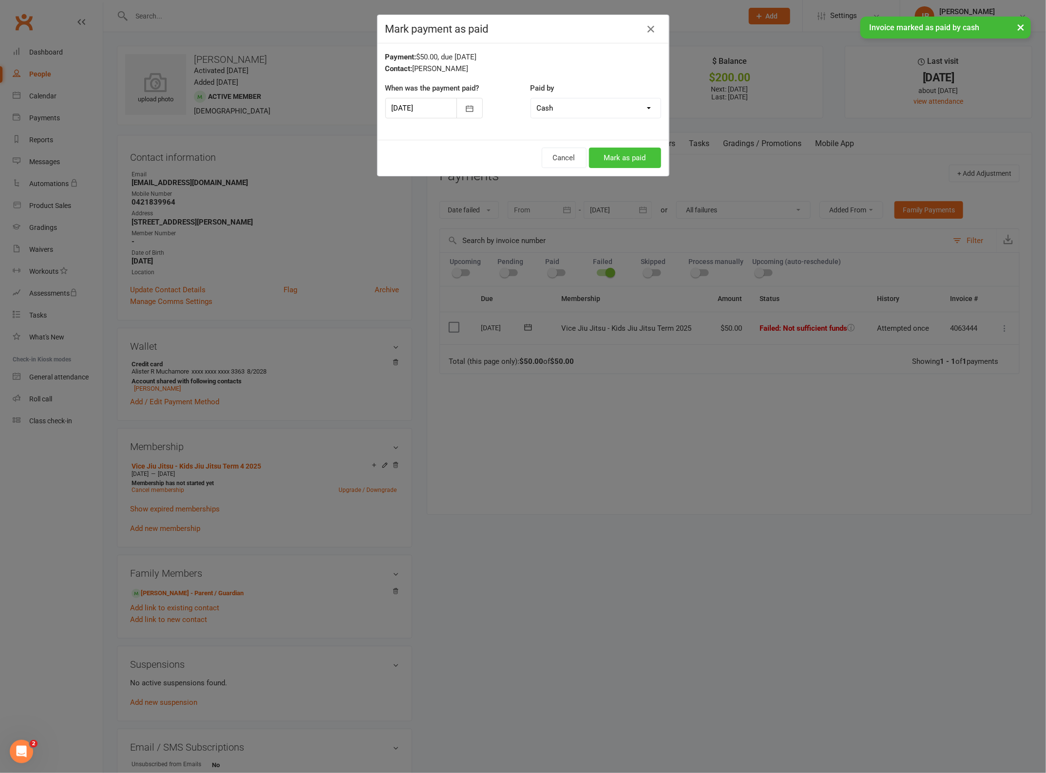
click at [632, 160] on button "Mark as paid" at bounding box center [625, 158] width 72 height 20
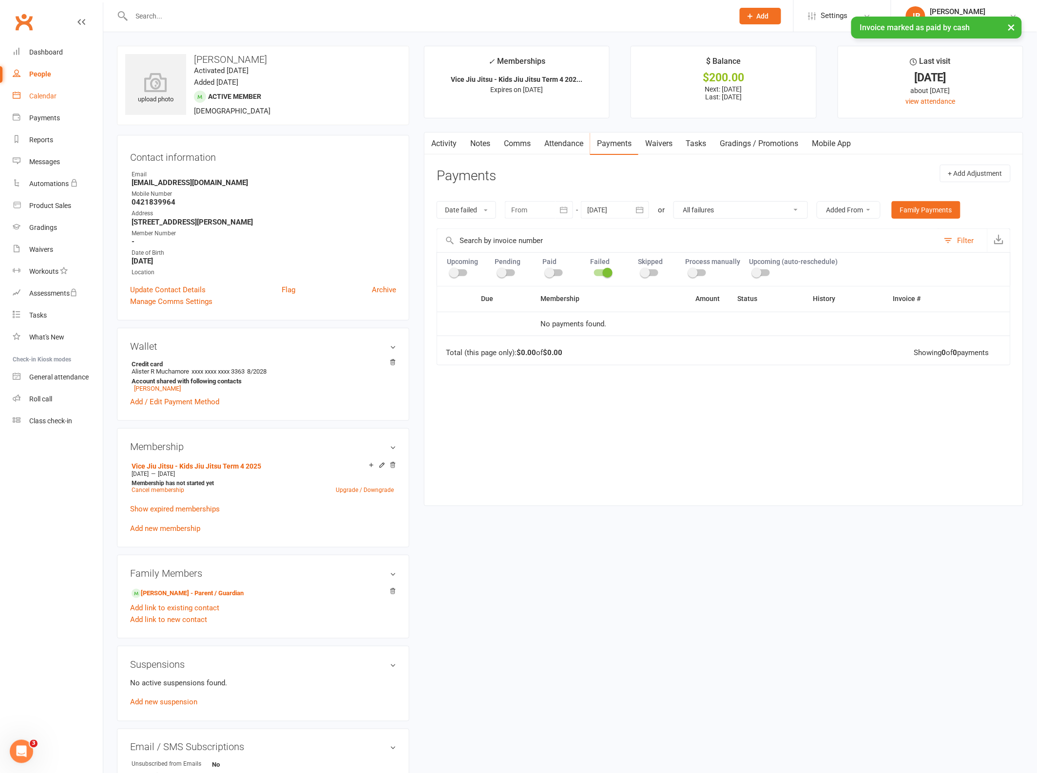
click at [51, 93] on div "Calendar" at bounding box center [42, 96] width 27 height 8
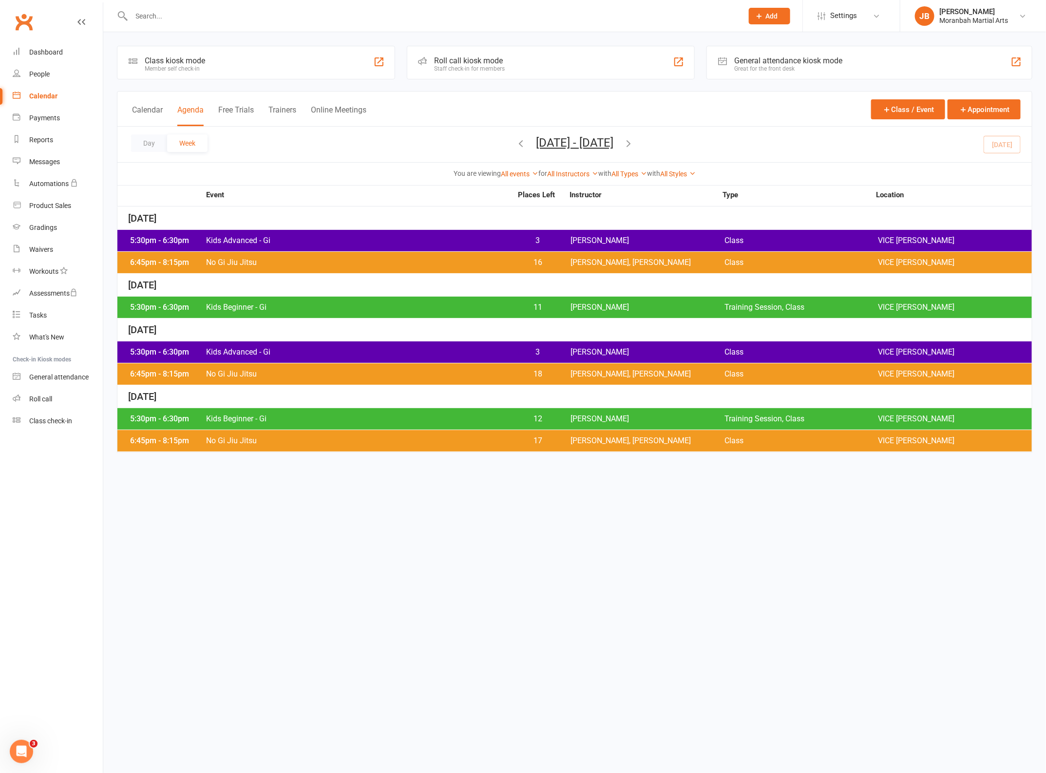
click at [223, 237] on span "Kids Advanced - Gi" at bounding box center [359, 241] width 307 height 8
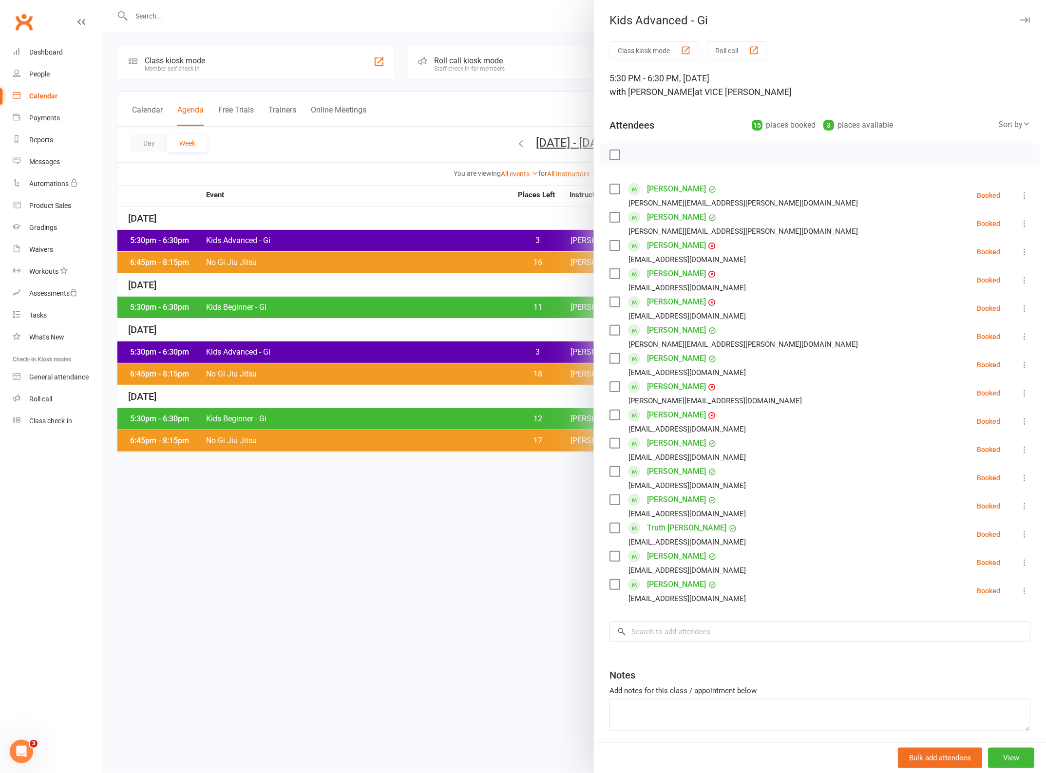
click at [664, 248] on link "[PERSON_NAME]" at bounding box center [676, 246] width 59 height 16
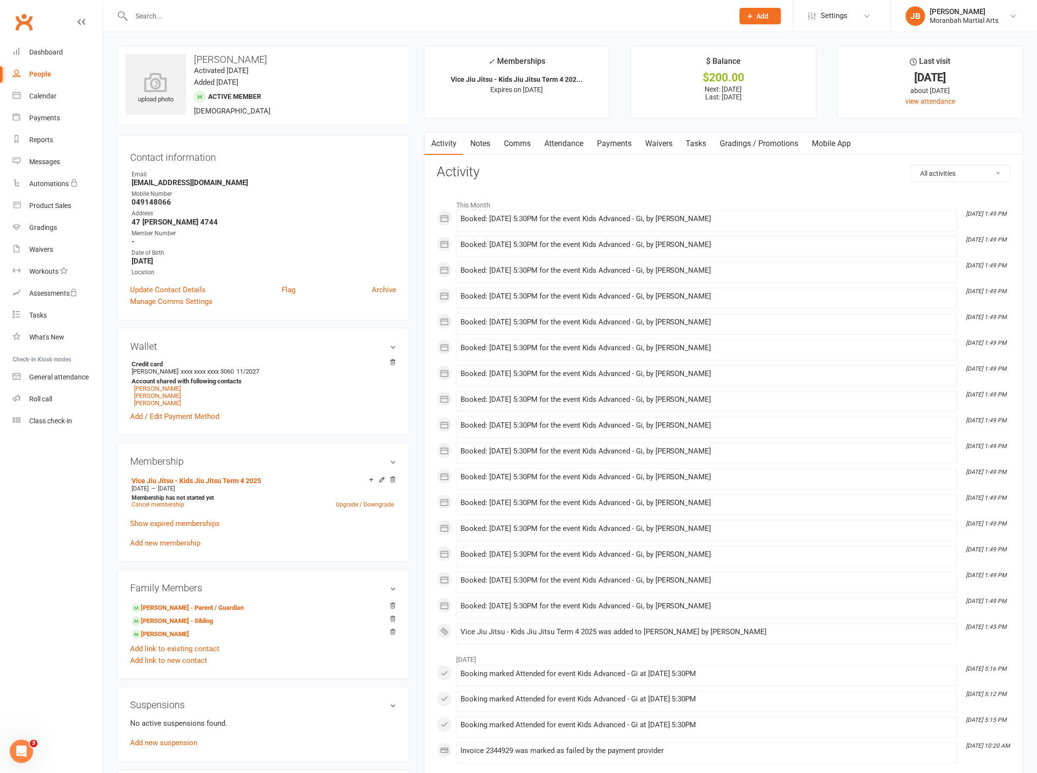
click at [619, 138] on link "Payments" at bounding box center [614, 144] width 48 height 22
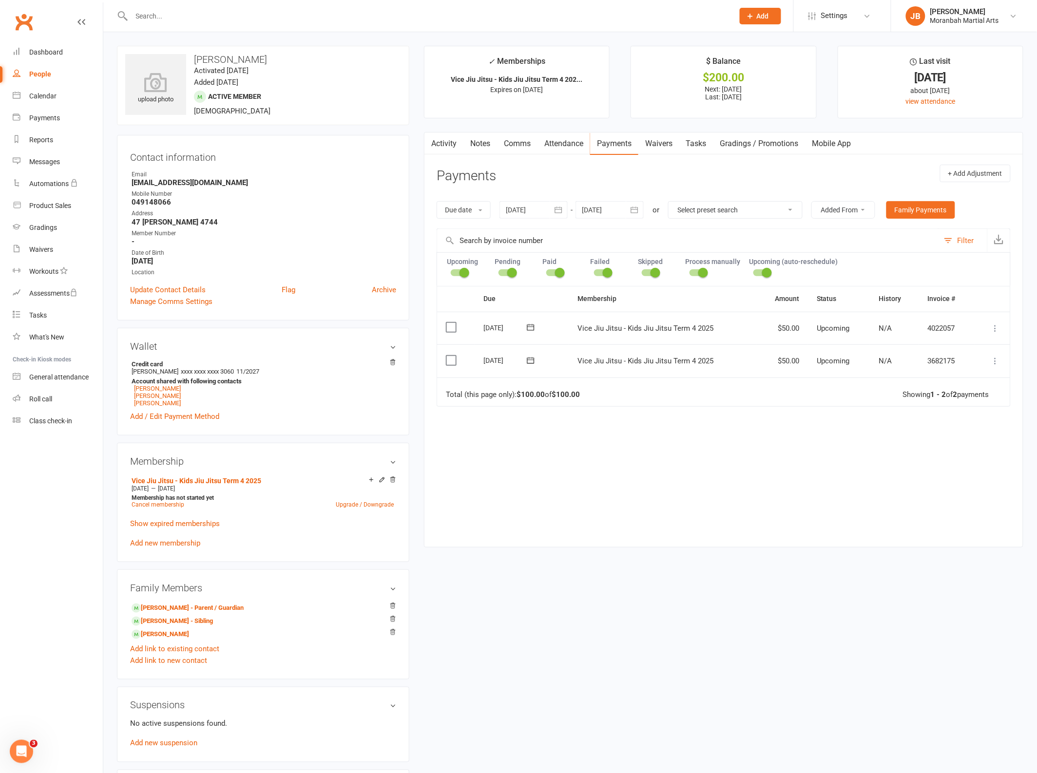
click at [769, 213] on select "Select preset search All failures All skipped payments All pending payments Suc…" at bounding box center [736, 210] width 134 height 17
select select "0"
click at [676, 202] on select "Select preset search All failures All skipped payments All pending payments Suc…" at bounding box center [736, 210] width 134 height 17
type input "[DATE]"
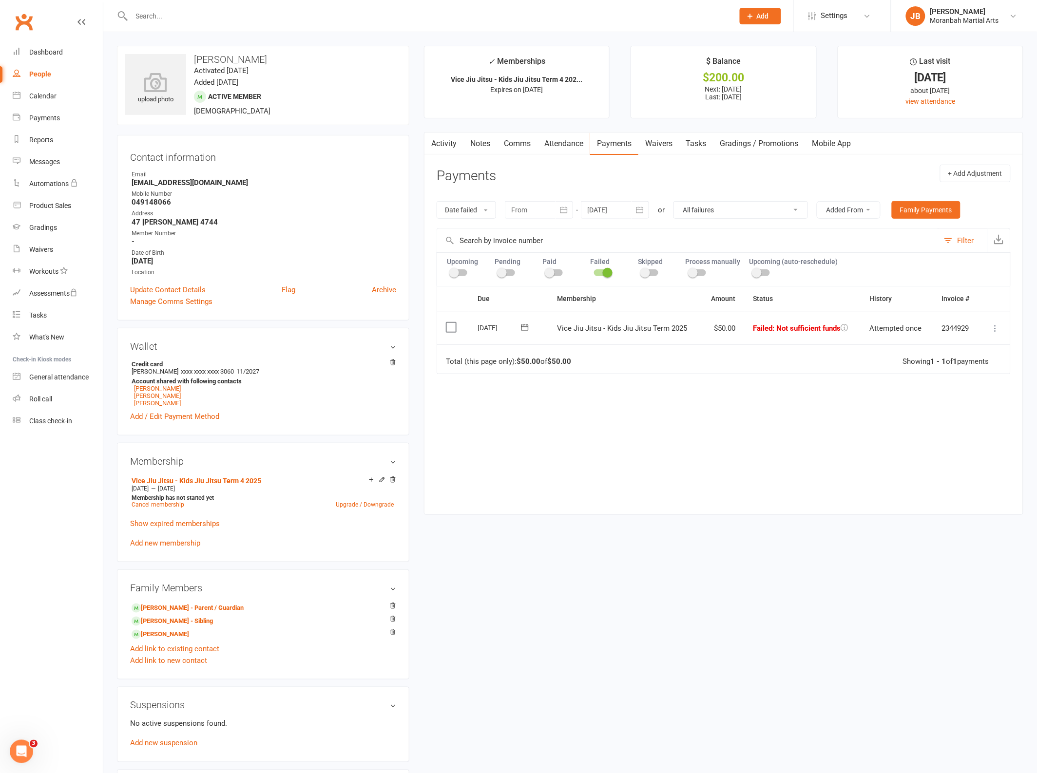
click at [994, 331] on icon at bounding box center [996, 329] width 10 height 10
click at [753, 411] on div "Due Contact Membership Amount Status History Invoice # Select this [DATE] [PERS…" at bounding box center [724, 392] width 574 height 213
click at [52, 99] on div "Calendar" at bounding box center [42, 96] width 27 height 8
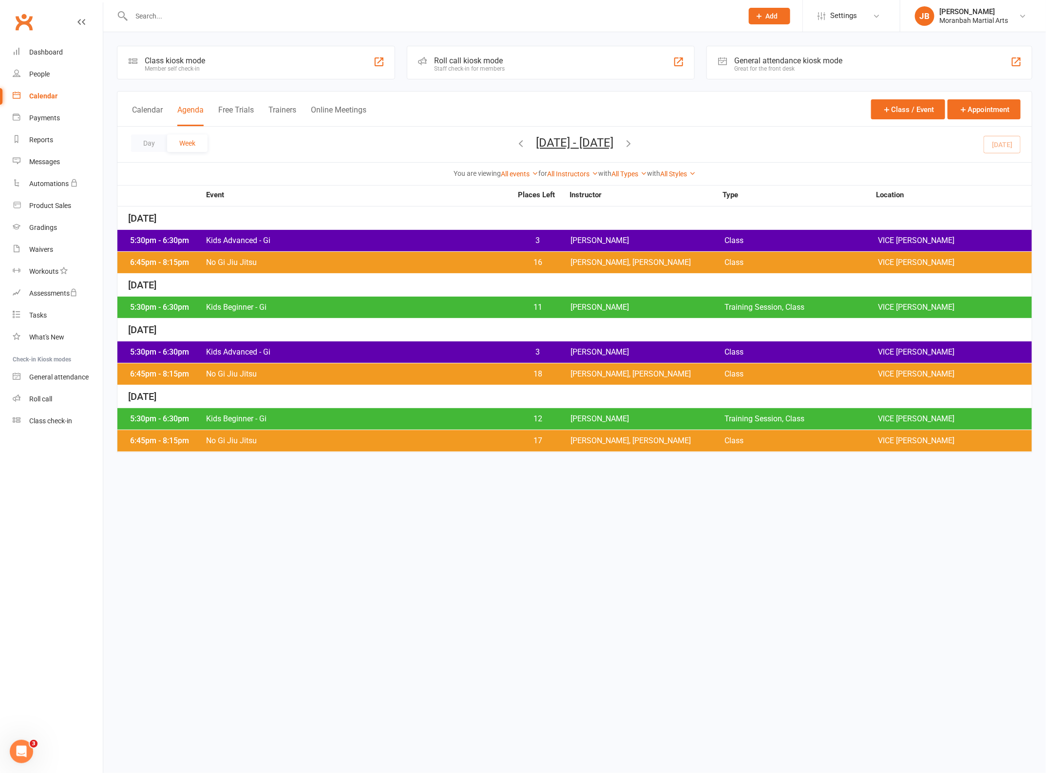
click at [283, 238] on span "Kids Advanced - Gi" at bounding box center [359, 241] width 307 height 8
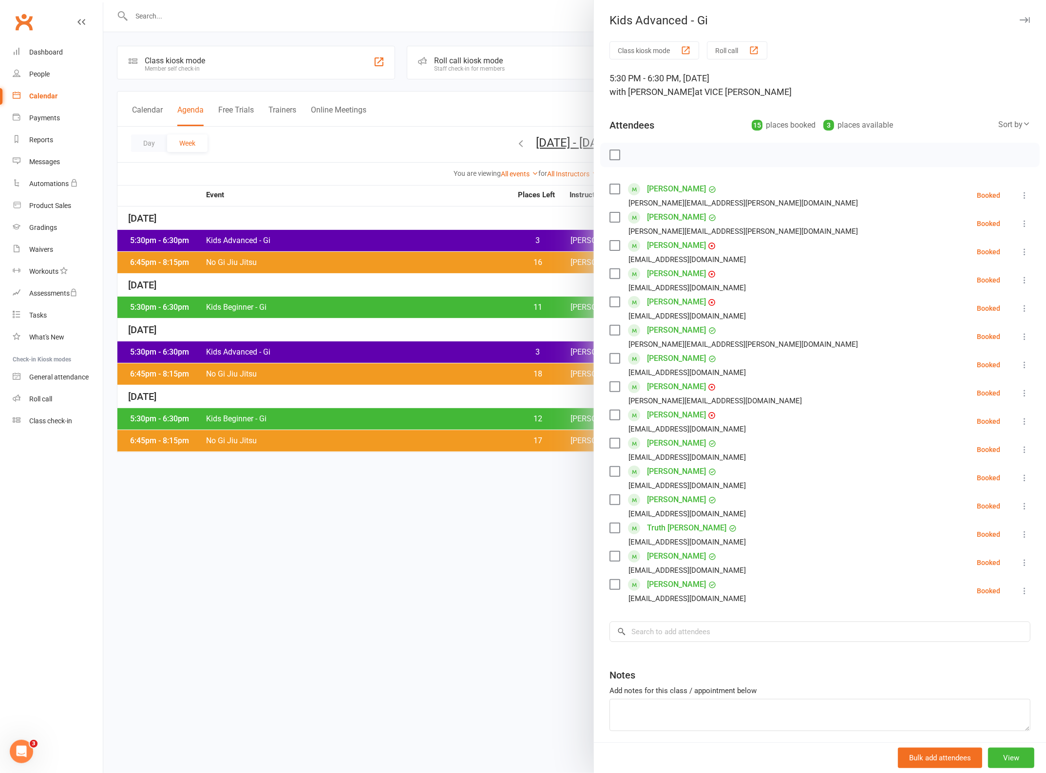
click at [680, 390] on link "[PERSON_NAME]" at bounding box center [676, 387] width 59 height 16
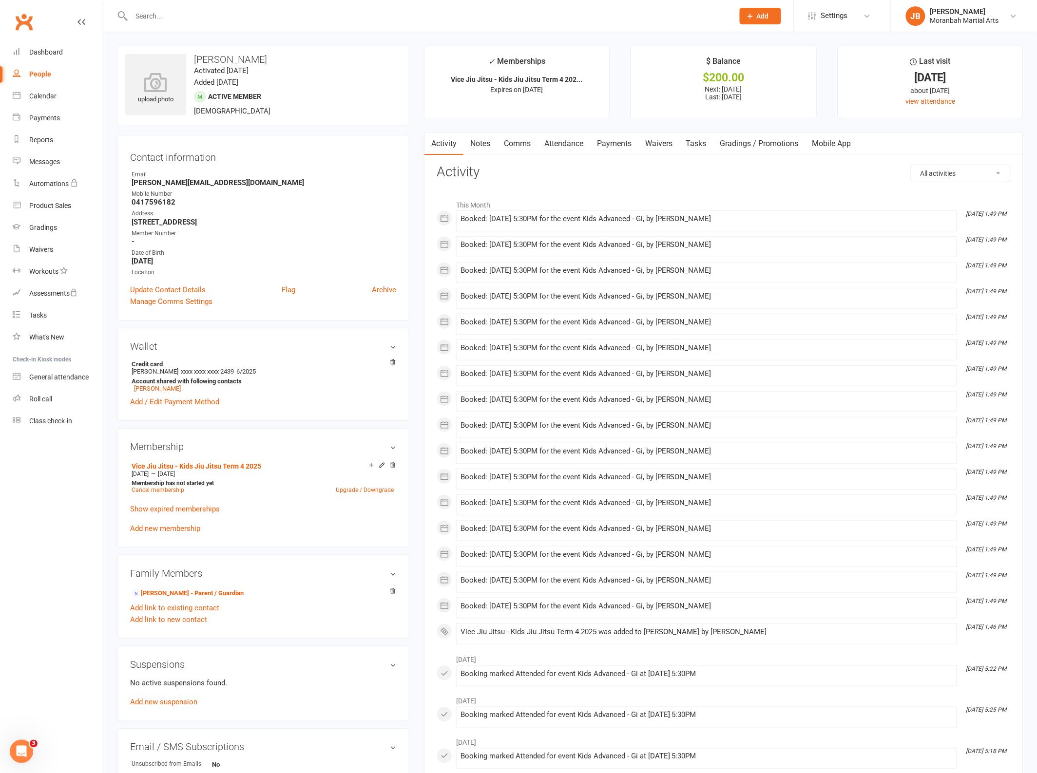
click at [602, 144] on link "Payments" at bounding box center [614, 144] width 48 height 22
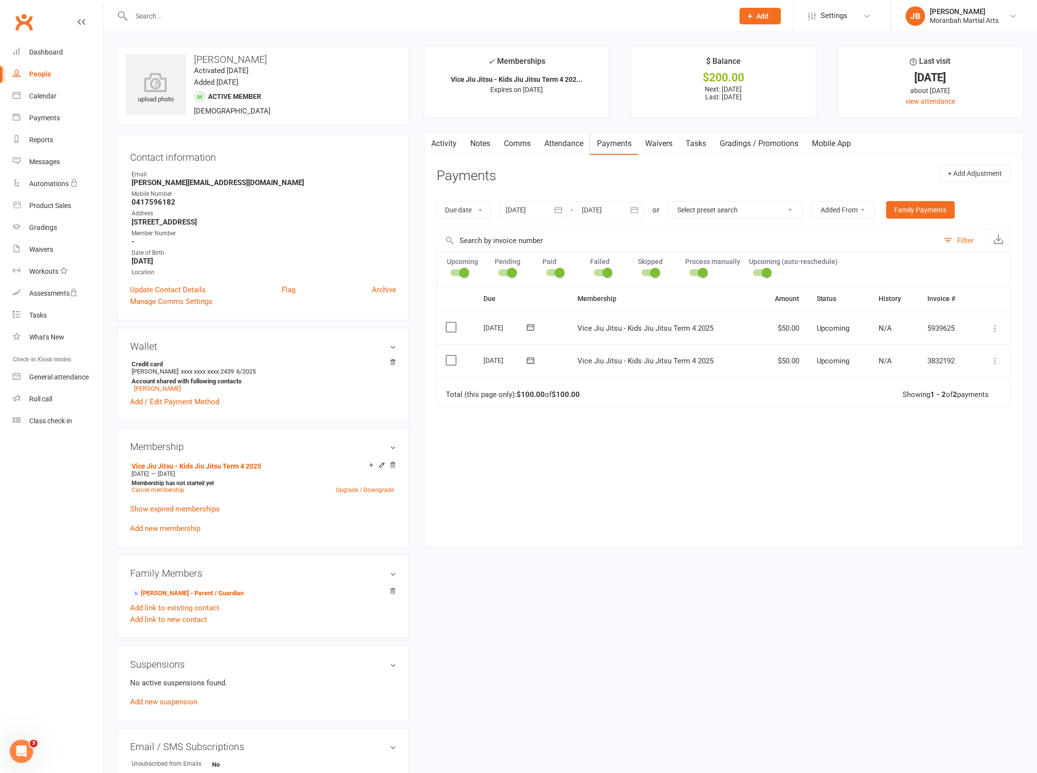
click at [744, 210] on select "Select preset search All failures All skipped payments All pending payments Suc…" at bounding box center [736, 210] width 134 height 17
select select "1"
click at [671, 202] on select "Select preset search All failures All skipped payments All pending payments Suc…" at bounding box center [736, 210] width 134 height 17
type input "[DATE]"
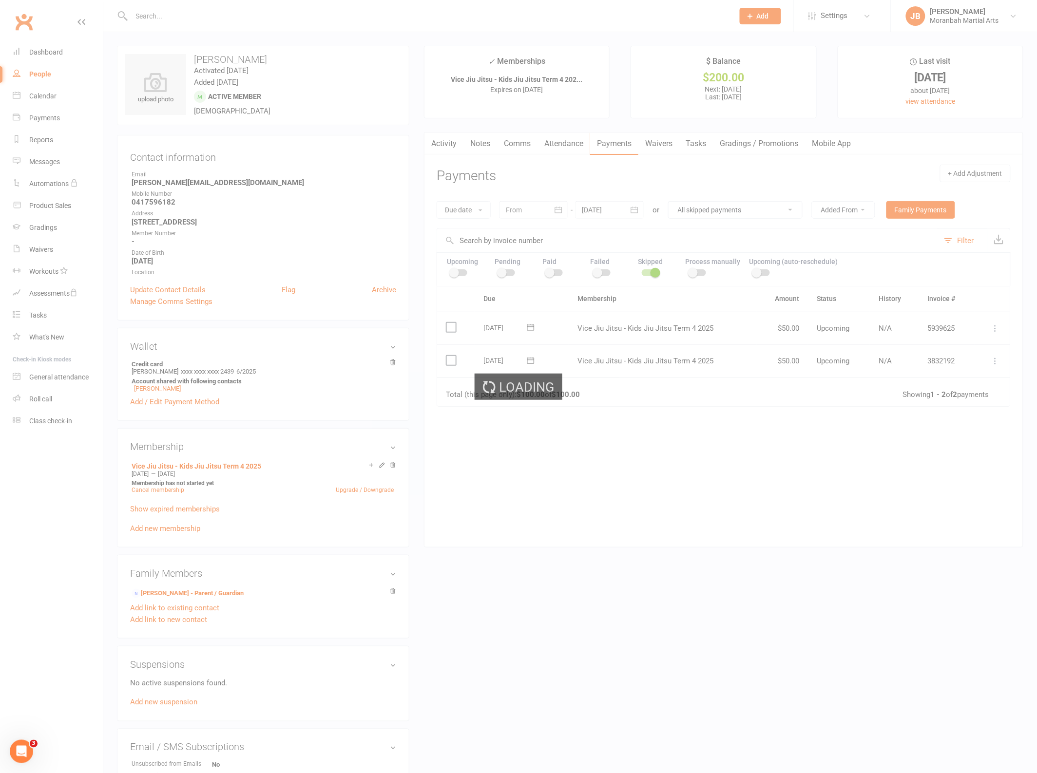
click at [764, 238] on div "Loading" at bounding box center [518, 386] width 1037 height 773
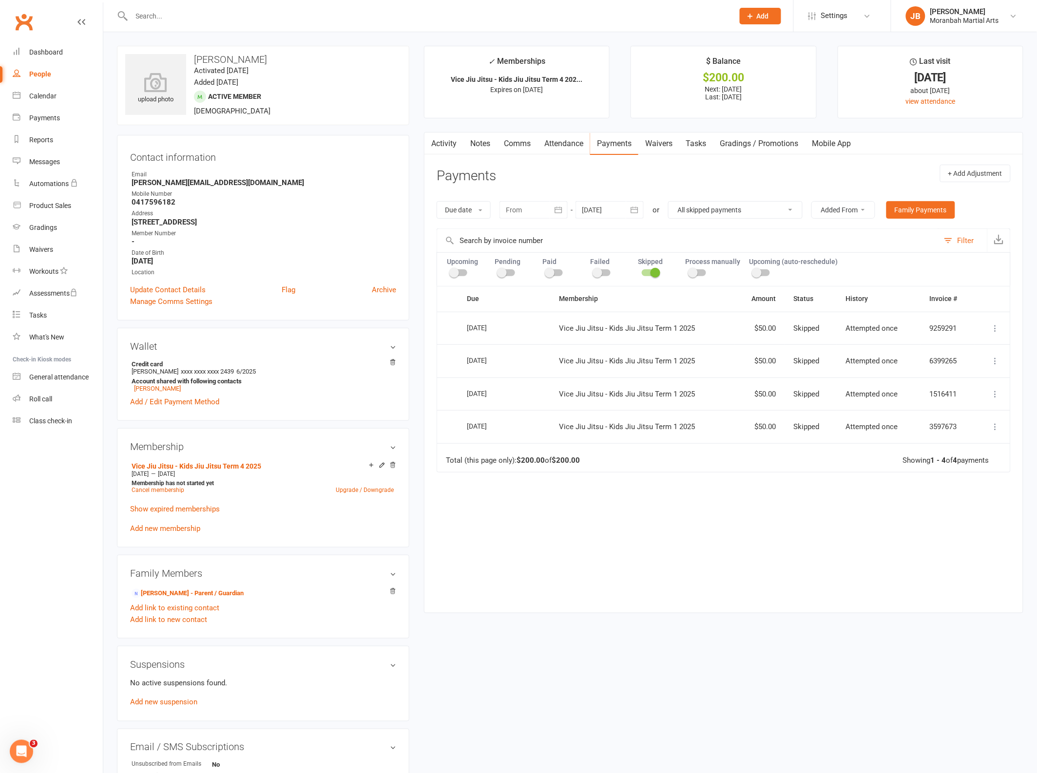
click at [724, 208] on select "All failures All skipped payments All pending payments Successful payments (las…" at bounding box center [736, 210] width 134 height 17
select select "0"
click at [676, 202] on select "All failures All skipped payments All pending payments Successful payments (las…" at bounding box center [736, 210] width 134 height 17
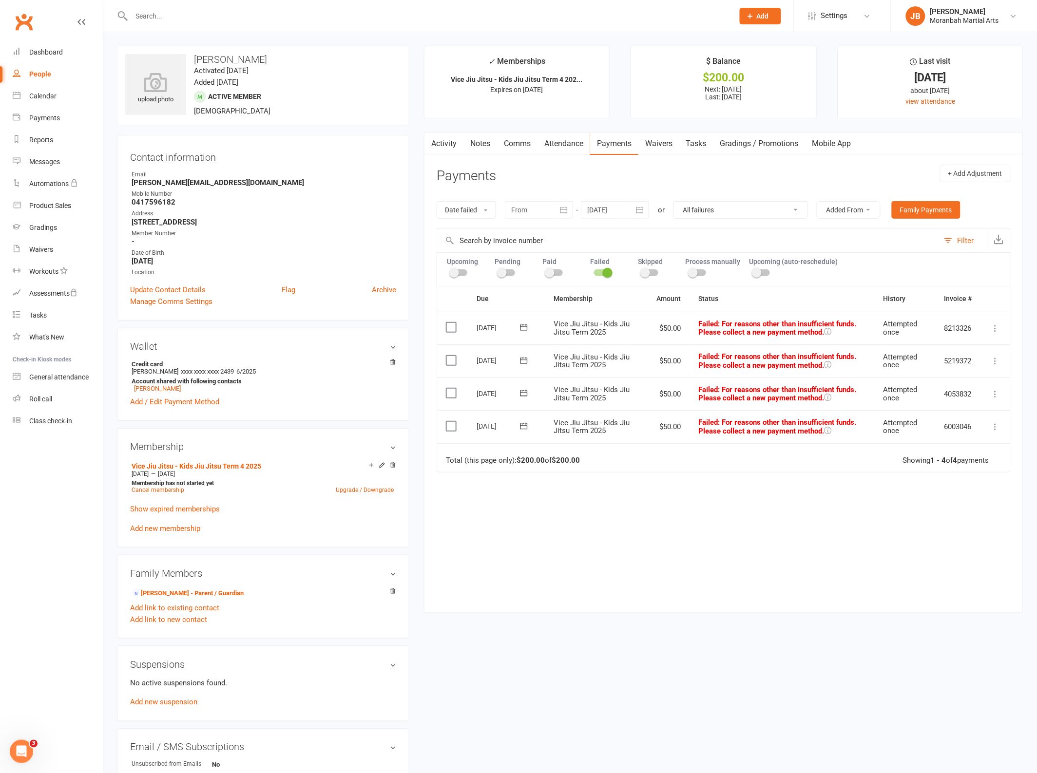
click at [654, 142] on link "Waivers" at bounding box center [658, 144] width 41 height 22
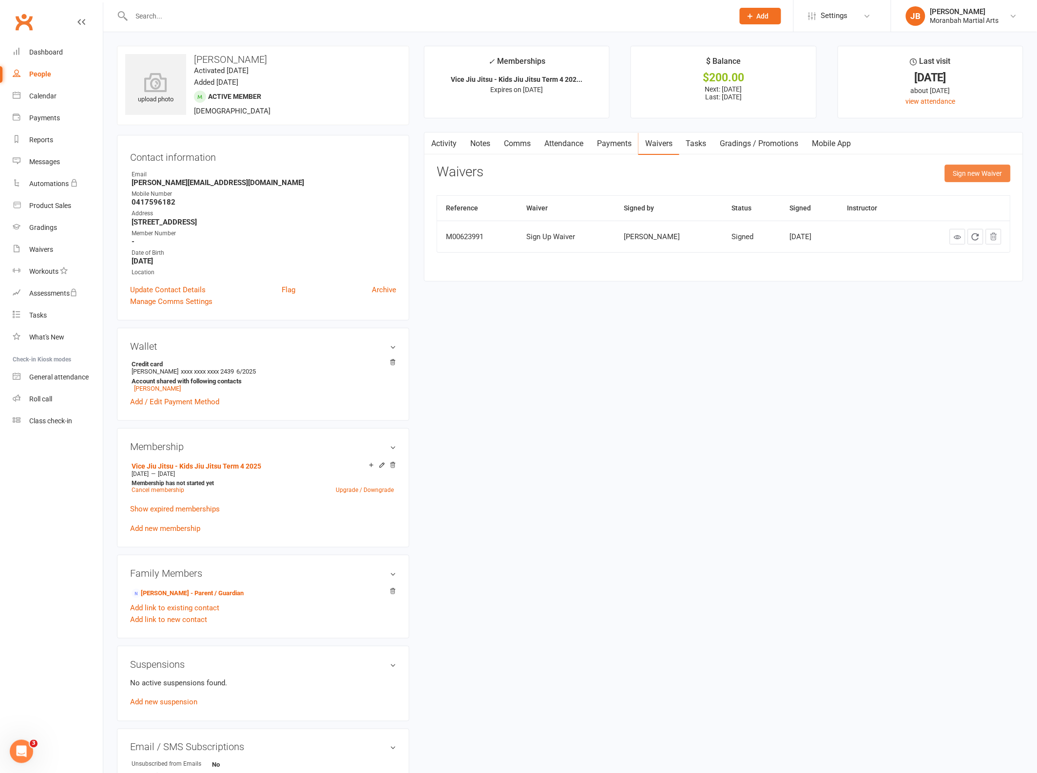
click at [962, 174] on button "Sign new Waiver" at bounding box center [978, 174] width 66 height 18
click at [481, 200] on select "Sign Up Waiver" at bounding box center [625, 197] width 377 height 19
select select "8324"
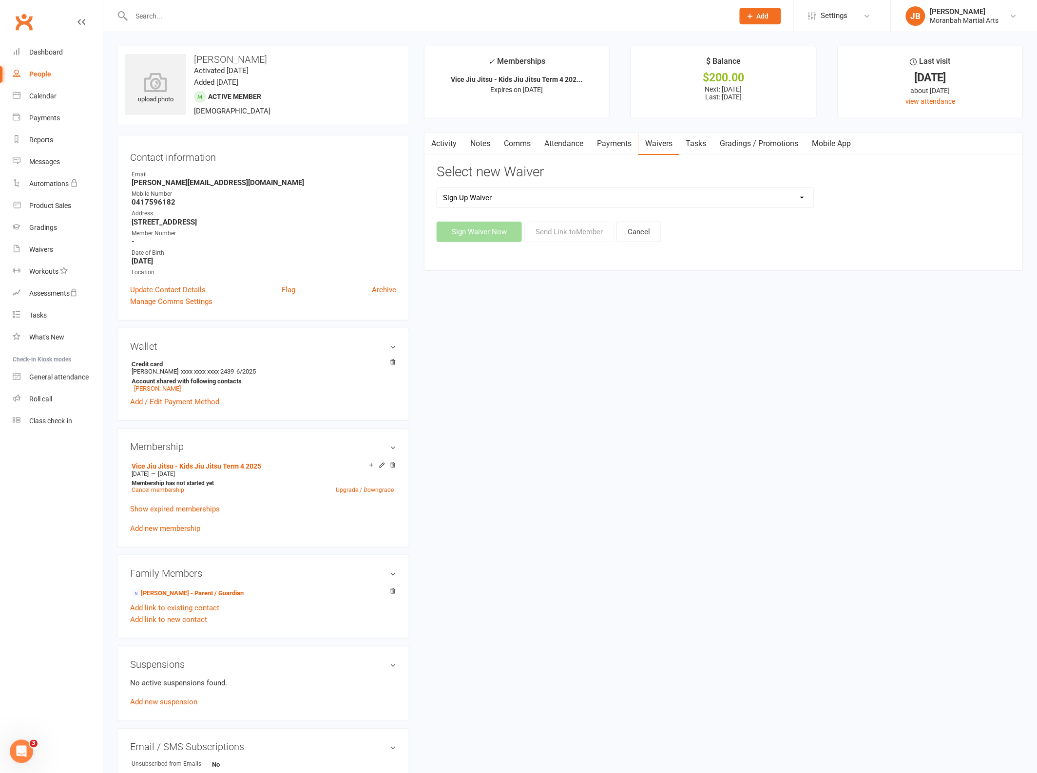
click at [437, 188] on select "Sign Up Waiver" at bounding box center [625, 197] width 377 height 19
click at [564, 232] on button "Send Link to Member" at bounding box center [569, 232] width 90 height 20
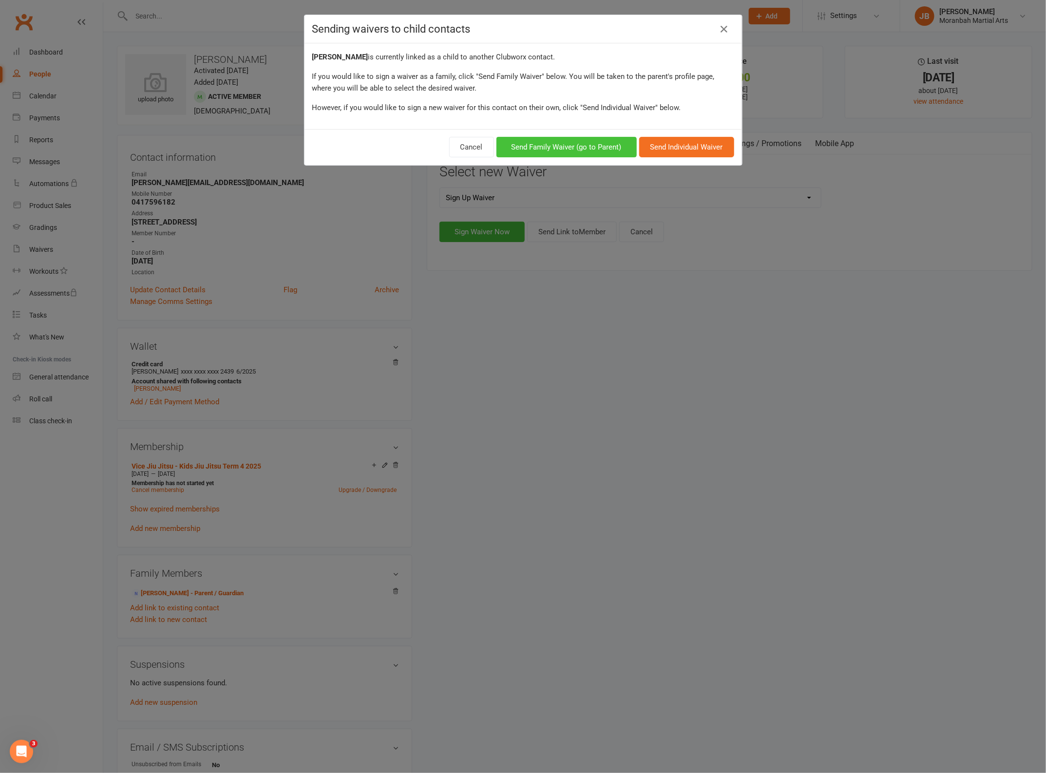
click at [591, 151] on button "Send Family Waiver (go to Parent)" at bounding box center [567, 147] width 140 height 20
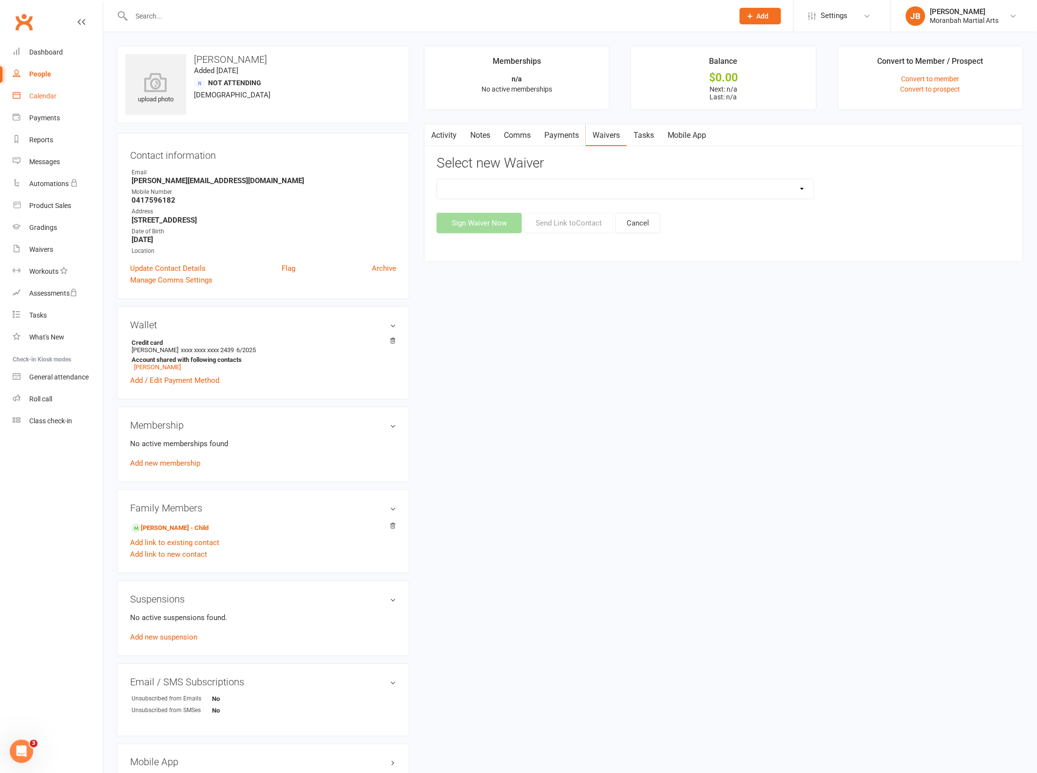
click at [22, 99] on link "Calendar" at bounding box center [58, 96] width 90 height 22
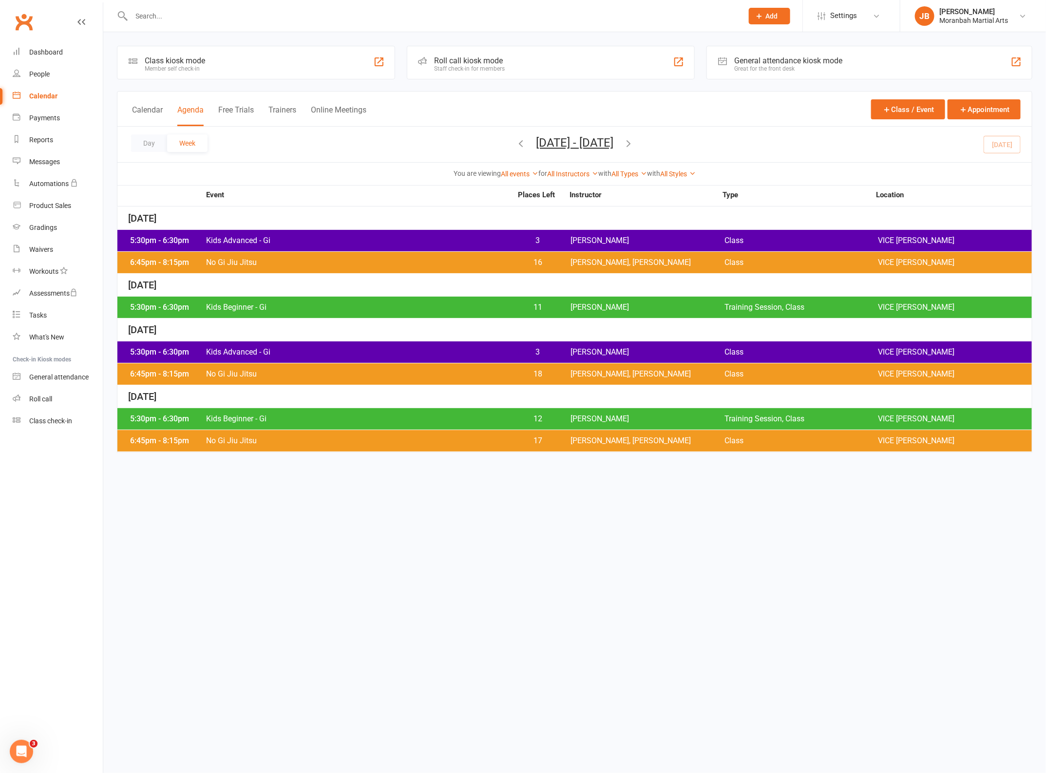
click at [516, 144] on icon "button" at bounding box center [521, 143] width 11 height 11
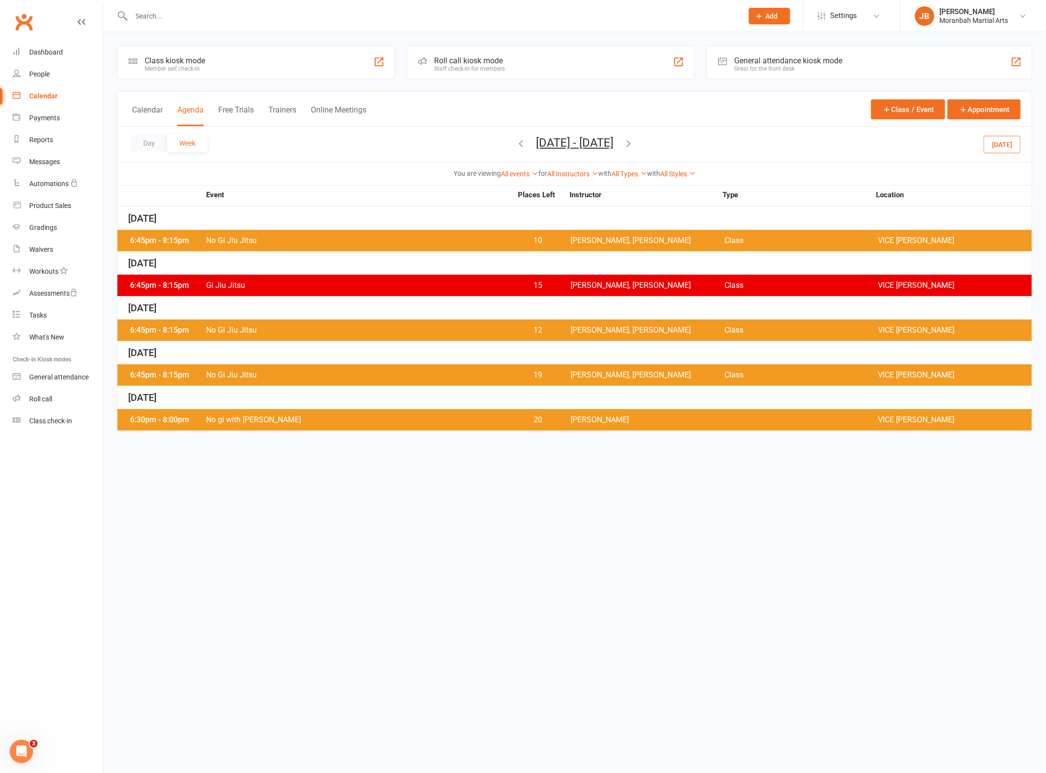
click at [516, 144] on icon "button" at bounding box center [521, 143] width 11 height 11
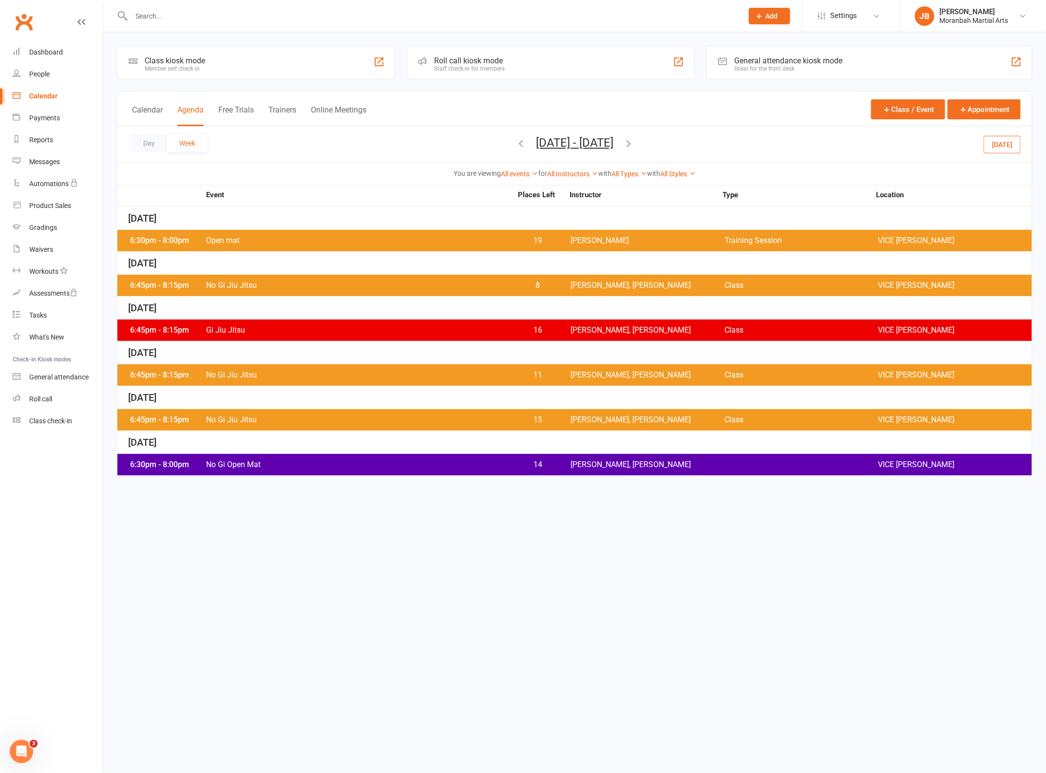
click at [516, 144] on icon "button" at bounding box center [521, 143] width 11 height 11
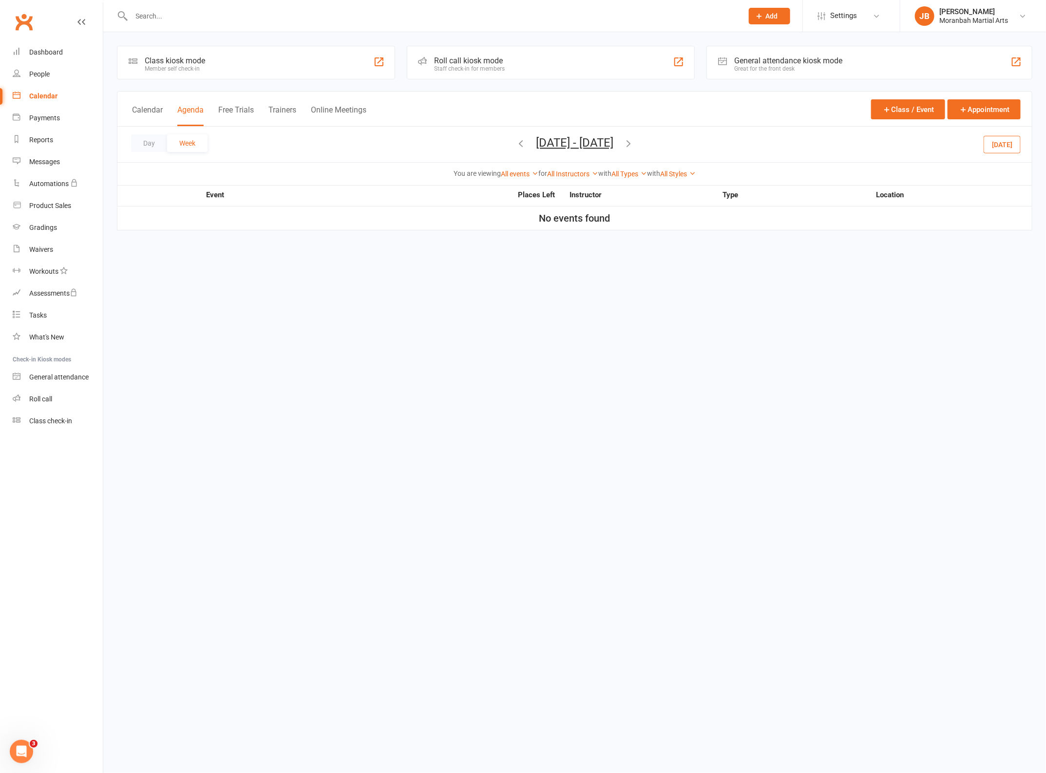
click at [516, 143] on icon "button" at bounding box center [521, 143] width 11 height 11
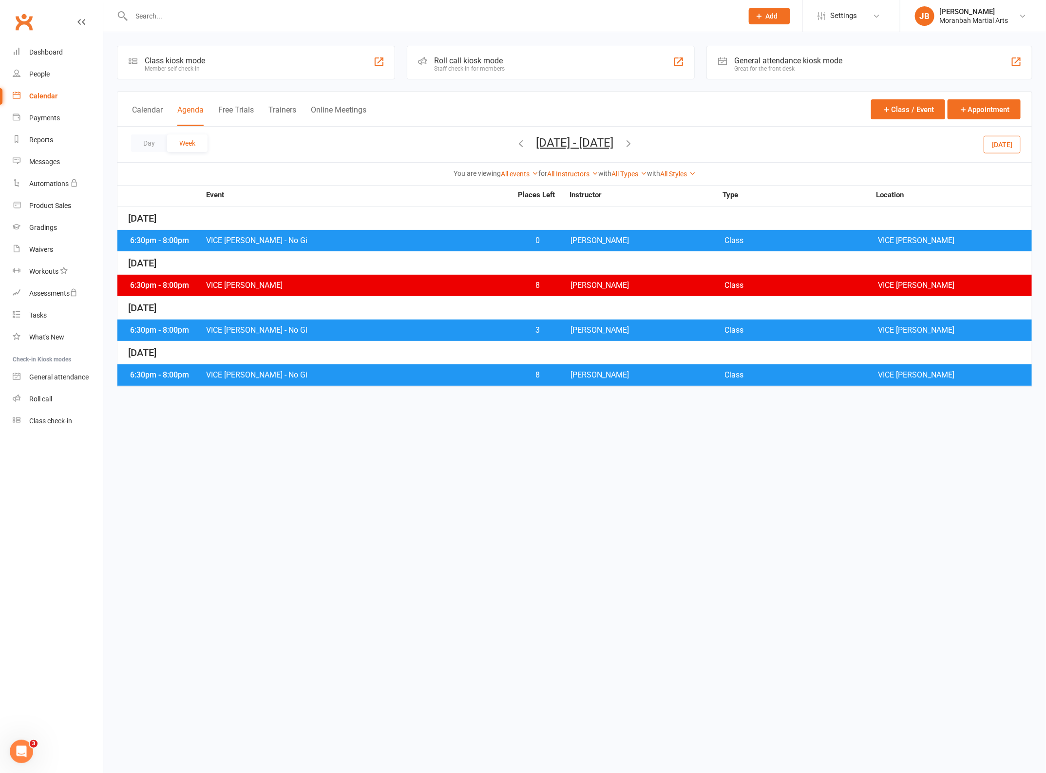
click at [516, 140] on icon "button" at bounding box center [521, 143] width 11 height 11
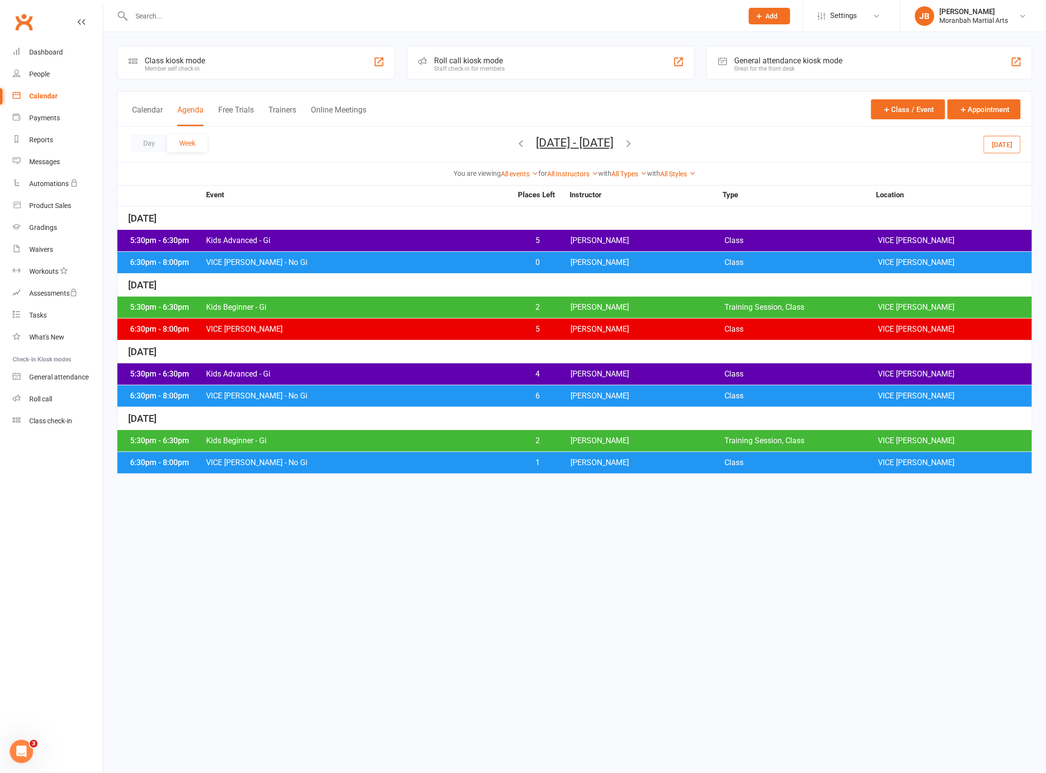
click at [284, 304] on span "Kids Beginner - Gi" at bounding box center [359, 308] width 307 height 8
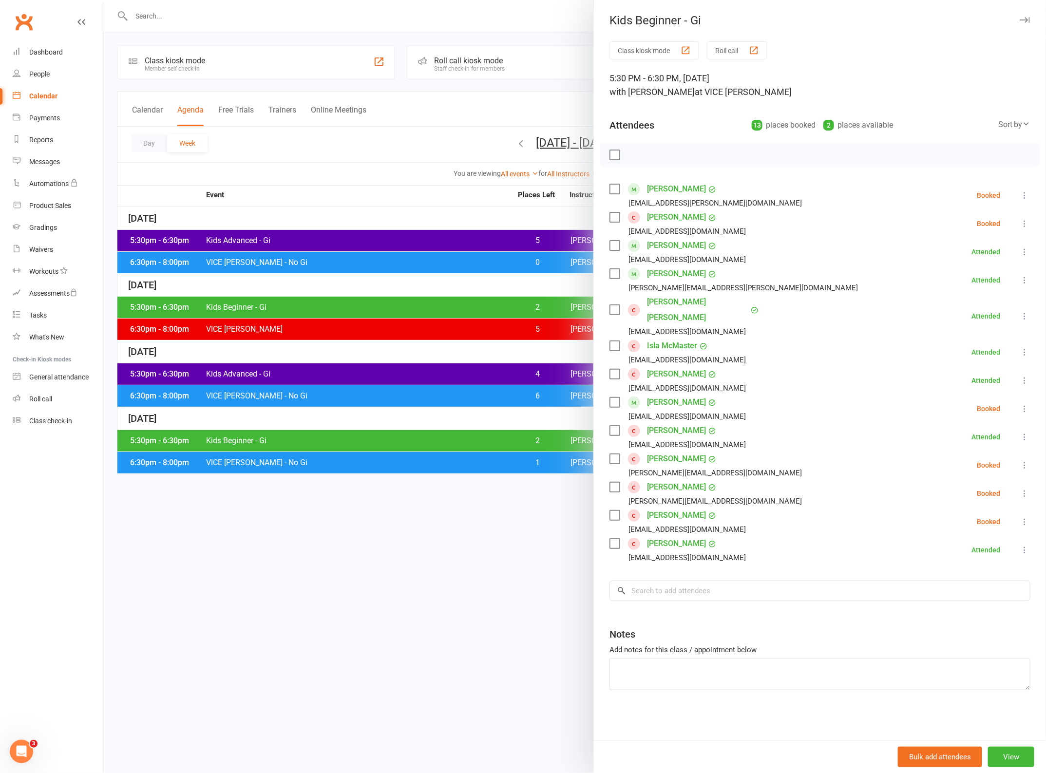
click at [1020, 21] on icon "button" at bounding box center [1025, 20] width 10 height 6
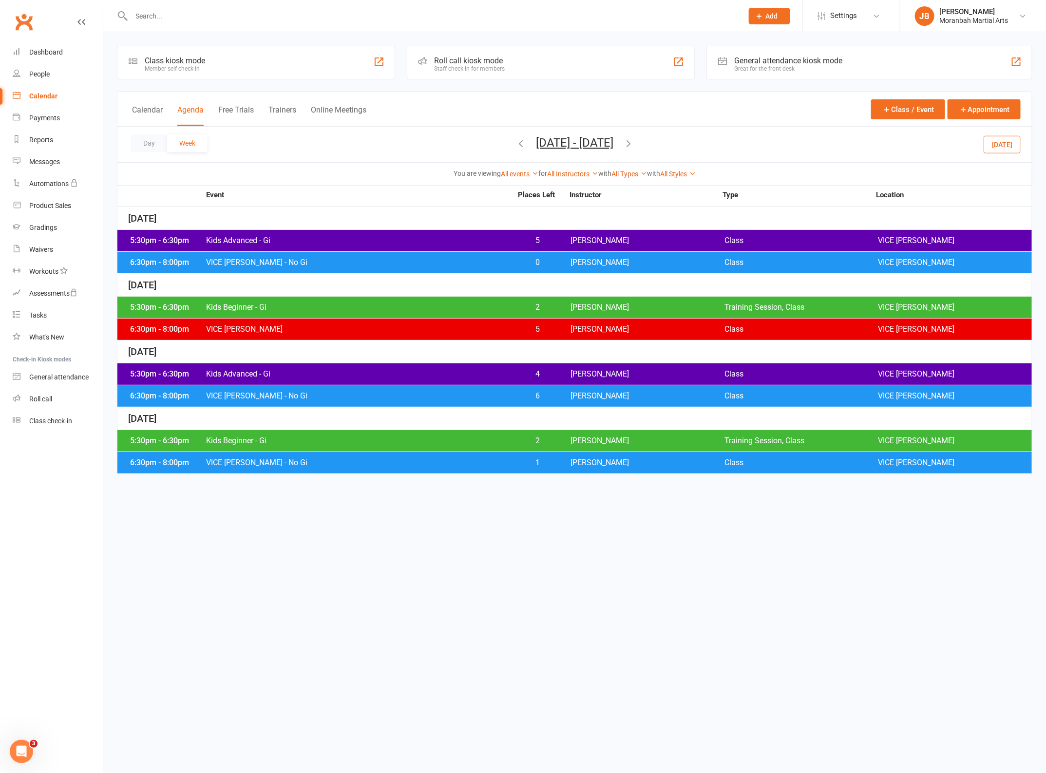
click at [219, 15] on input "text" at bounding box center [433, 16] width 608 height 14
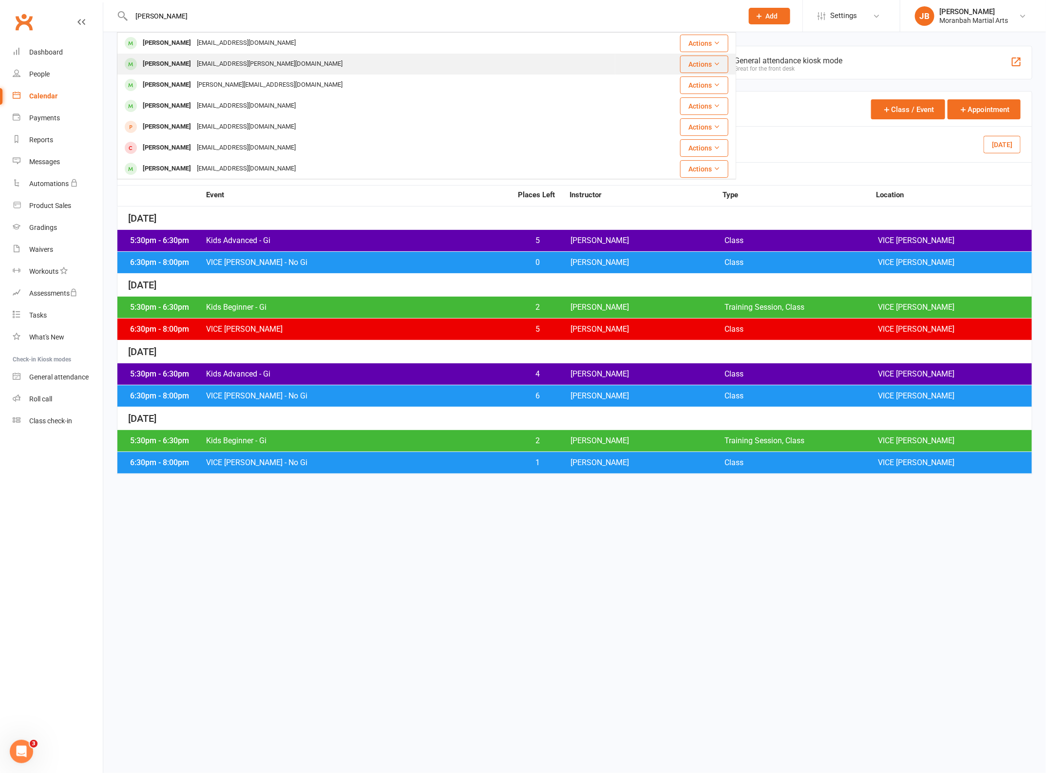
type input "[PERSON_NAME]"
click at [212, 62] on div "[EMAIL_ADDRESS][PERSON_NAME][DOMAIN_NAME]" at bounding box center [270, 64] width 152 height 14
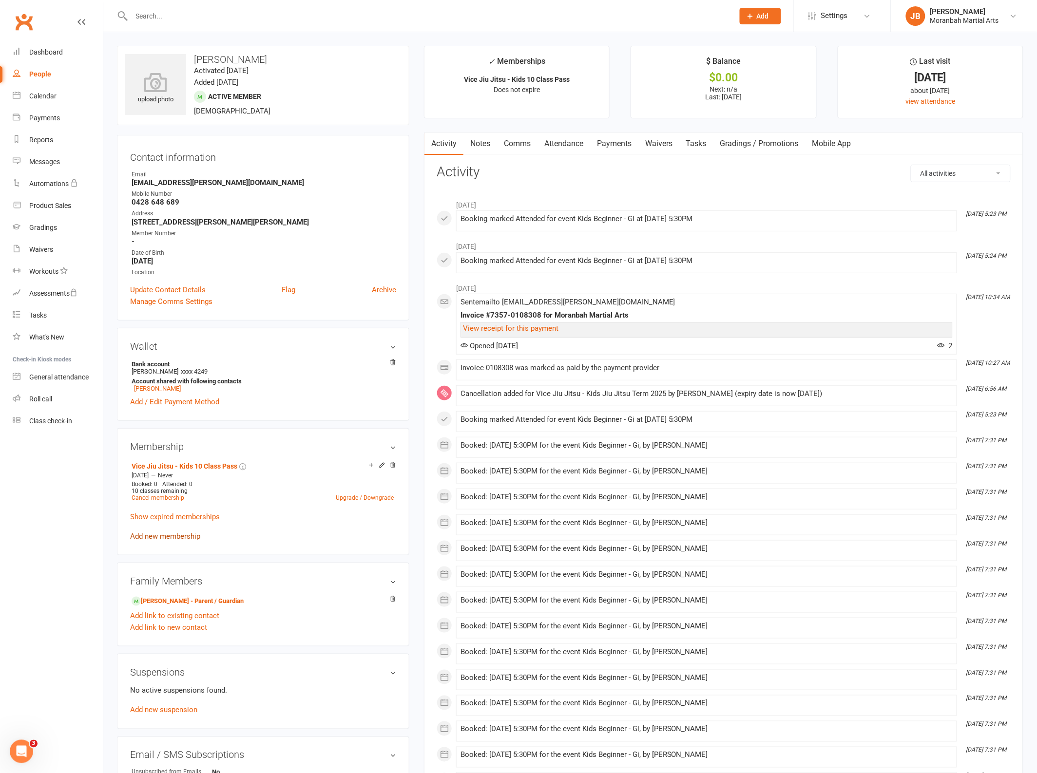
click at [177, 539] on link "Add new membership" at bounding box center [165, 536] width 70 height 9
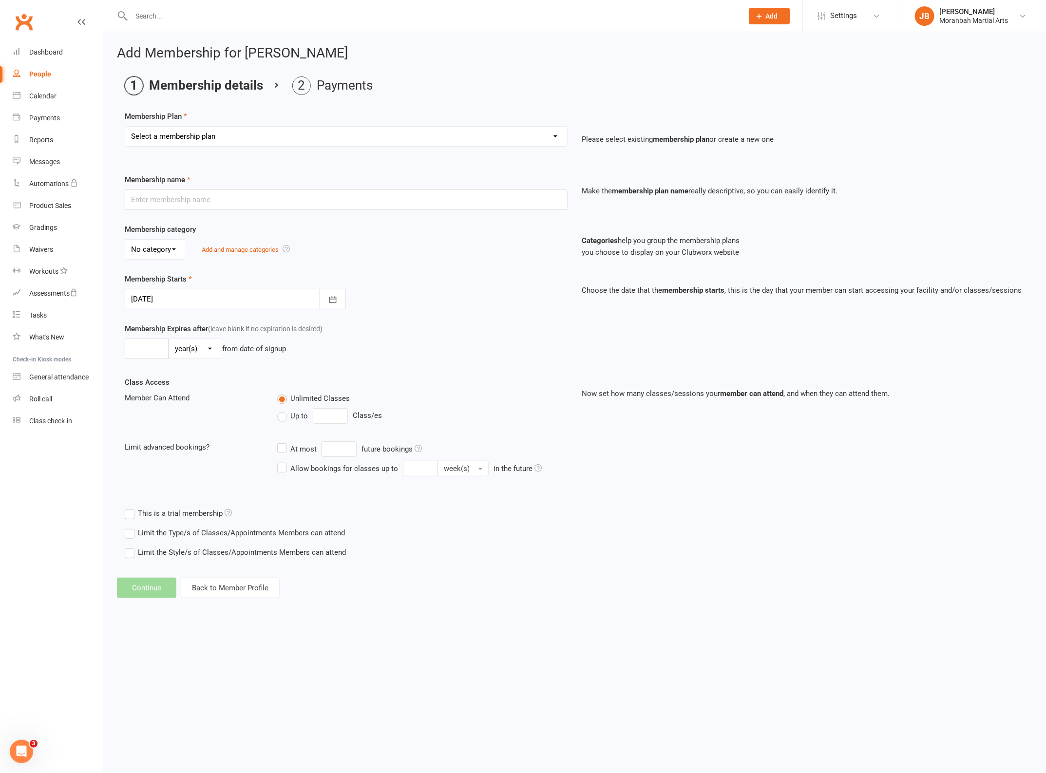
click at [251, 131] on select "Select a membership plan Create new Membership Plan Vice Jiu Jitsu - Fortnightl…" at bounding box center [346, 136] width 442 height 19
select select "7"
click at [125, 127] on select "Select a membership plan Create new Membership Plan Vice Jiu Jitsu - Fortnightl…" at bounding box center [346, 136] width 442 height 19
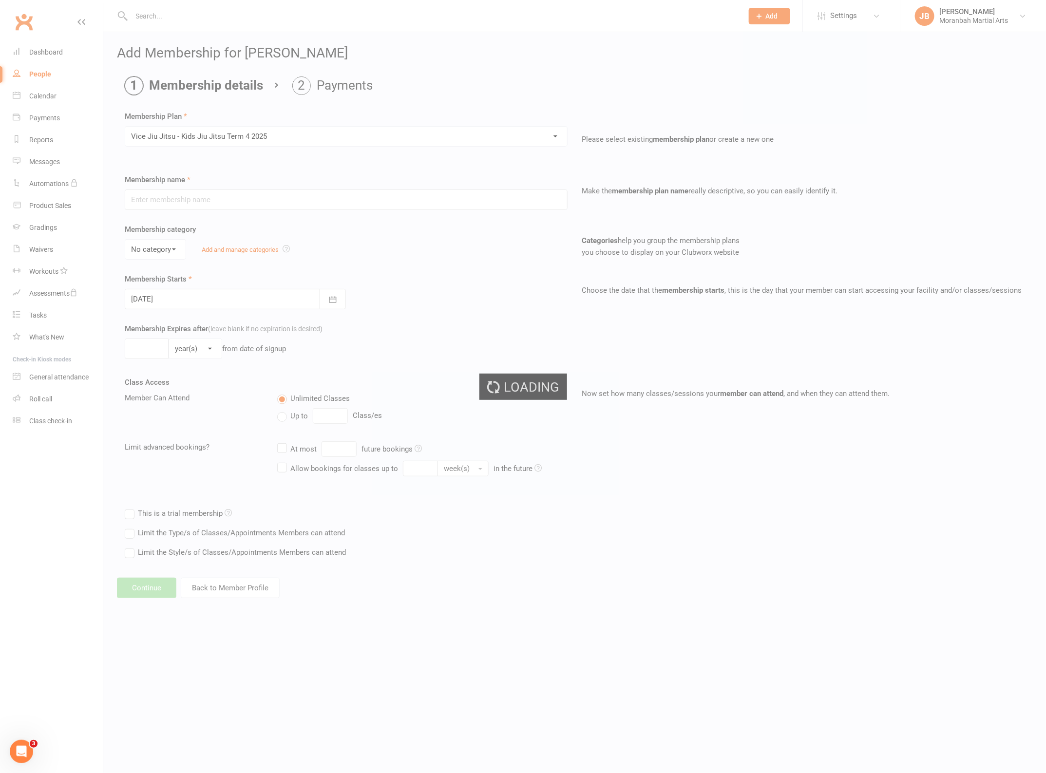
type input "Vice Jiu Jitsu - Kids Jiu Jitsu Term 4 2025"
type input "[DATE]"
type input "8"
select select "1"
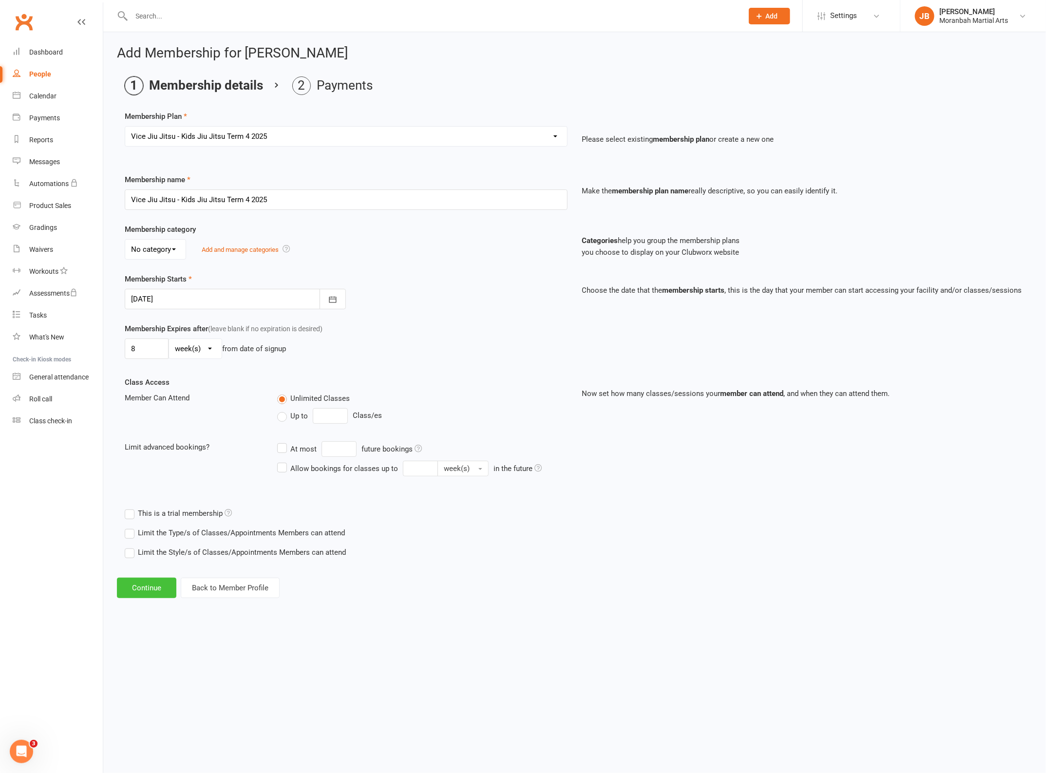
click at [146, 586] on button "Continue" at bounding box center [146, 588] width 59 height 20
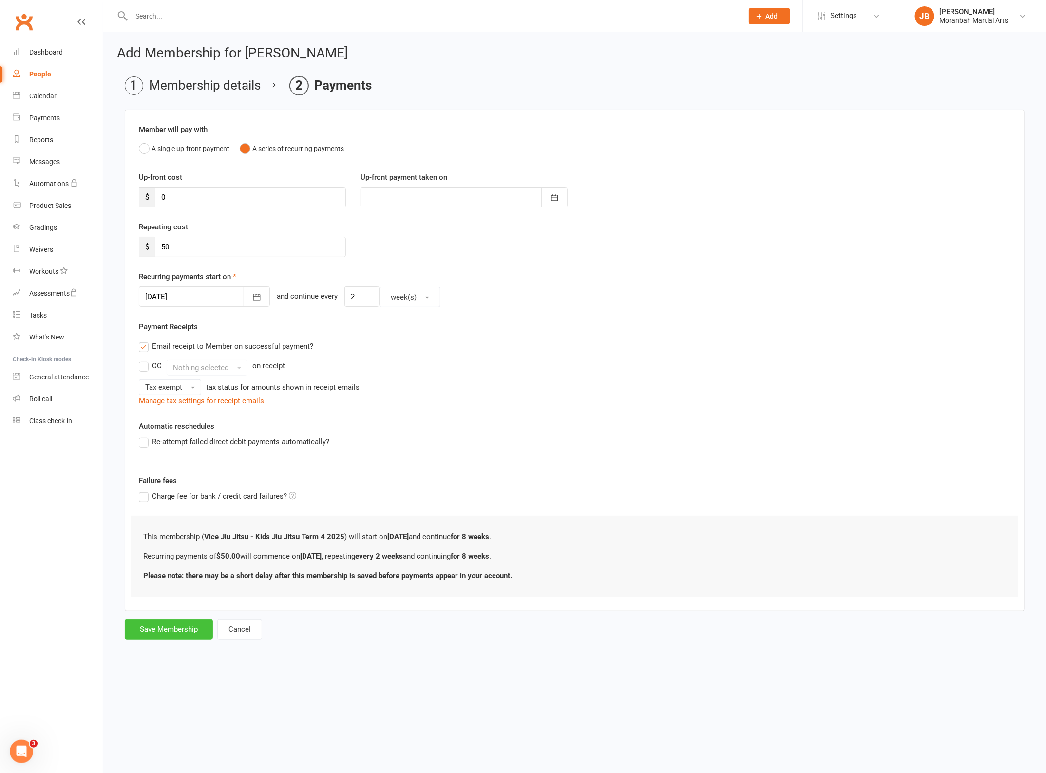
click at [169, 626] on button "Save Membership" at bounding box center [169, 629] width 88 height 20
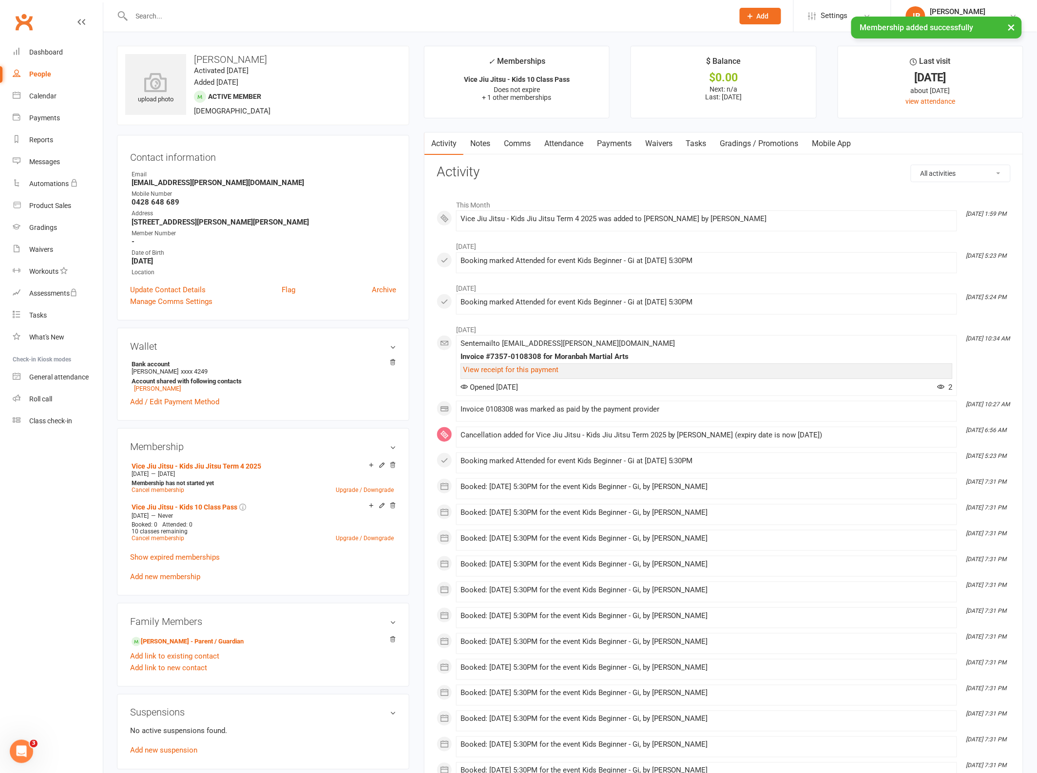
click at [175, 17] on div "× Membership added successfully" at bounding box center [512, 17] width 1024 height 0
click at [162, 17] on div "× Membership added successfully" at bounding box center [512, 17] width 1024 height 0
click at [138, 17] on div "× Membership added successfully" at bounding box center [512, 17] width 1024 height 0
click at [140, 16] on input "text" at bounding box center [428, 16] width 598 height 14
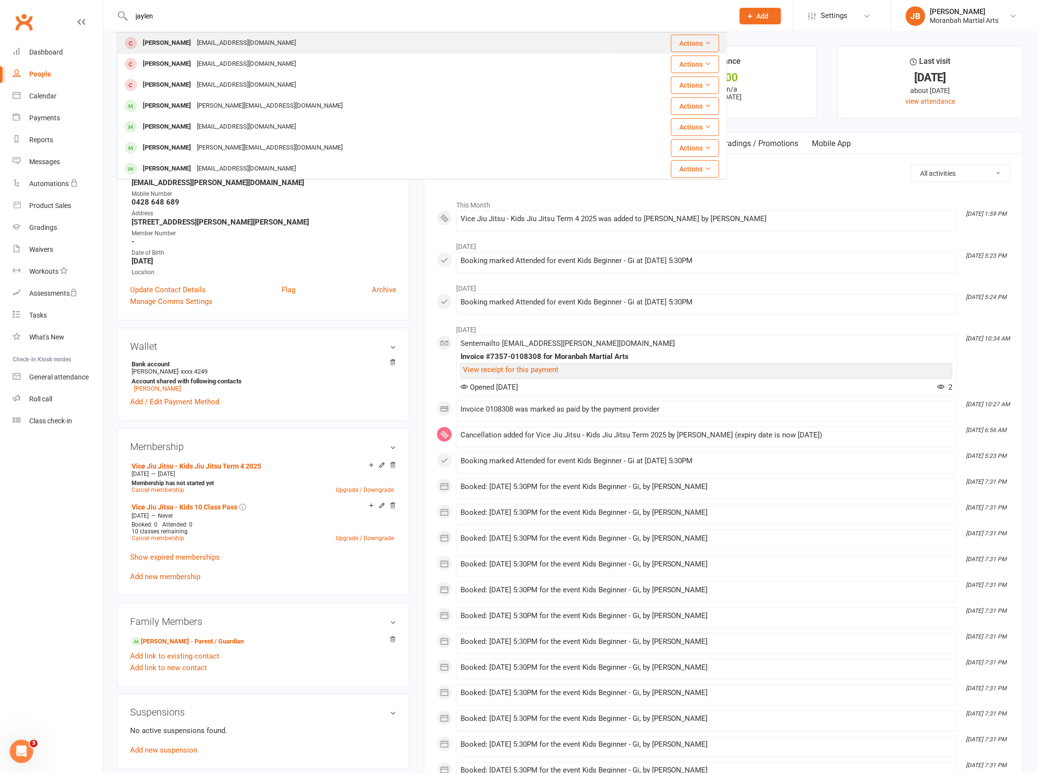
type input "jaylen"
click at [230, 44] on div "[EMAIL_ADDRESS][DOMAIN_NAME]" at bounding box center [246, 43] width 105 height 14
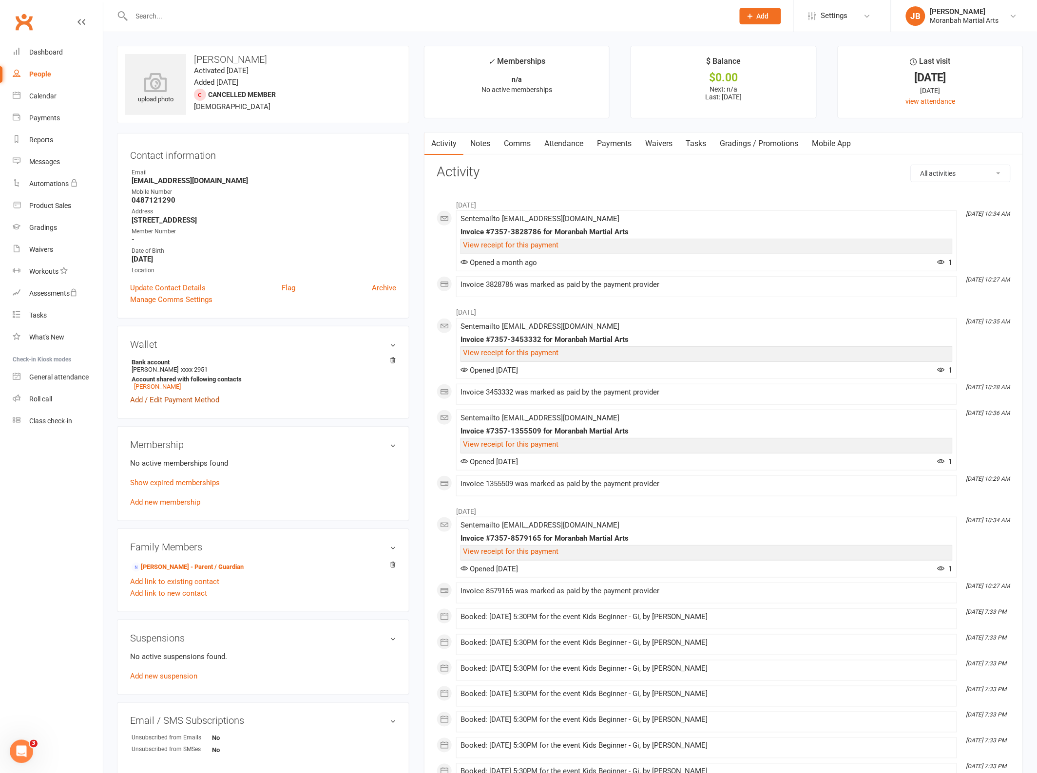
click at [192, 400] on link "Add / Edit Payment Method" at bounding box center [174, 400] width 89 height 12
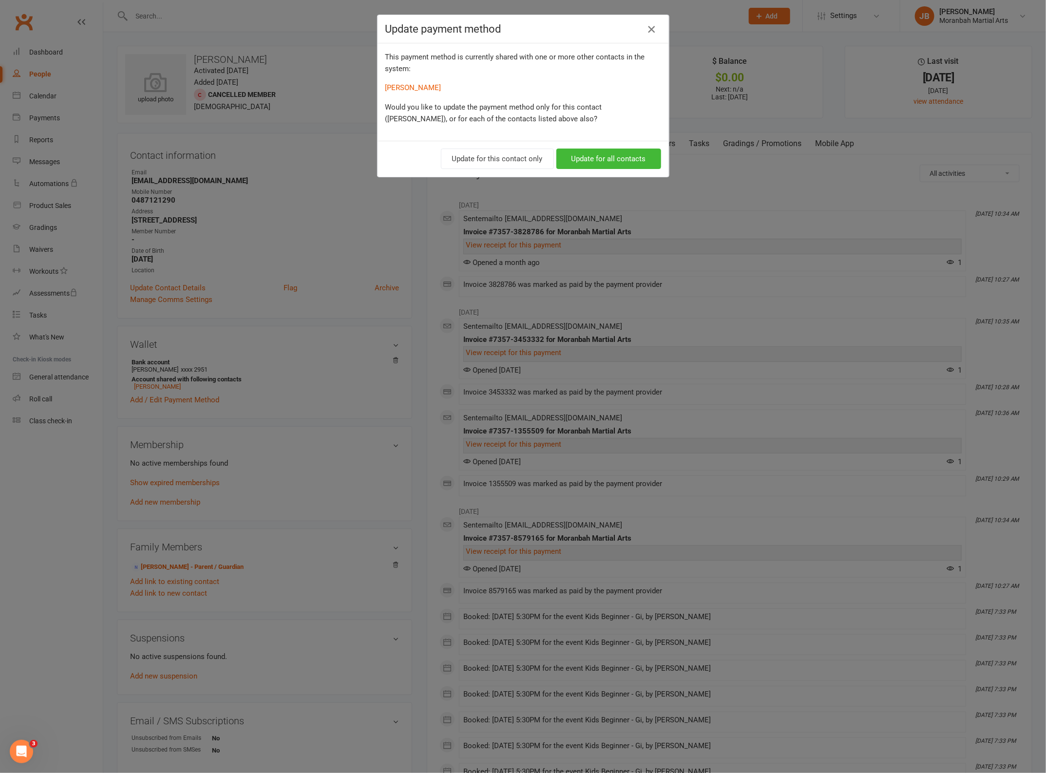
click at [646, 26] on icon "button" at bounding box center [652, 29] width 12 height 12
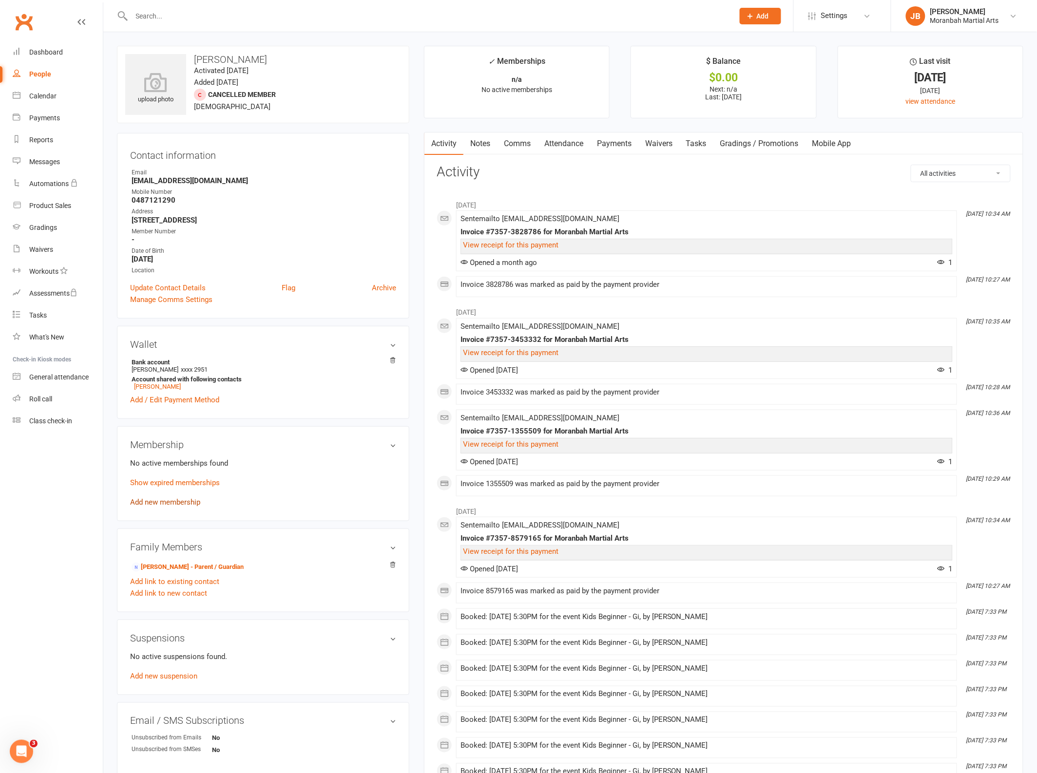
click at [169, 507] on link "Add new membership" at bounding box center [165, 502] width 70 height 9
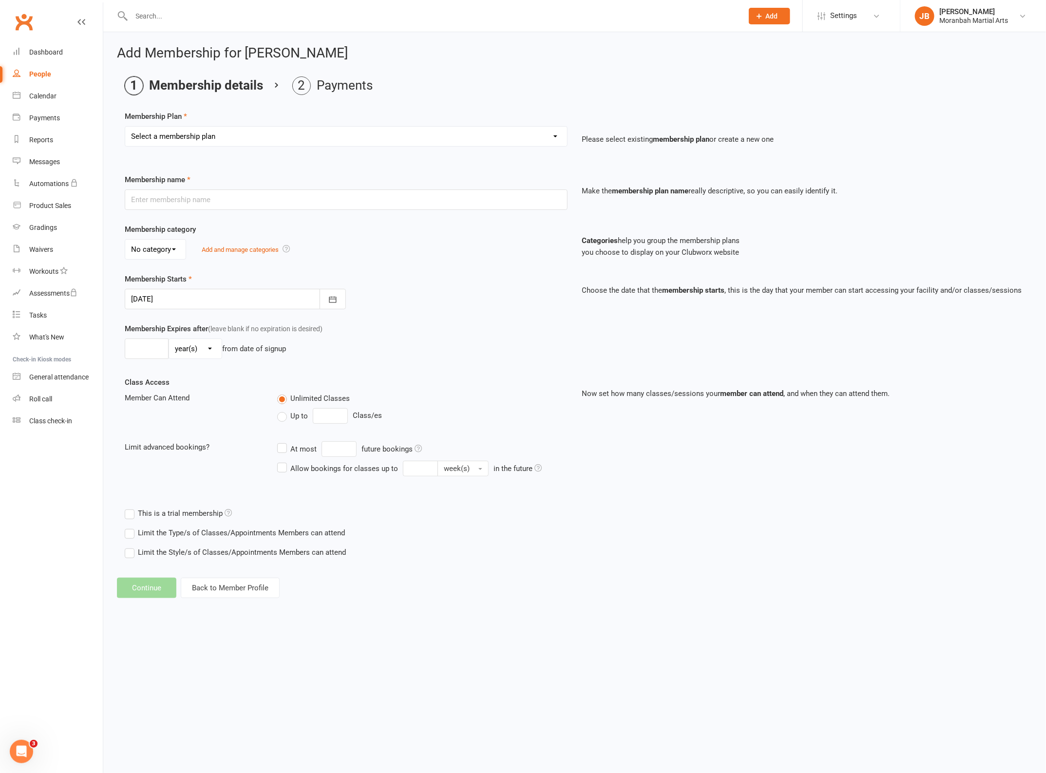
click at [235, 136] on select "Select a membership plan Create new Membership Plan Vice Jiu Jitsu - Fortnightl…" at bounding box center [346, 136] width 442 height 19
select select "7"
click at [125, 127] on select "Select a membership plan Create new Membership Plan Vice Jiu Jitsu - Fortnightl…" at bounding box center [346, 136] width 442 height 19
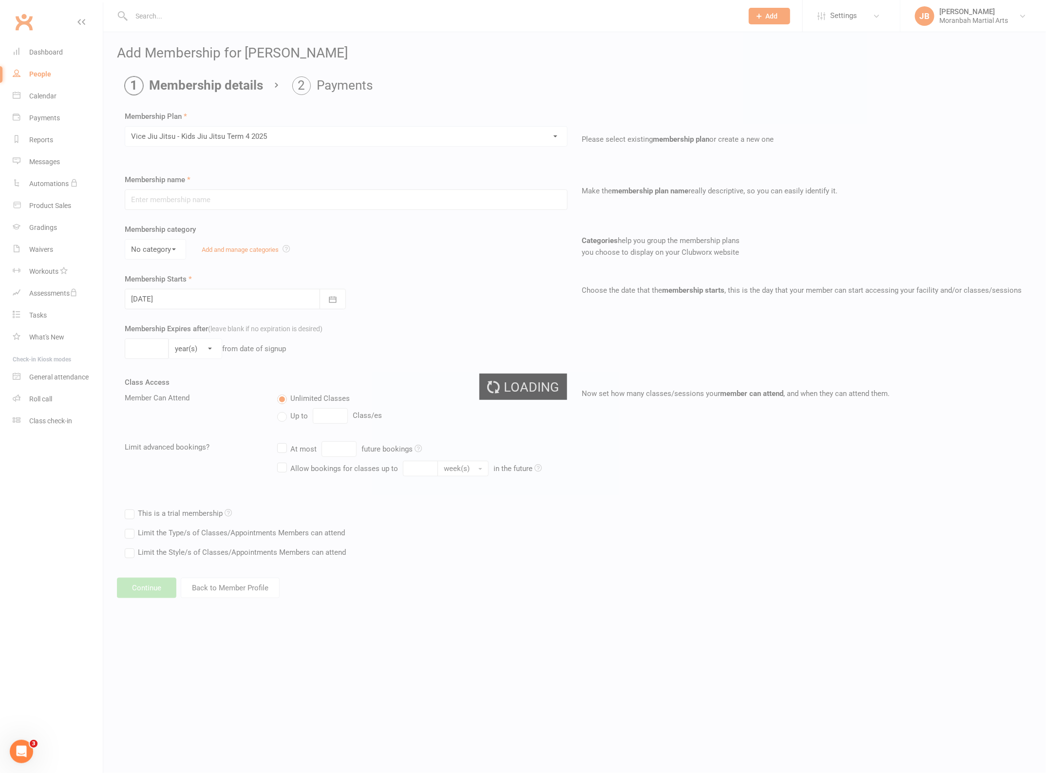
type input "Vice Jiu Jitsu - Kids Jiu Jitsu Term 4 2025"
type input "[DATE]"
type input "8"
select select "1"
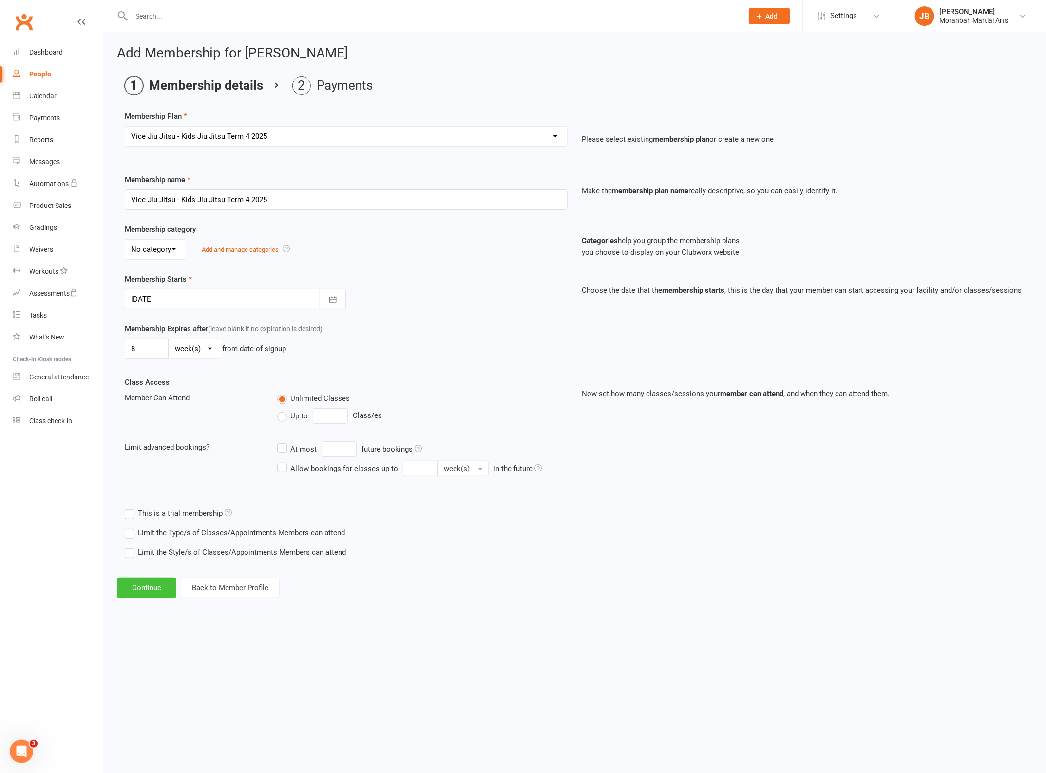
click at [149, 589] on button "Continue" at bounding box center [146, 588] width 59 height 20
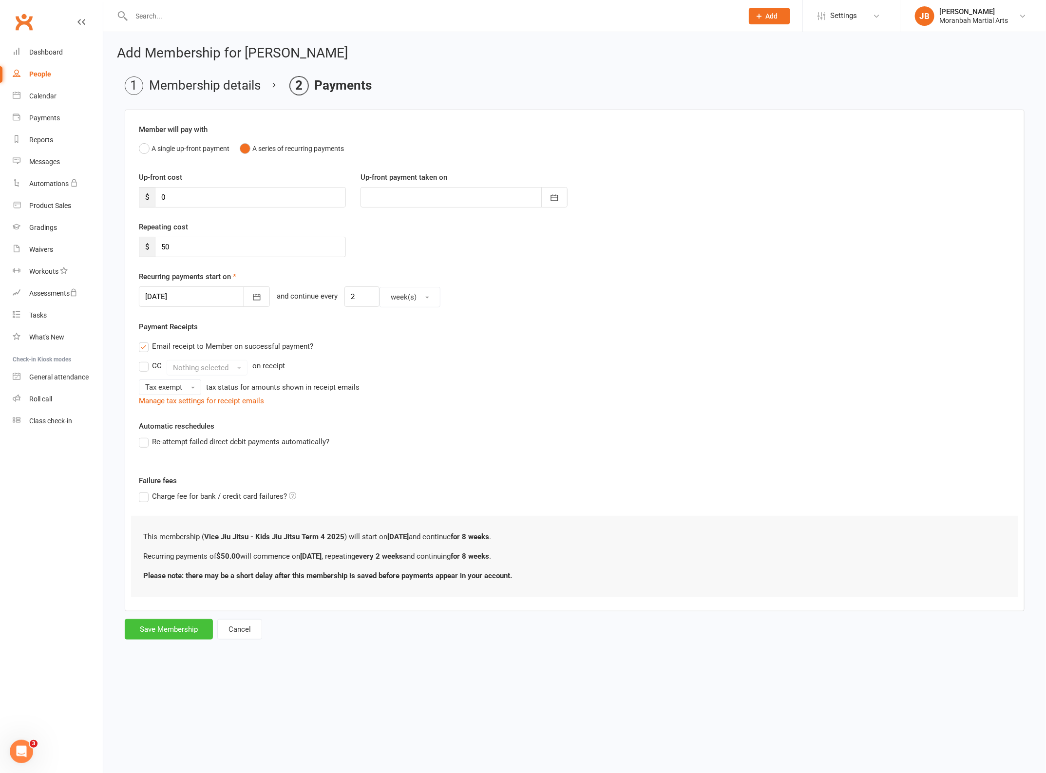
click at [160, 626] on button "Save Membership" at bounding box center [169, 629] width 88 height 20
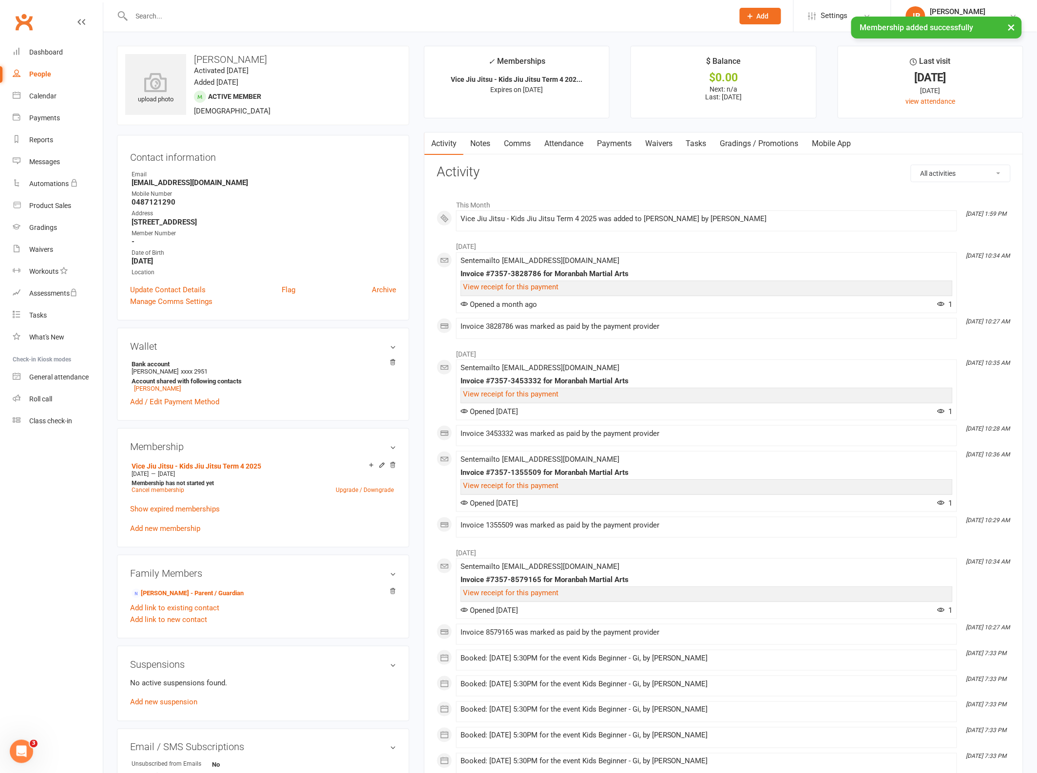
click at [251, 17] on div "× Membership added successfully" at bounding box center [512, 17] width 1024 height 0
click at [230, 17] on div "× Membership added successfully" at bounding box center [512, 17] width 1024 height 0
click at [145, 25] on div at bounding box center [422, 16] width 610 height 32
click at [149, 17] on input "text" at bounding box center [428, 16] width 598 height 14
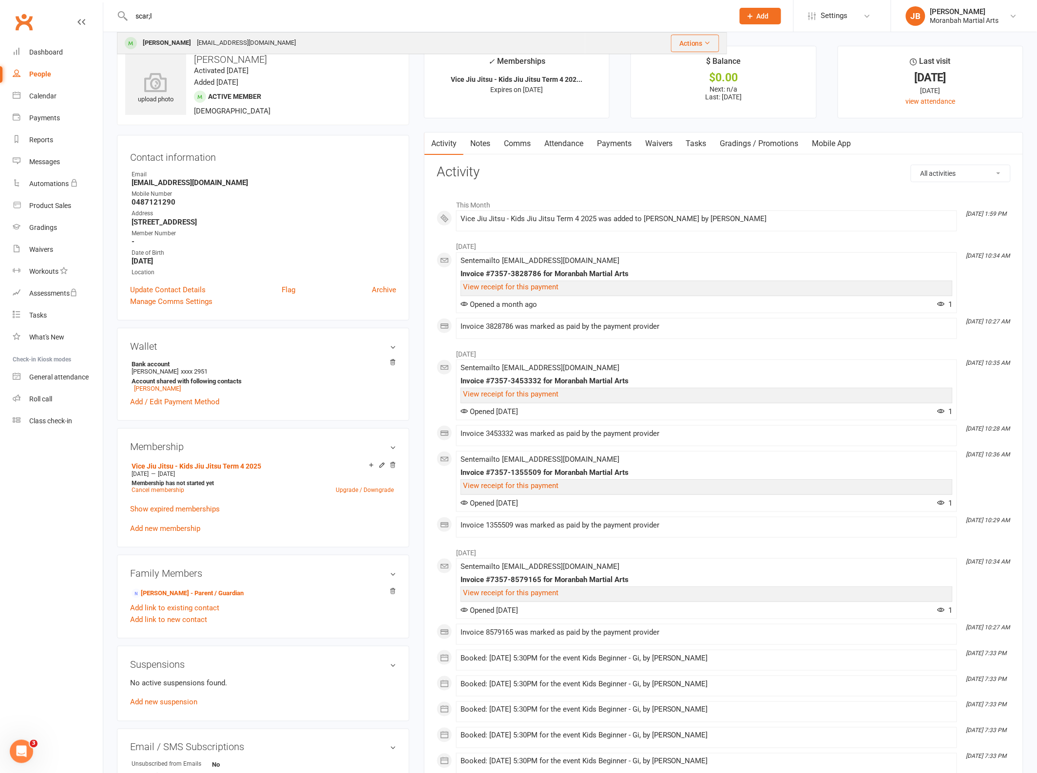
type input "scar;l"
click at [174, 40] on div "[PERSON_NAME]" at bounding box center [167, 43] width 54 height 14
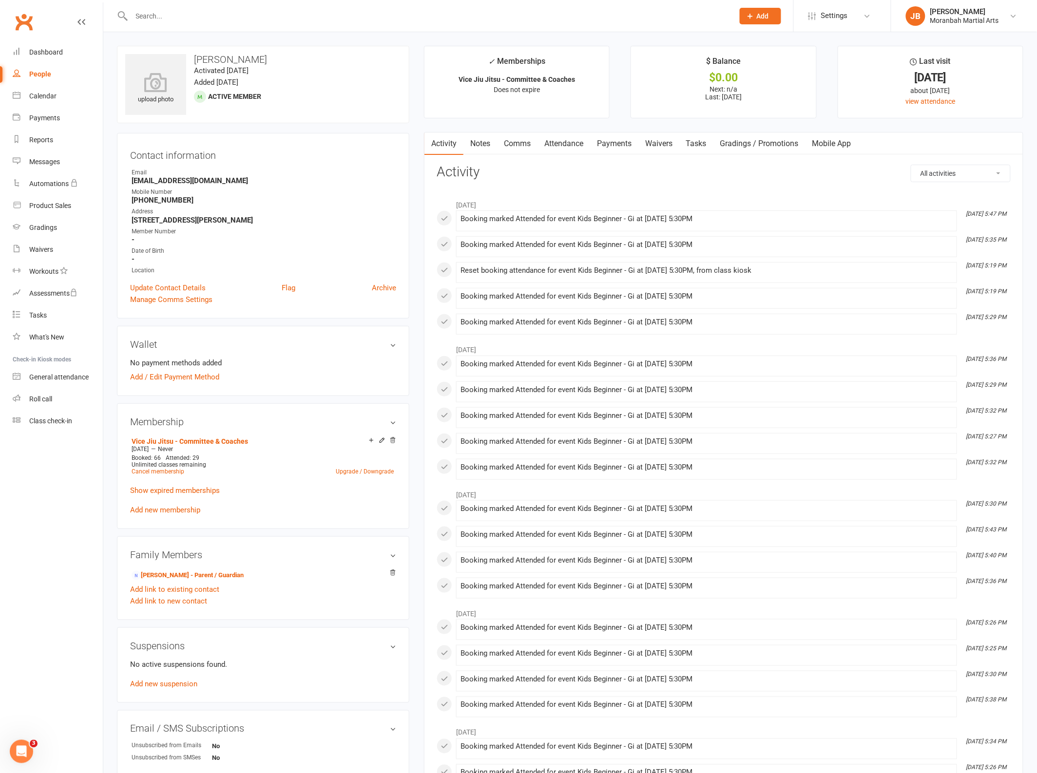
drag, startPoint x: 192, startPoint y: 22, endPoint x: 151, endPoint y: 15, distance: 41.1
click at [151, 15] on input "text" at bounding box center [428, 16] width 598 height 14
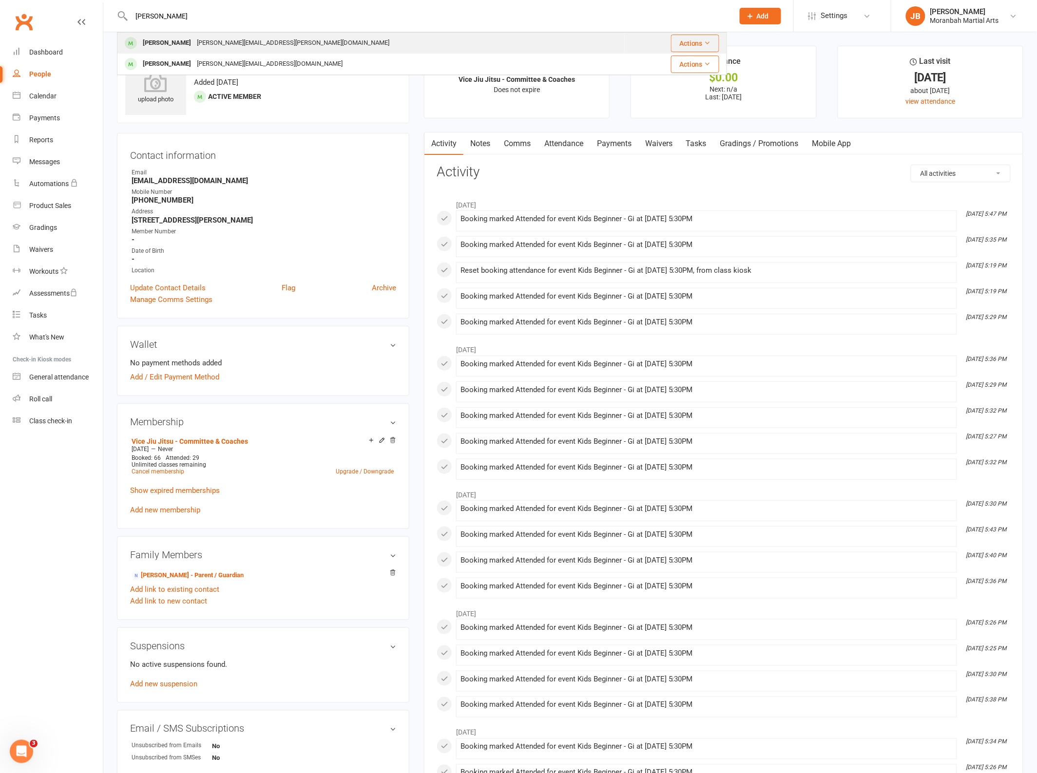
type input "[PERSON_NAME]"
click at [232, 44] on div "[PERSON_NAME][EMAIL_ADDRESS][PERSON_NAME][DOMAIN_NAME]" at bounding box center [293, 43] width 198 height 14
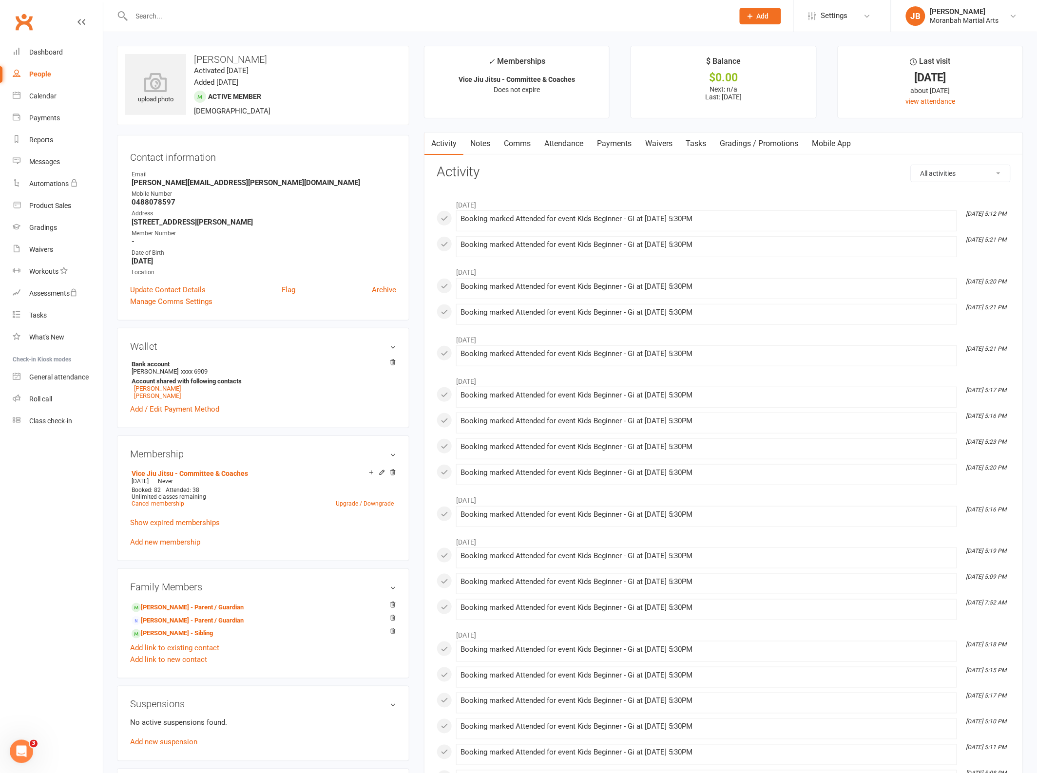
click at [184, 20] on input "text" at bounding box center [428, 16] width 598 height 14
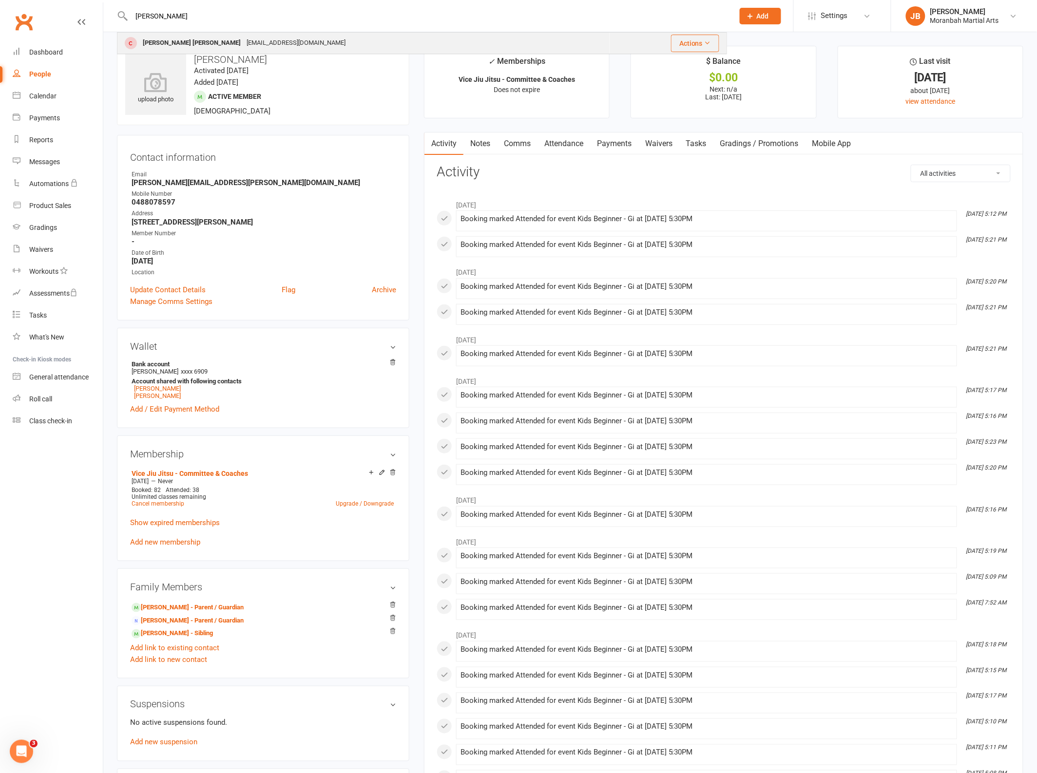
type input "[PERSON_NAME]"
click at [244, 38] on div "[EMAIL_ADDRESS][DOMAIN_NAME]" at bounding box center [296, 43] width 105 height 14
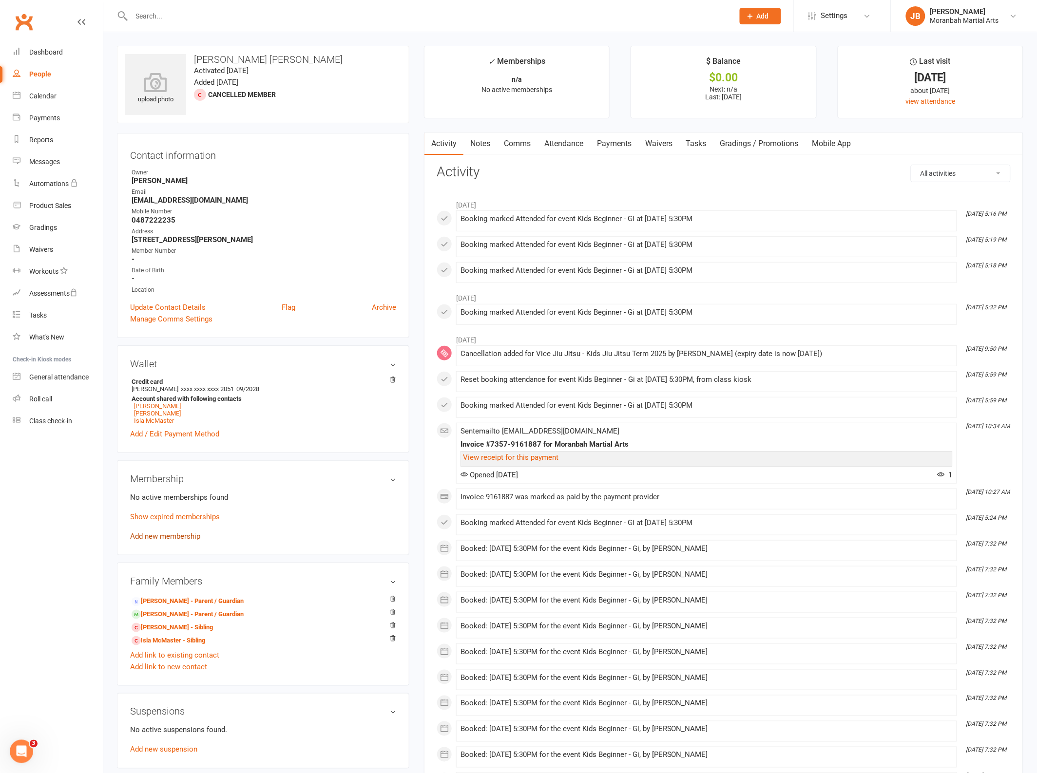
click at [174, 534] on div "No active memberships found Show expired memberships Add new membership" at bounding box center [263, 517] width 266 height 51
click at [173, 539] on link "Add new membership" at bounding box center [165, 536] width 70 height 9
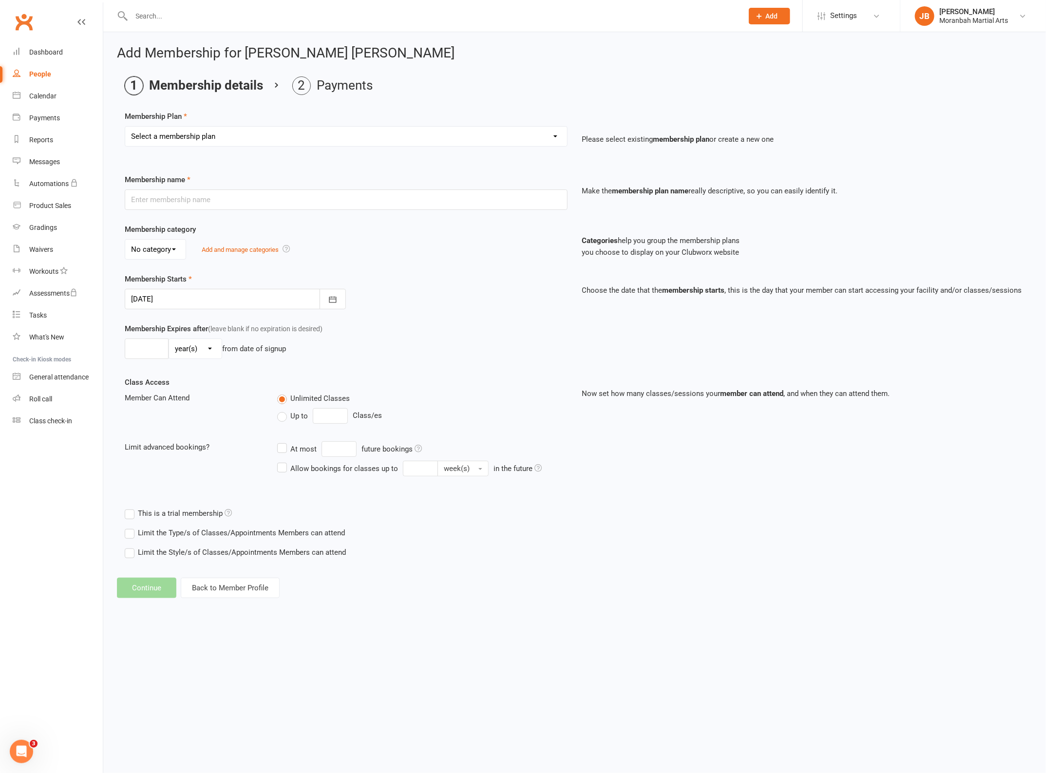
click at [200, 142] on select "Select a membership plan Create new Membership Plan Vice Jiu Jitsu - Fortnightl…" at bounding box center [346, 136] width 442 height 19
select select "7"
click at [125, 127] on select "Select a membership plan Create new Membership Plan Vice Jiu Jitsu - Fortnightl…" at bounding box center [346, 136] width 442 height 19
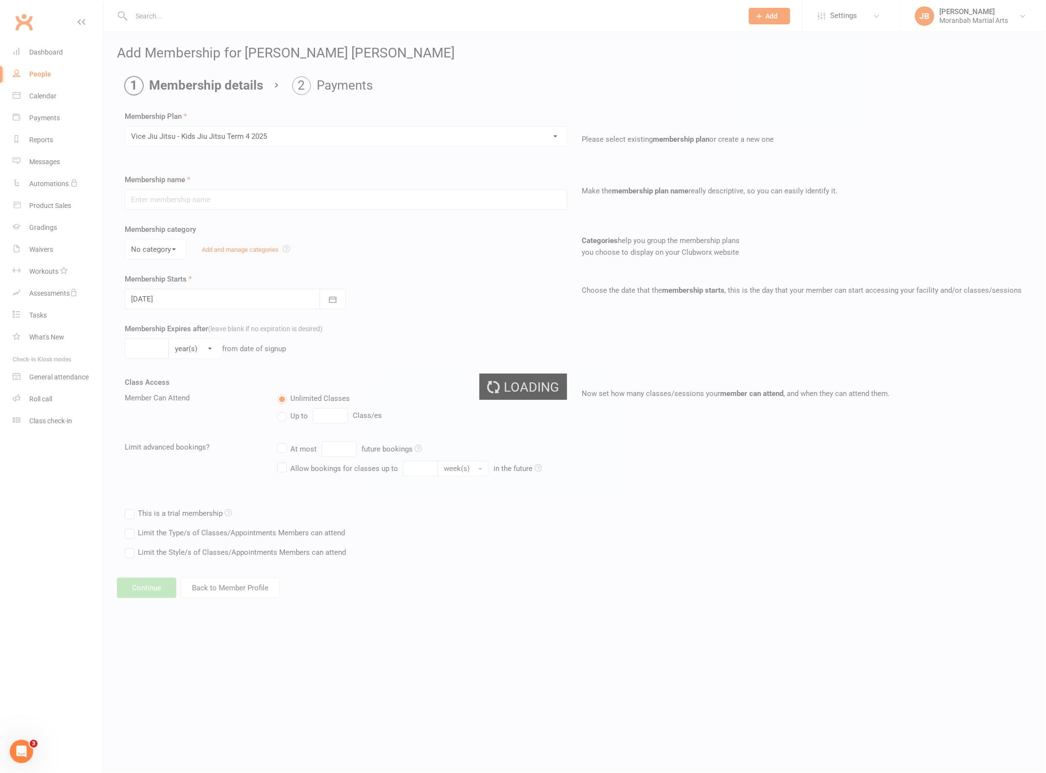
type input "Vice Jiu Jitsu - Kids Jiu Jitsu Term 4 2025"
type input "[DATE]"
type input "8"
select select "1"
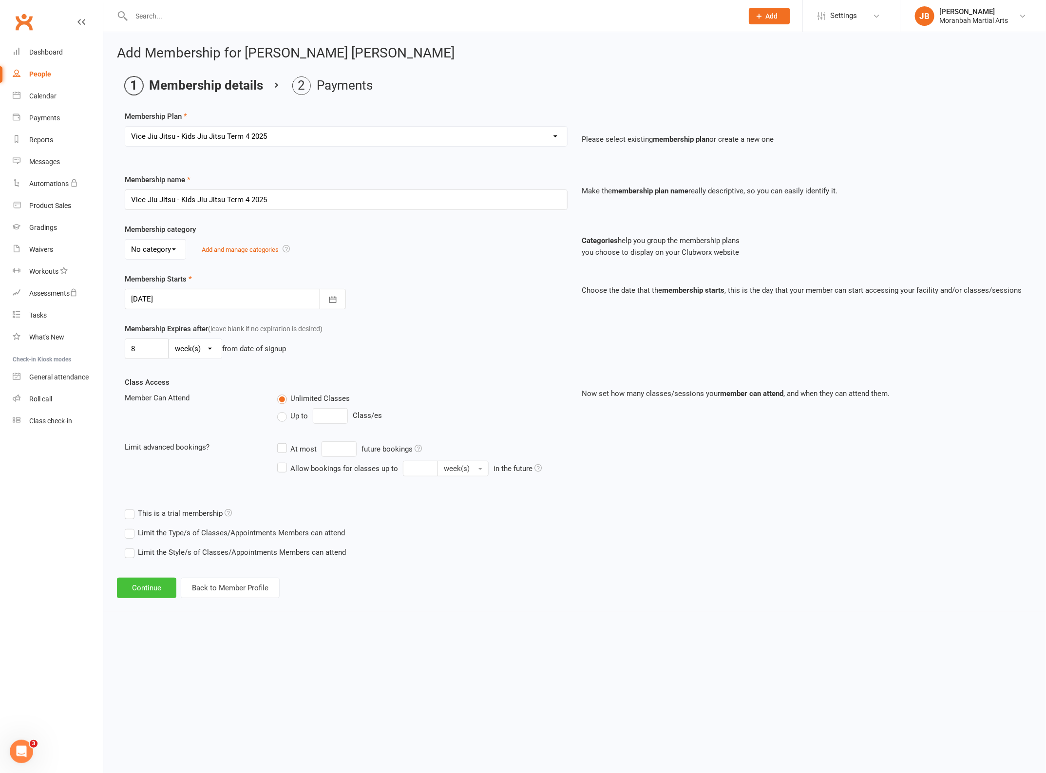
click at [144, 586] on button "Continue" at bounding box center [146, 588] width 59 height 20
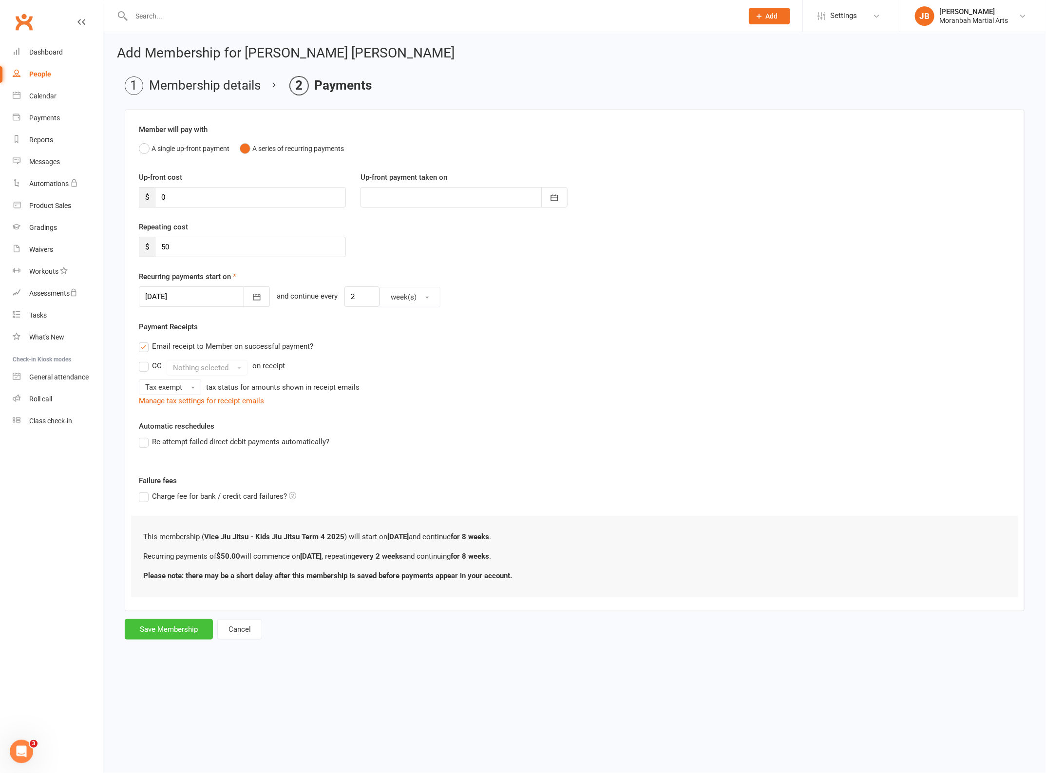
click at [171, 630] on button "Save Membership" at bounding box center [169, 629] width 88 height 20
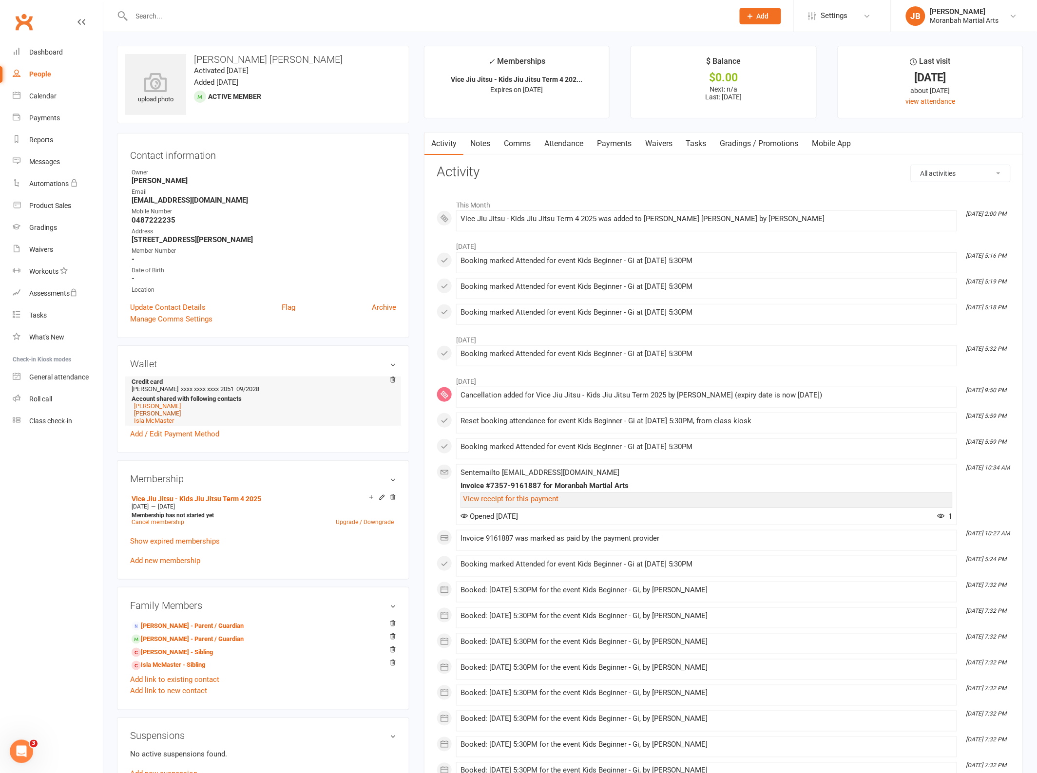
click at [162, 414] on link "[PERSON_NAME]" at bounding box center [157, 413] width 47 height 7
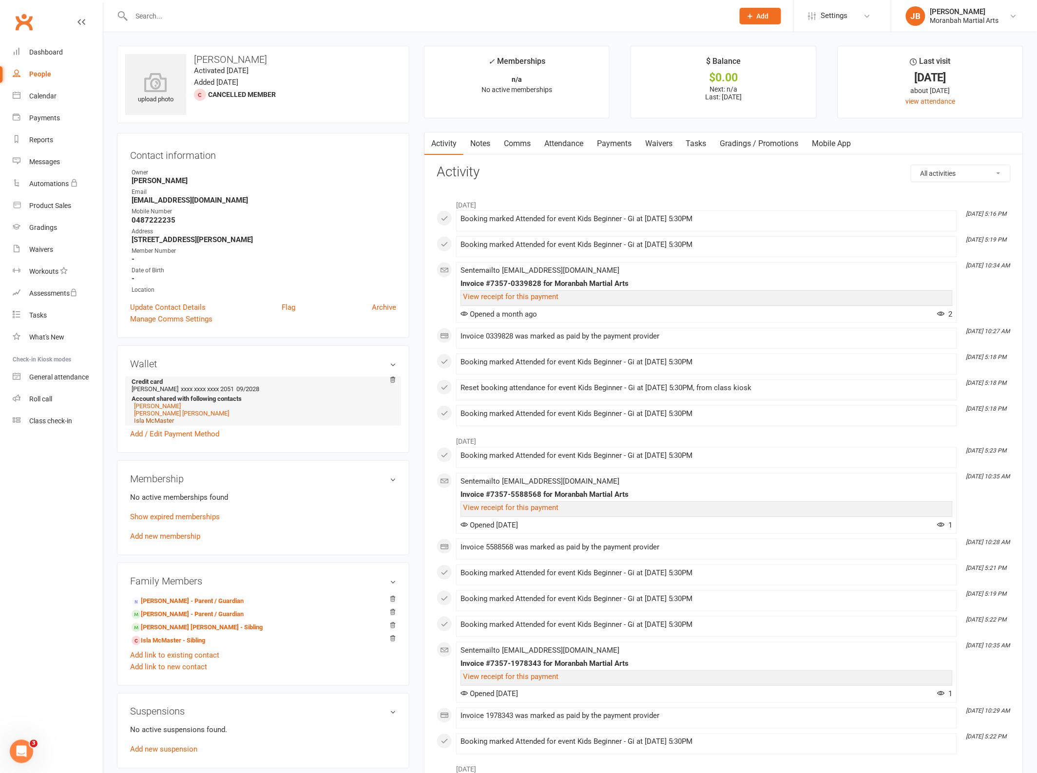
click at [157, 422] on link "Isla McMaster" at bounding box center [154, 420] width 40 height 7
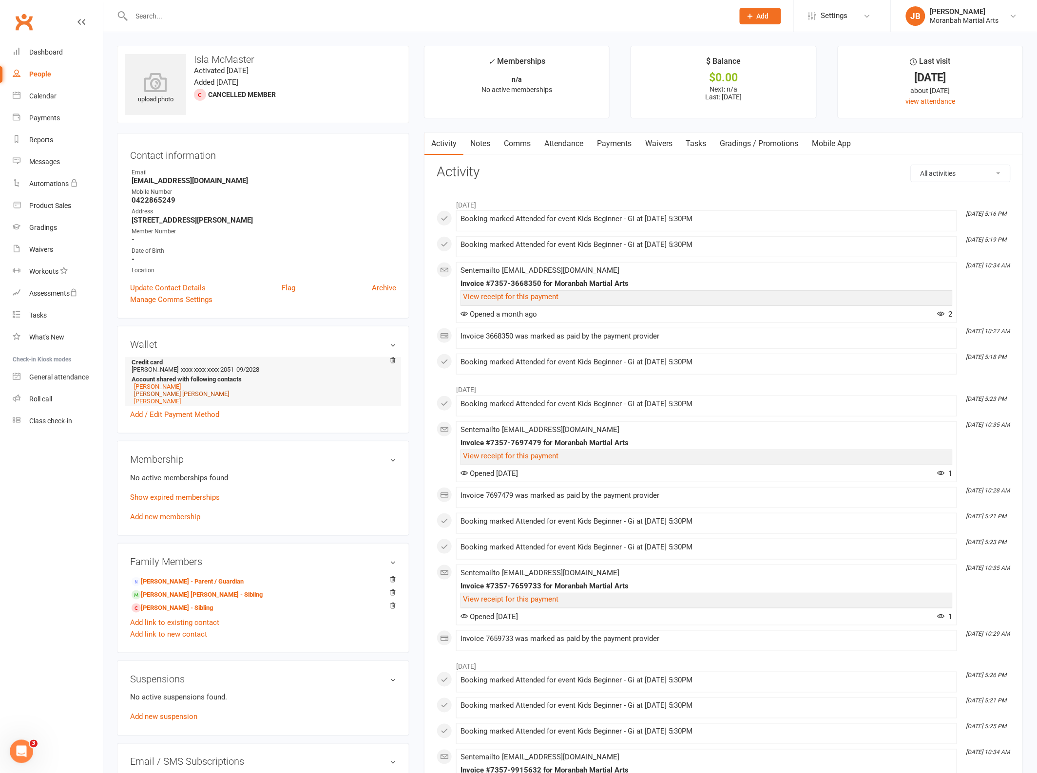
click at [156, 397] on link "[PERSON_NAME] [PERSON_NAME]" at bounding box center [181, 393] width 95 height 7
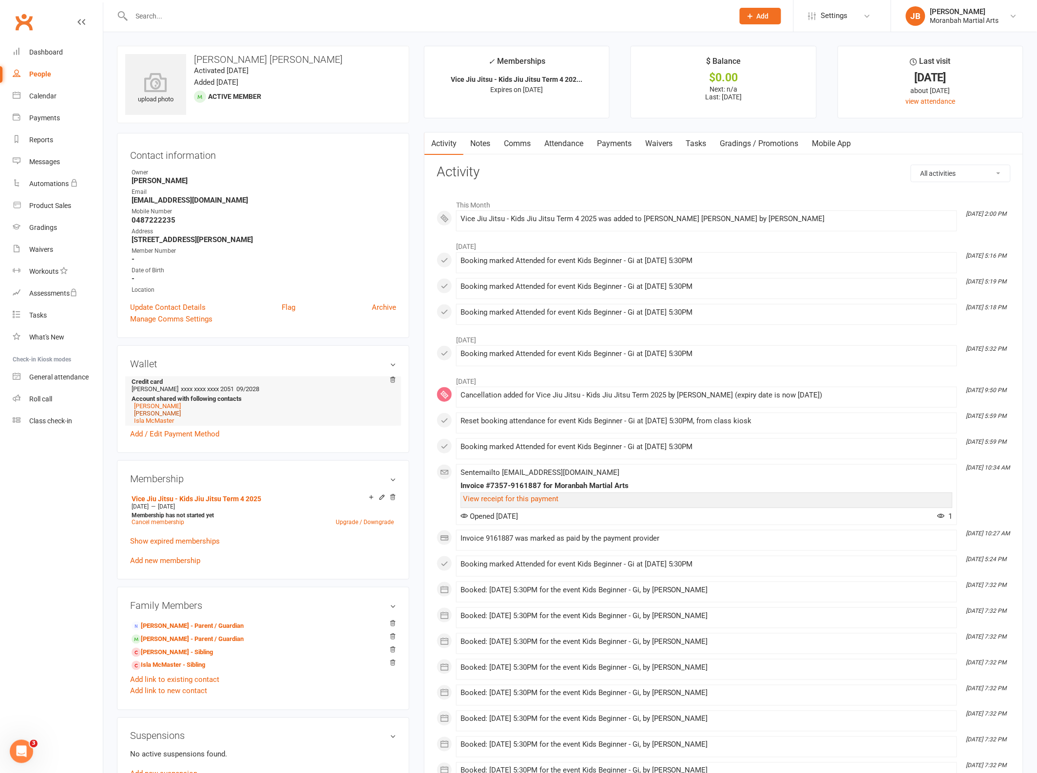
click at [168, 415] on link "[PERSON_NAME]" at bounding box center [157, 413] width 47 height 7
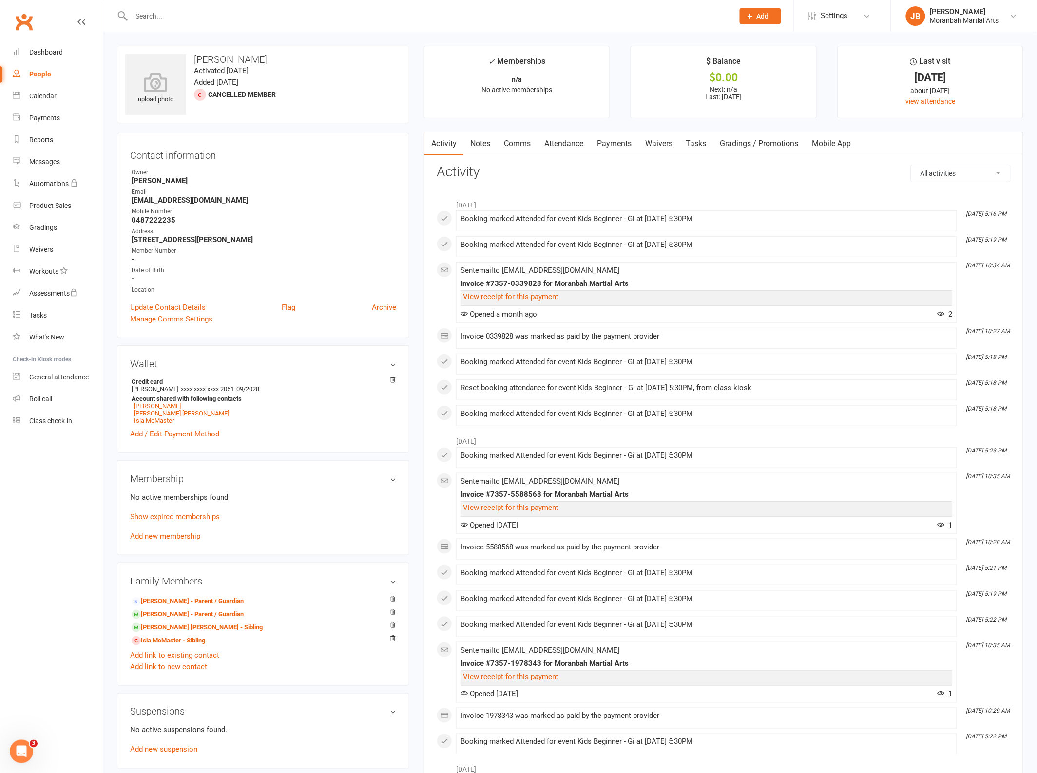
click at [181, 533] on div "No active memberships found Show expired memberships Add new membership" at bounding box center [263, 517] width 266 height 51
click at [181, 536] on link "Add new membership" at bounding box center [165, 536] width 70 height 9
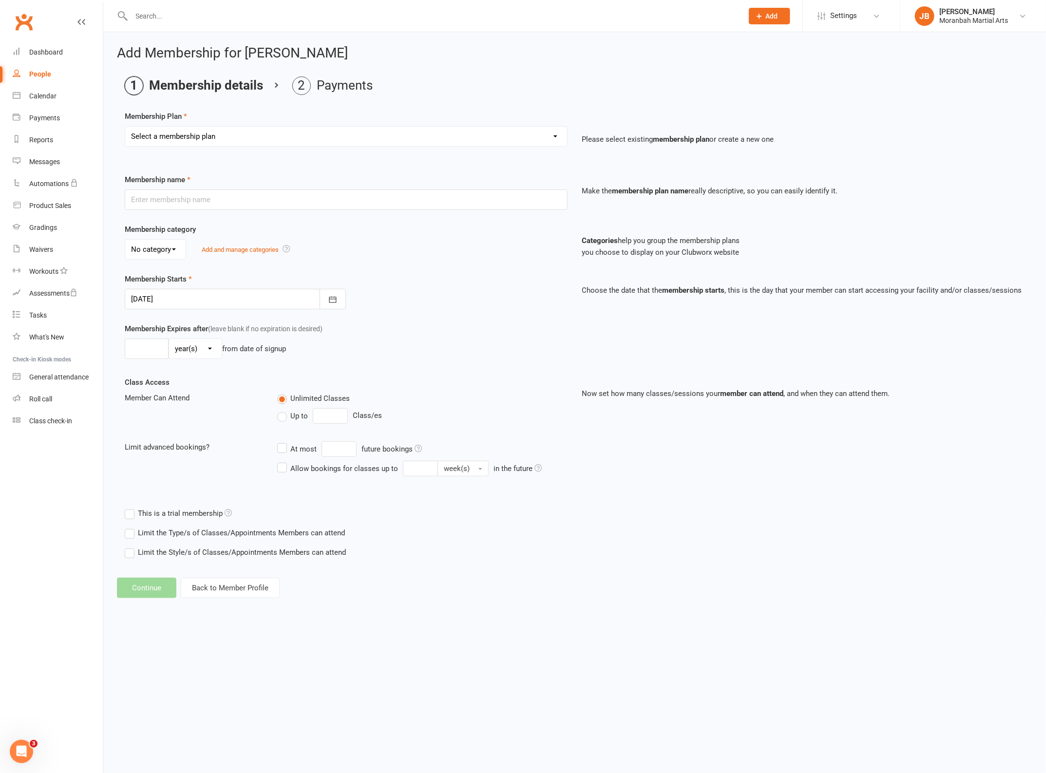
click at [245, 135] on select "Select a membership plan Create new Membership Plan Vice Jiu Jitsu - Fortnightl…" at bounding box center [346, 136] width 442 height 19
select select "7"
click at [125, 127] on select "Select a membership plan Create new Membership Plan Vice Jiu Jitsu - Fortnightl…" at bounding box center [346, 136] width 442 height 19
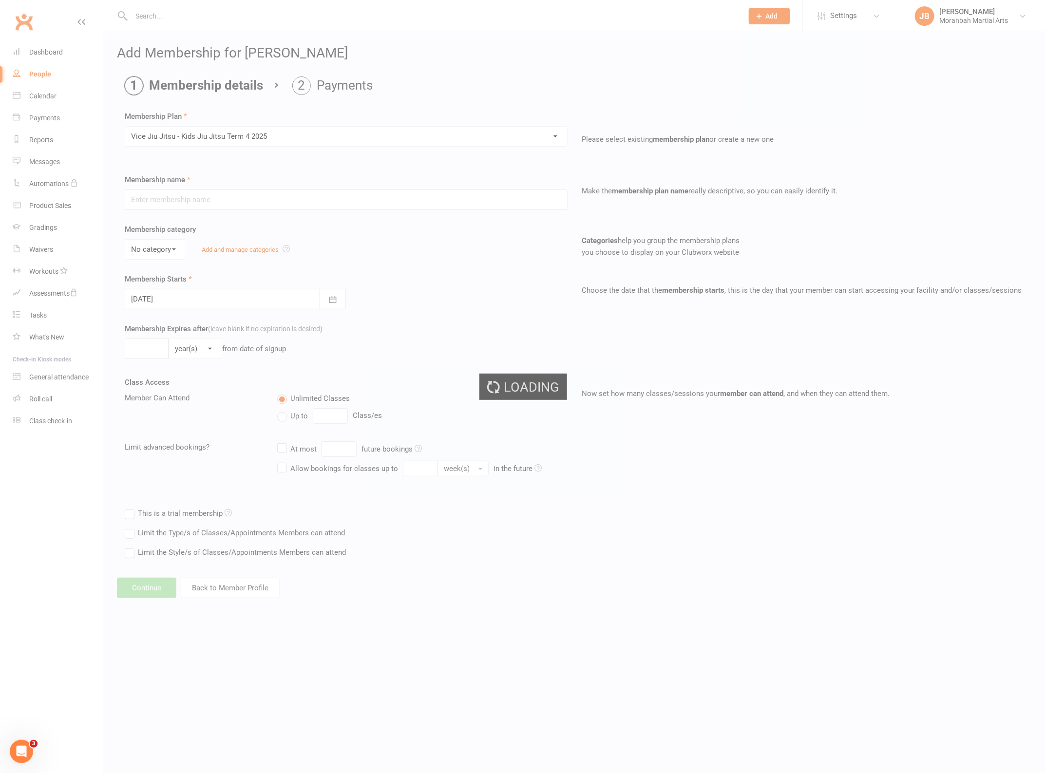
type input "Vice Jiu Jitsu - Kids Jiu Jitsu Term 4 2025"
type input "[DATE]"
type input "8"
select select "1"
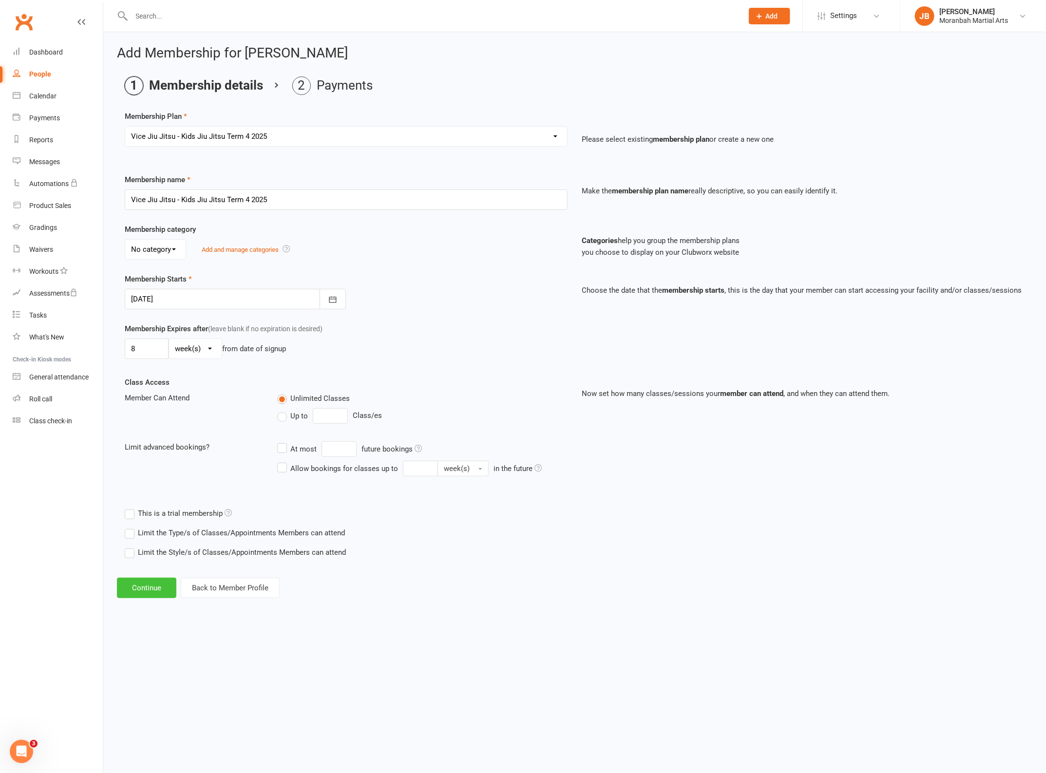
click at [150, 595] on button "Continue" at bounding box center [146, 588] width 59 height 20
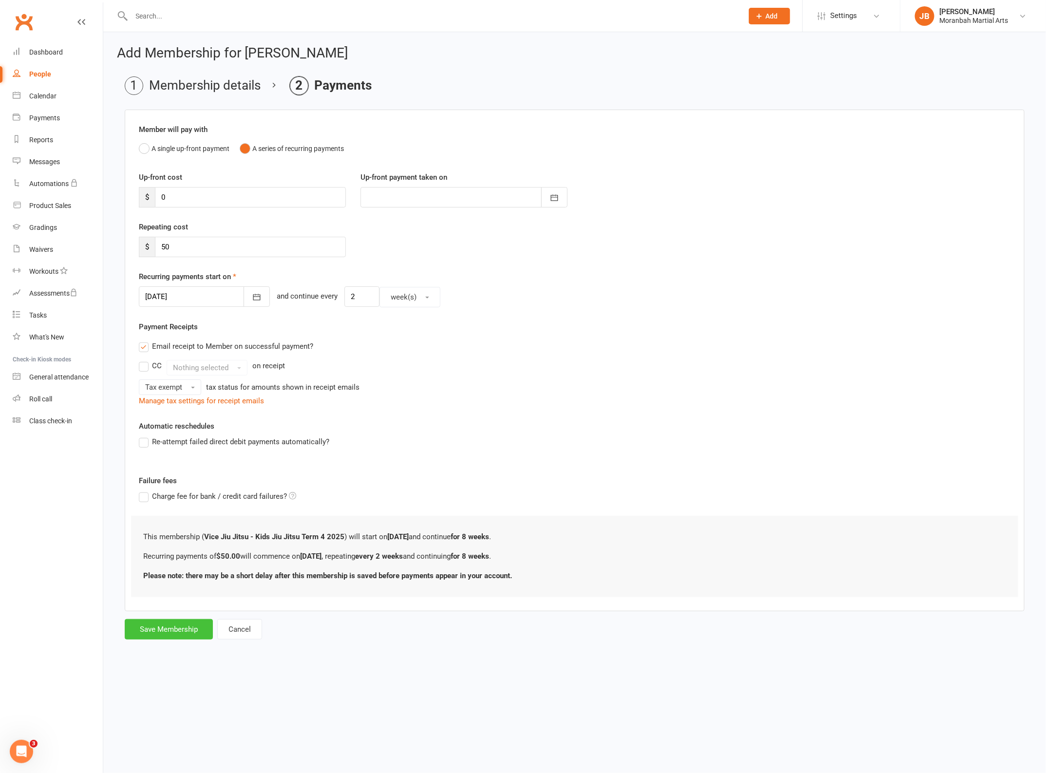
click at [158, 632] on button "Save Membership" at bounding box center [169, 629] width 88 height 20
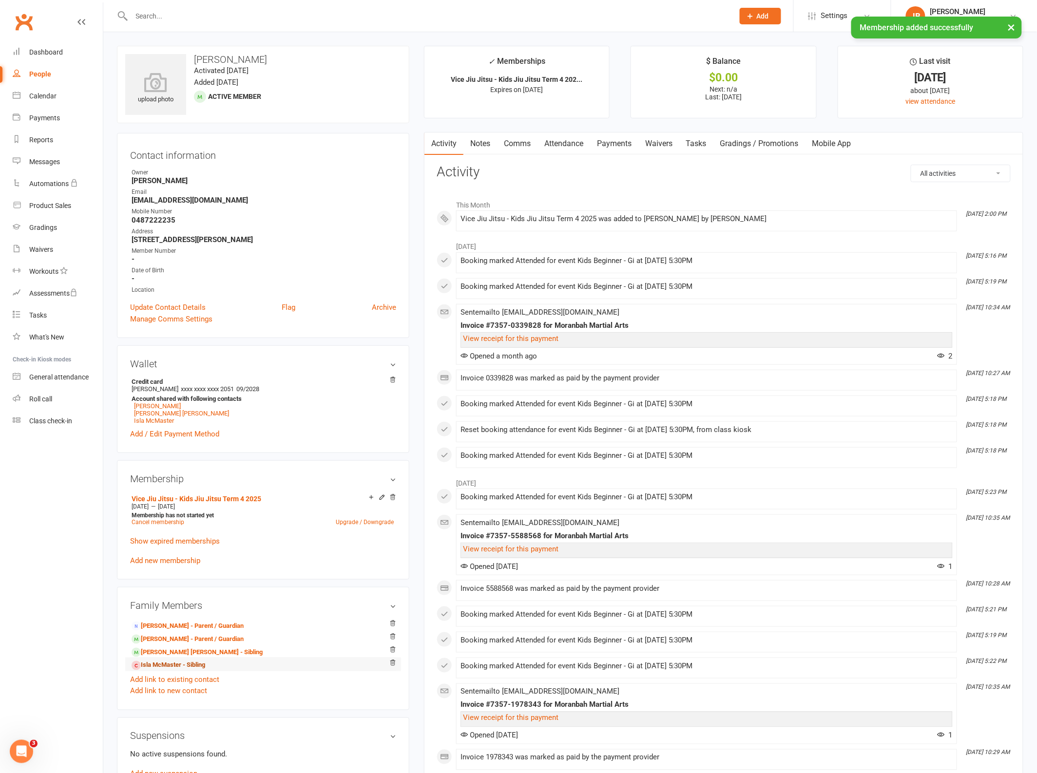
click at [166, 668] on link "Isla McMaster - Sibling" at bounding box center [169, 665] width 74 height 10
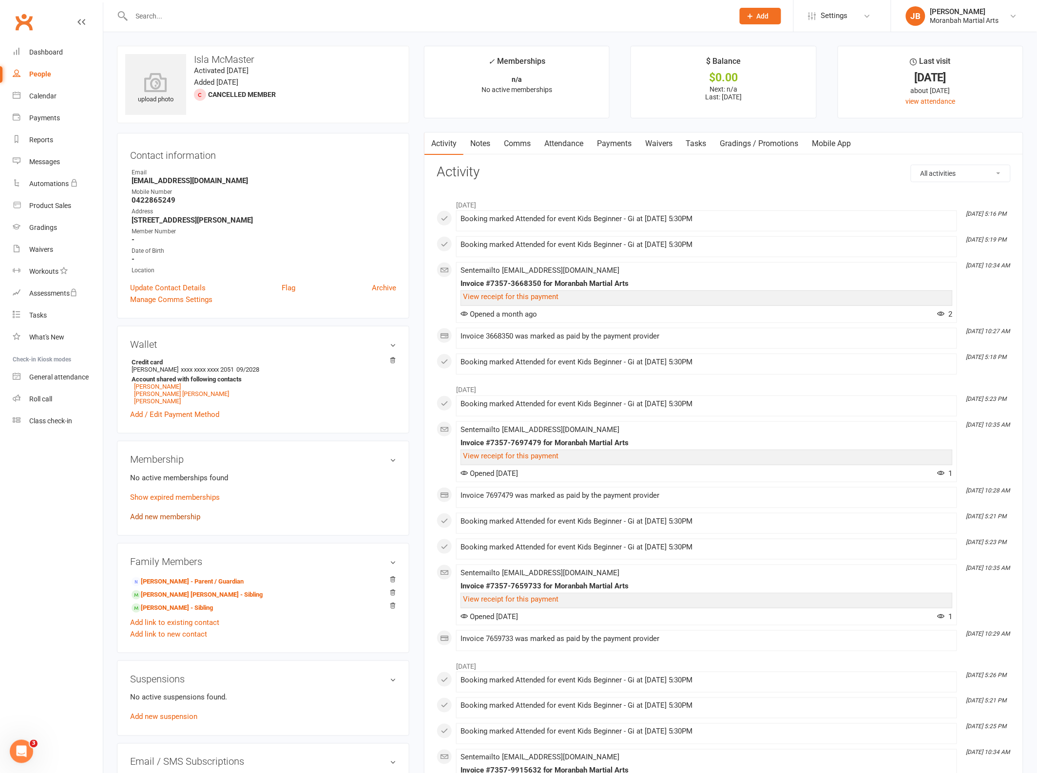
click at [168, 519] on link "Add new membership" at bounding box center [165, 517] width 70 height 9
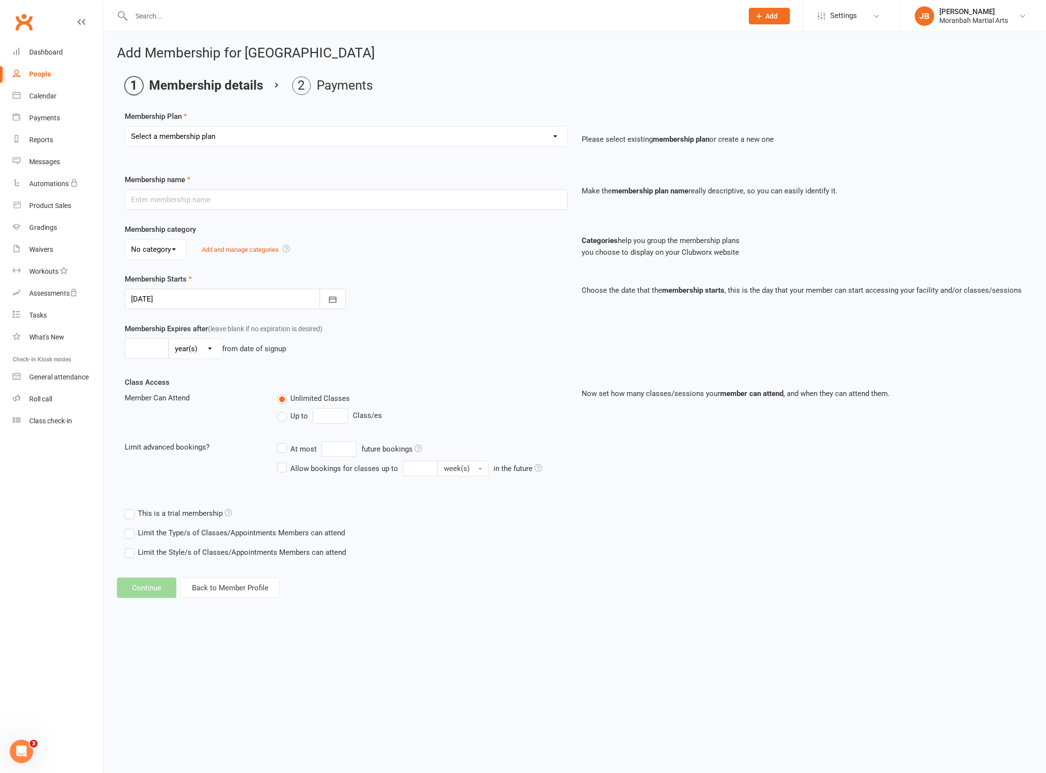
click at [191, 135] on select "Select a membership plan Create new Membership Plan Vice Jiu Jitsu - Fortnightl…" at bounding box center [346, 136] width 442 height 19
select select "7"
click at [125, 127] on select "Select a membership plan Create new Membership Plan Vice Jiu Jitsu - Fortnightl…" at bounding box center [346, 136] width 442 height 19
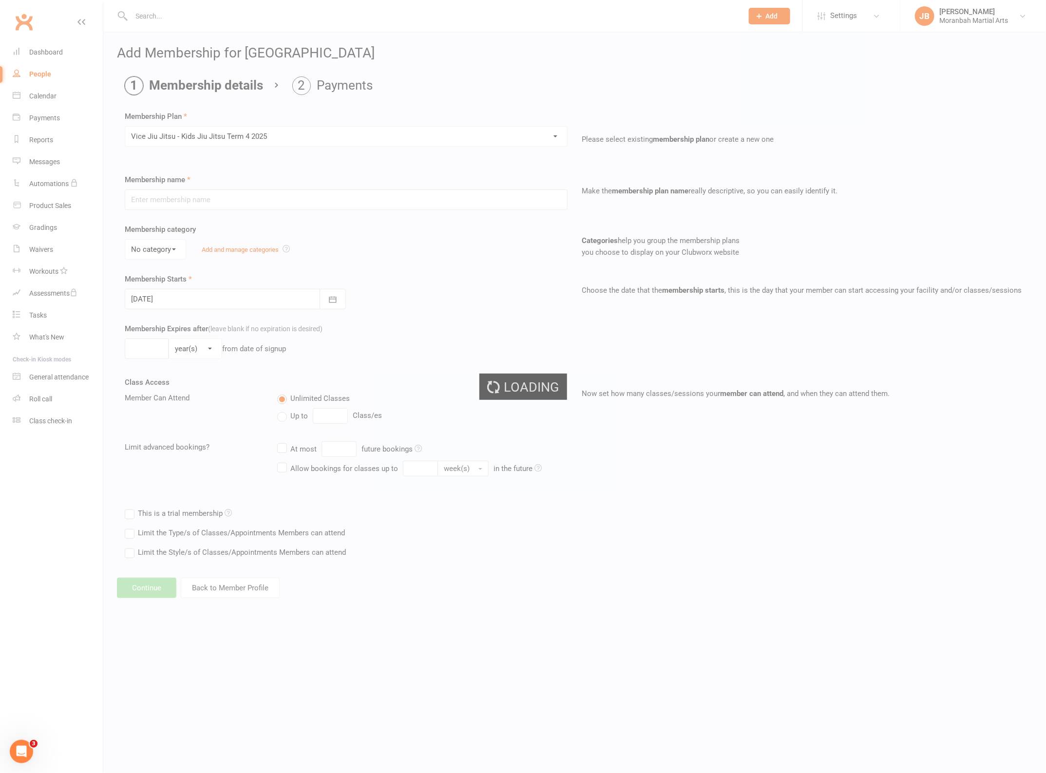
type input "Vice Jiu Jitsu - Kids Jiu Jitsu Term 4 2025"
type input "[DATE]"
type input "8"
select select "1"
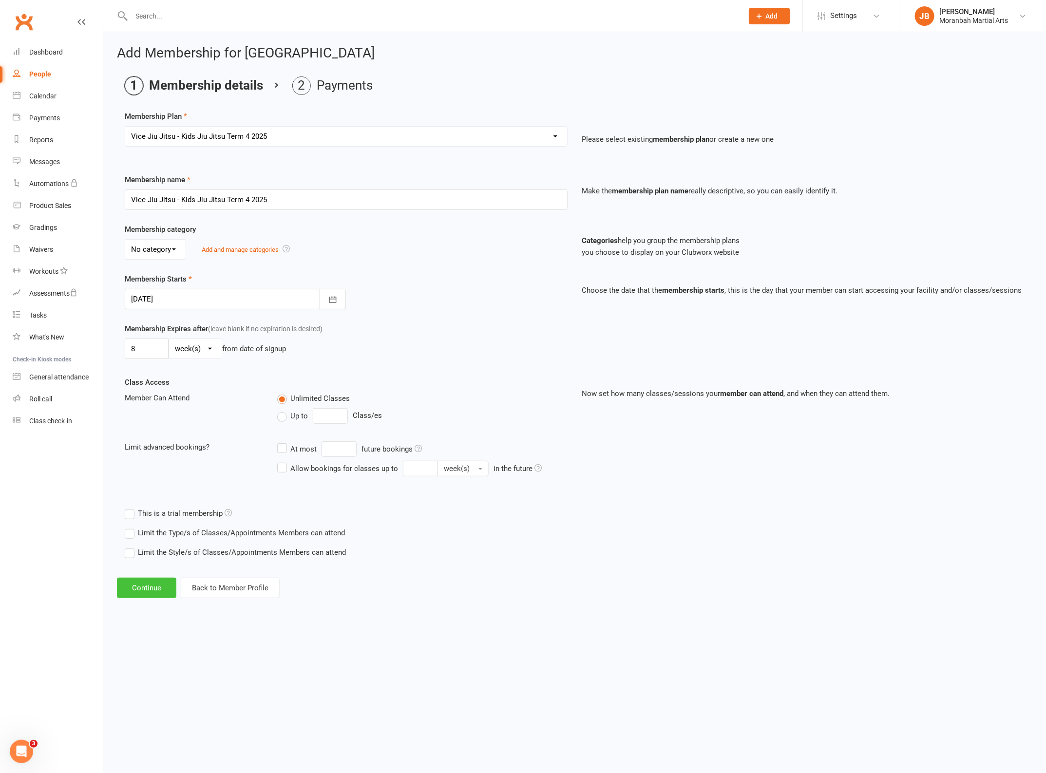
click at [162, 583] on button "Continue" at bounding box center [146, 588] width 59 height 20
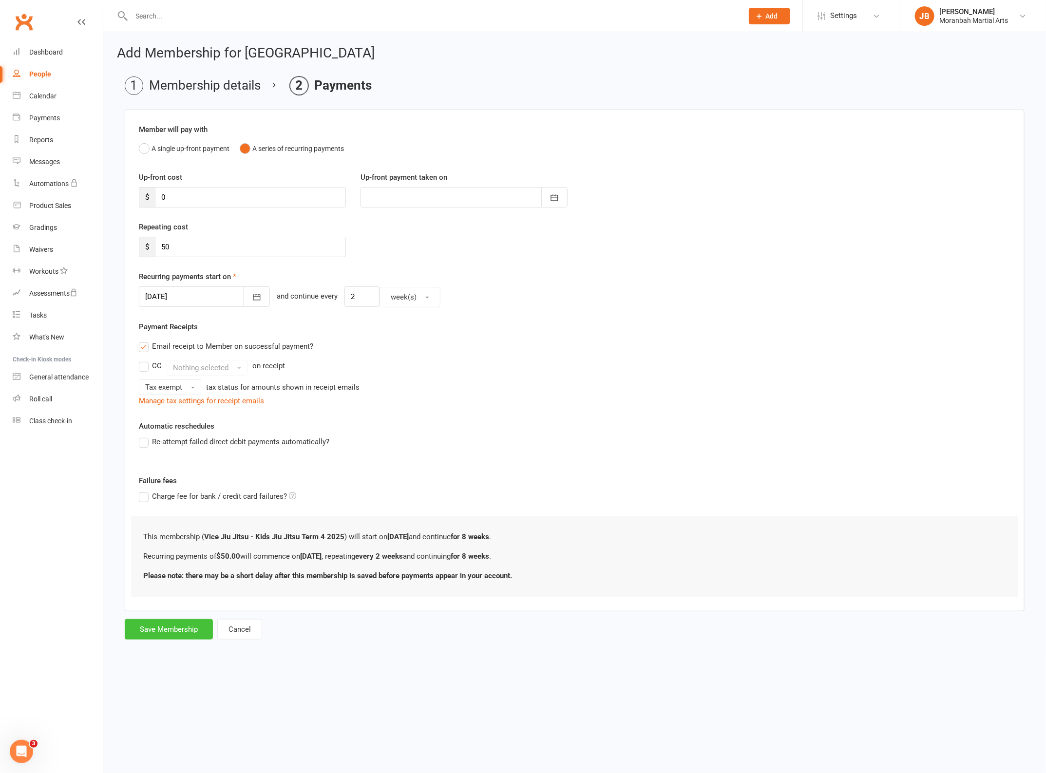
click at [178, 625] on button "Save Membership" at bounding box center [169, 629] width 88 height 20
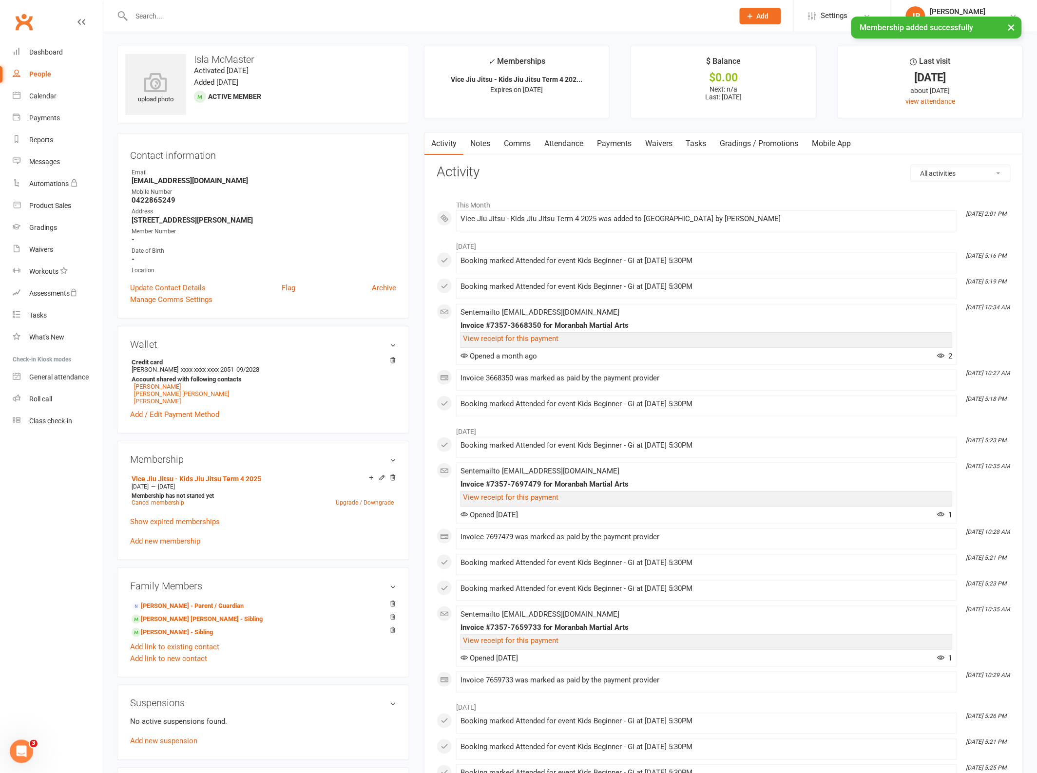
click at [257, 16] on input "text" at bounding box center [428, 16] width 598 height 14
type input "`"
click at [251, 16] on input "`" at bounding box center [428, 16] width 598 height 14
type input "kyan"
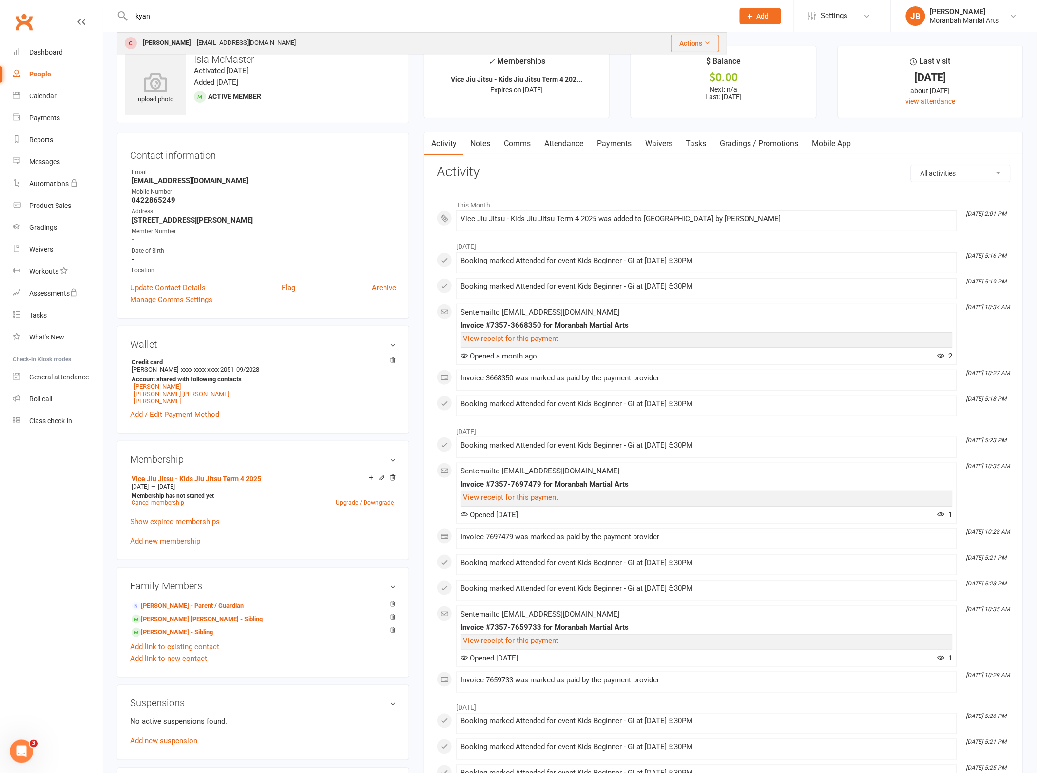
click at [218, 43] on div "[EMAIL_ADDRESS][DOMAIN_NAME]" at bounding box center [246, 43] width 105 height 14
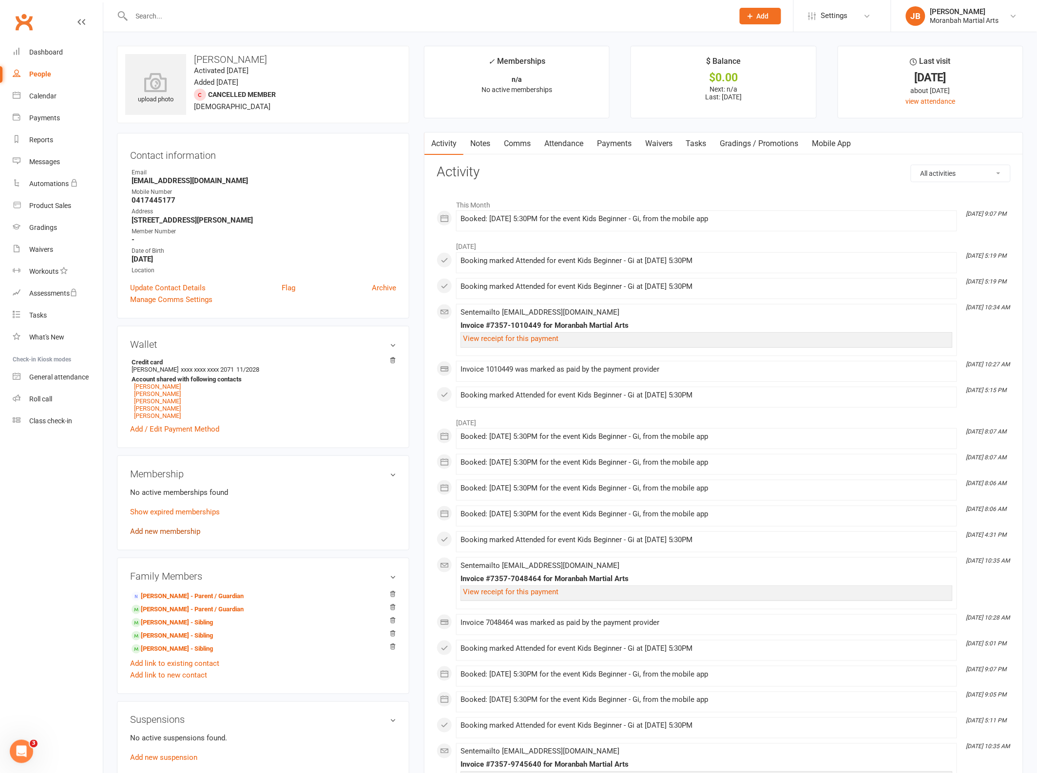
click at [183, 534] on link "Add new membership" at bounding box center [165, 531] width 70 height 9
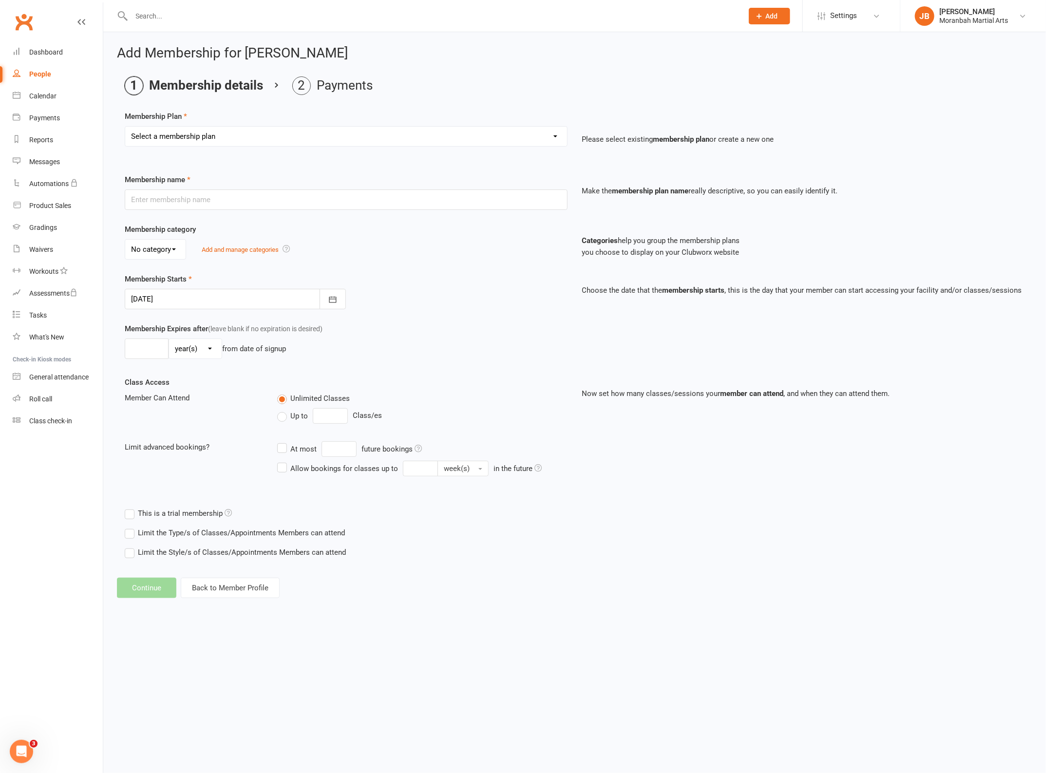
click at [192, 145] on select "Select a membership plan Create new Membership Plan Vice Jiu Jitsu - Fortnightl…" at bounding box center [346, 136] width 442 height 19
select select "7"
click at [125, 127] on select "Select a membership plan Create new Membership Plan Vice Jiu Jitsu - Fortnightl…" at bounding box center [346, 136] width 442 height 19
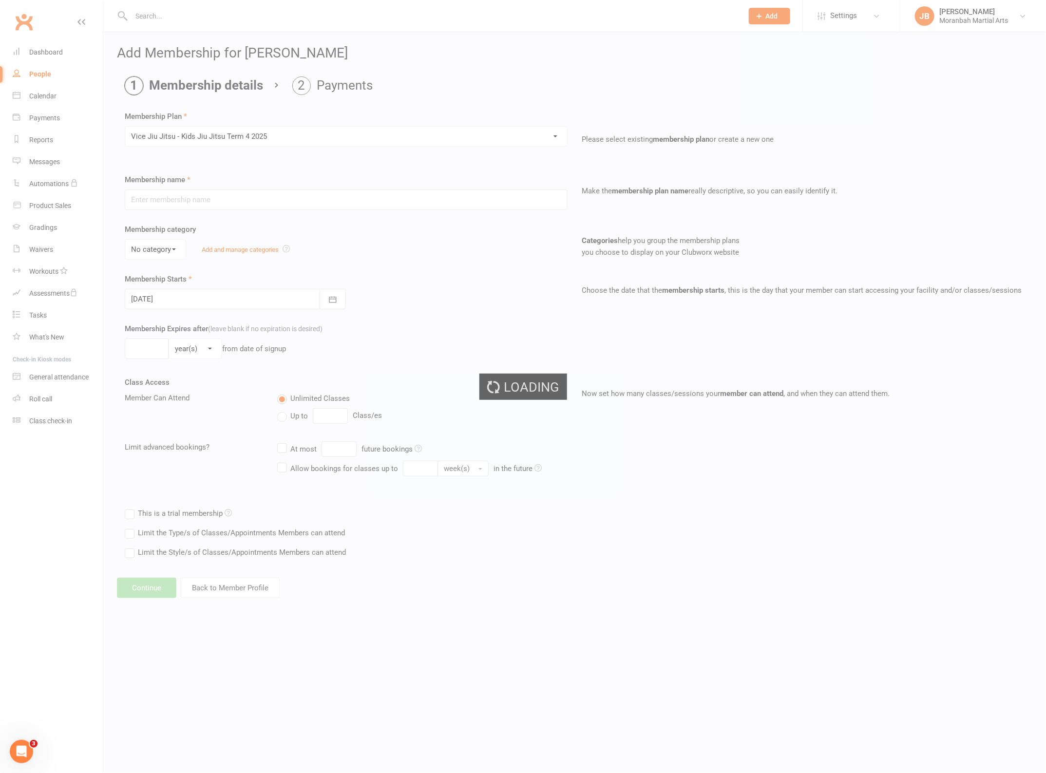
type input "Vice Jiu Jitsu - Kids Jiu Jitsu Term 4 2025"
type input "[DATE]"
type input "8"
select select "1"
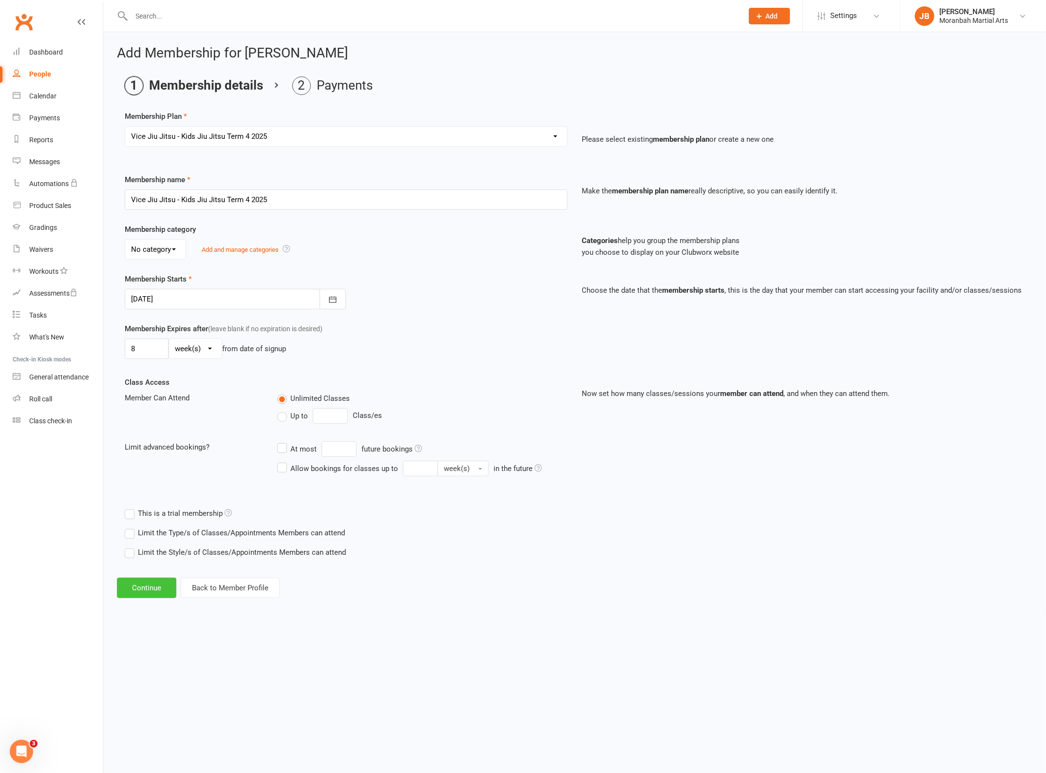
click at [154, 588] on button "Continue" at bounding box center [146, 588] width 59 height 20
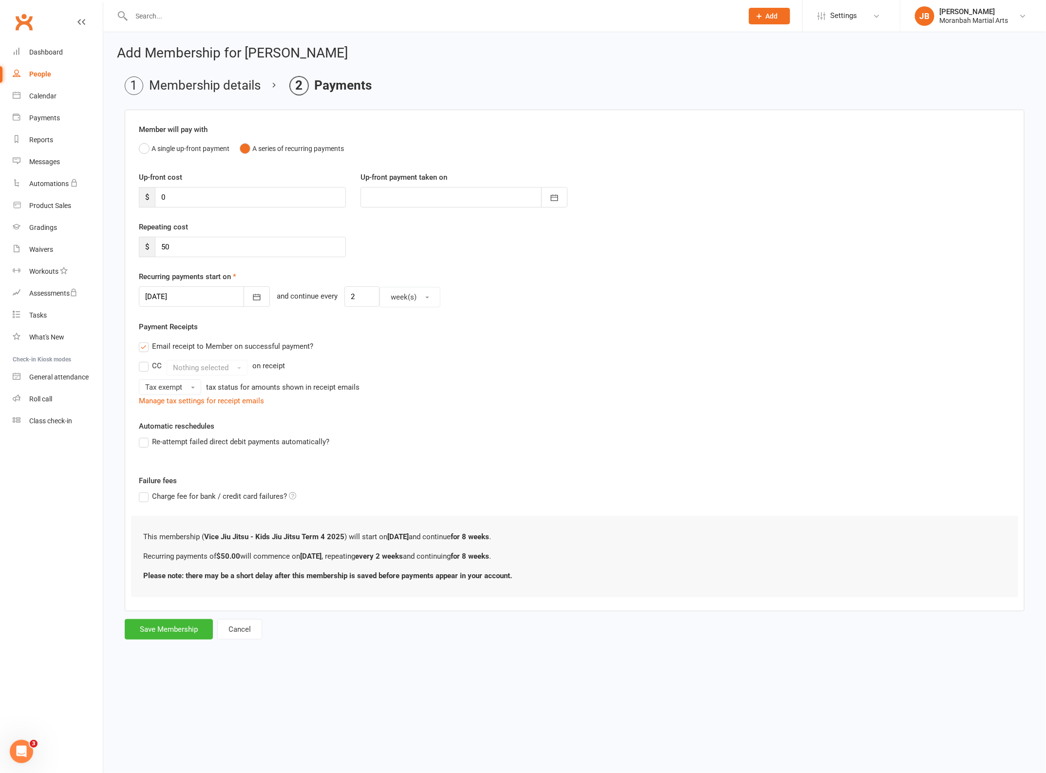
click at [162, 619] on form "Member will pay with A single up-front payment A series of recurring payments U…" at bounding box center [575, 375] width 900 height 530
click at [168, 631] on button "Save Membership" at bounding box center [169, 629] width 88 height 20
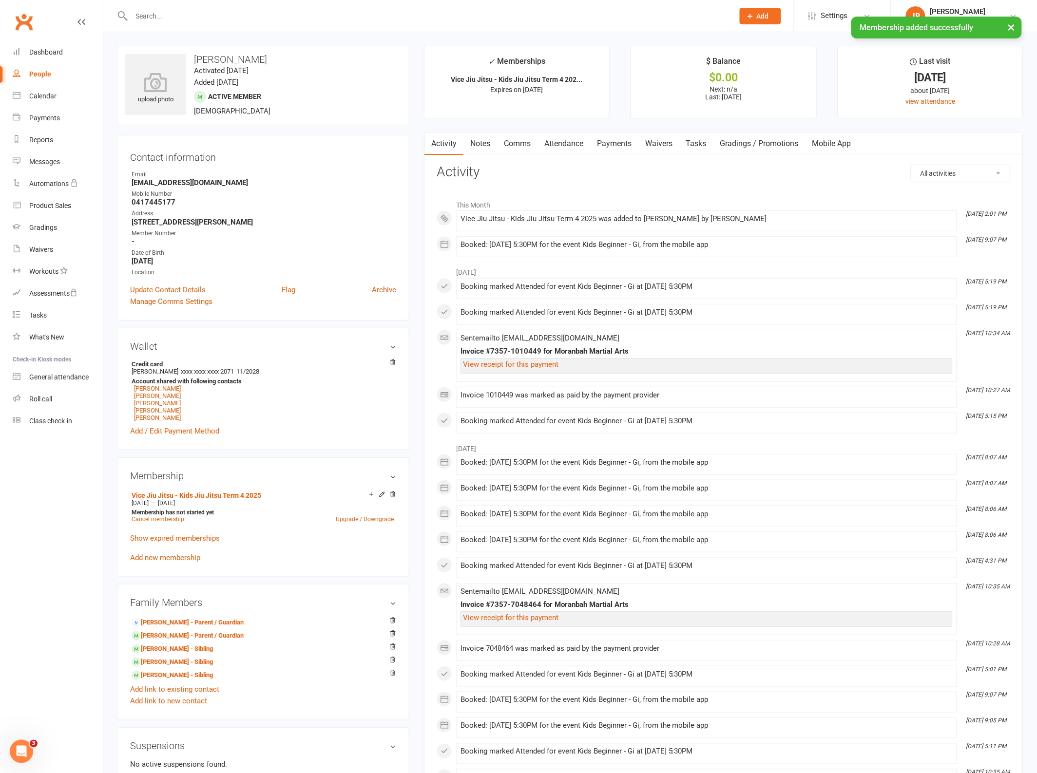
click at [192, 17] on div "× Membership added successfully" at bounding box center [512, 17] width 1024 height 0
click at [146, 10] on input "text" at bounding box center [428, 16] width 598 height 14
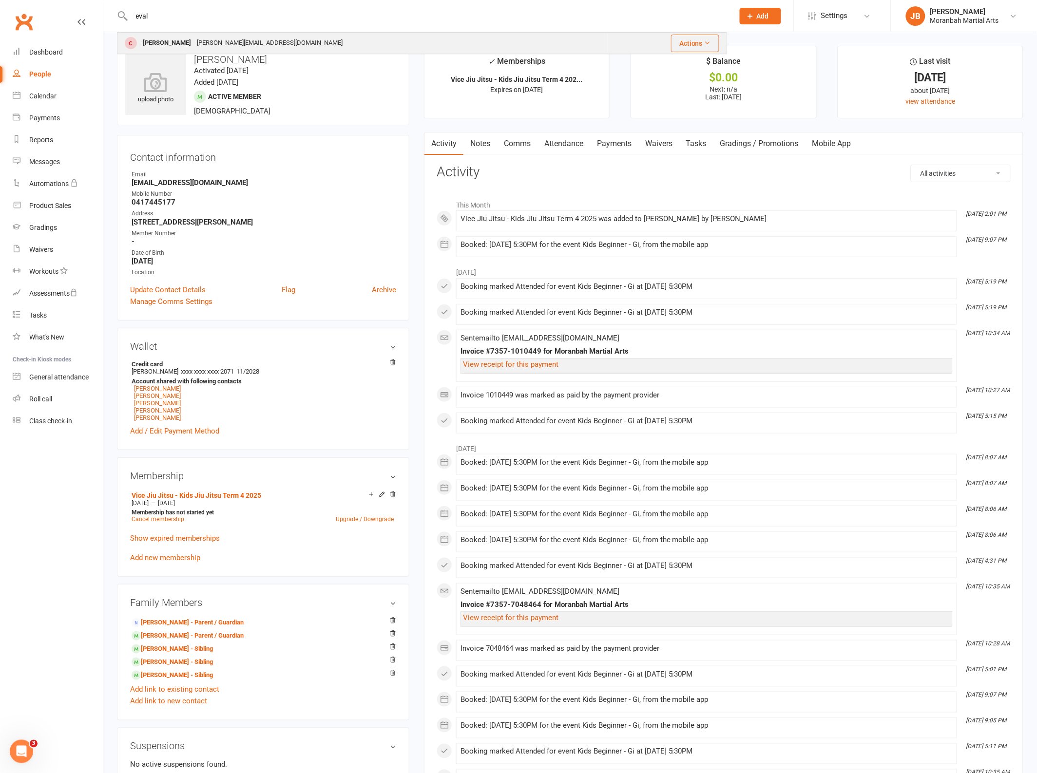
type input "eval"
click at [174, 46] on div "[PERSON_NAME]" at bounding box center [167, 43] width 54 height 14
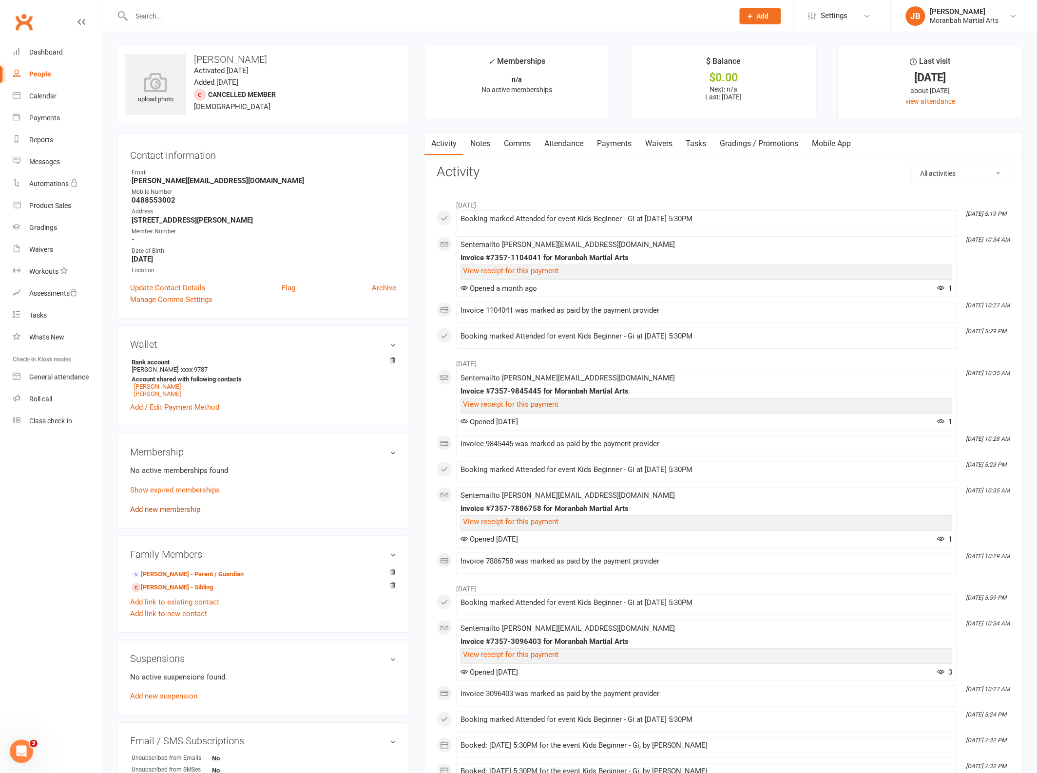
click at [164, 513] on link "Add new membership" at bounding box center [165, 509] width 70 height 9
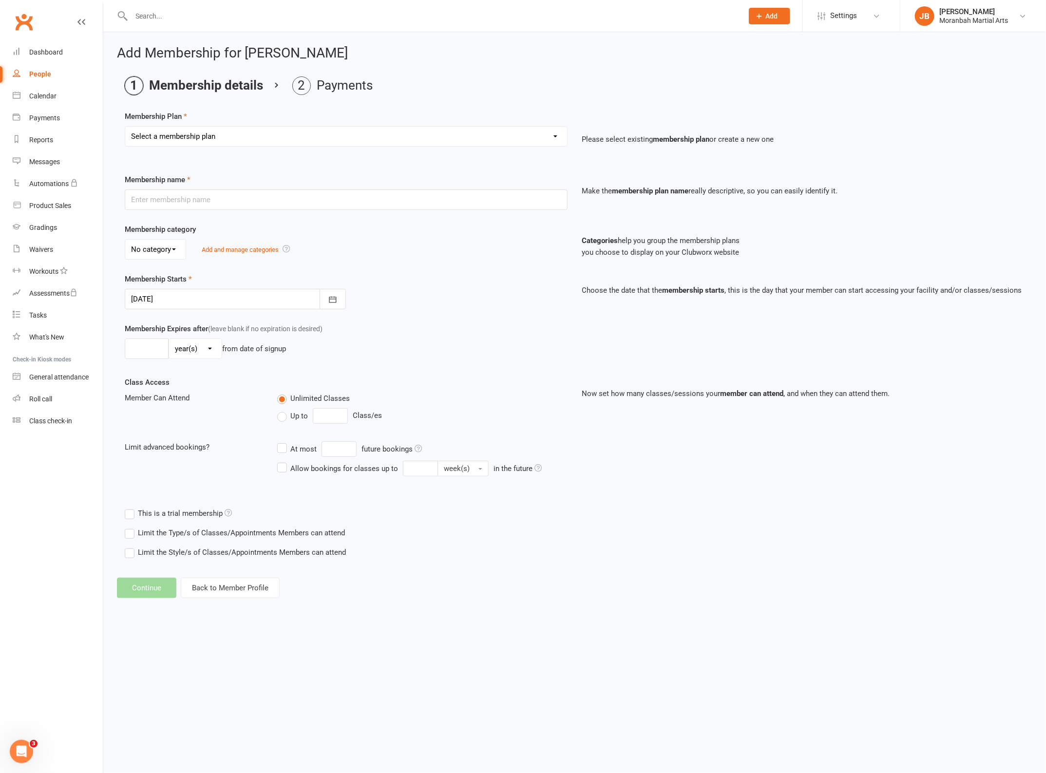
click at [166, 137] on select "Select a membership plan Create new Membership Plan Vice Jiu Jitsu - Fortnightl…" at bounding box center [346, 136] width 442 height 19
select select "7"
click at [125, 127] on select "Select a membership plan Create new Membership Plan Vice Jiu Jitsu - Fortnightl…" at bounding box center [346, 136] width 442 height 19
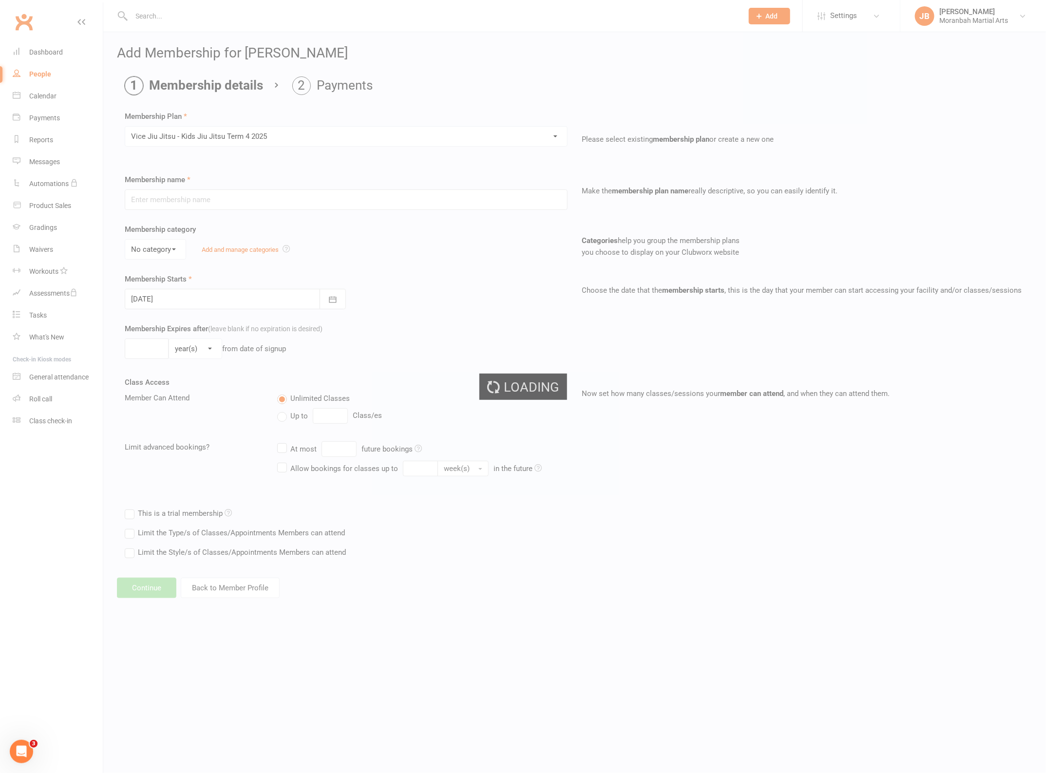
type input "Vice Jiu Jitsu - Kids Jiu Jitsu Term 4 2025"
type input "[DATE]"
type input "8"
select select "1"
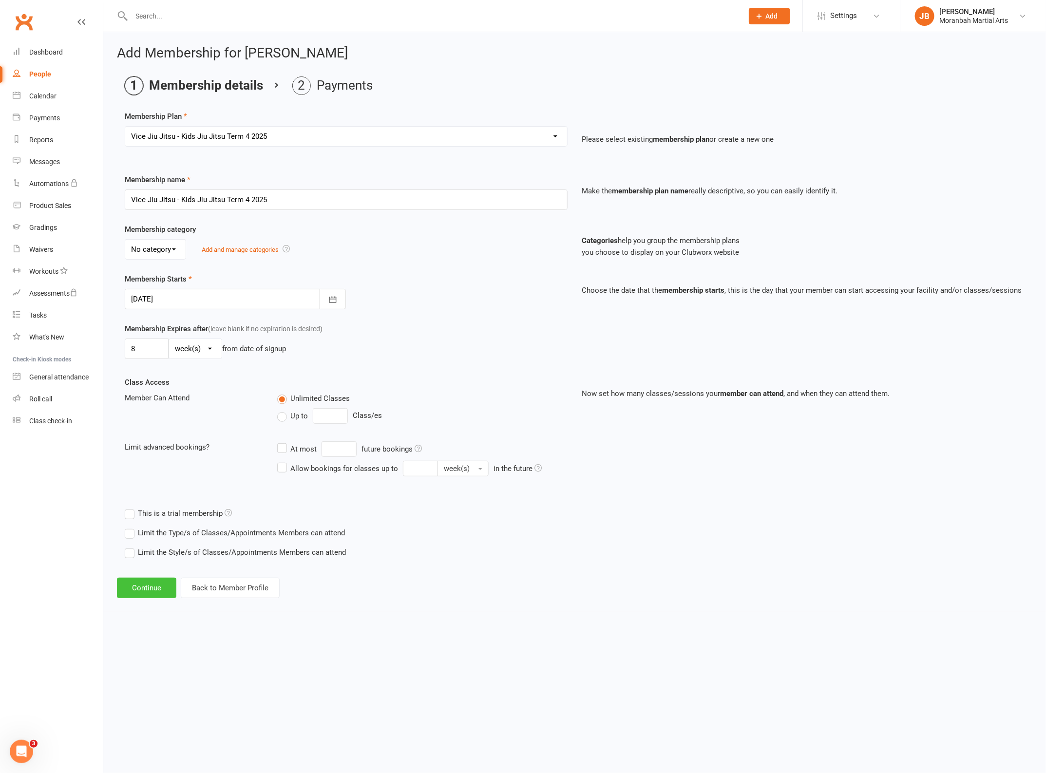
click at [167, 586] on button "Continue" at bounding box center [146, 588] width 59 height 20
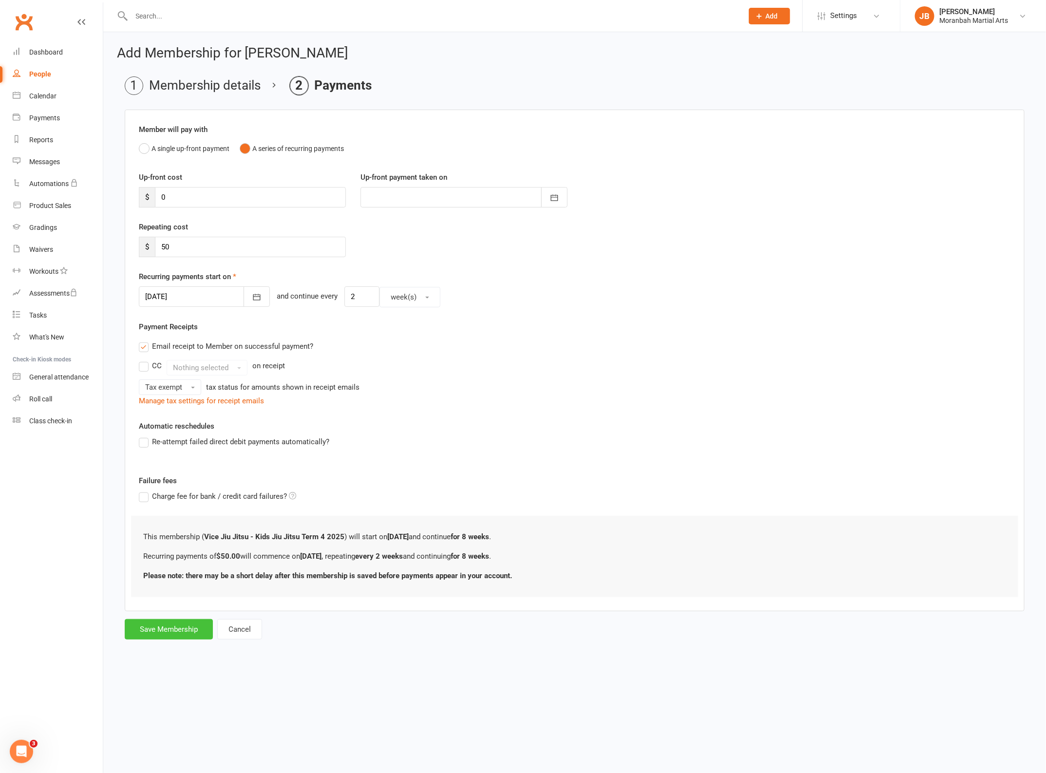
click at [162, 631] on button "Save Membership" at bounding box center [169, 629] width 88 height 20
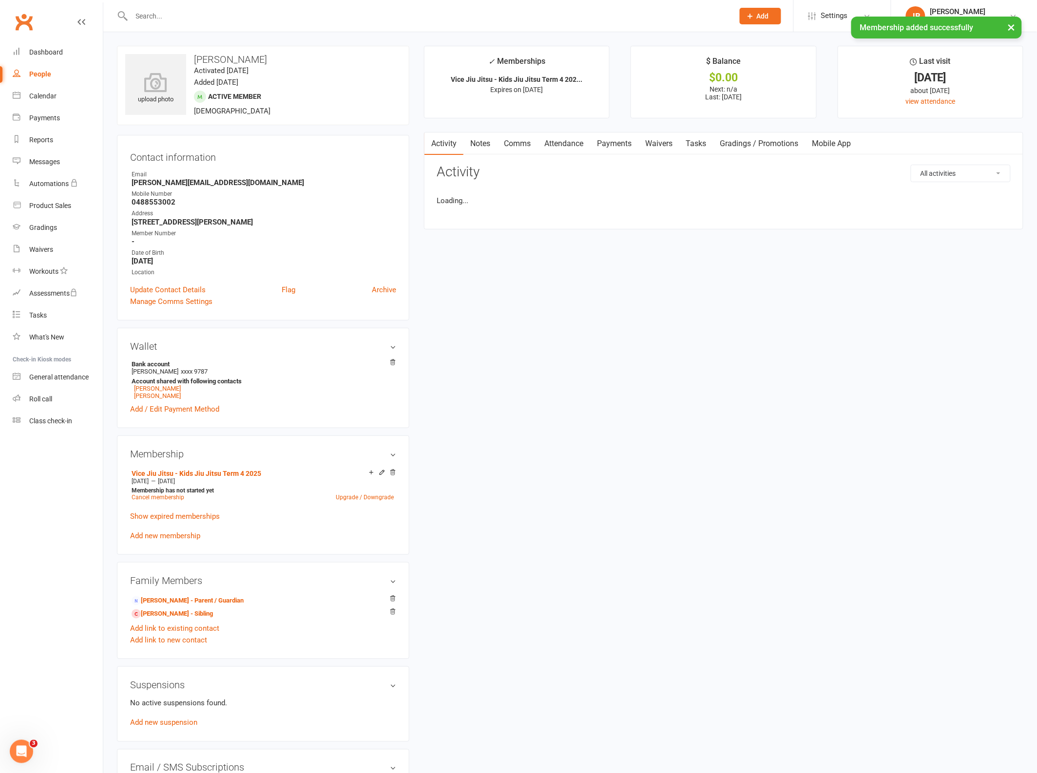
click at [185, 17] on div "× Membership added successfully" at bounding box center [512, 17] width 1024 height 0
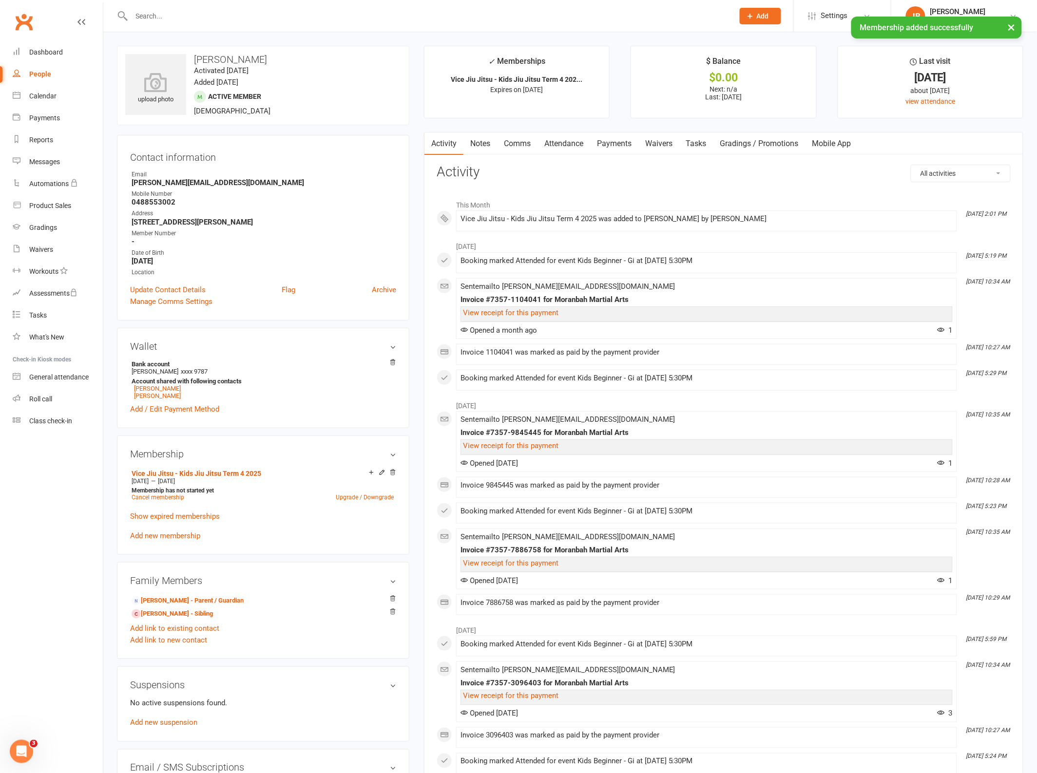
click at [159, 17] on div "× Membership added successfully" at bounding box center [512, 17] width 1024 height 0
click at [142, 397] on link "[PERSON_NAME]" at bounding box center [157, 395] width 47 height 7
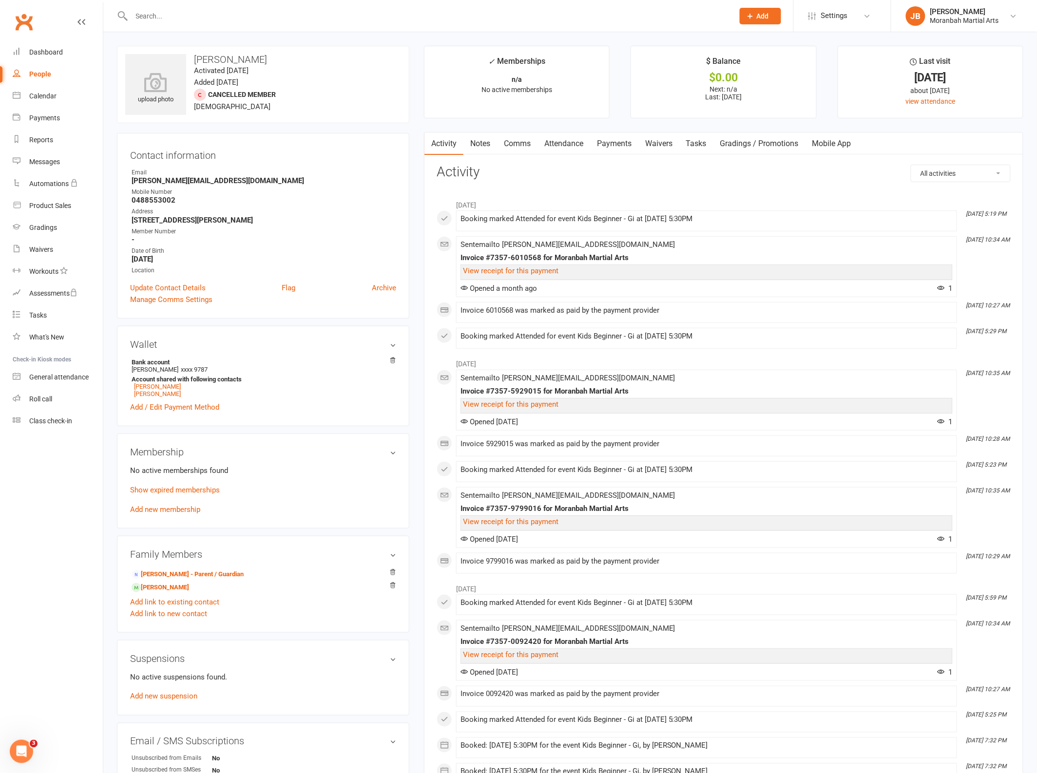
click at [175, 507] on div "No active memberships found Show expired memberships Add new membership" at bounding box center [263, 490] width 266 height 51
click at [174, 512] on link "Add new membership" at bounding box center [165, 509] width 70 height 9
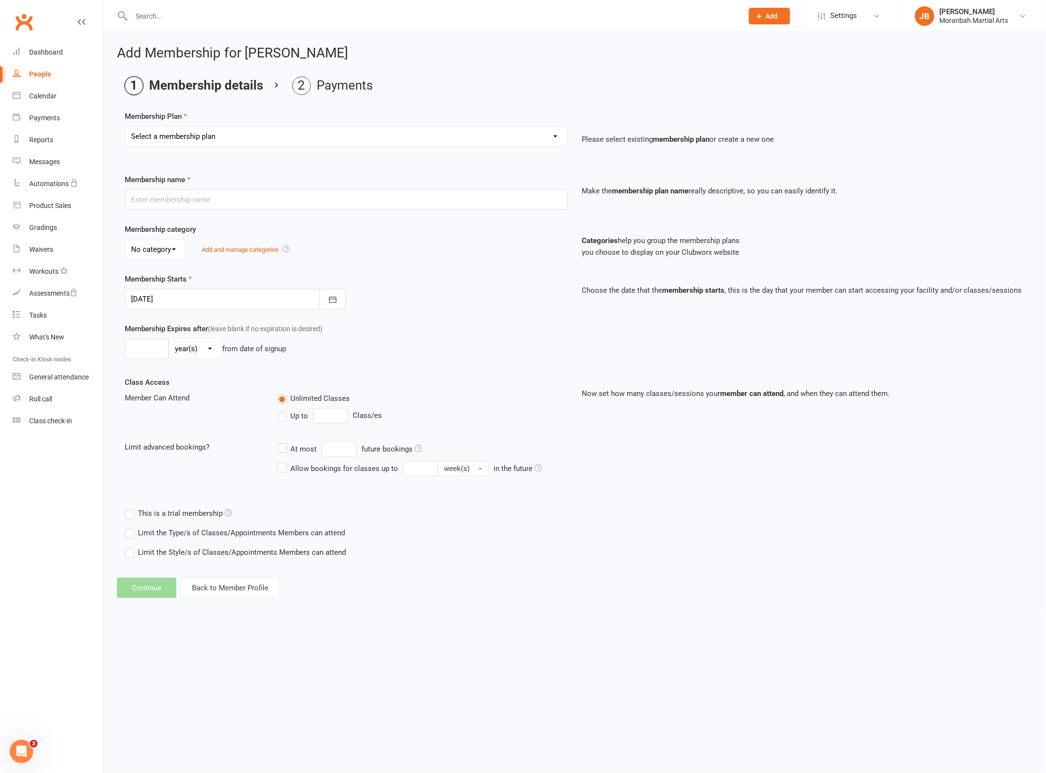
click at [277, 131] on select "Select a membership plan Create new Membership Plan Vice Jiu Jitsu - Fortnightl…" at bounding box center [346, 136] width 442 height 19
select select "7"
click at [125, 127] on select "Select a membership plan Create new Membership Plan Vice Jiu Jitsu - Fortnightl…" at bounding box center [346, 136] width 442 height 19
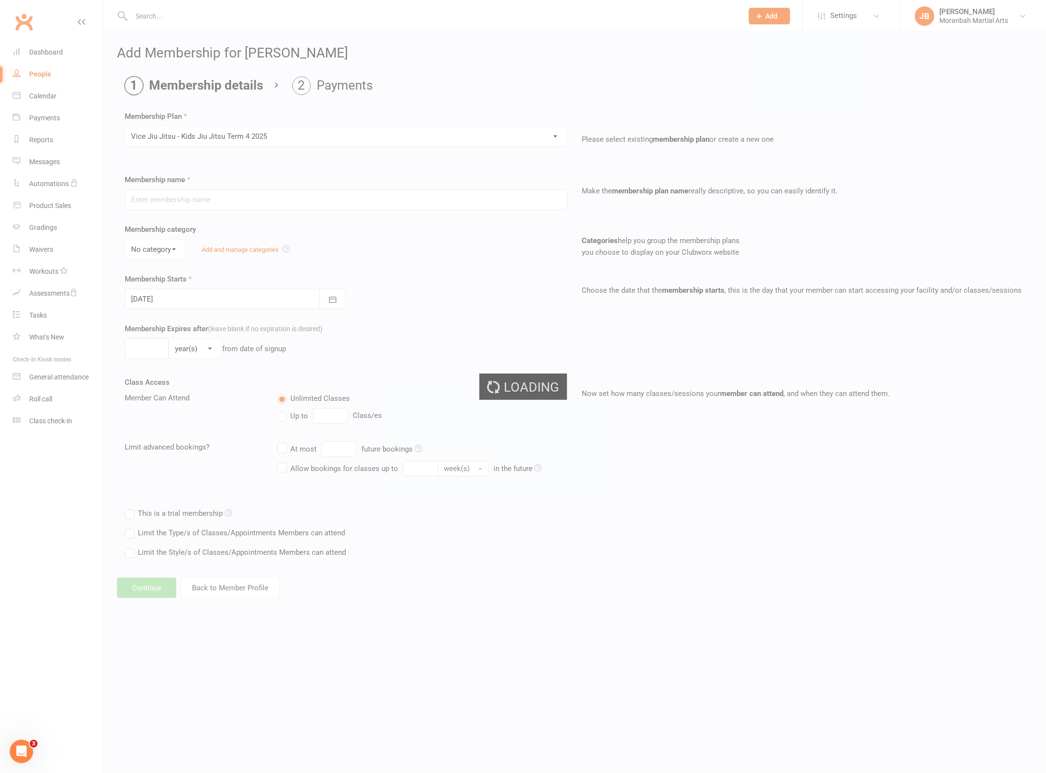
type input "Vice Jiu Jitsu - Kids Jiu Jitsu Term 4 2025"
type input "[DATE]"
type input "8"
select select "1"
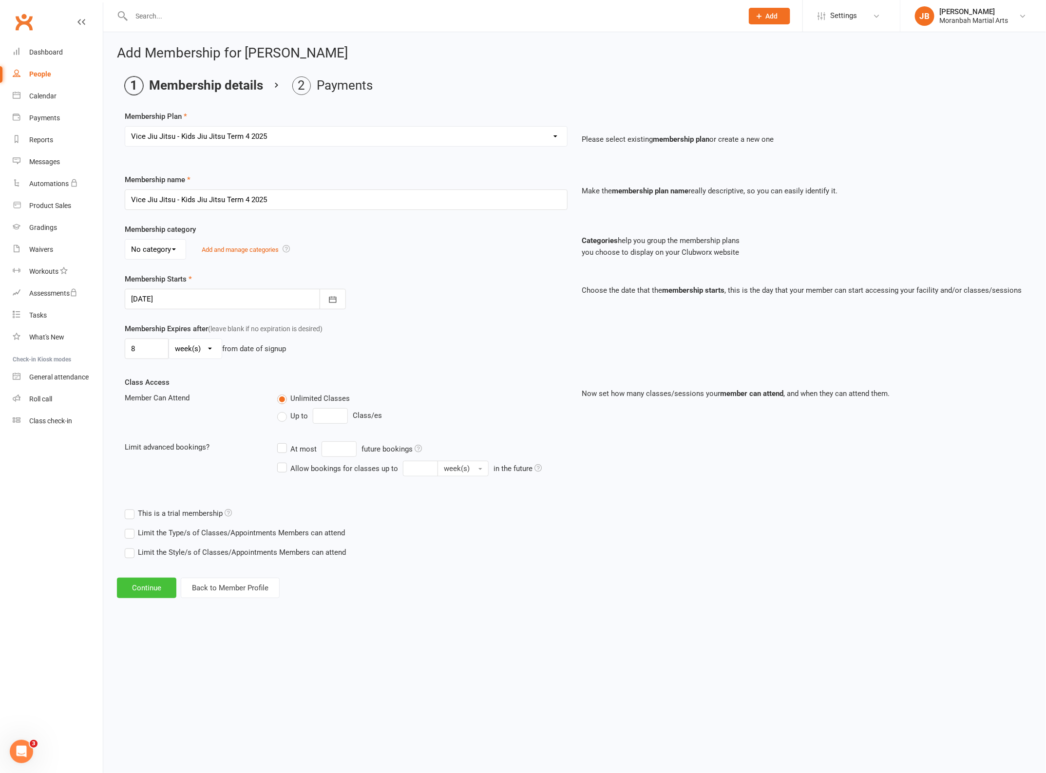
click at [149, 587] on button "Continue" at bounding box center [146, 588] width 59 height 20
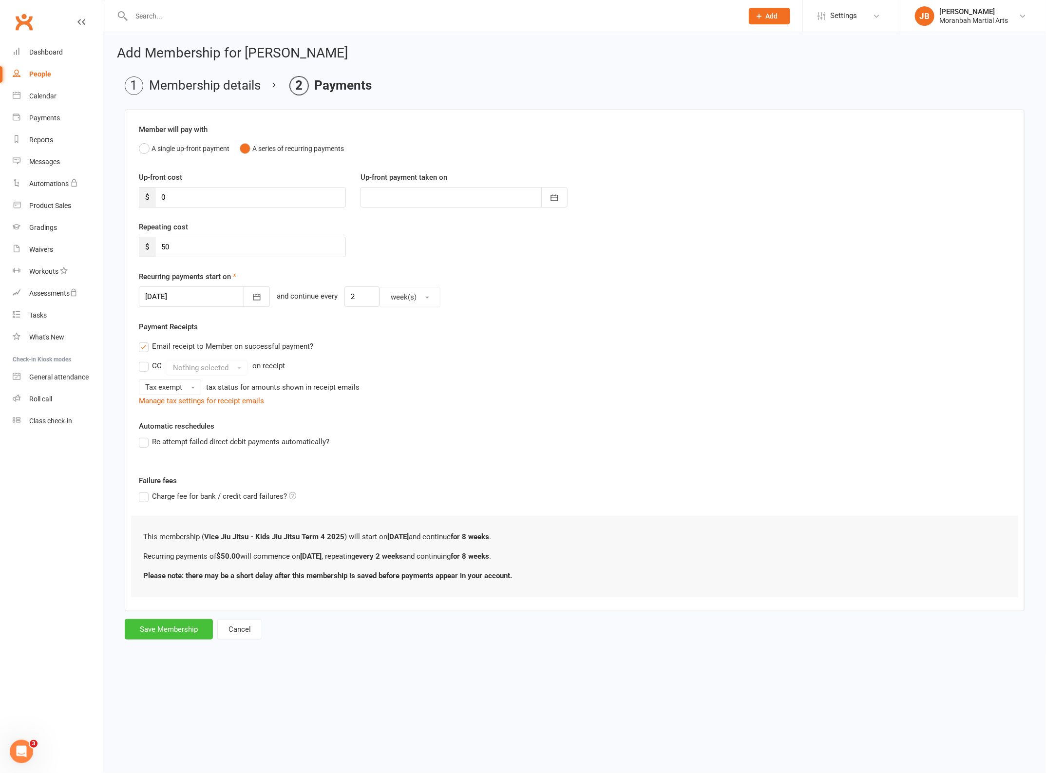
click at [161, 632] on button "Save Membership" at bounding box center [169, 629] width 88 height 20
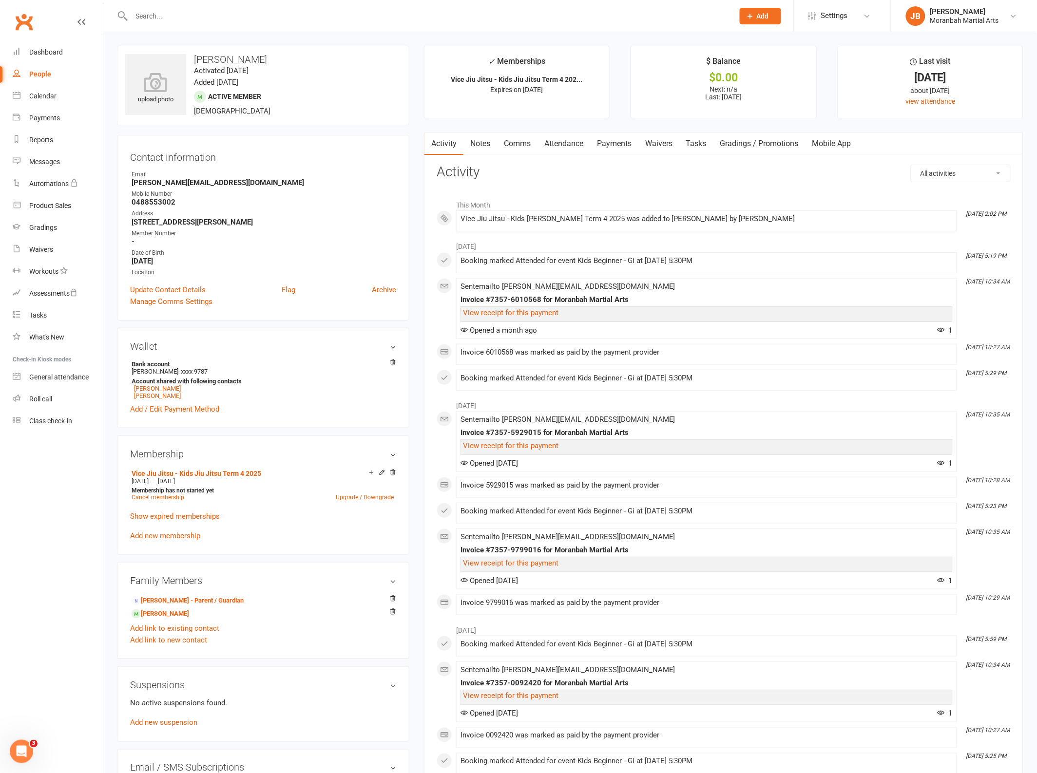
click at [239, 15] on input "text" at bounding box center [428, 16] width 598 height 14
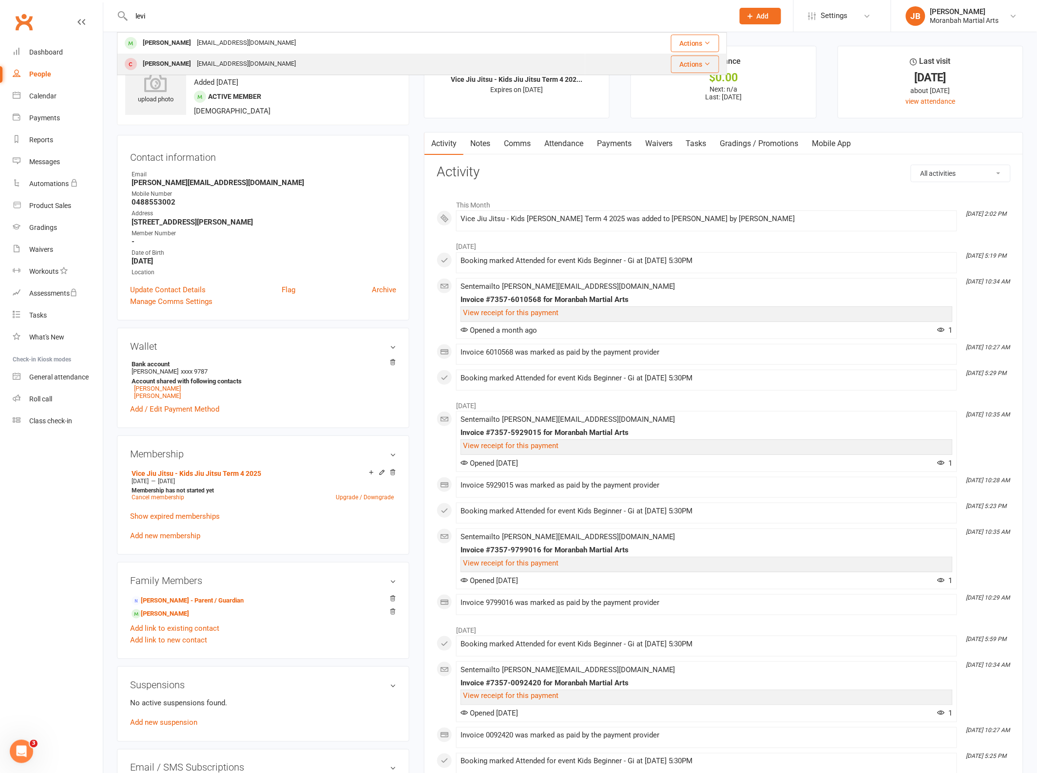
type input "levi"
click at [208, 59] on div "[EMAIL_ADDRESS][DOMAIN_NAME]" at bounding box center [246, 64] width 105 height 14
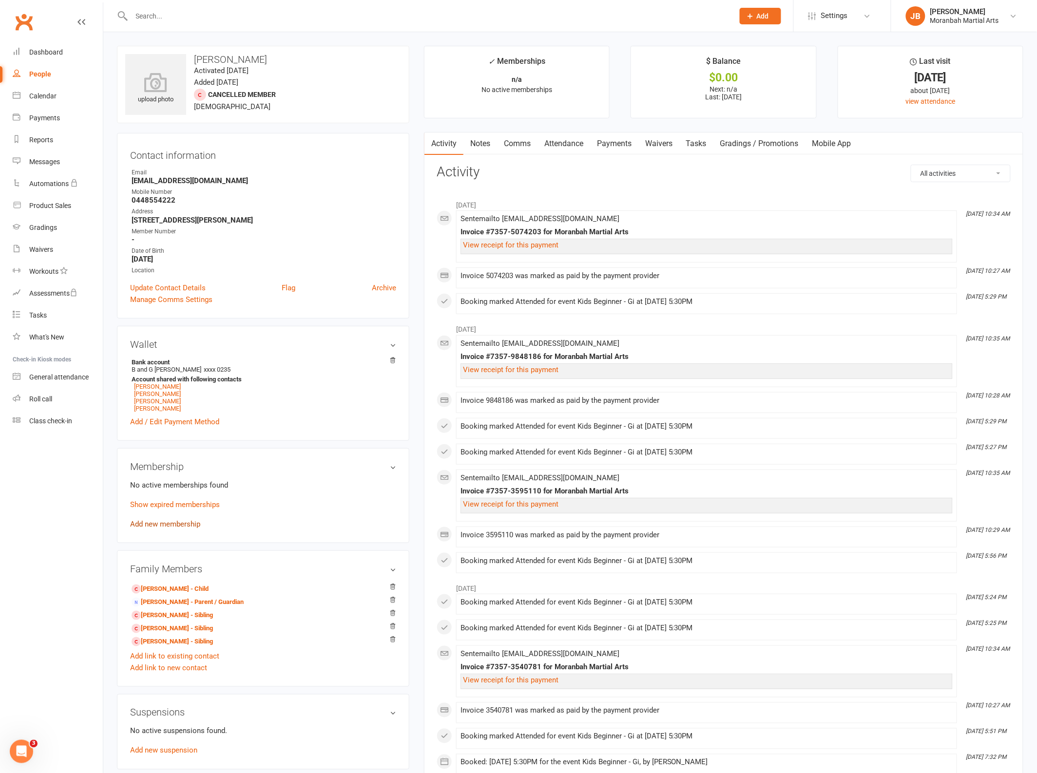
click at [174, 529] on link "Add new membership" at bounding box center [165, 524] width 70 height 9
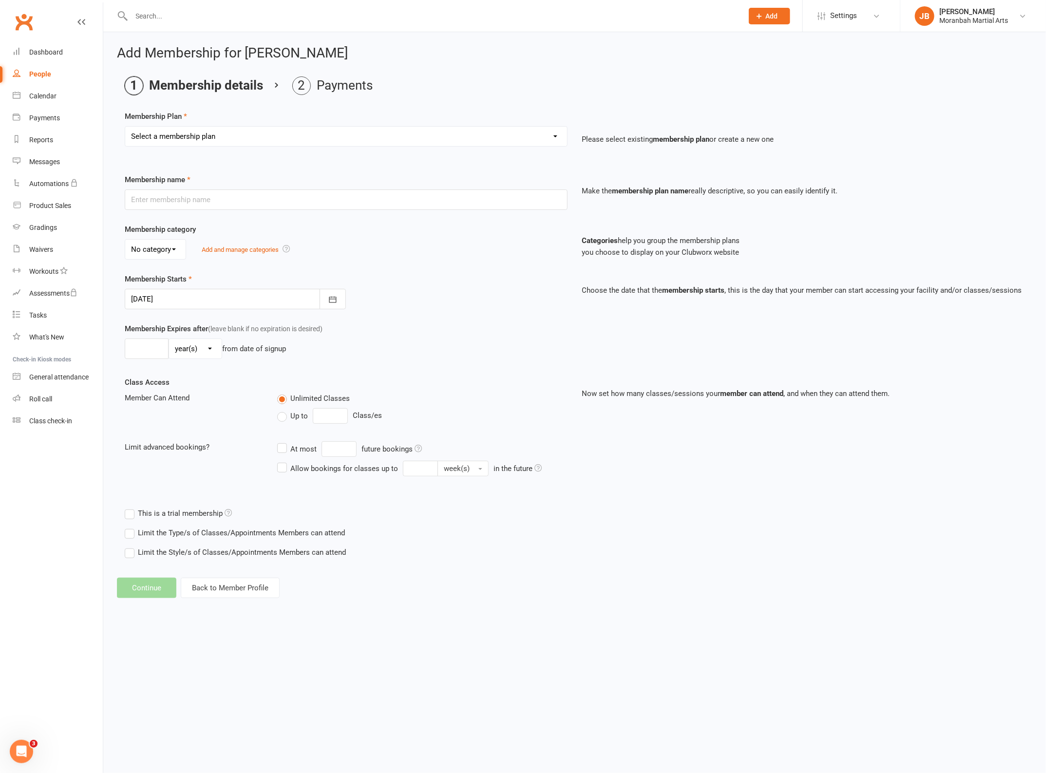
click at [231, 128] on select "Select a membership plan Create new Membership Plan Vice Jiu Jitsu - Fortnightl…" at bounding box center [346, 136] width 442 height 19
select select "7"
click at [125, 127] on select "Select a membership plan Create new Membership Plan Vice Jiu Jitsu - Fortnightl…" at bounding box center [346, 136] width 442 height 19
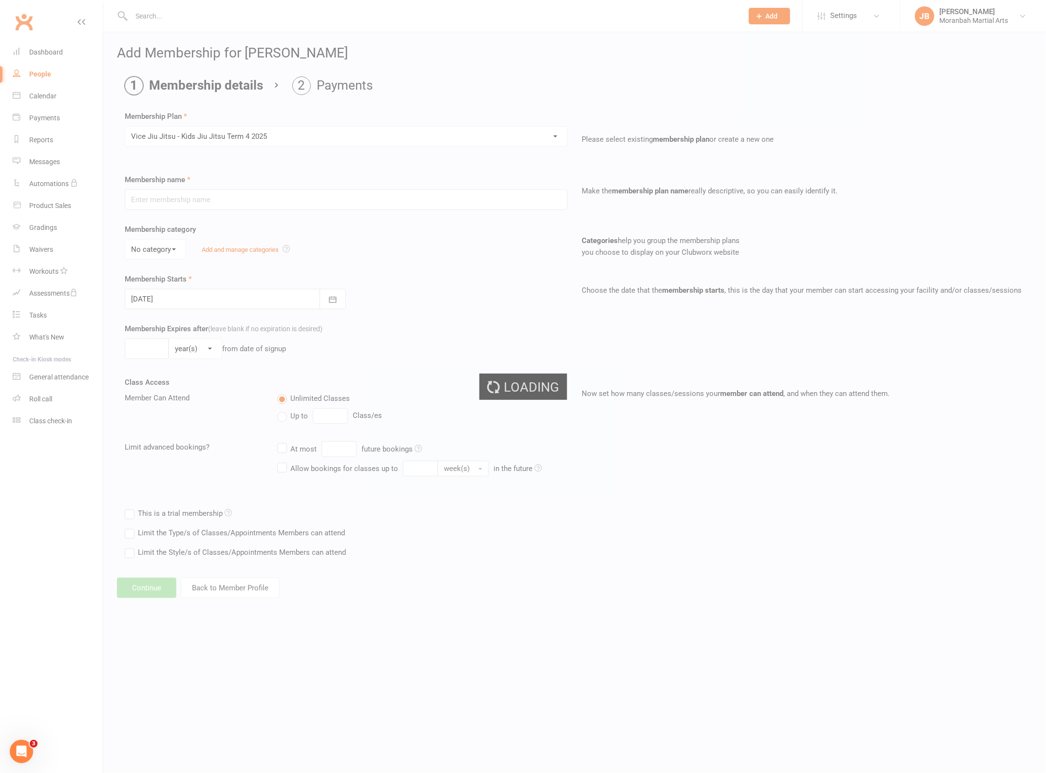
type input "Vice Jiu Jitsu - Kids Jiu Jitsu Term 4 2025"
type input "[DATE]"
type input "8"
select select "1"
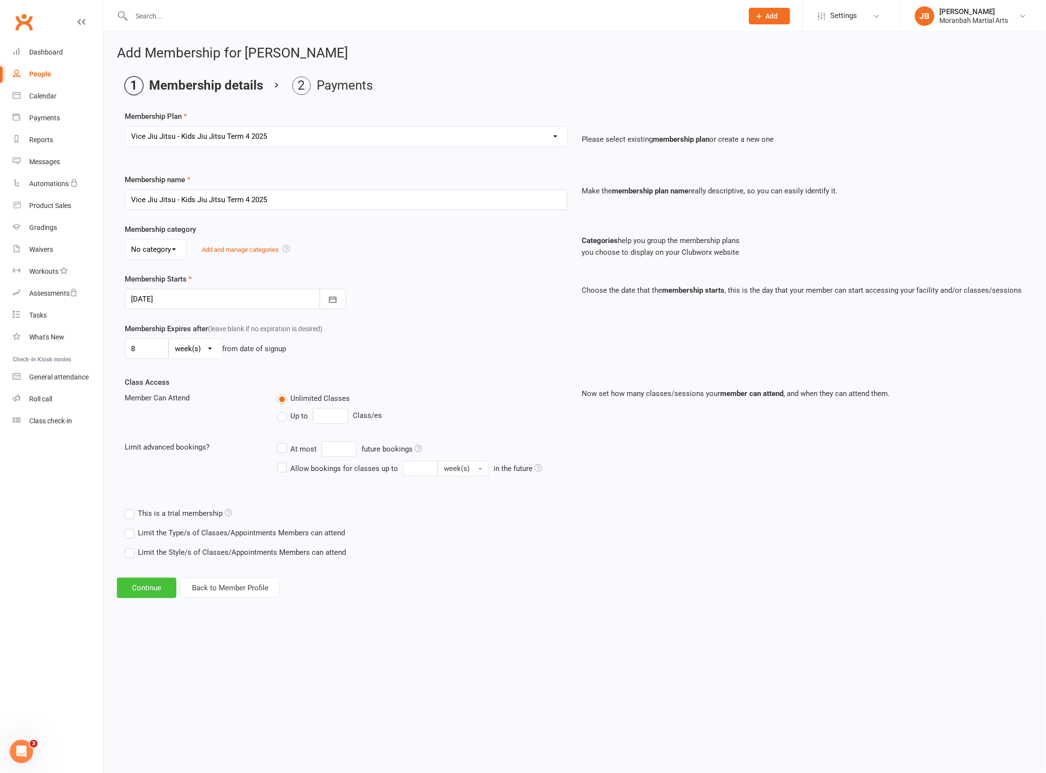
click at [152, 594] on button "Continue" at bounding box center [146, 588] width 59 height 20
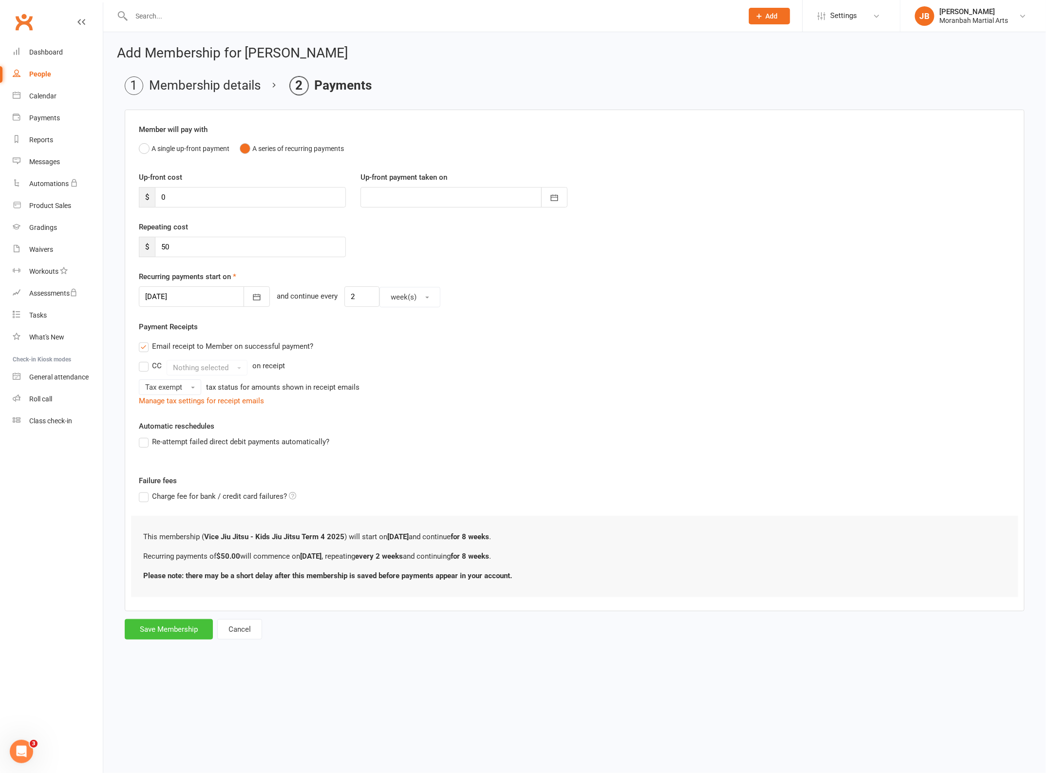
click at [184, 632] on button "Save Membership" at bounding box center [169, 629] width 88 height 20
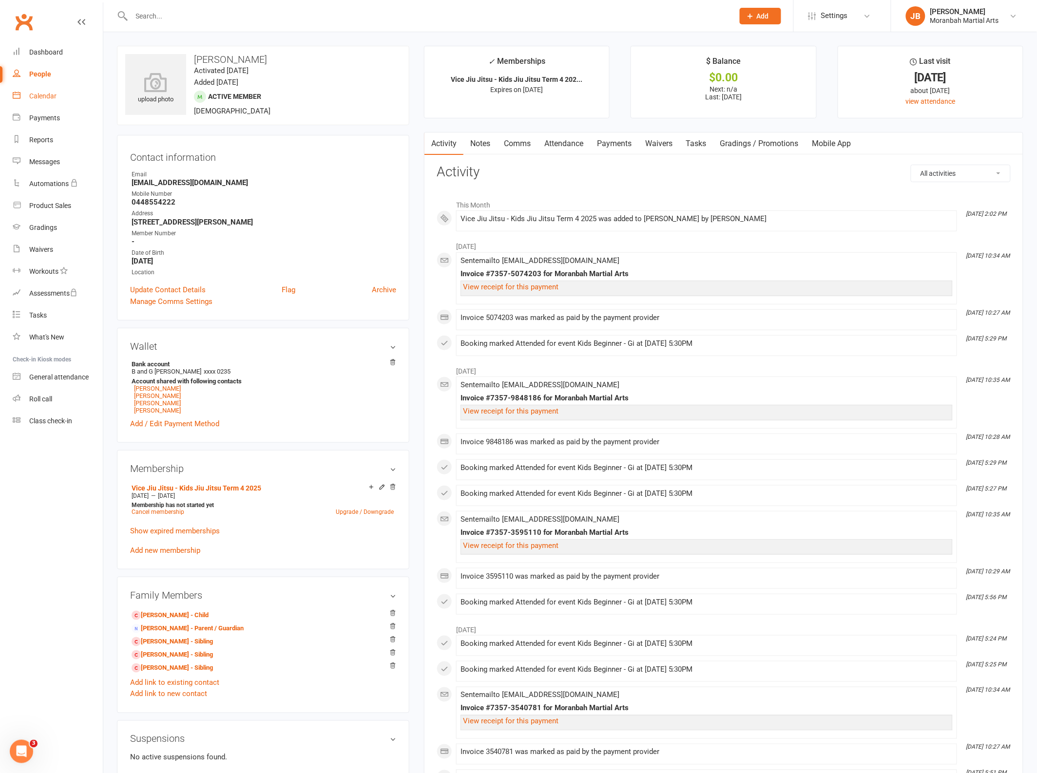
click at [42, 97] on div "Calendar" at bounding box center [42, 96] width 27 height 8
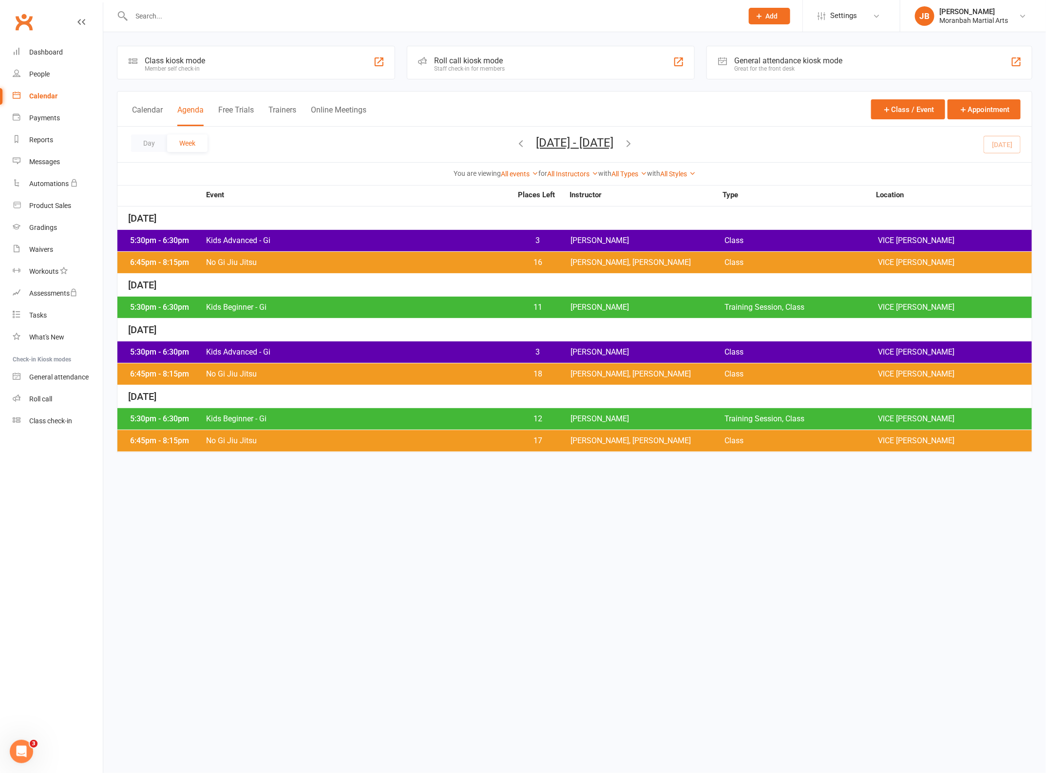
click at [323, 312] on div "5:30pm - 6:30pm Kids Beginner - Gi 11 [PERSON_NAME] Training Session, Class VIC…" at bounding box center [574, 307] width 915 height 21
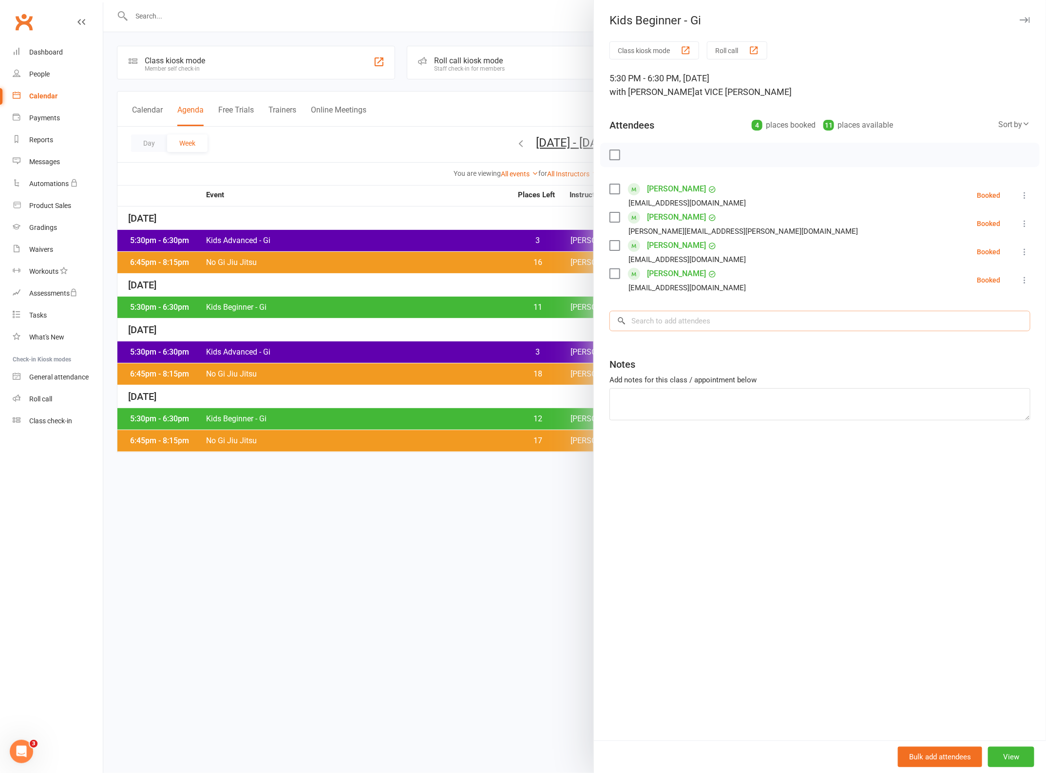
click at [703, 315] on input "search" at bounding box center [820, 321] width 421 height 20
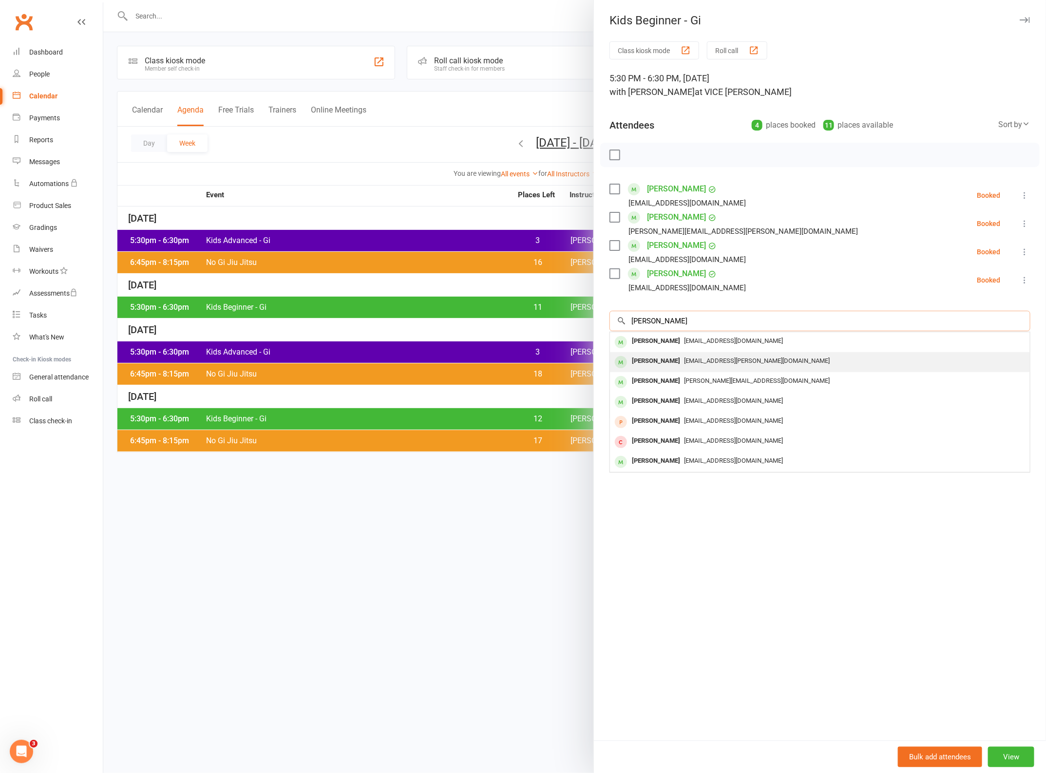
type input "[PERSON_NAME]"
click at [717, 364] on span "[EMAIL_ADDRESS][PERSON_NAME][DOMAIN_NAME]" at bounding box center [757, 360] width 146 height 7
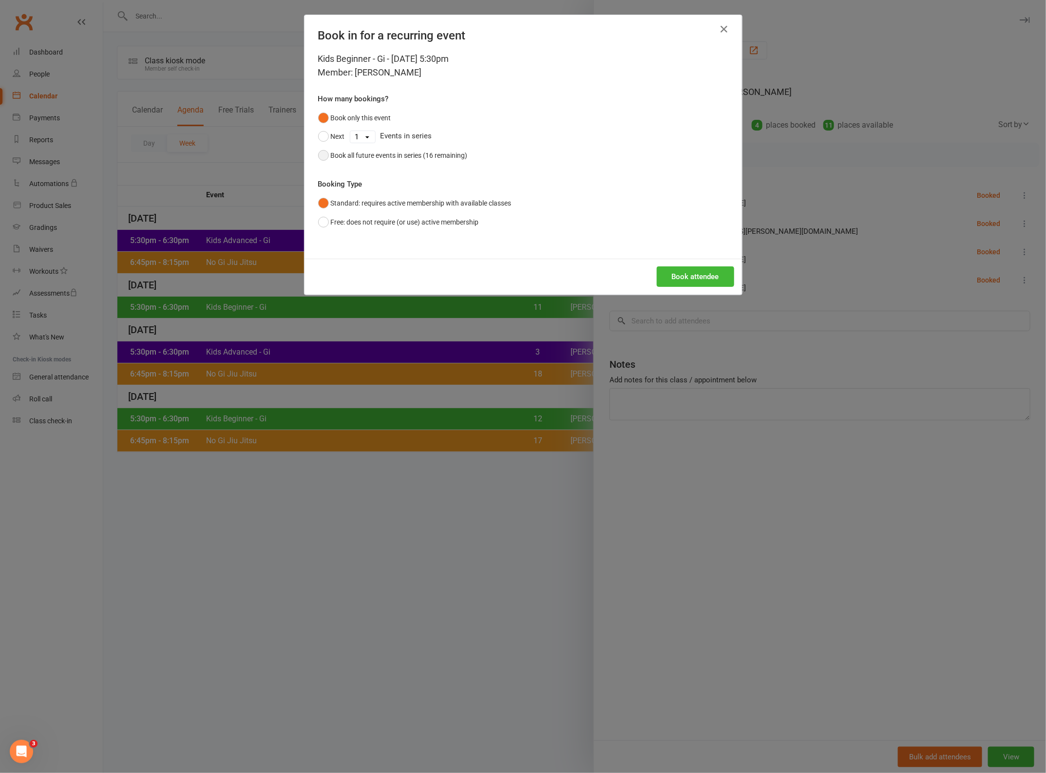
click at [347, 156] on div "Book all future events in series (16 remaining)" at bounding box center [399, 155] width 137 height 11
click at [702, 279] on button "Book attendee" at bounding box center [695, 277] width 77 height 20
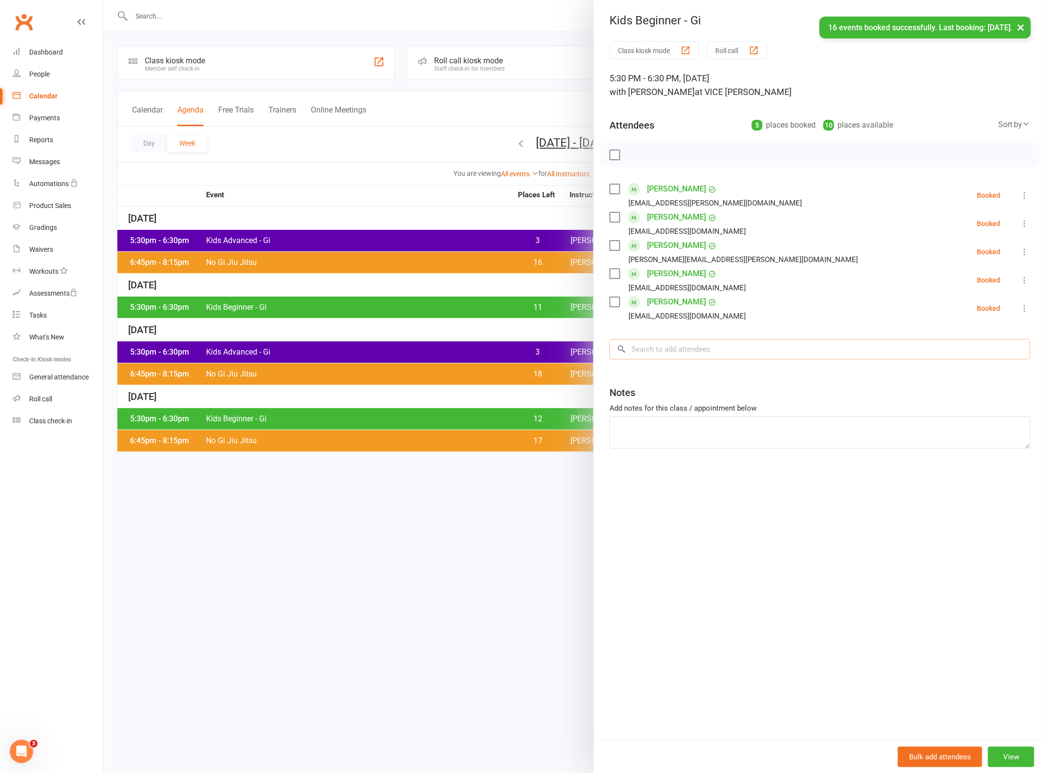
click at [683, 344] on input "search" at bounding box center [820, 349] width 421 height 20
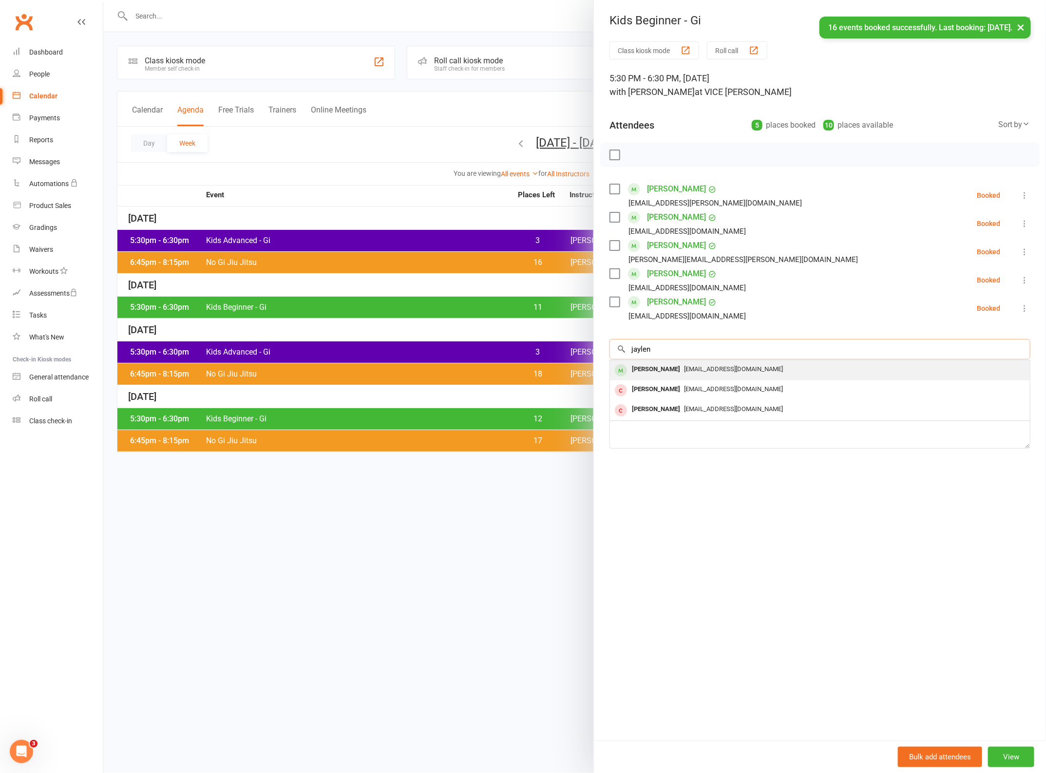
type input "jaylen"
click at [690, 373] on span "[EMAIL_ADDRESS][DOMAIN_NAME]" at bounding box center [733, 368] width 99 height 7
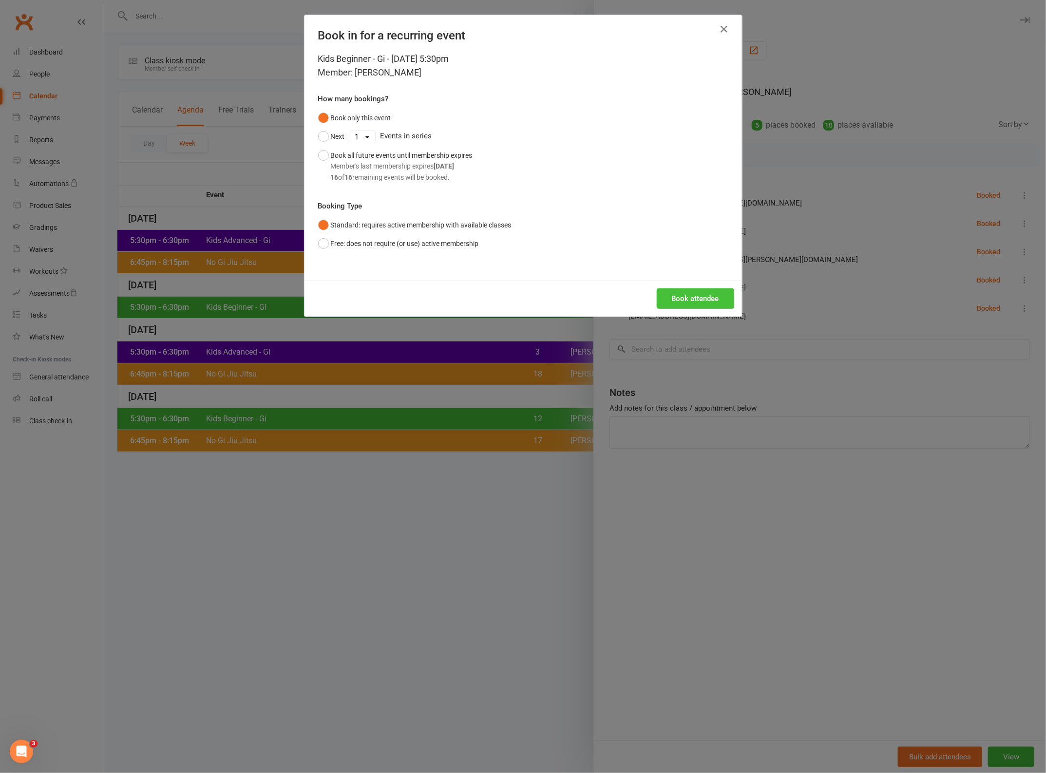
click at [674, 296] on button "Book attendee" at bounding box center [695, 299] width 77 height 20
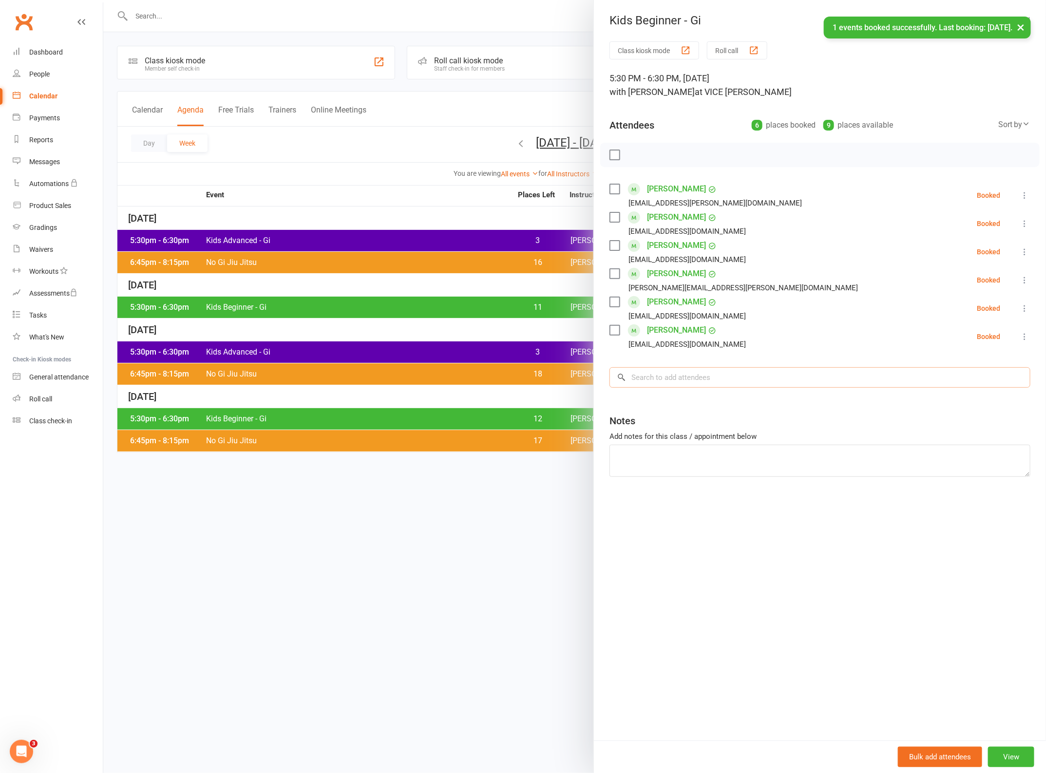
click at [697, 381] on input "search" at bounding box center [820, 377] width 421 height 20
drag, startPoint x: 658, startPoint y: 378, endPoint x: 824, endPoint y: 322, distance: 174.8
click at [824, 322] on div "Class kiosk mode Roll call 5:30 PM - 6:30 PM, [DATE] with [PERSON_NAME] at VICE…" at bounding box center [820, 390] width 452 height 699
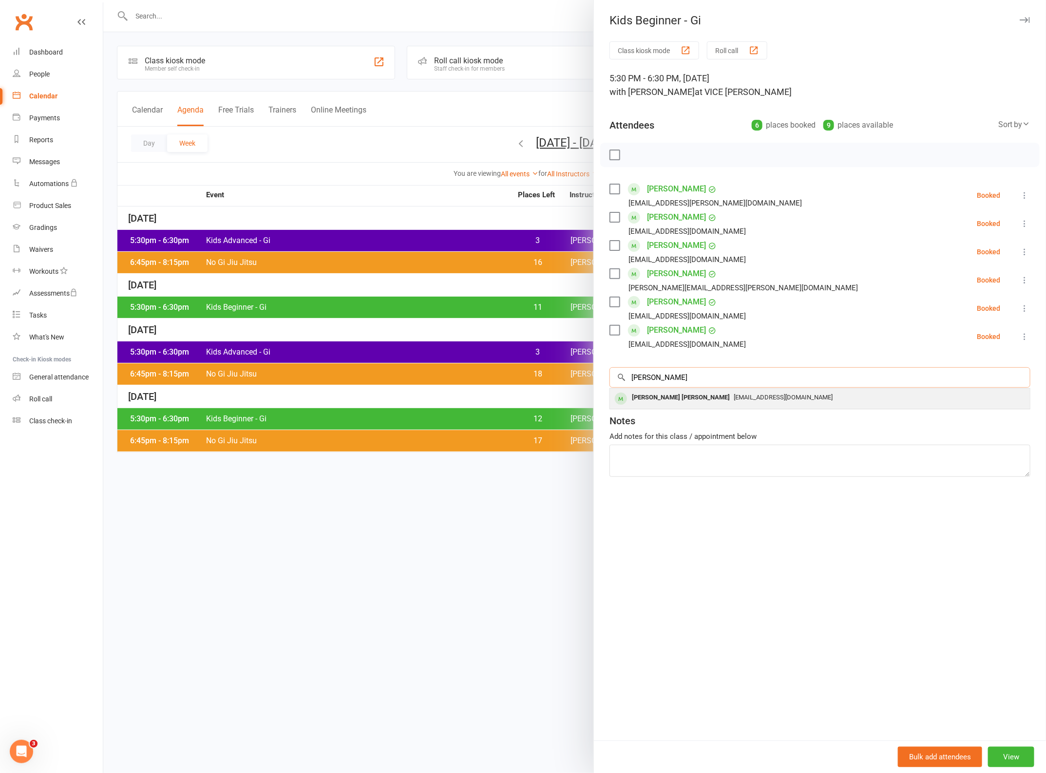
type input "[PERSON_NAME]"
click at [750, 395] on span "[EMAIL_ADDRESS][DOMAIN_NAME]" at bounding box center [783, 397] width 99 height 7
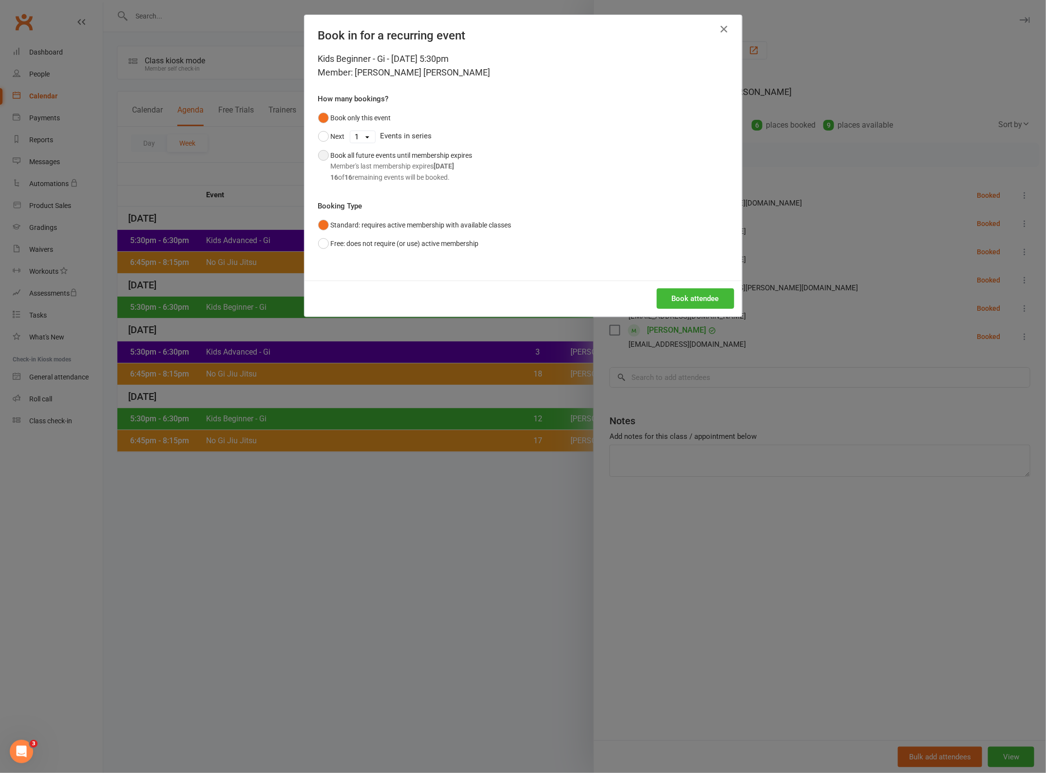
click at [343, 164] on div "Member's last membership expires [DATE]" at bounding box center [402, 166] width 142 height 11
click at [668, 291] on button "Book attendee" at bounding box center [695, 299] width 77 height 20
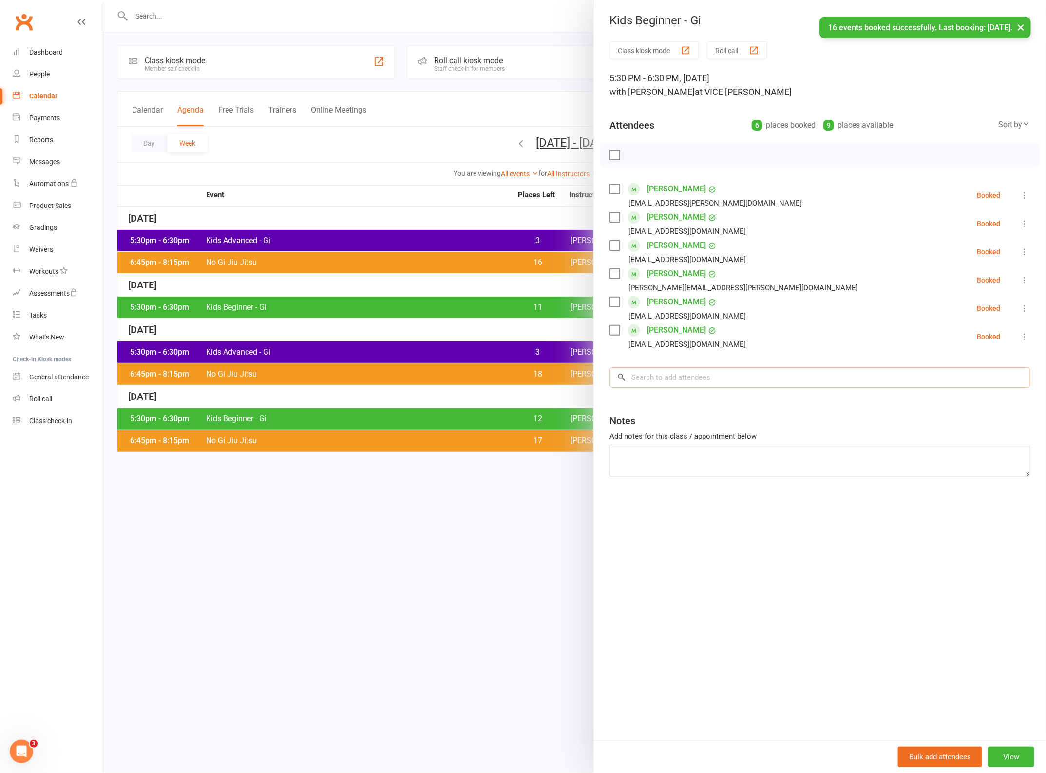
click at [691, 375] on input "search" at bounding box center [820, 377] width 421 height 20
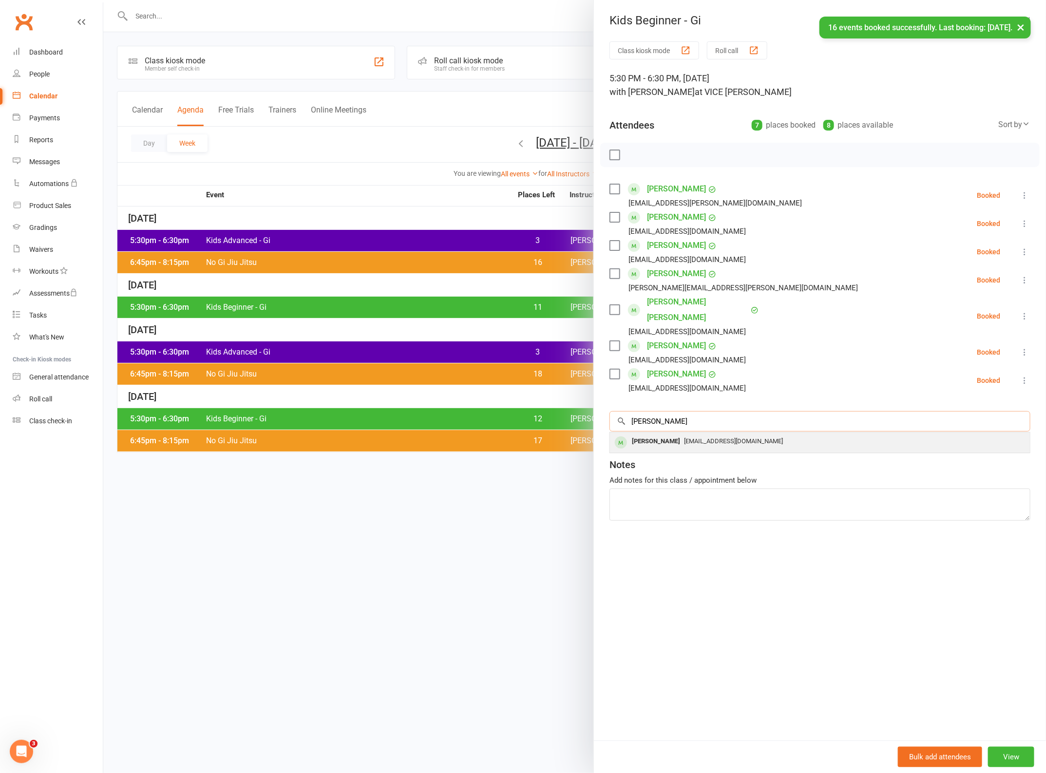
type input "[PERSON_NAME]"
click at [687, 438] on span "[EMAIL_ADDRESS][DOMAIN_NAME]" at bounding box center [733, 441] width 99 height 7
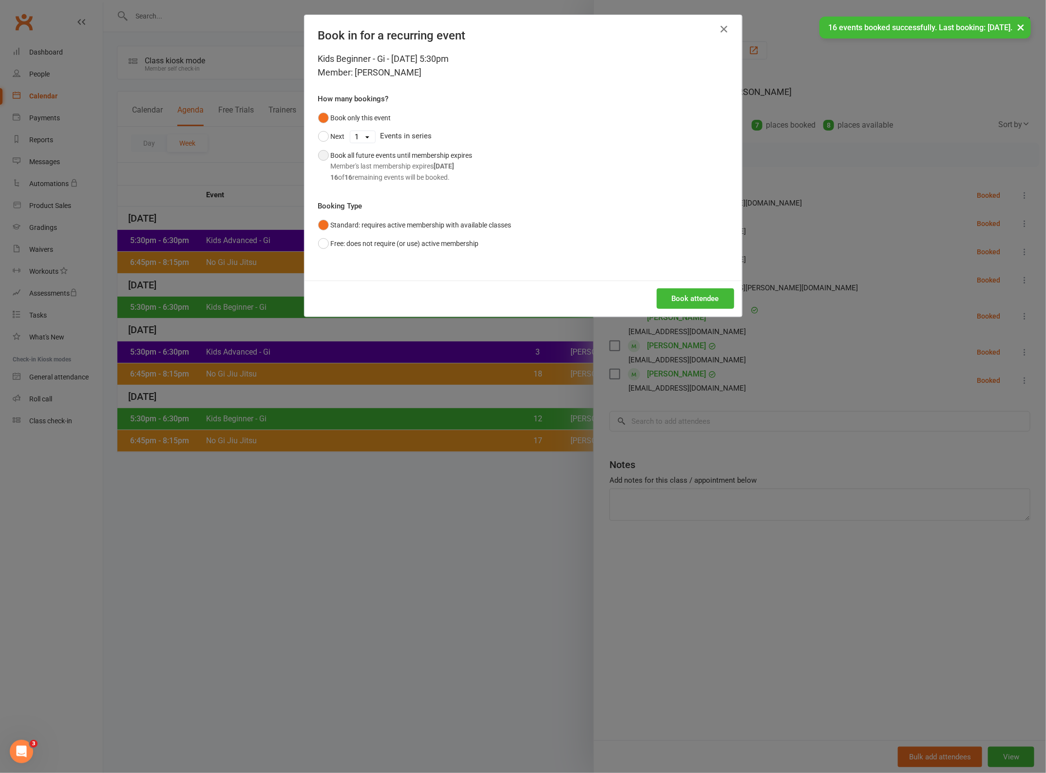
click at [381, 164] on div "Member's last membership expires [DATE]" at bounding box center [402, 166] width 142 height 11
click at [693, 297] on button "Book attendee" at bounding box center [695, 299] width 77 height 20
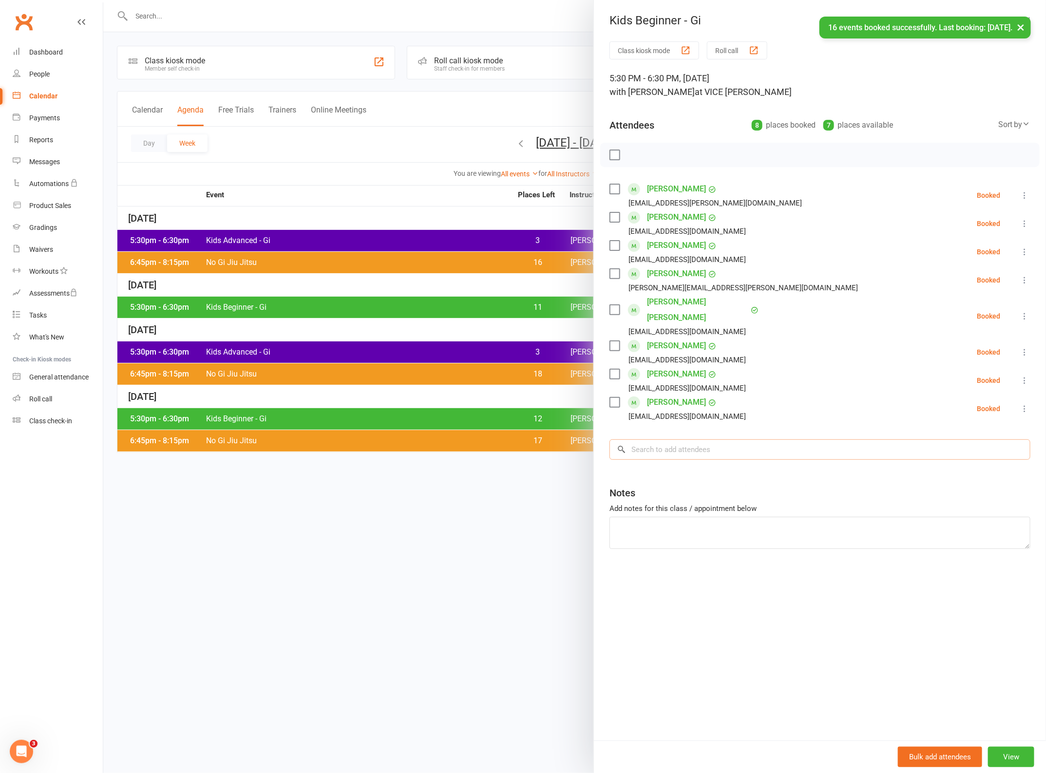
click at [700, 440] on input "search" at bounding box center [820, 450] width 421 height 20
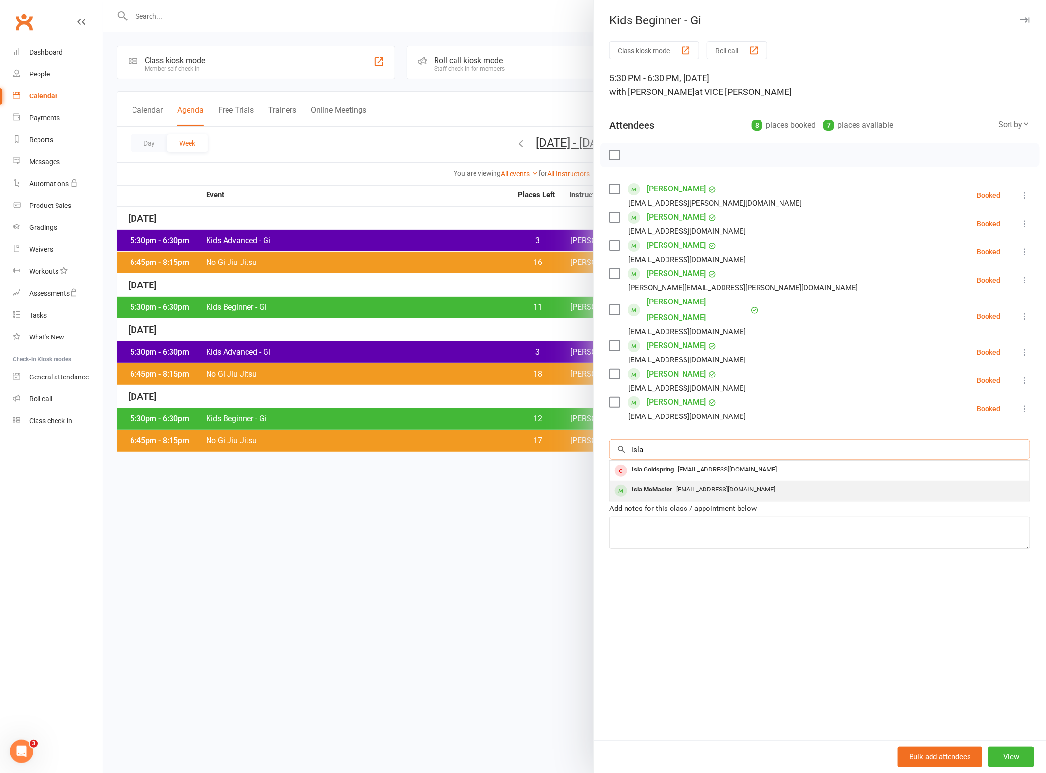
type input "isla"
click at [699, 486] on span "[EMAIL_ADDRESS][DOMAIN_NAME]" at bounding box center [725, 489] width 99 height 7
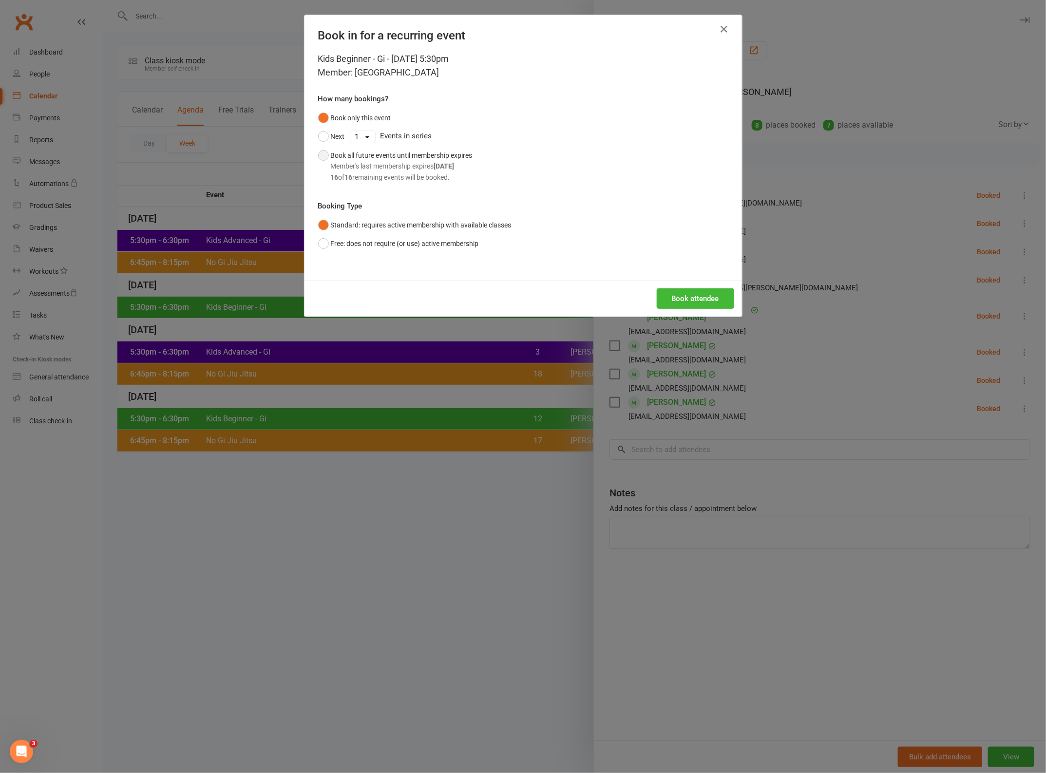
click at [340, 159] on div "Book all future events until membership expires Member's last membership expire…" at bounding box center [402, 166] width 142 height 33
click at [712, 303] on button "Book attendee" at bounding box center [695, 299] width 77 height 20
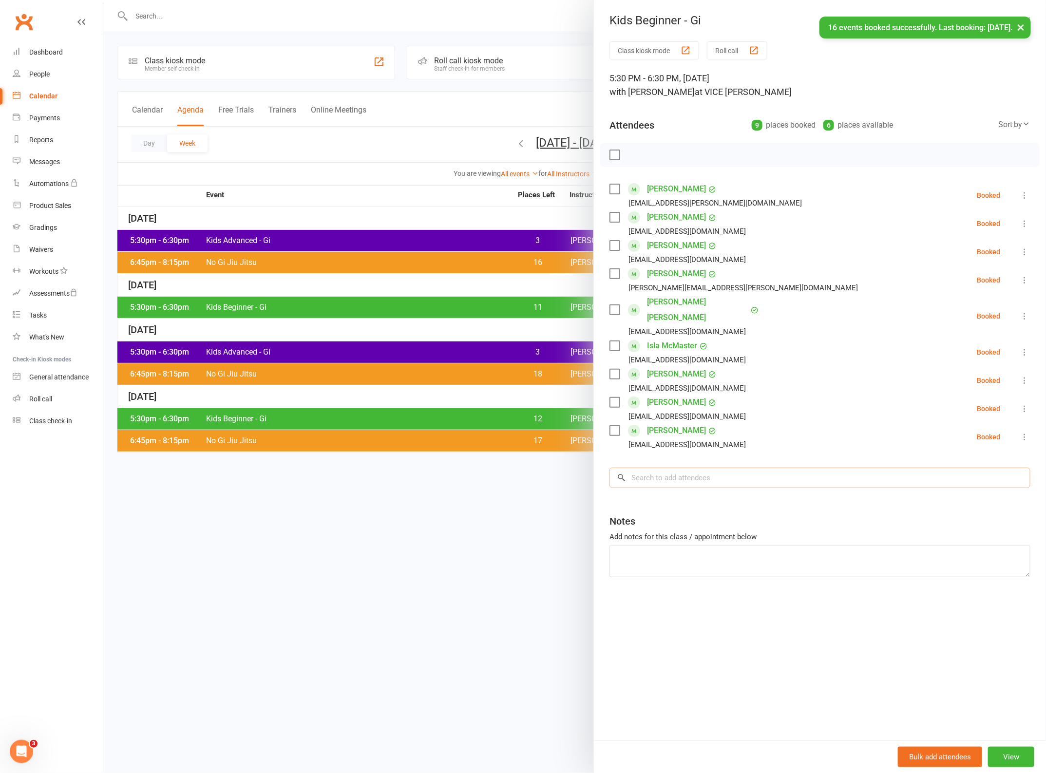
click at [675, 468] on input "search" at bounding box center [820, 478] width 421 height 20
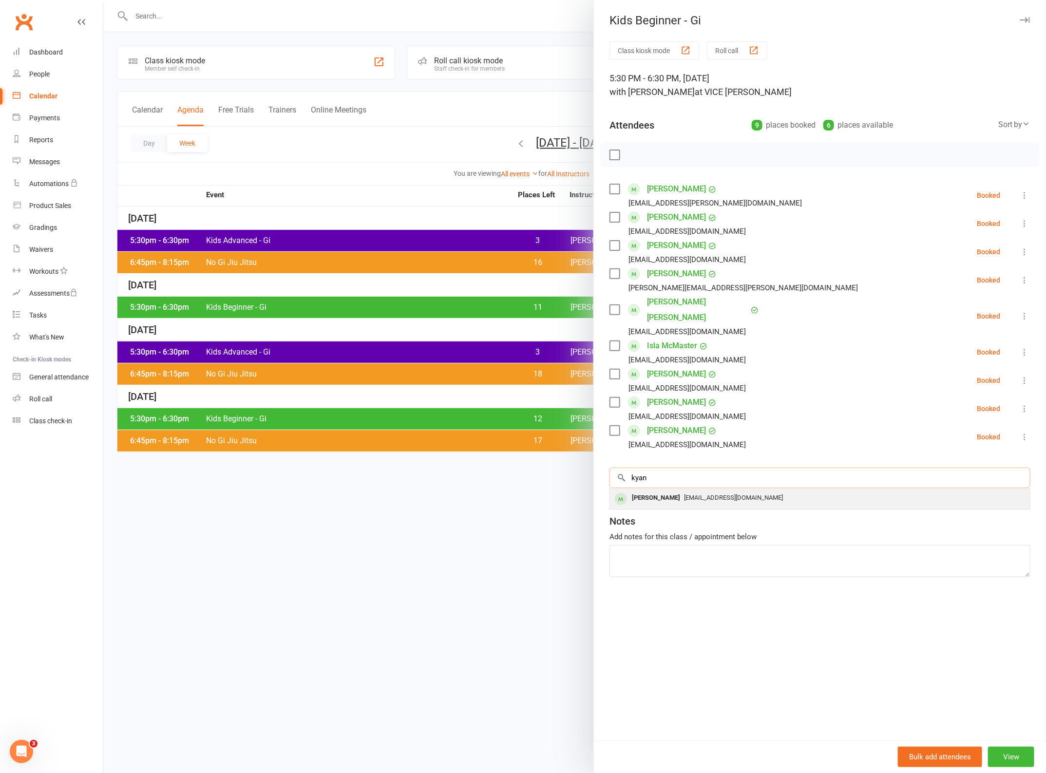
type input "kyan"
click at [684, 494] on span "[EMAIL_ADDRESS][DOMAIN_NAME]" at bounding box center [733, 497] width 99 height 7
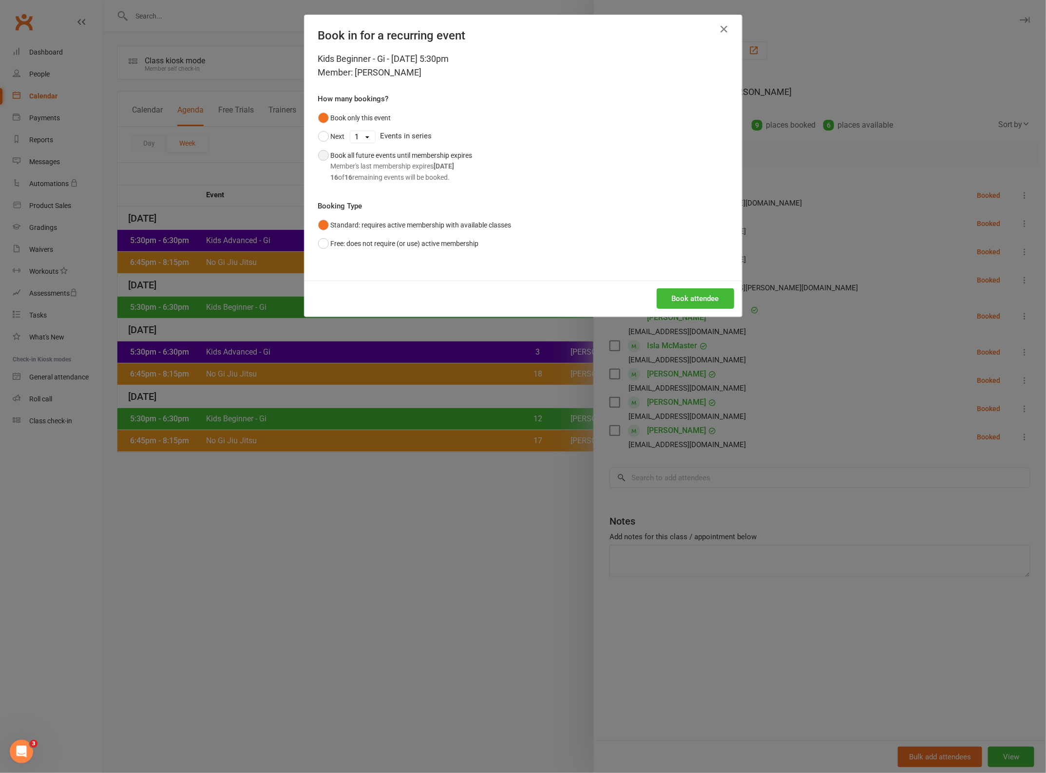
click at [355, 169] on div "Member's last membership expires [DATE]" at bounding box center [402, 166] width 142 height 11
click at [675, 294] on button "Book attendee" at bounding box center [695, 299] width 77 height 20
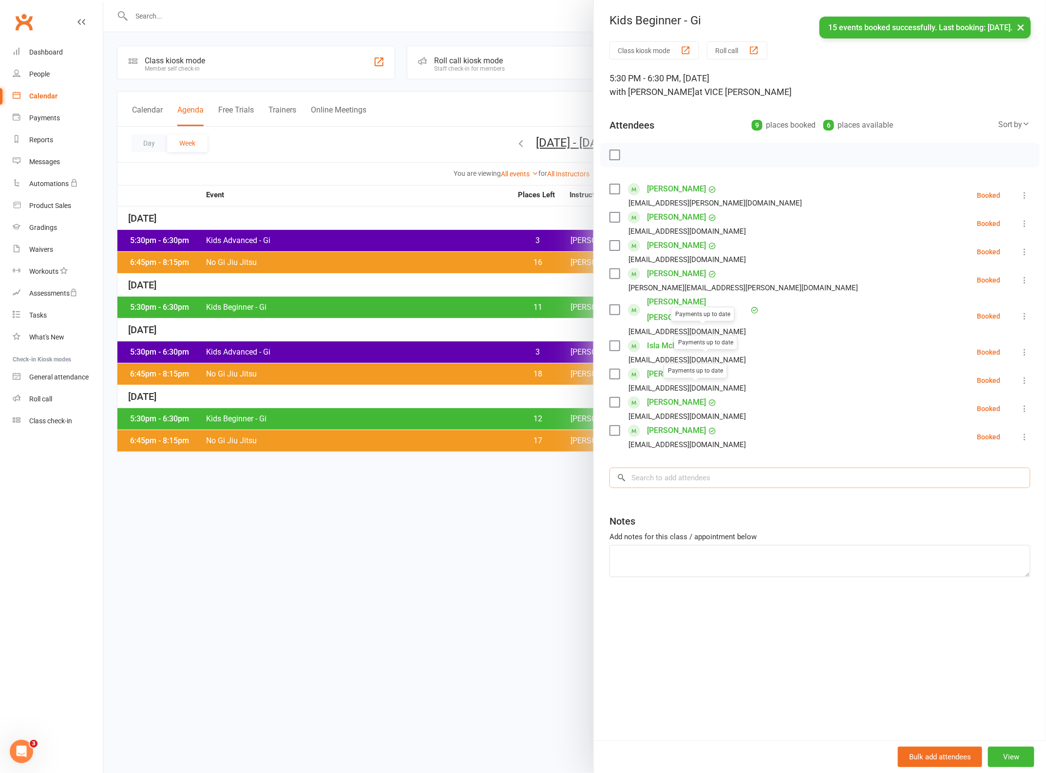
click at [669, 468] on input "search" at bounding box center [820, 478] width 421 height 20
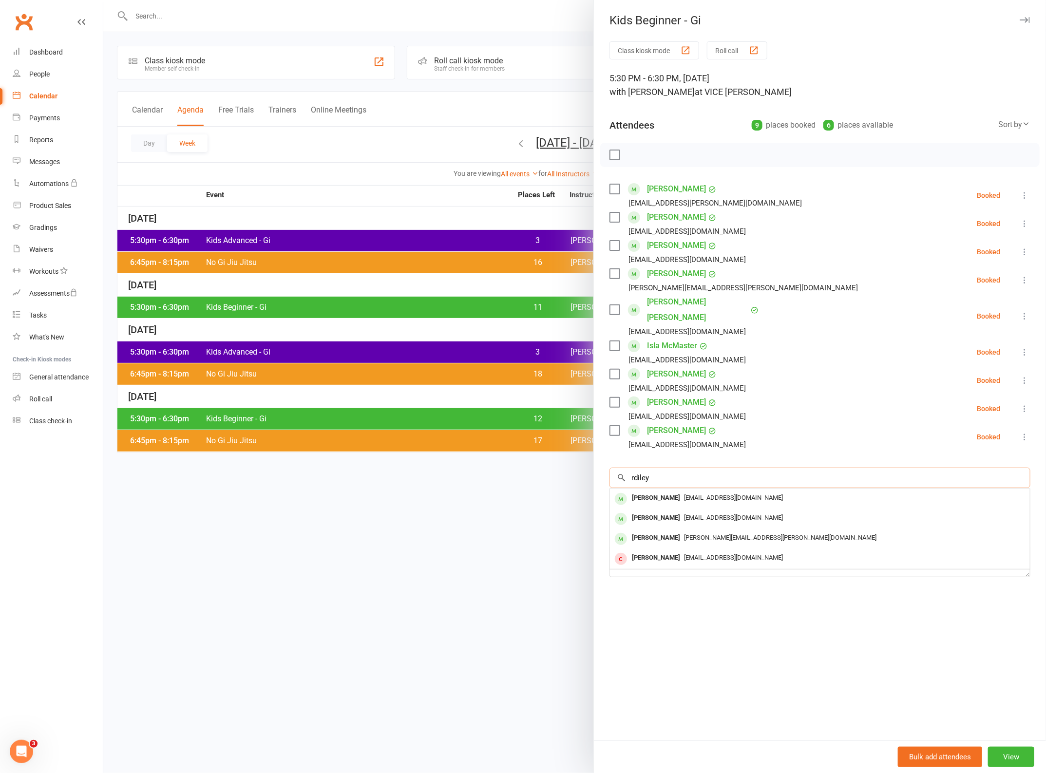
drag, startPoint x: 652, startPoint y: 462, endPoint x: 571, endPoint y: 444, distance: 82.8
click at [571, 0] on div "Kids Beginner - Gi Class kiosk mode Roll call 5:30 PM - 6:30 PM, [DATE] with [P…" at bounding box center [574, 0] width 943 height 0
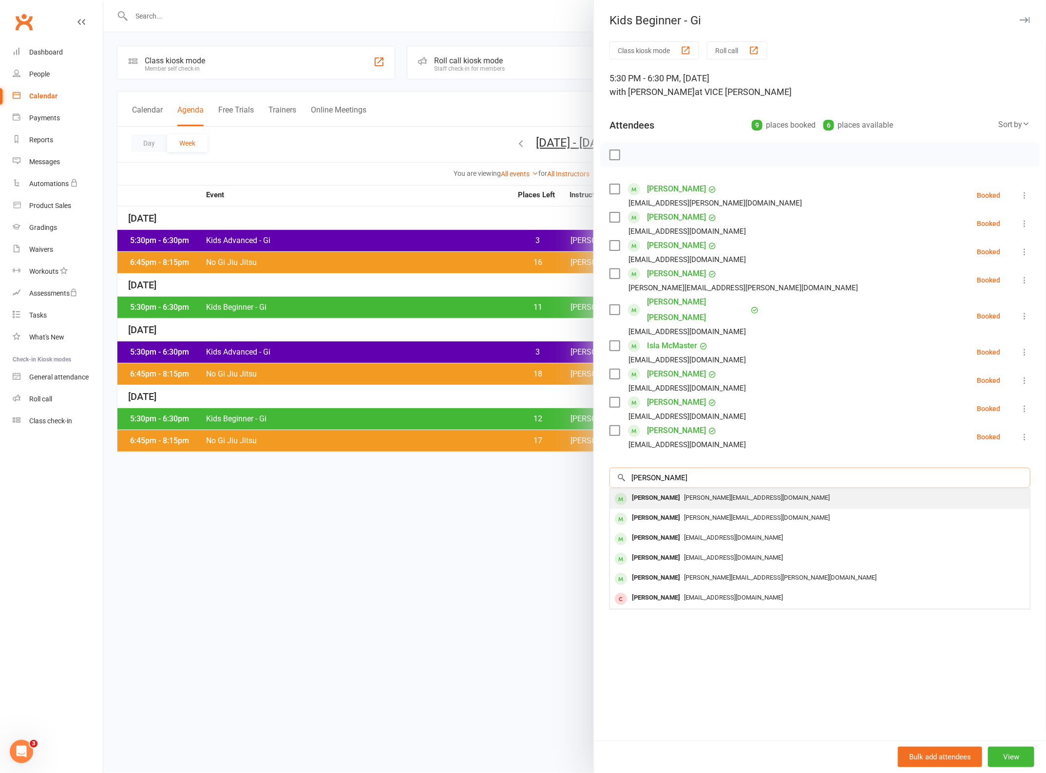
type input "[PERSON_NAME]"
click at [722, 494] on span "[PERSON_NAME][EMAIL_ADDRESS][DOMAIN_NAME]" at bounding box center [757, 497] width 146 height 7
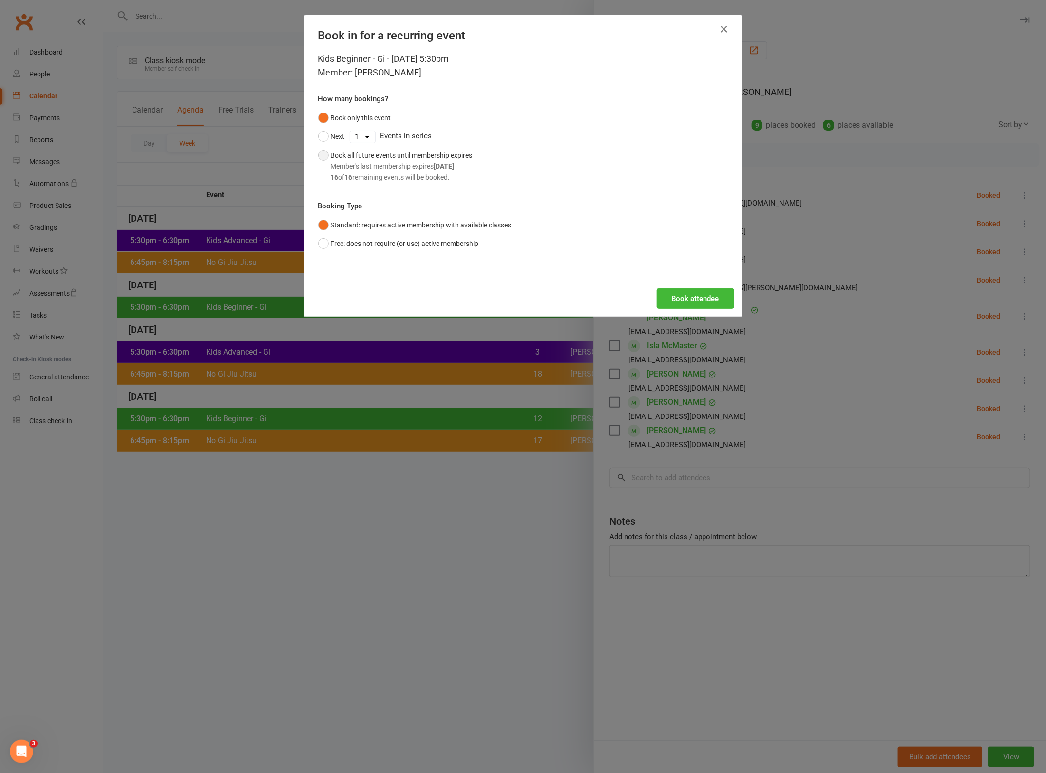
drag, startPoint x: 349, startPoint y: 159, endPoint x: 359, endPoint y: 161, distance: 9.9
click at [351, 159] on div "Book all future events until membership expires Member's last membership expire…" at bounding box center [402, 166] width 142 height 33
click at [700, 294] on button "Book attendee" at bounding box center [695, 299] width 77 height 20
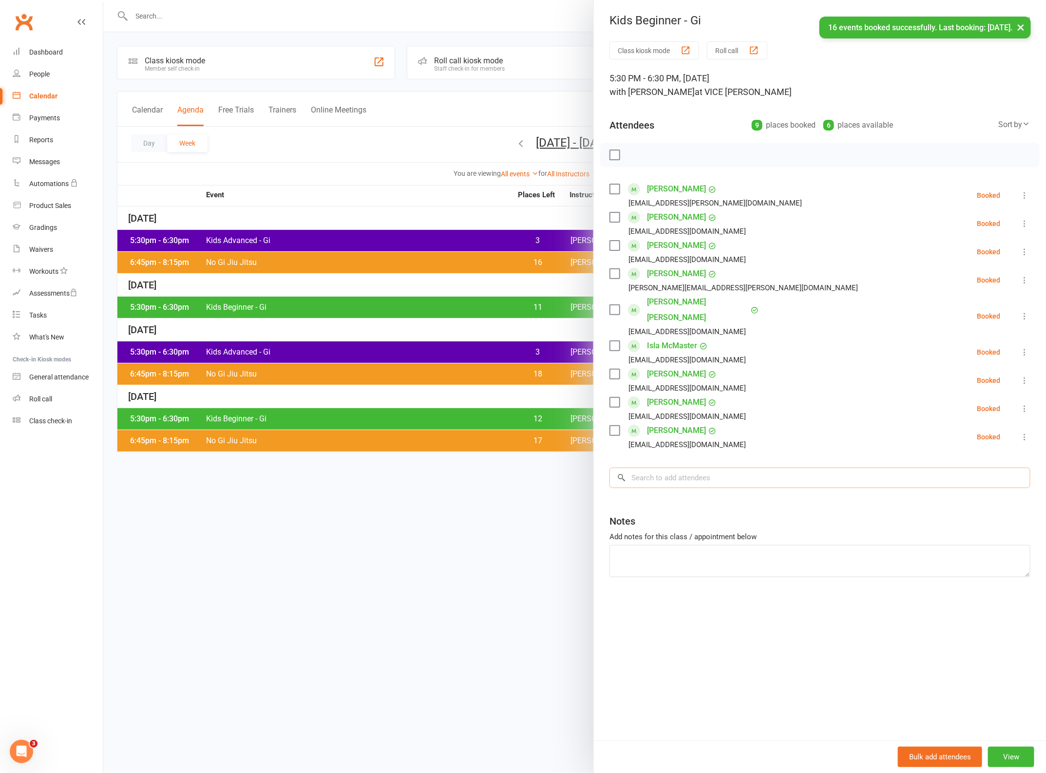
click at [663, 468] on input "search" at bounding box center [820, 478] width 421 height 20
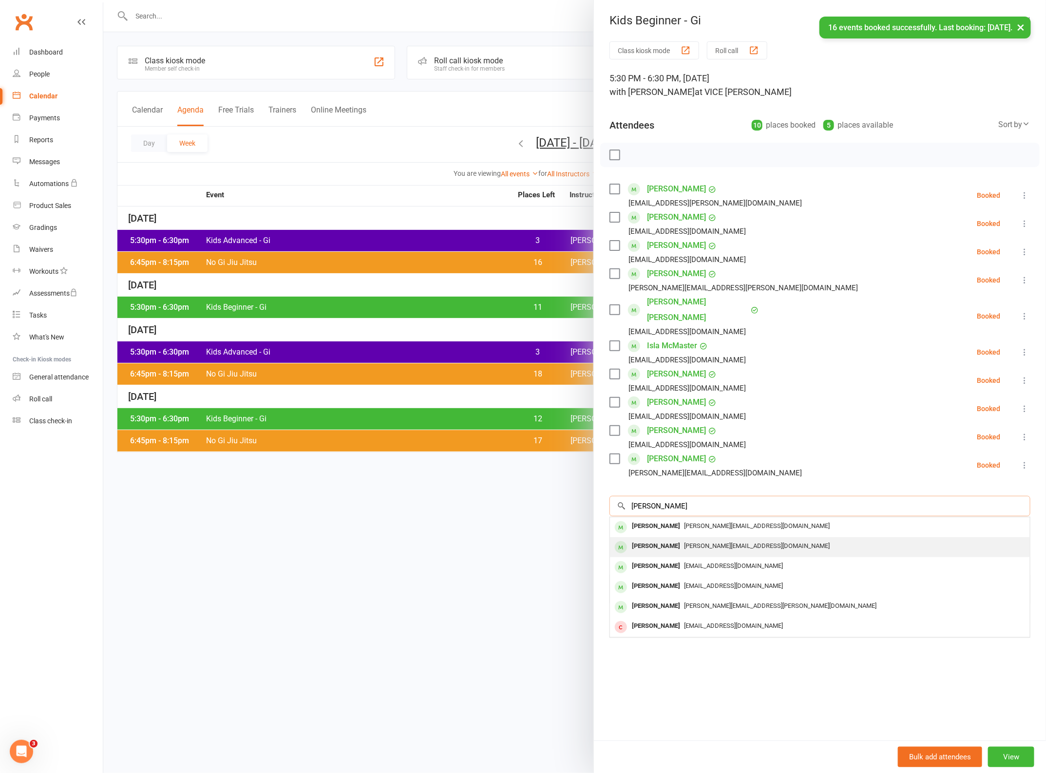
type input "[PERSON_NAME]"
click at [638, 539] on div "[PERSON_NAME]" at bounding box center [656, 546] width 56 height 14
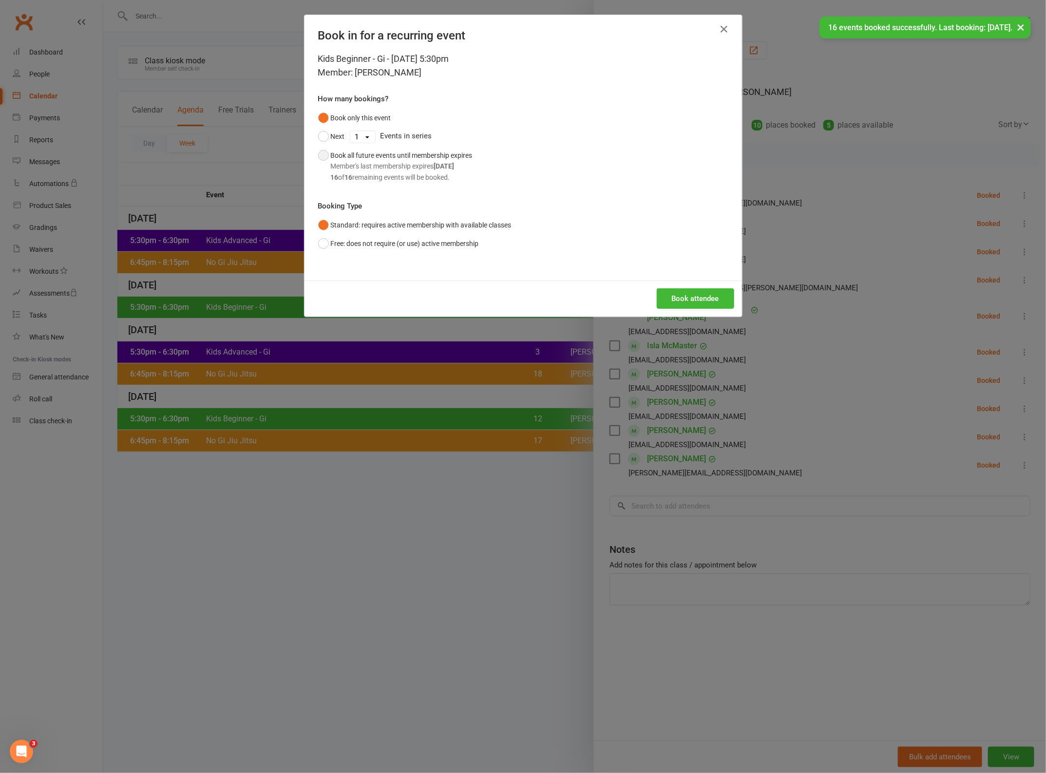
click at [398, 162] on div "Member's last membership expires [DATE]" at bounding box center [402, 166] width 142 height 11
click at [690, 299] on button "Book attendee" at bounding box center [695, 299] width 77 height 20
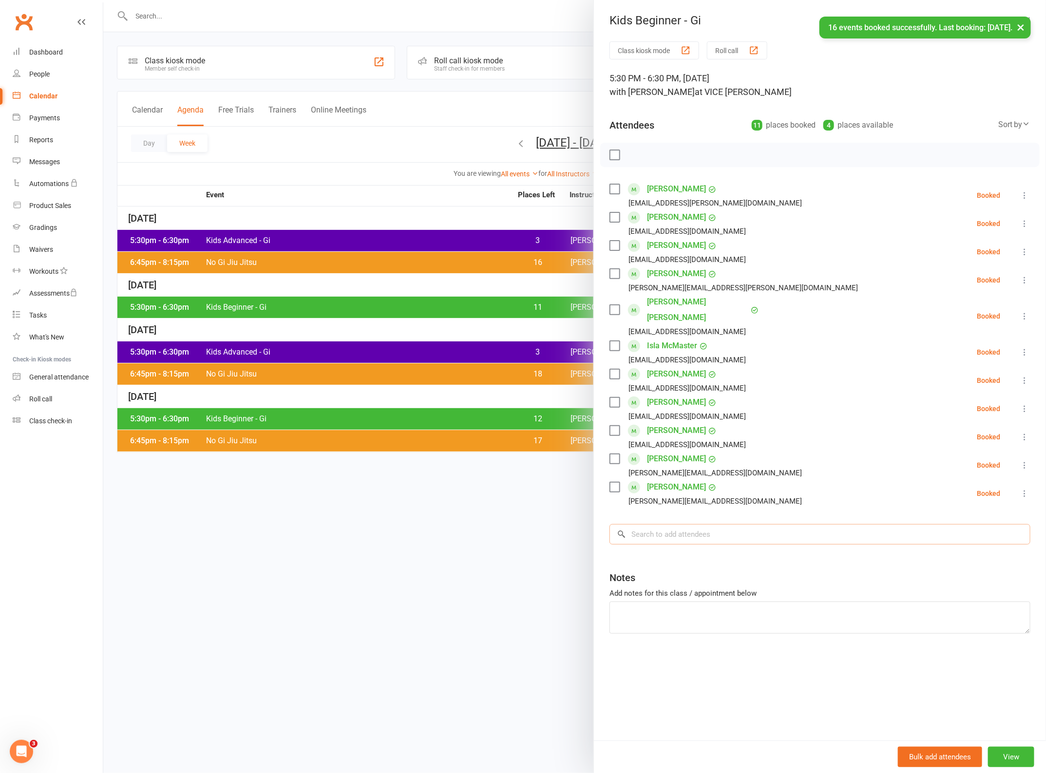
click at [695, 524] on input "search" at bounding box center [820, 534] width 421 height 20
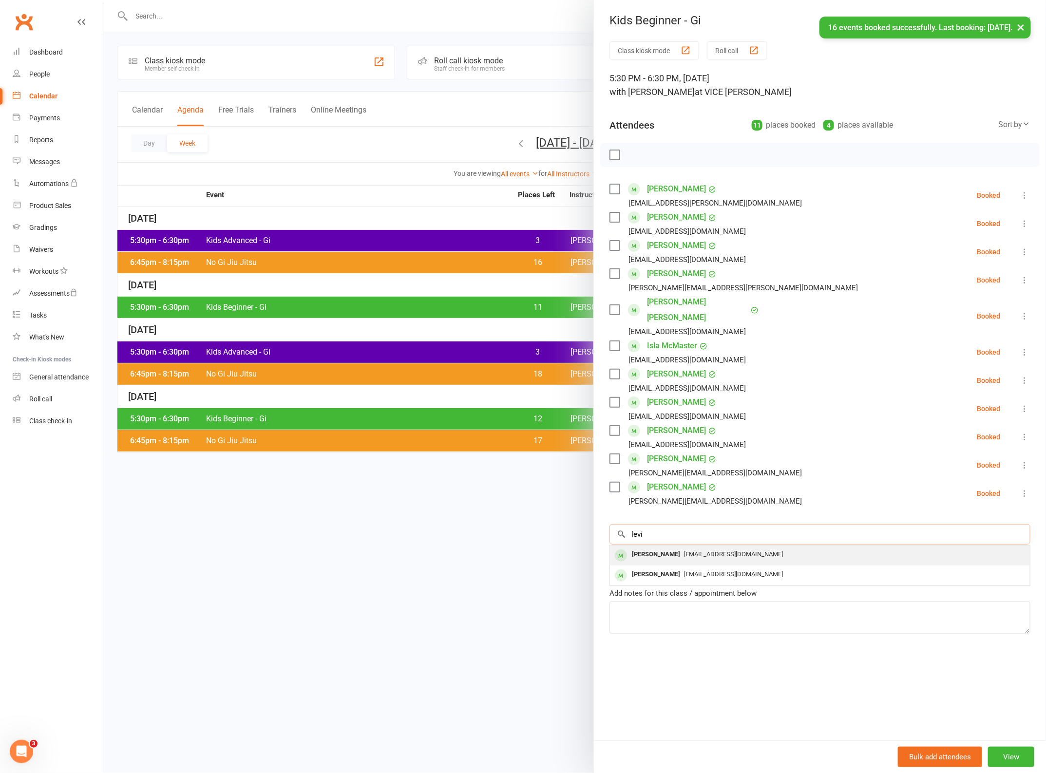
type input "levi"
click at [690, 551] on span "[EMAIL_ADDRESS][DOMAIN_NAME]" at bounding box center [733, 554] width 99 height 7
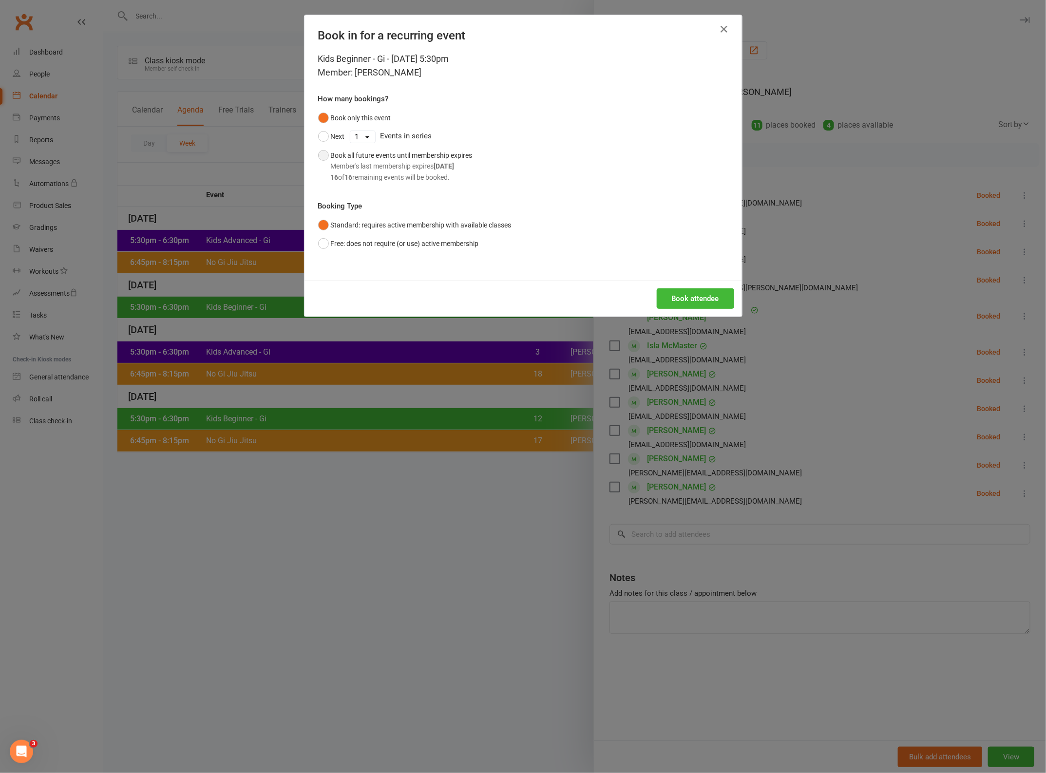
click at [363, 161] on div "Member's last membership expires [DATE]" at bounding box center [402, 166] width 142 height 11
click at [677, 300] on button "Book attendee" at bounding box center [695, 299] width 77 height 20
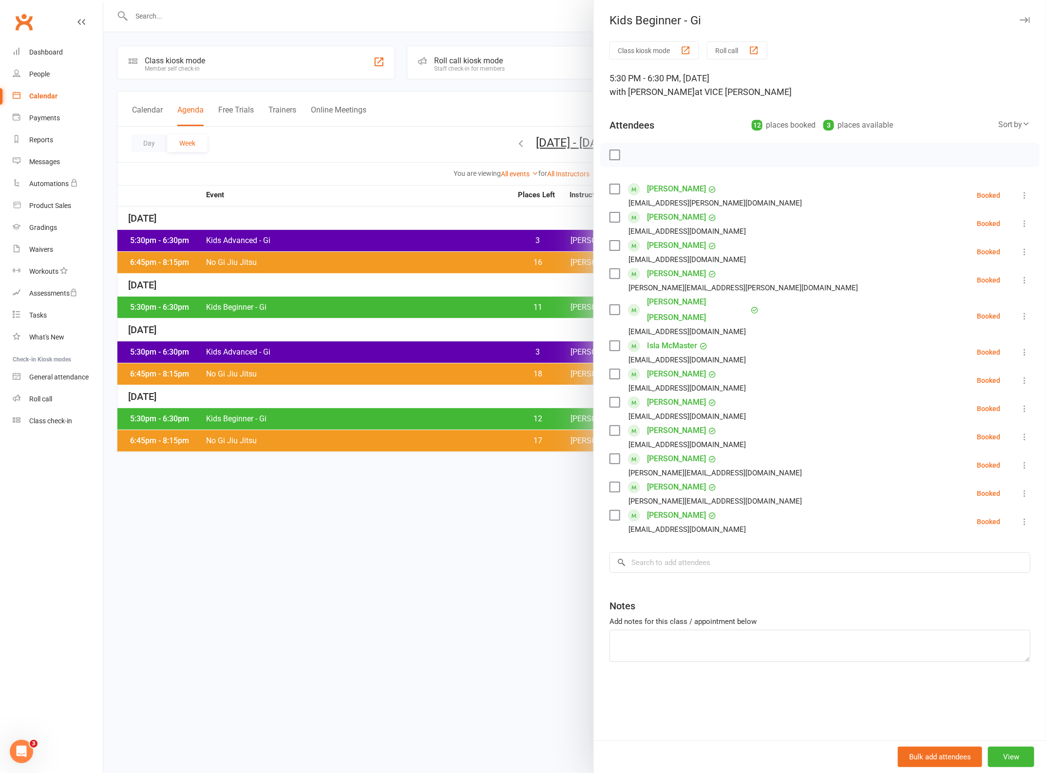
click at [1020, 19] on icon "button" at bounding box center [1025, 20] width 10 height 6
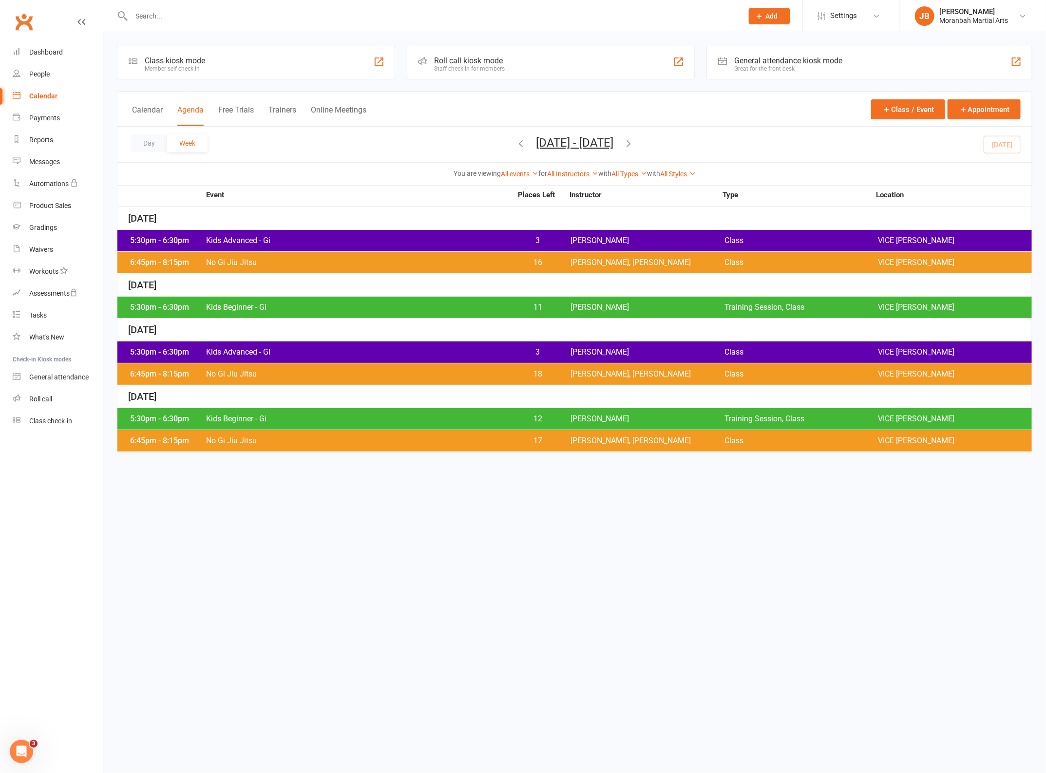
click at [514, 419] on span "12" at bounding box center [537, 419] width 51 height 8
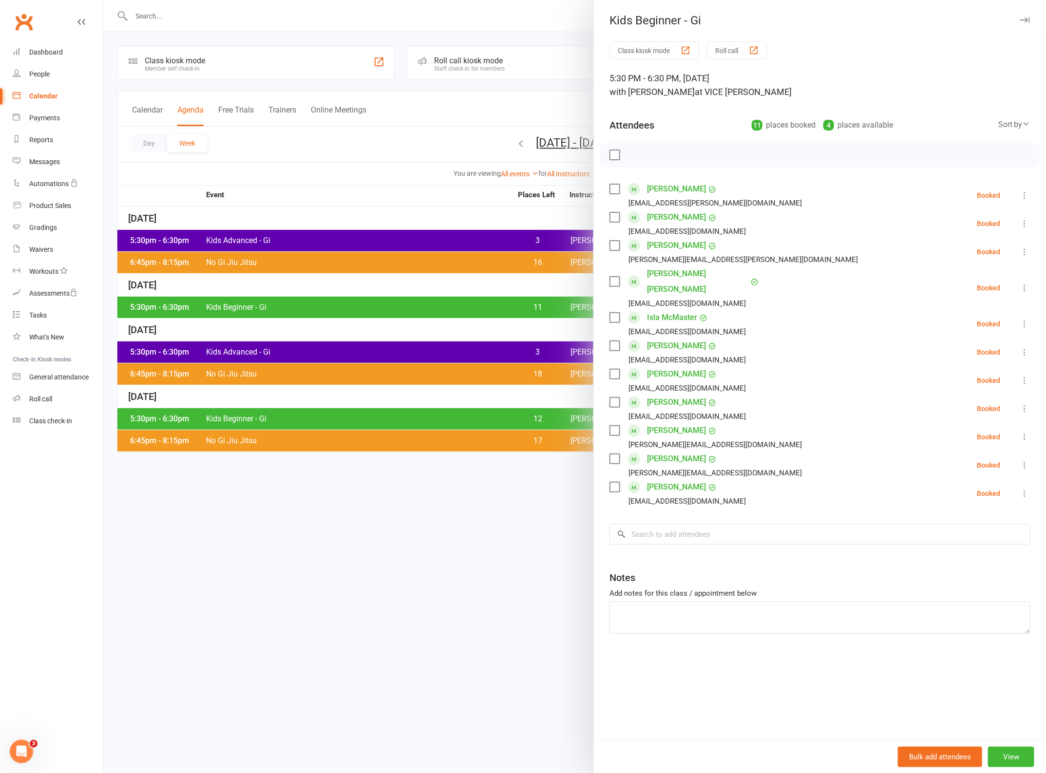
click at [1021, 19] on icon "button" at bounding box center [1025, 20] width 10 height 6
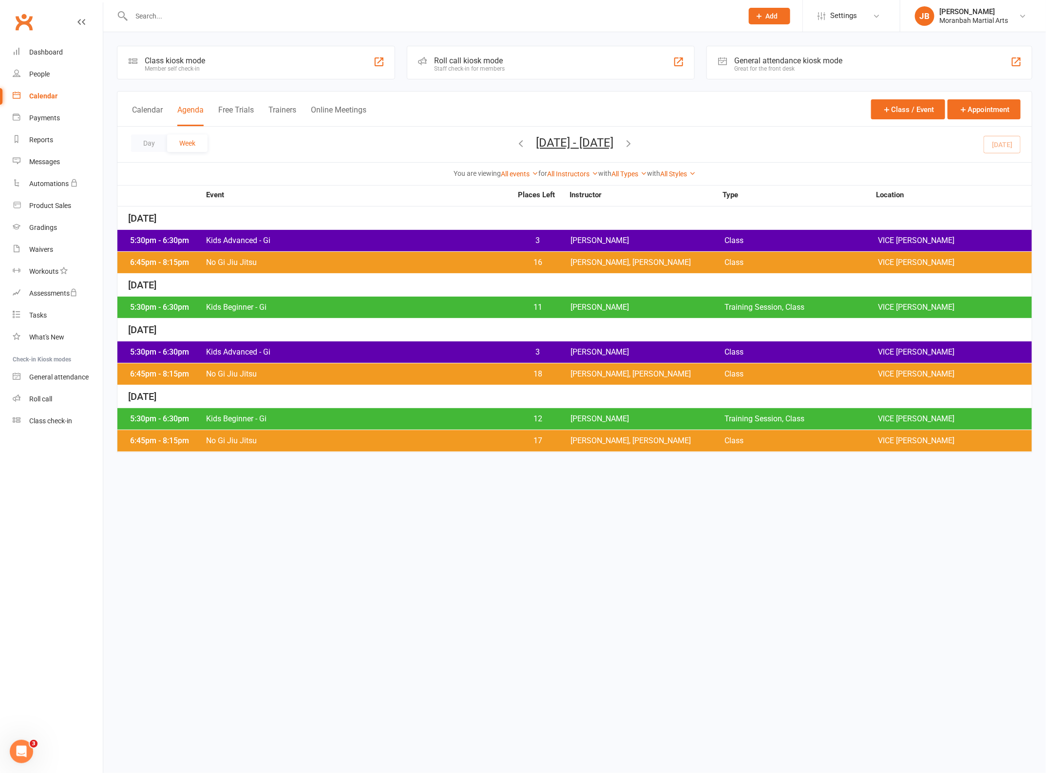
click at [427, 309] on span "Kids Beginner - Gi" at bounding box center [359, 308] width 307 height 8
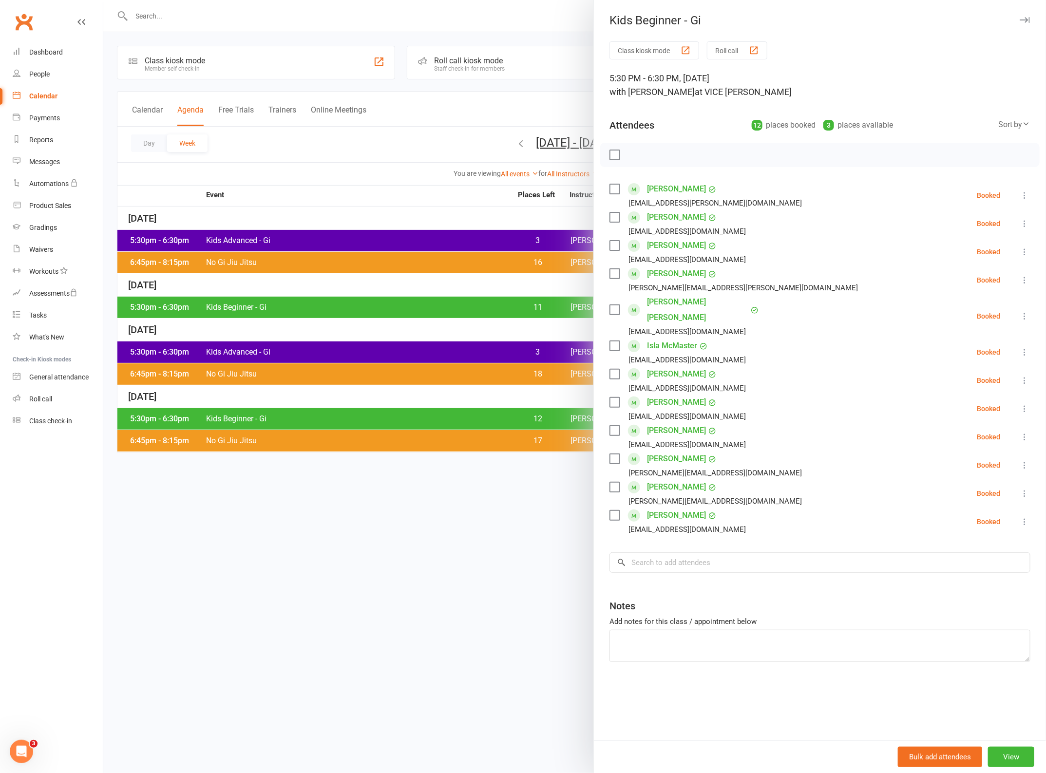
click at [1020, 19] on icon "button" at bounding box center [1025, 20] width 10 height 6
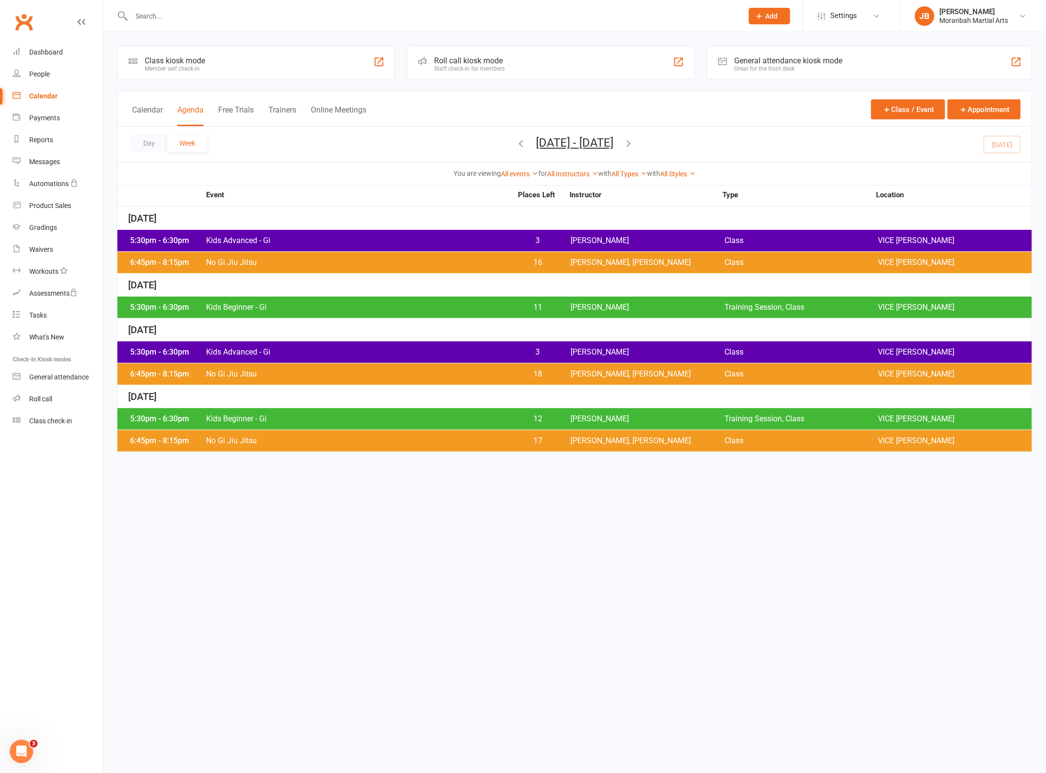
click at [37, 98] on div "Calendar" at bounding box center [43, 96] width 28 height 8
click at [542, 239] on span "3" at bounding box center [537, 241] width 51 height 8
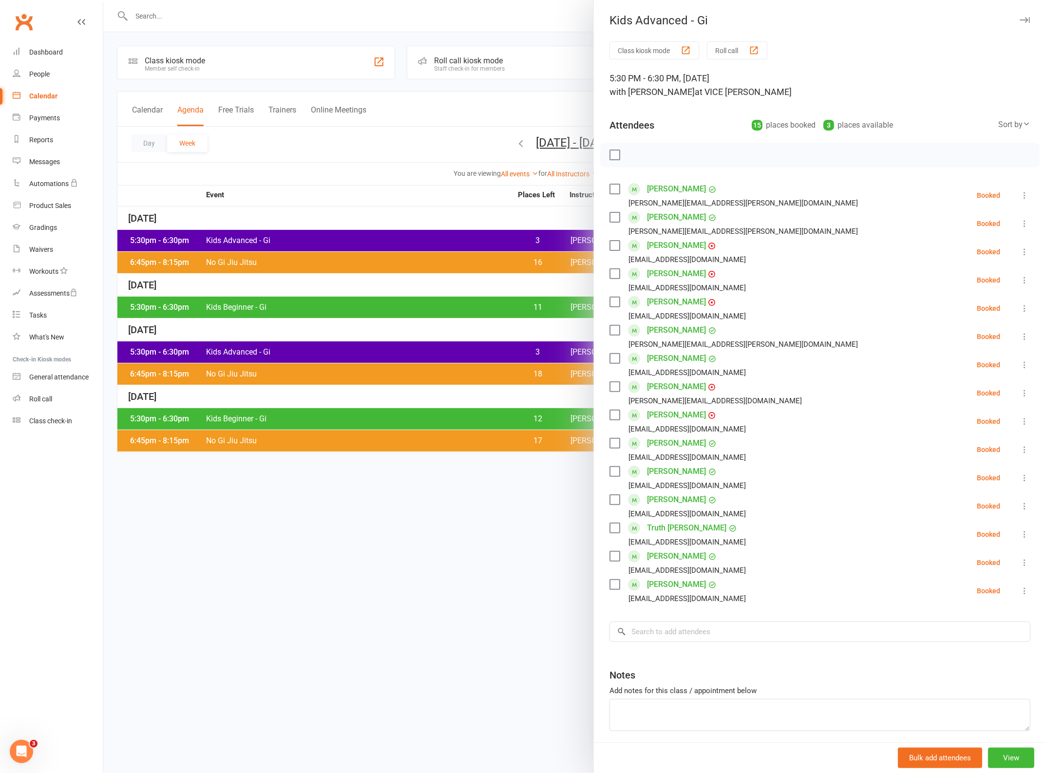
click at [1020, 21] on icon "button" at bounding box center [1025, 20] width 10 height 6
